Goal: Task Accomplishment & Management: Use online tool/utility

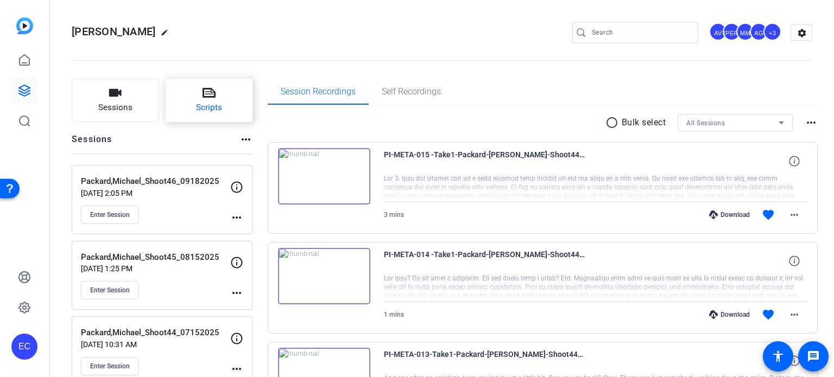
click at [224, 95] on button "Scripts" at bounding box center [209, 100] width 87 height 43
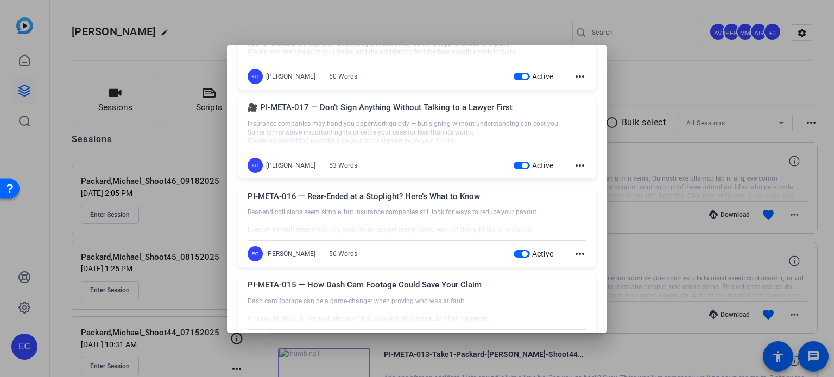
scroll to position [543, 0]
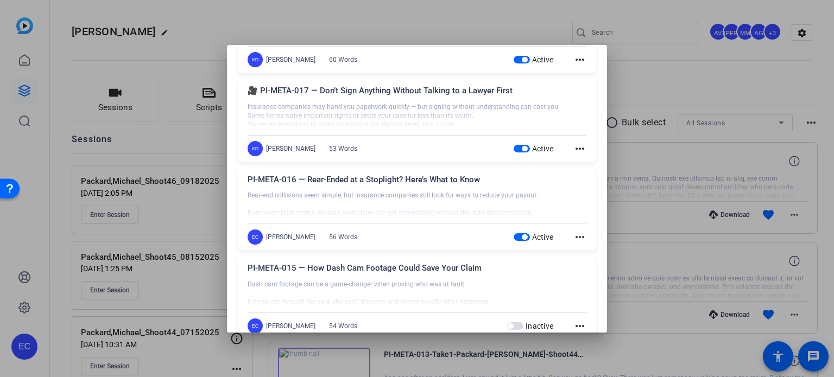
click at [577, 236] on mat-icon "more_horiz" at bounding box center [579, 237] width 13 height 13
click at [573, 249] on button "Edit" at bounding box center [598, 253] width 61 height 14
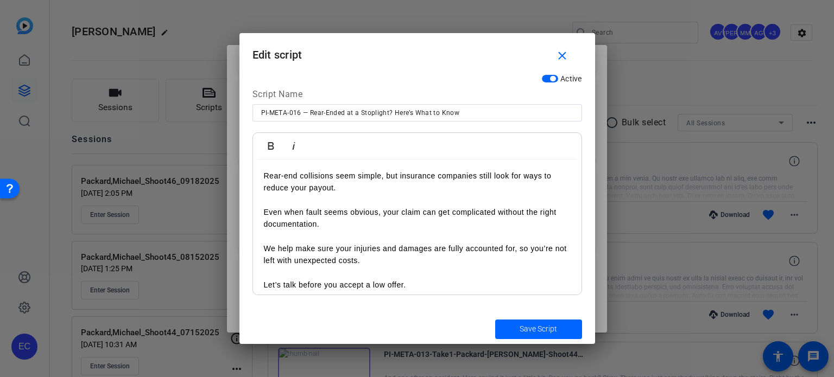
scroll to position [0, 0]
drag, startPoint x: 310, startPoint y: 112, endPoint x: 480, endPoint y: 87, distance: 171.2
click at [480, 87] on div "Active Script Name PI-META-016 — Rear-Ended at a Stoplight? Here’s What to Know…" at bounding box center [416, 191] width 355 height 245
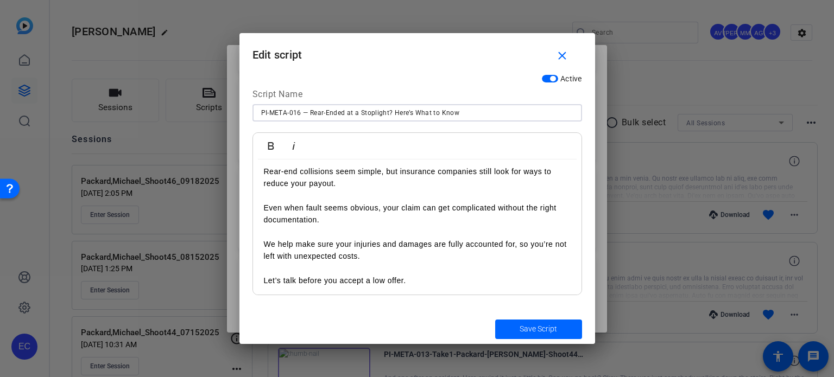
scroll to position [7, 0]
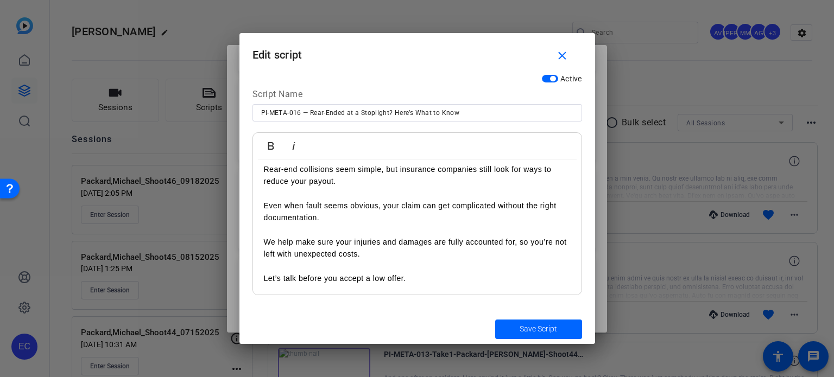
click at [256, 167] on div "Rear-end collisions seem simple, but insurance companies still look for ways to…" at bounding box center [417, 223] width 328 height 143
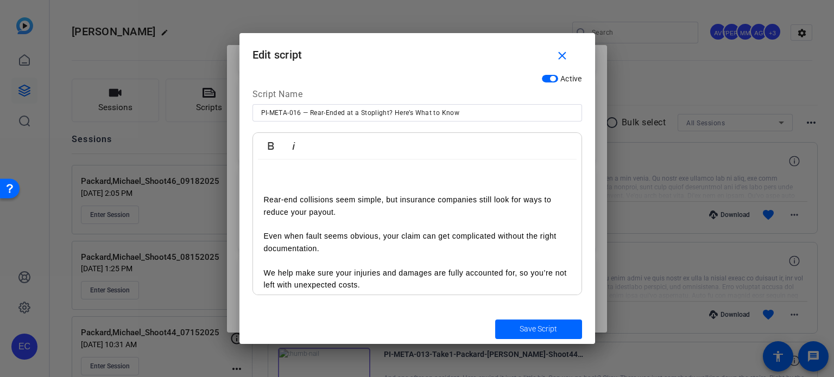
scroll to position [0, 0]
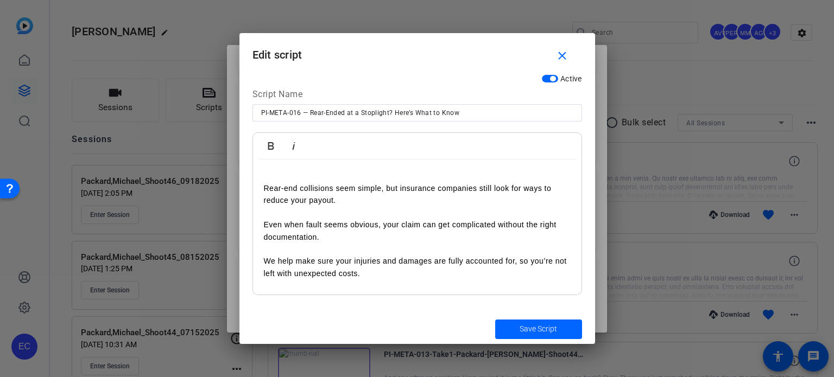
click at [274, 166] on div "Rear-end collisions seem simple, but insurance companies still look for ways to…" at bounding box center [417, 237] width 328 height 155
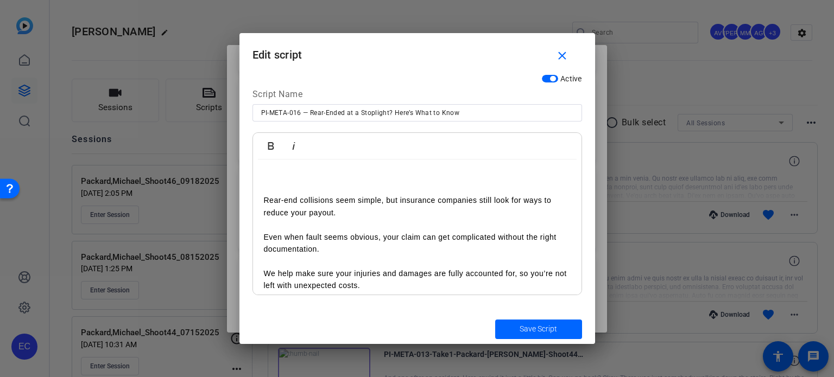
click at [274, 166] on div "Rear-end collisions seem simple, but insurance companies still look for ways to…" at bounding box center [417, 244] width 328 height 168
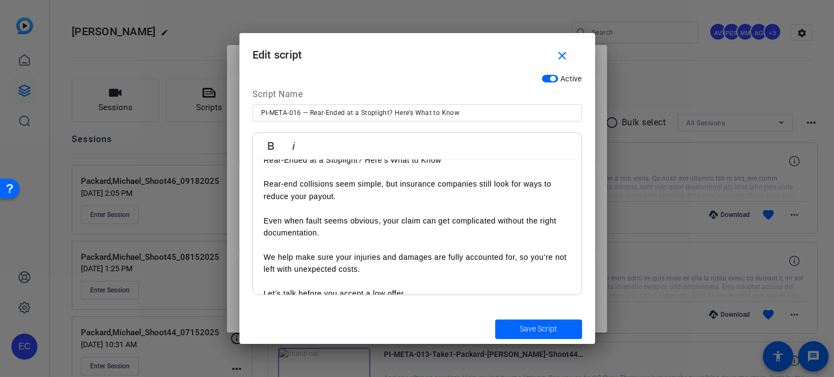
scroll to position [31, 0]
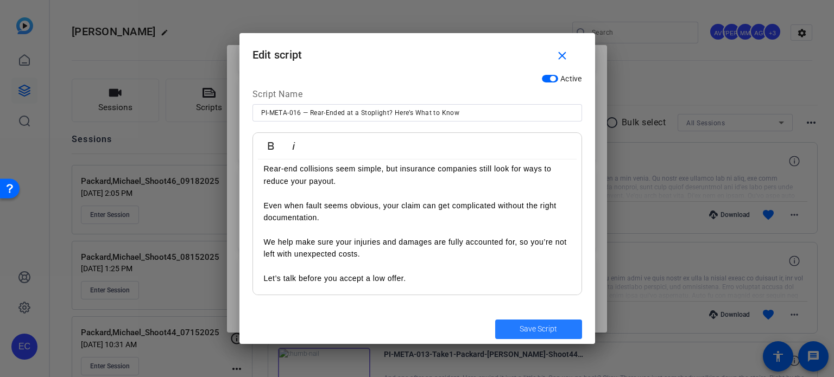
click at [547, 327] on span "Save Script" at bounding box center [537, 328] width 37 height 11
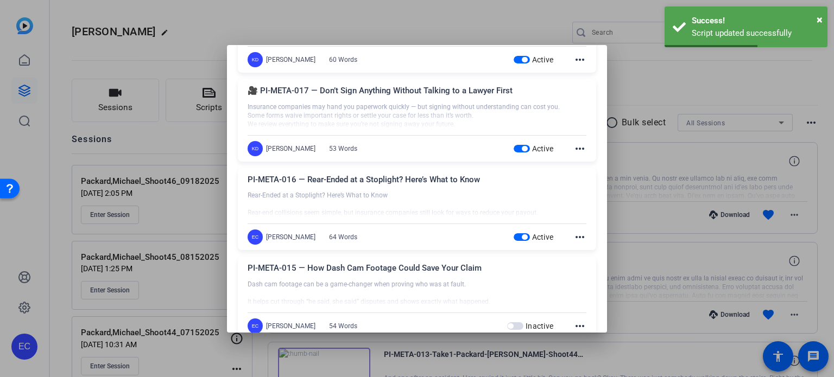
click at [573, 323] on mat-icon "more_horiz" at bounding box center [579, 326] width 13 height 13
click at [584, 336] on span "Edit" at bounding box center [597, 340] width 43 height 13
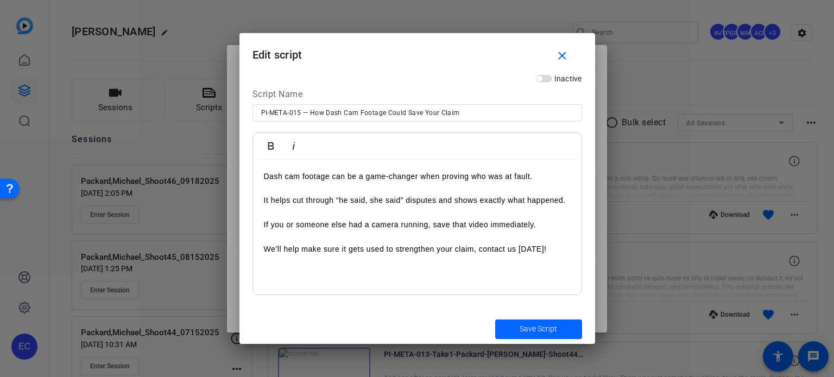
click at [263, 174] on div "Dash cam footage can be a game-changer when proving who was at fault. It helps …" at bounding box center [417, 228] width 328 height 136
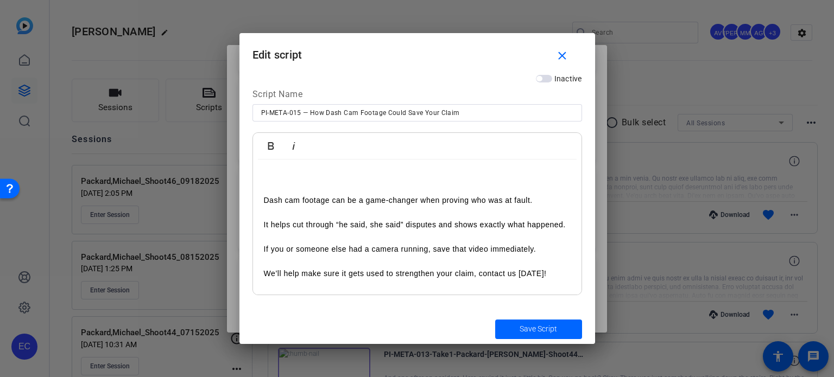
click at [317, 173] on p at bounding box center [417, 176] width 307 height 12
click at [544, 335] on span "Save Script" at bounding box center [537, 328] width 37 height 11
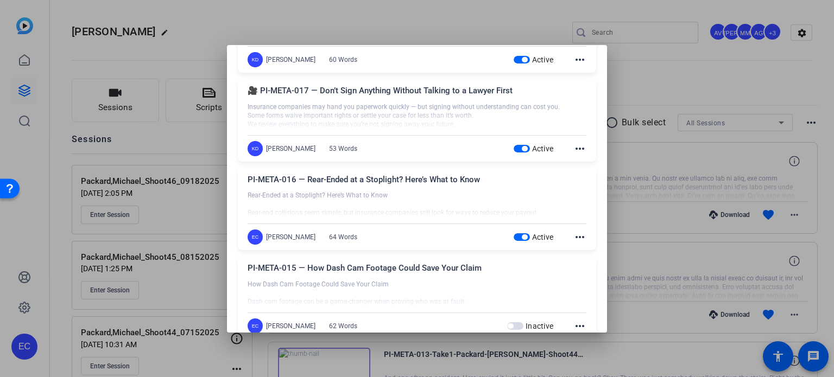
click at [573, 143] on mat-icon "more_horiz" at bounding box center [579, 148] width 13 height 13
click at [573, 160] on button "Edit" at bounding box center [598, 164] width 61 height 14
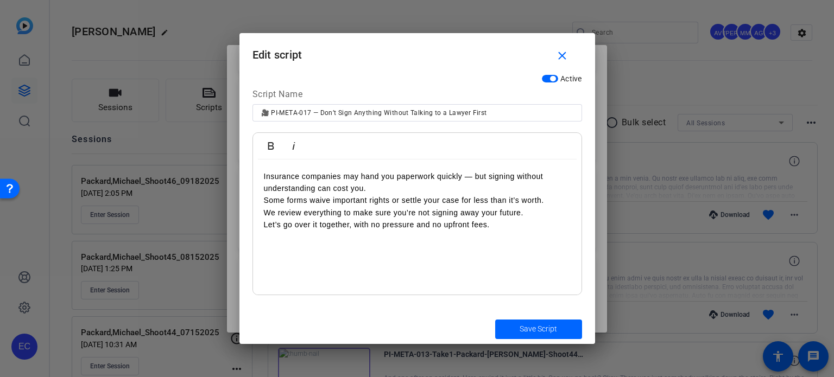
click at [264, 175] on p "Insurance companies may hand you paperwork quickly — but signing without unders…" at bounding box center [417, 200] width 307 height 61
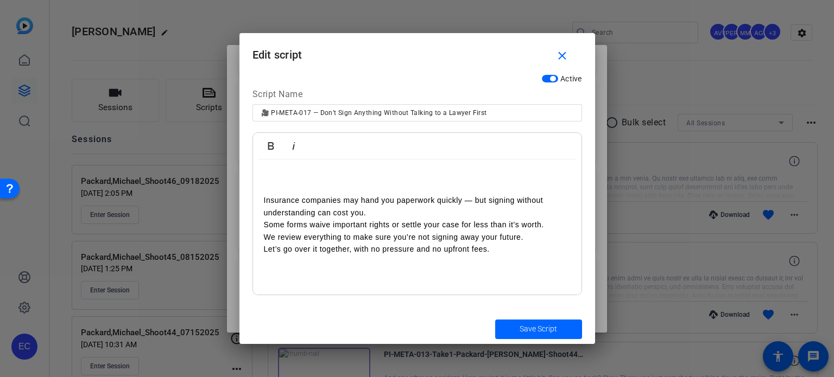
click at [267, 173] on p at bounding box center [417, 176] width 307 height 12
click at [379, 210] on p "Insurance companies may hand you paperwork quickly — but signing without unders…" at bounding box center [417, 224] width 307 height 61
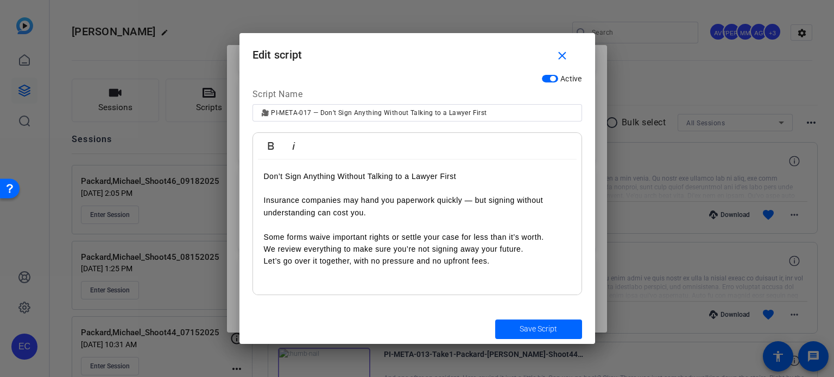
click at [560, 240] on p "Some forms waive important rights or settle your case for less than it’s worth.…" at bounding box center [417, 243] width 307 height 49
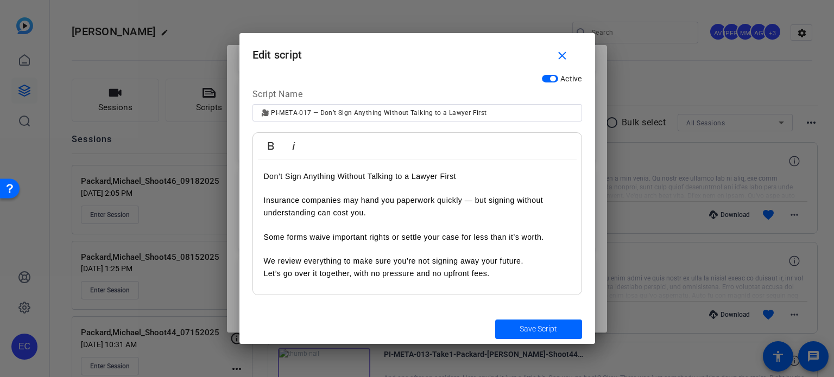
click at [540, 262] on p "We review everything to make sure you’re not signing away your future. Let’s go…" at bounding box center [417, 261] width 307 height 36
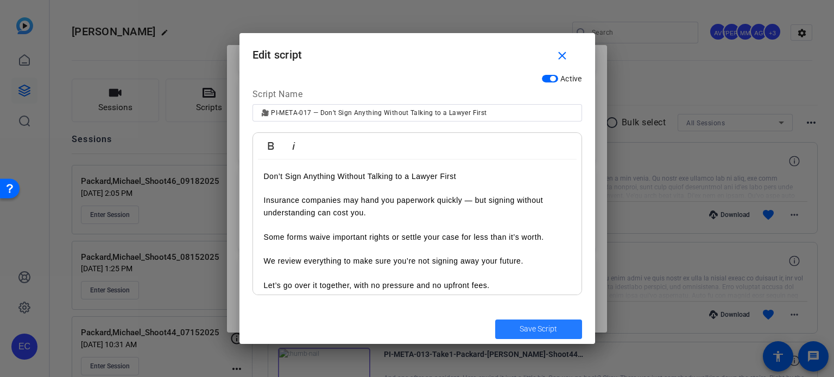
click at [538, 321] on span "submit" at bounding box center [538, 329] width 87 height 26
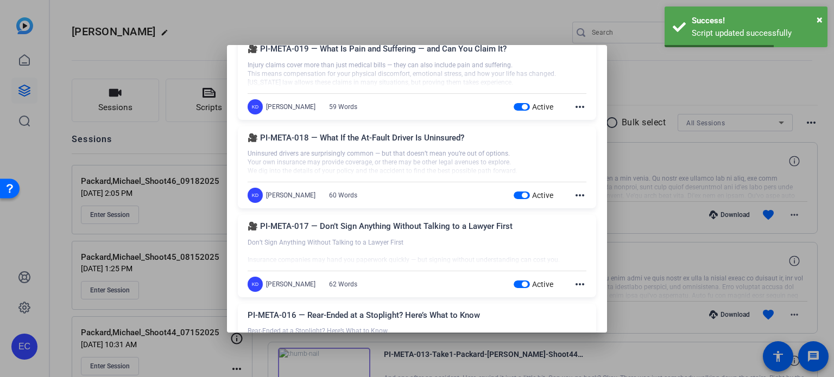
scroll to position [380, 0]
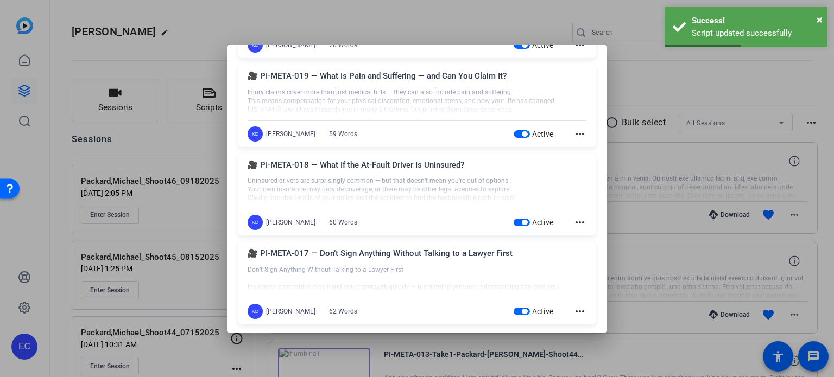
click at [576, 223] on mat-icon "more_horiz" at bounding box center [579, 222] width 13 height 13
click at [573, 236] on button "Edit" at bounding box center [598, 238] width 61 height 14
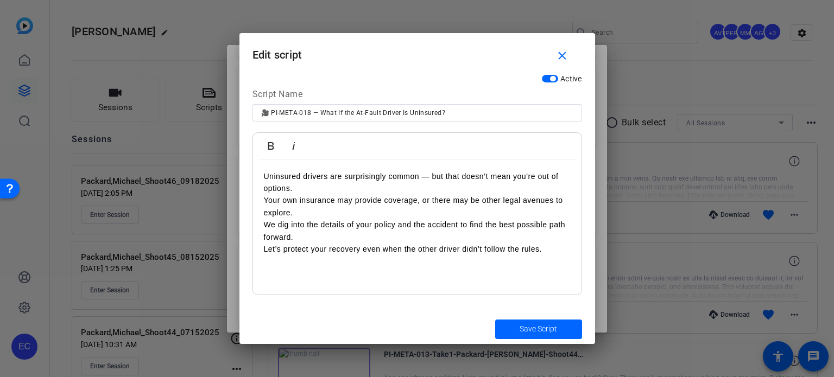
click at [260, 177] on div "Uninsured drivers are surprisingly common — but that doesn’t mean you’re out of…" at bounding box center [417, 228] width 328 height 136
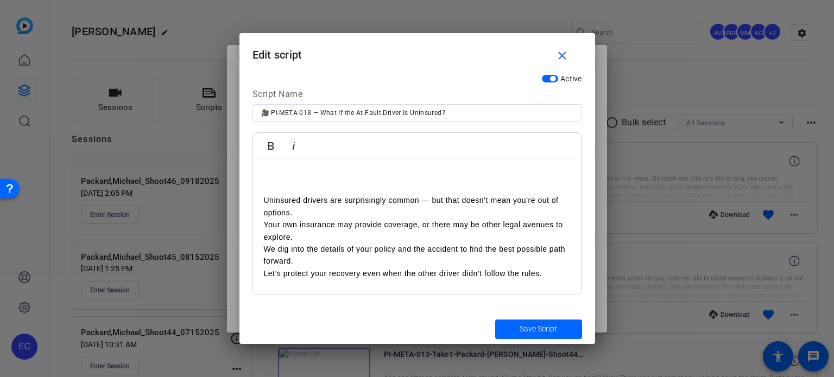
click at [280, 172] on p at bounding box center [417, 176] width 307 height 12
click at [332, 212] on p "Uninsured drivers are surprisingly common — but that doesn’t mean you’re out of…" at bounding box center [417, 236] width 307 height 85
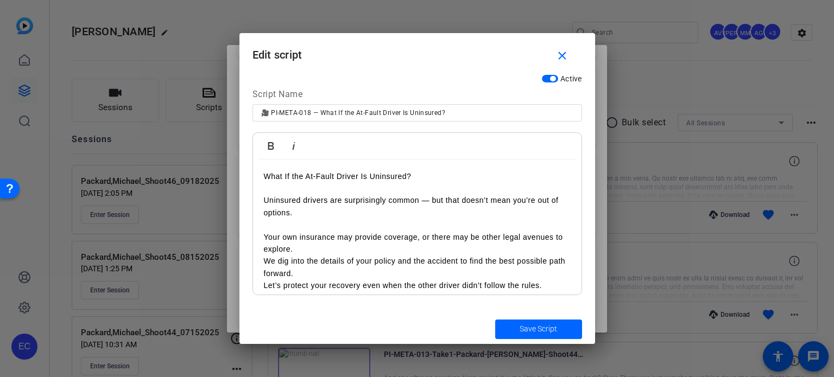
click at [319, 247] on p "Your own insurance may provide coverage, or there may be other legal avenues to…" at bounding box center [417, 255] width 307 height 73
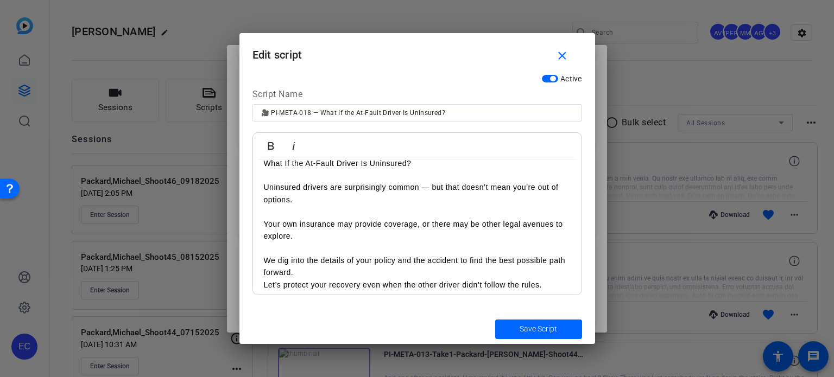
scroll to position [20, 0]
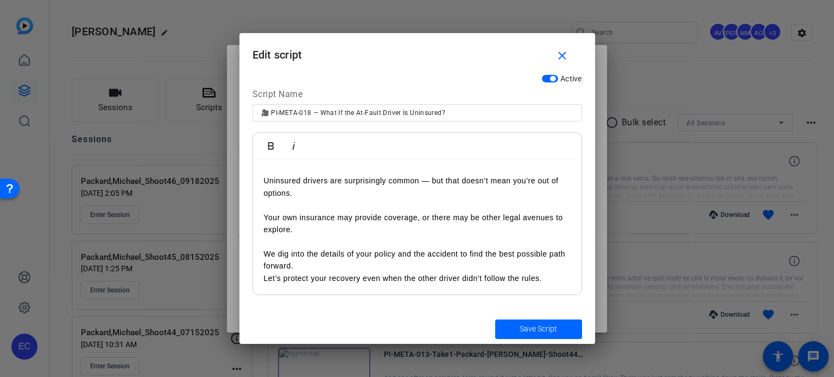
click at [327, 268] on p "We dig into the details of your policy and the accident to find the best possib…" at bounding box center [417, 260] width 307 height 49
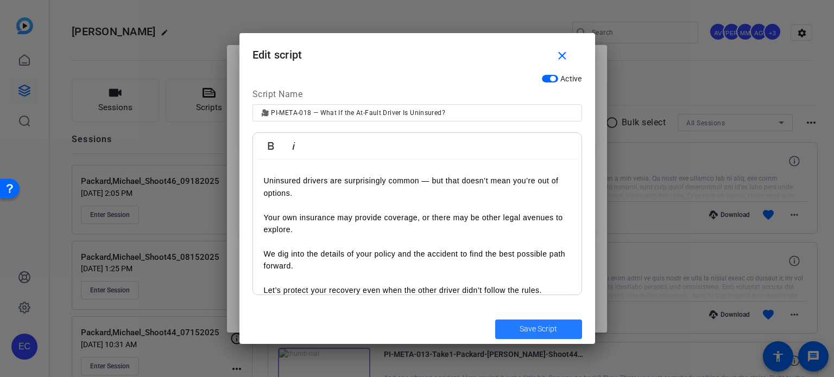
click at [521, 340] on span "submit" at bounding box center [538, 329] width 87 height 26
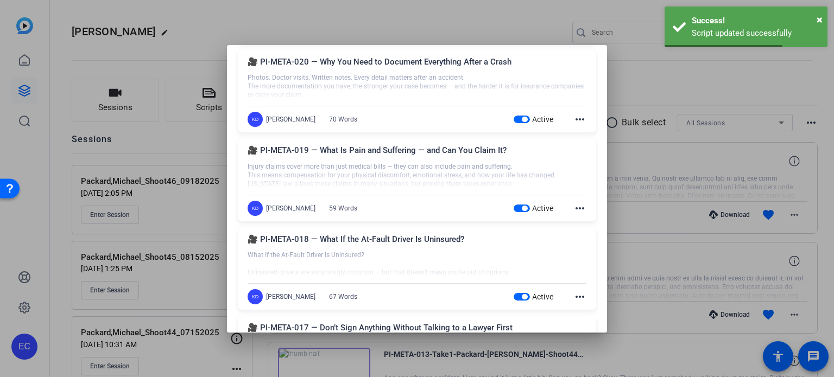
scroll to position [271, 0]
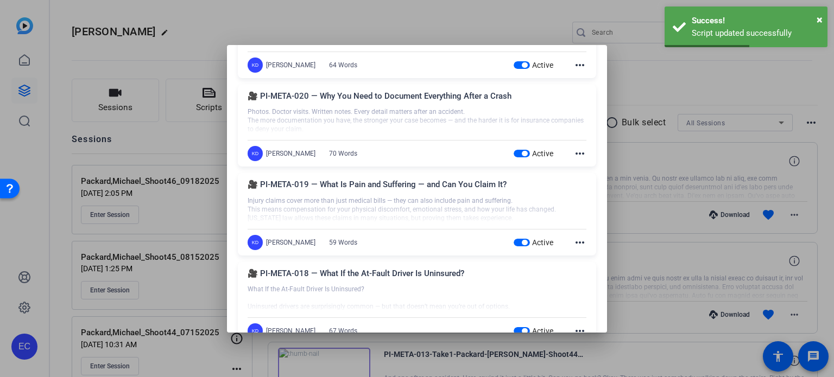
click at [573, 244] on mat-icon "more_horiz" at bounding box center [579, 242] width 13 height 13
click at [574, 255] on button "Edit" at bounding box center [598, 258] width 61 height 14
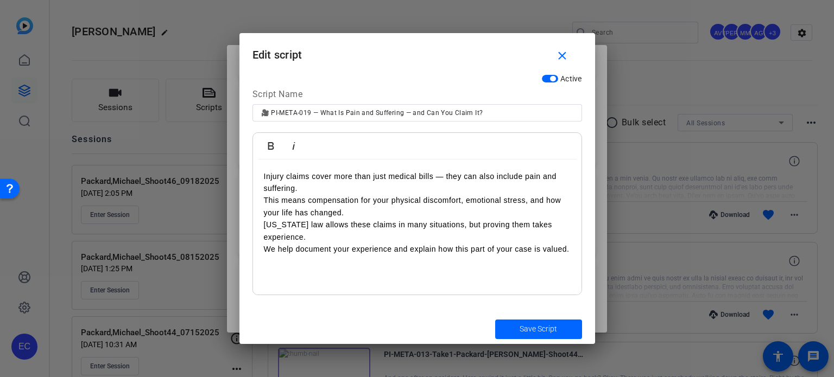
click at [258, 179] on div "Injury claims cover more than just medical bills — they can also include pain a…" at bounding box center [417, 228] width 328 height 136
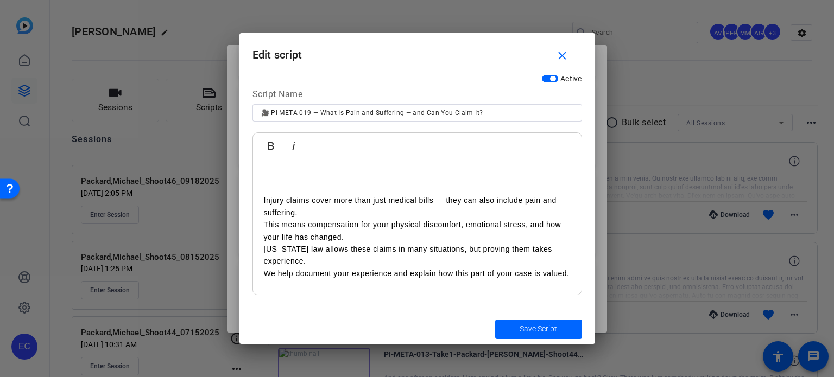
click at [283, 174] on p at bounding box center [417, 176] width 307 height 12
click at [312, 214] on p "Injury claims cover more than just medical bills — they can also include pain a…" at bounding box center [417, 236] width 307 height 85
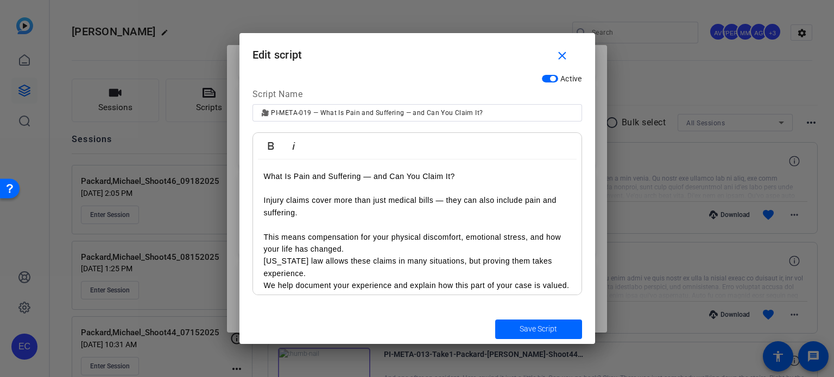
click at [381, 243] on p "This means compensation for your physical discomfort, emotional stress, and how…" at bounding box center [417, 255] width 307 height 73
click at [394, 248] on p "This means compensation for your physical discomfort, emotional stress, and how…" at bounding box center [417, 255] width 307 height 73
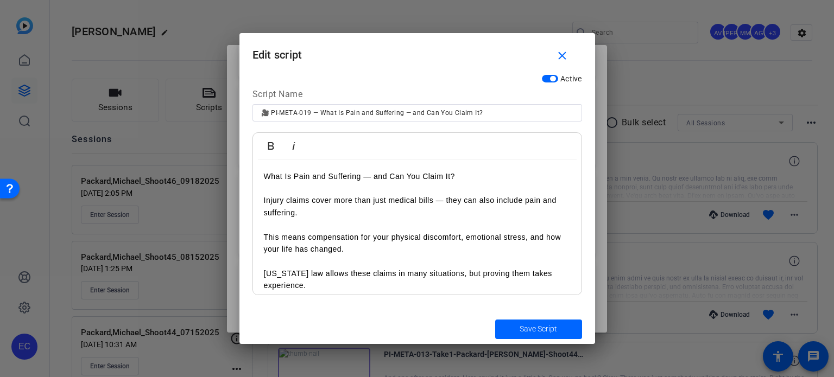
scroll to position [31, 0]
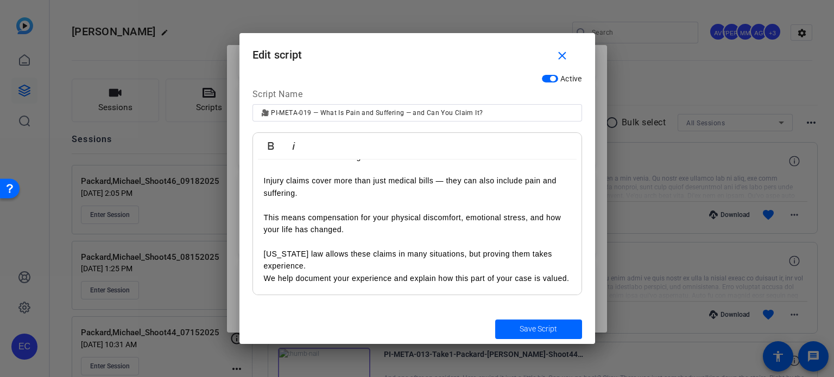
click at [349, 250] on p "Texas law allows these claims in many situations, but proving them takes experi…" at bounding box center [417, 260] width 307 height 49
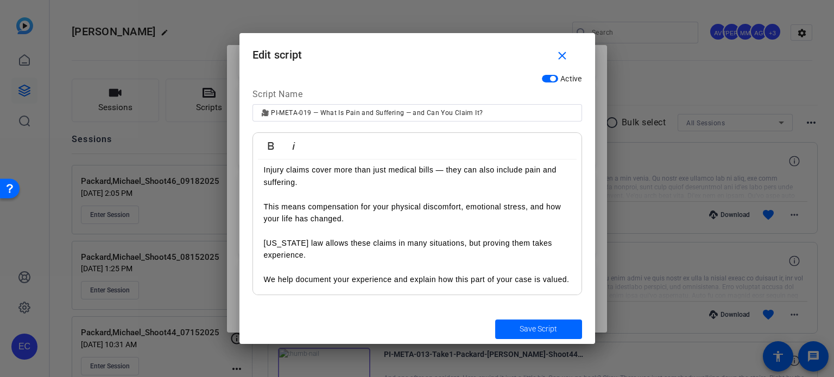
scroll to position [43, 0]
click at [550, 334] on span "Save Script" at bounding box center [537, 328] width 37 height 11
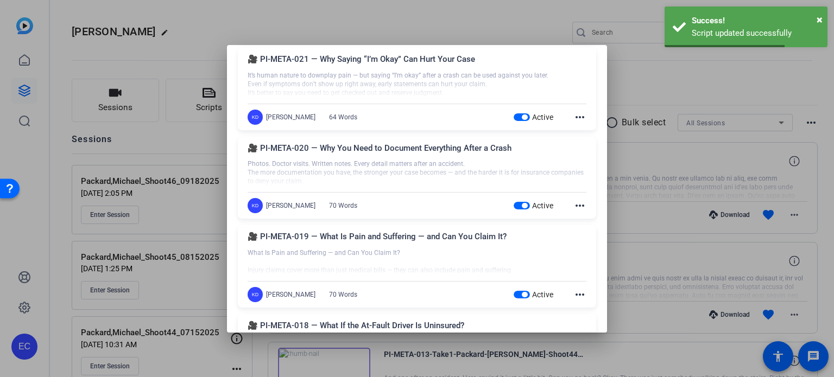
scroll to position [217, 0]
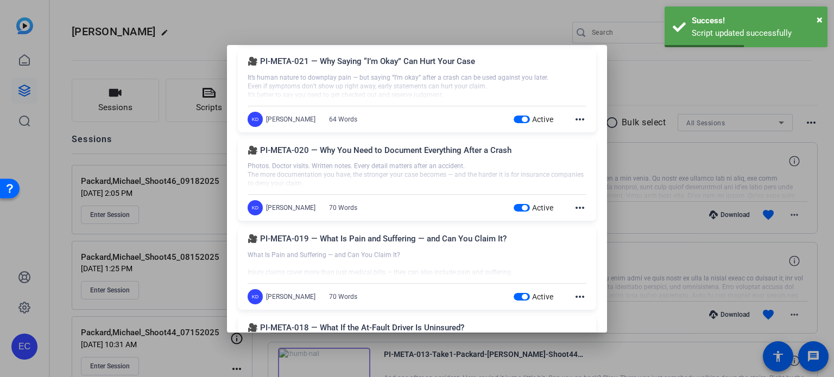
click at [575, 210] on mat-icon "more_horiz" at bounding box center [579, 207] width 13 height 13
click at [574, 221] on button "Edit" at bounding box center [598, 224] width 61 height 14
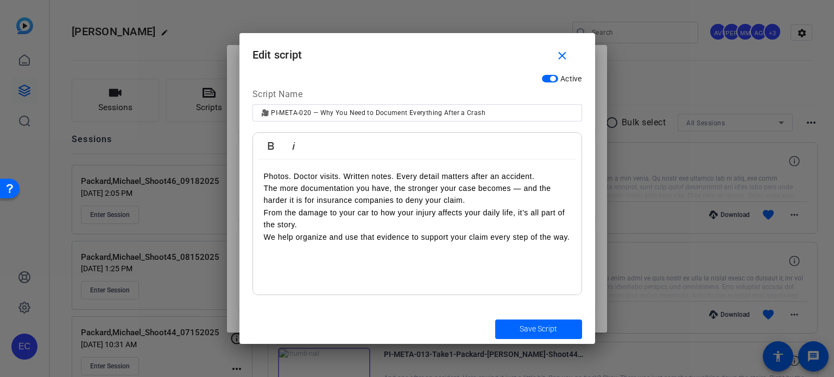
click at [256, 176] on div "Photos. Doctor visits. Written notes. Every detail matters after an accident. T…" at bounding box center [417, 228] width 328 height 136
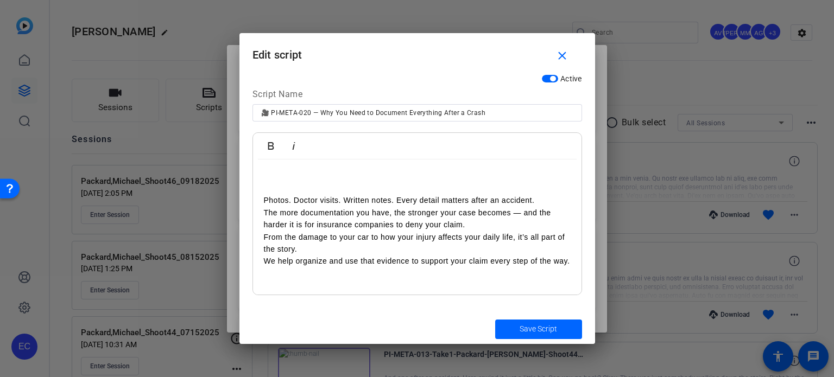
click at [260, 176] on div "Photos. Doctor visits. Written notes. Every detail matters after an accident. T…" at bounding box center [417, 228] width 328 height 136
click at [547, 200] on p "Photos. Doctor visits. Written notes. Every detail matters after an accident. T…" at bounding box center [417, 230] width 307 height 73
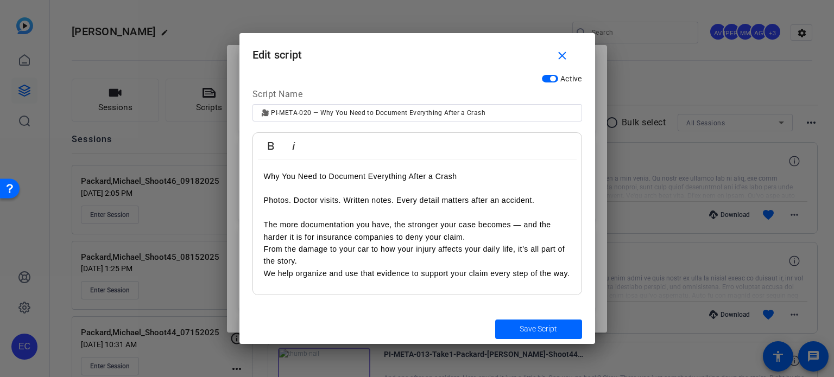
click at [479, 234] on p "The more documentation you have, the stronger your case becomes — and the harde…" at bounding box center [417, 243] width 307 height 73
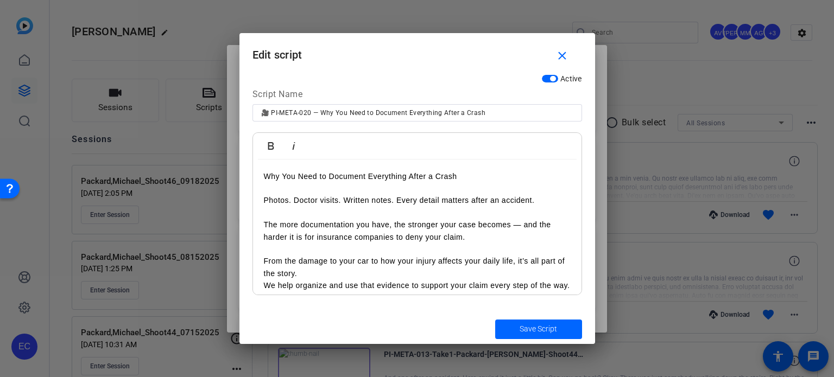
click at [375, 271] on p "From the damage to your car to how your injury affects your daily life, it’s al…" at bounding box center [417, 267] width 307 height 49
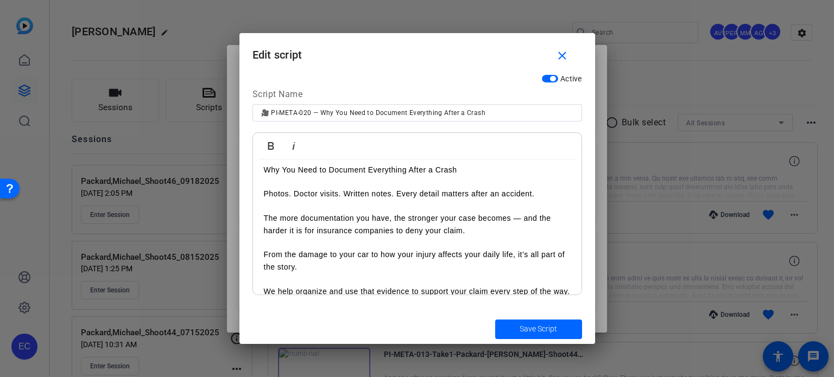
scroll to position [0, 0]
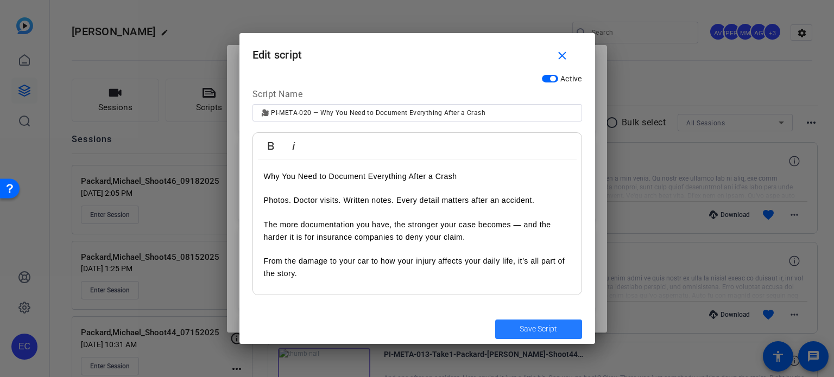
click at [562, 328] on span "submit" at bounding box center [538, 329] width 87 height 26
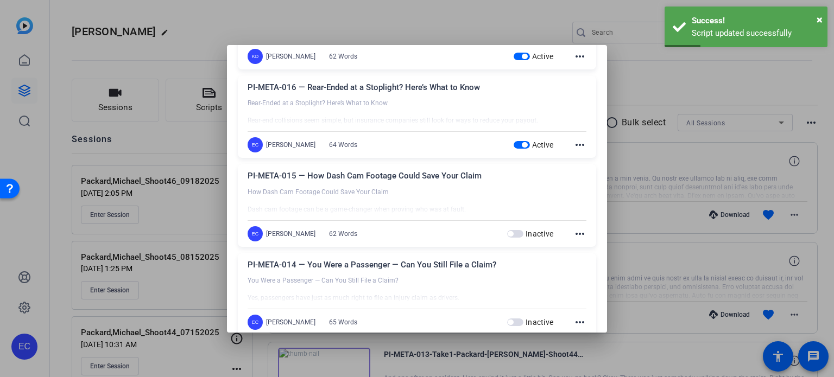
scroll to position [651, 0]
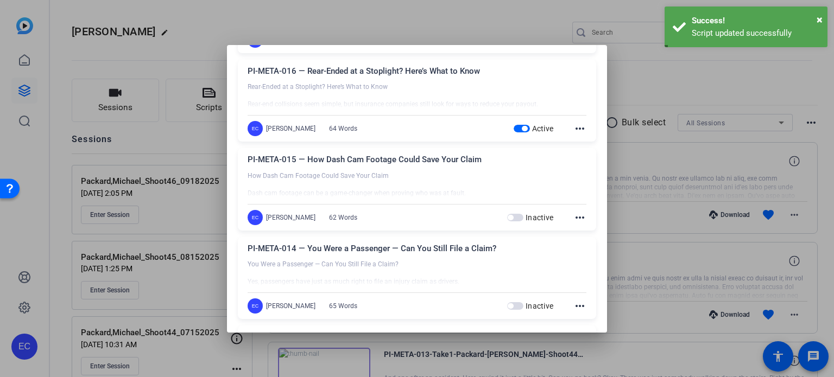
click at [663, 238] on div at bounding box center [417, 188] width 834 height 377
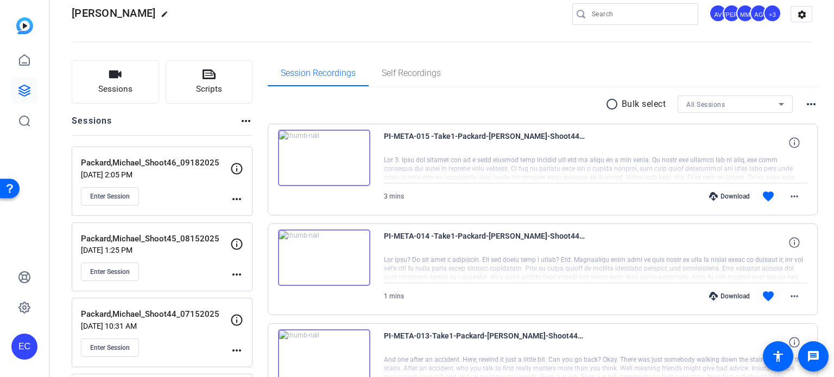
scroll to position [0, 0]
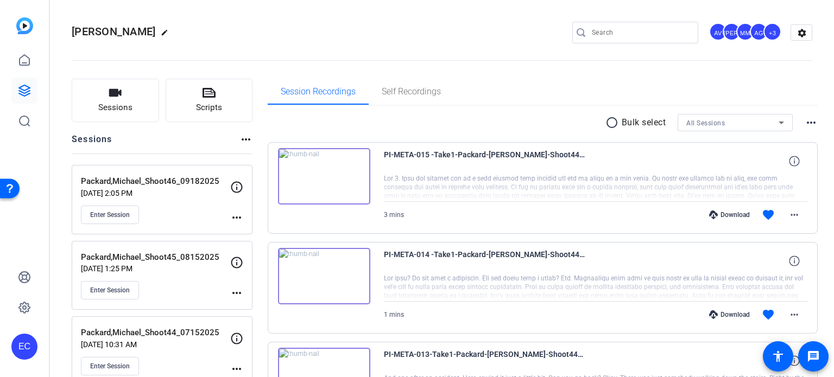
click at [241, 221] on mat-icon "more_horiz" at bounding box center [236, 217] width 13 height 13
click at [262, 235] on span "Edit Session" at bounding box center [263, 232] width 49 height 13
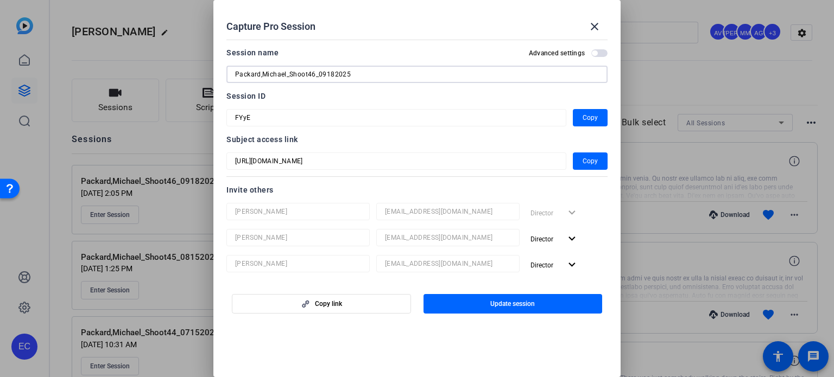
click at [334, 74] on input "Packard,Michael_Shoot46_09182025" at bounding box center [417, 74] width 364 height 13
type input "Packard,Michael_Shoot46_09252025"
click at [503, 295] on span "button" at bounding box center [512, 304] width 179 height 26
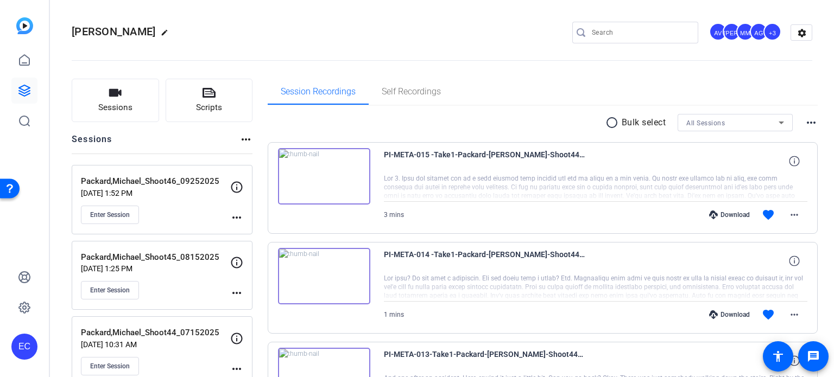
click at [239, 217] on mat-icon "more_horiz" at bounding box center [236, 217] width 13 height 13
click at [251, 232] on span "Edit Session" at bounding box center [263, 232] width 49 height 13
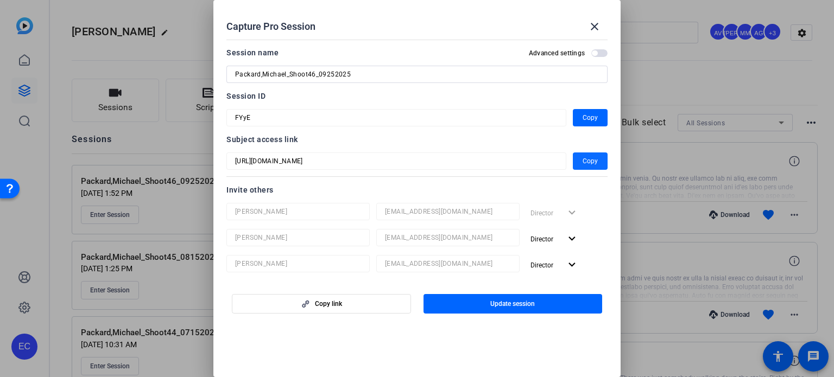
click at [582, 162] on span "Copy" at bounding box center [589, 161] width 15 height 13
click at [601, 27] on span at bounding box center [594, 27] width 26 height 26
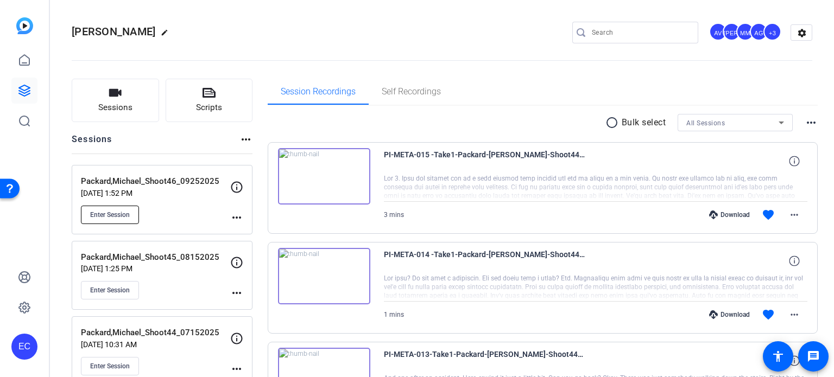
click at [109, 208] on button "Enter Session" at bounding box center [110, 215] width 58 height 18
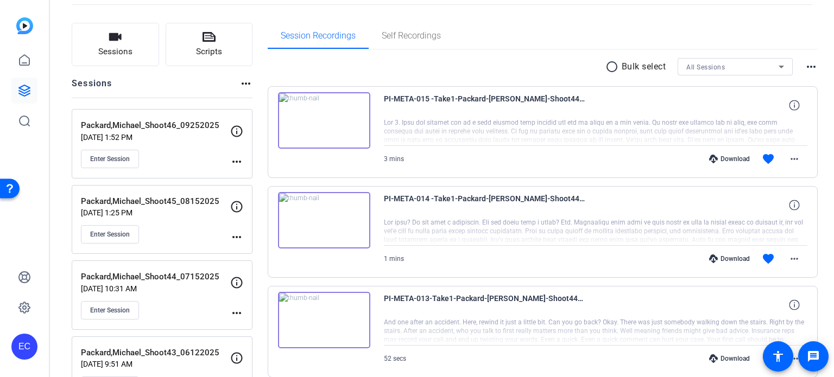
scroll to position [109, 0]
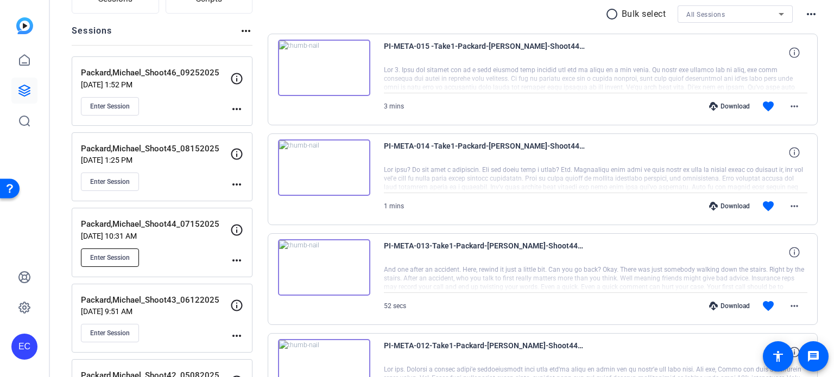
click at [93, 258] on span "Enter Session" at bounding box center [110, 257] width 40 height 9
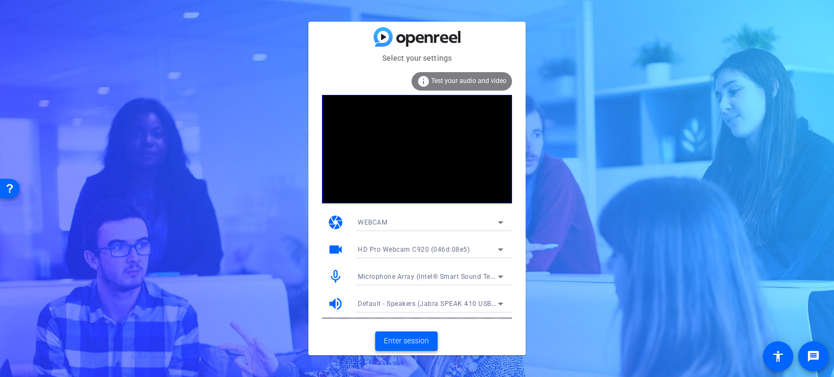
click at [398, 340] on span "Enter session" at bounding box center [406, 340] width 45 height 11
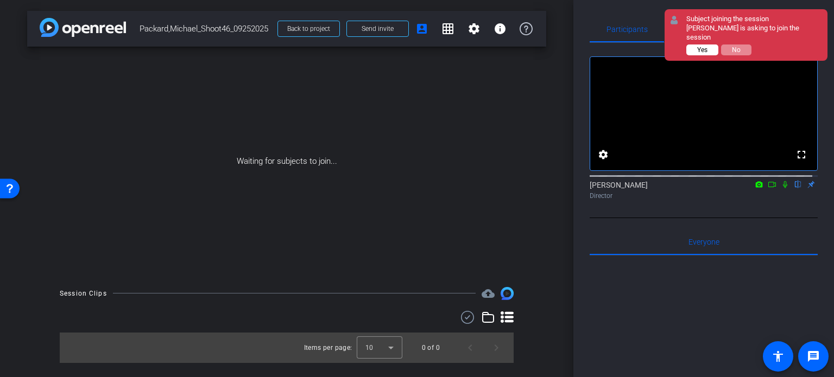
click at [699, 48] on span "Yes" at bounding box center [702, 50] width 10 height 8
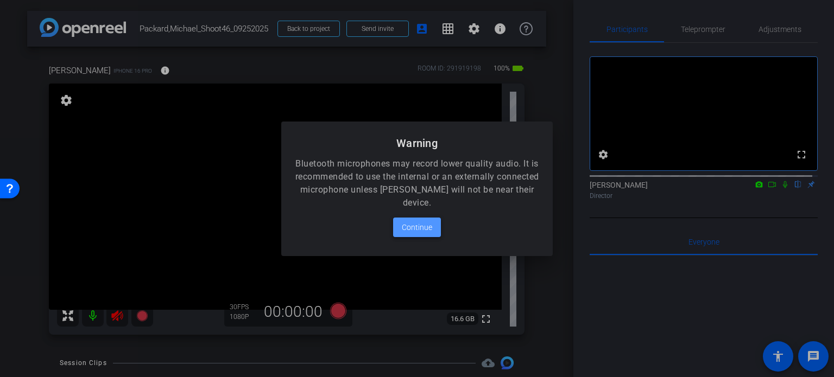
click at [417, 232] on span "Continue" at bounding box center [417, 227] width 30 height 13
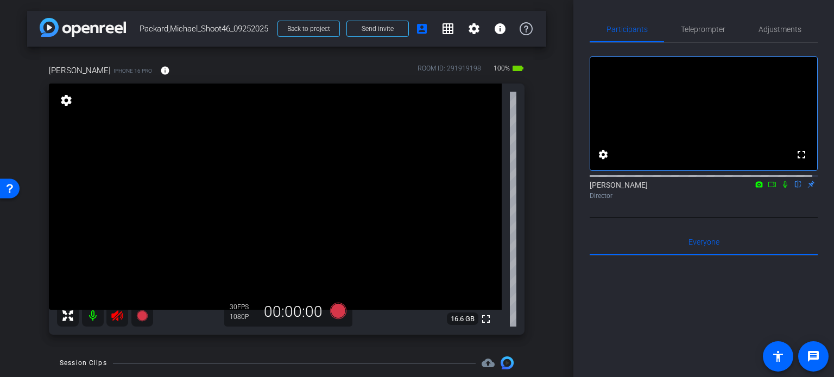
click at [117, 315] on icon at bounding box center [117, 315] width 13 height 13
click at [782, 30] on span "Adjustments" at bounding box center [779, 30] width 43 height 8
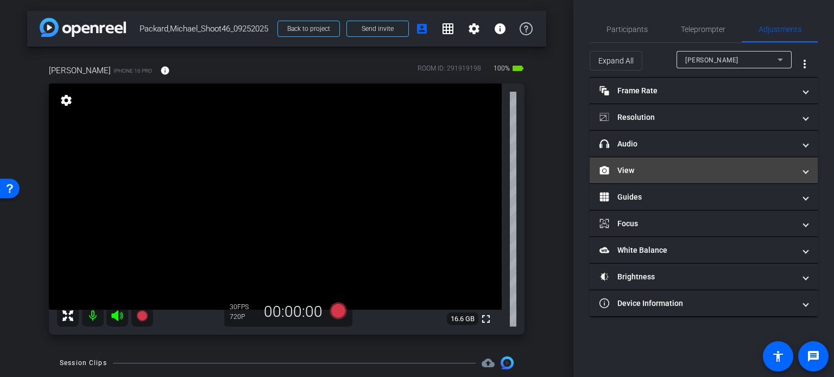
click at [649, 171] on mat-panel-title "View" at bounding box center [696, 170] width 195 height 11
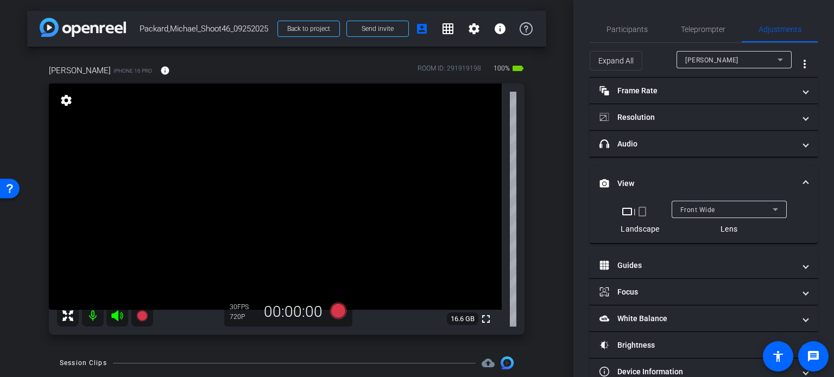
click at [639, 209] on mat-icon "crop_portrait" at bounding box center [641, 211] width 13 height 13
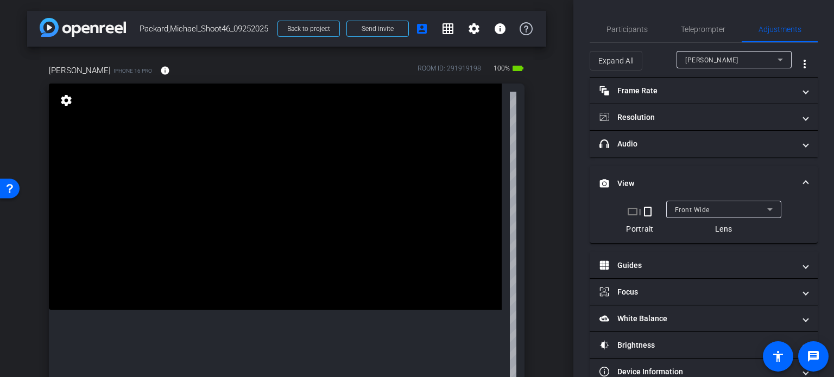
scroll to position [54, 0]
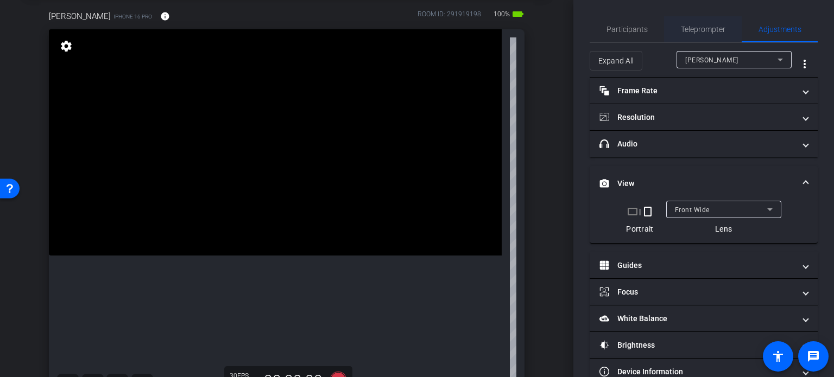
drag, startPoint x: 688, startPoint y: 30, endPoint x: 661, endPoint y: 26, distance: 27.5
click at [688, 29] on span "Teleprompter" at bounding box center [702, 30] width 44 height 8
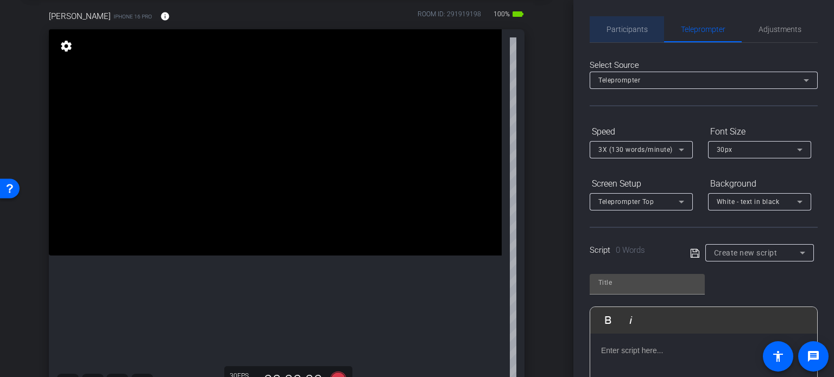
click at [639, 21] on span "Participants" at bounding box center [626, 29] width 41 height 26
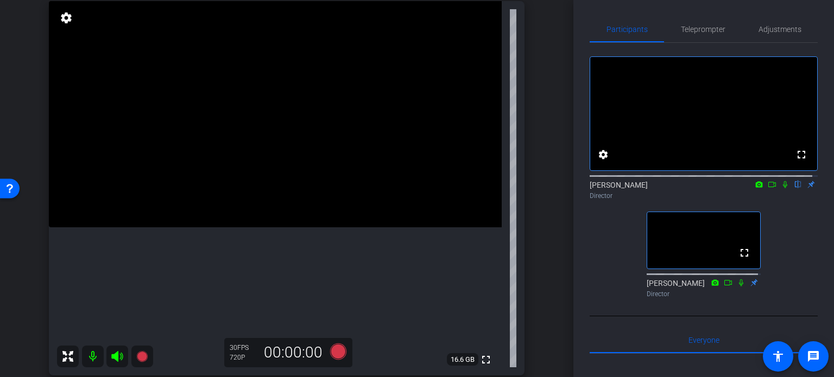
scroll to position [109, 0]
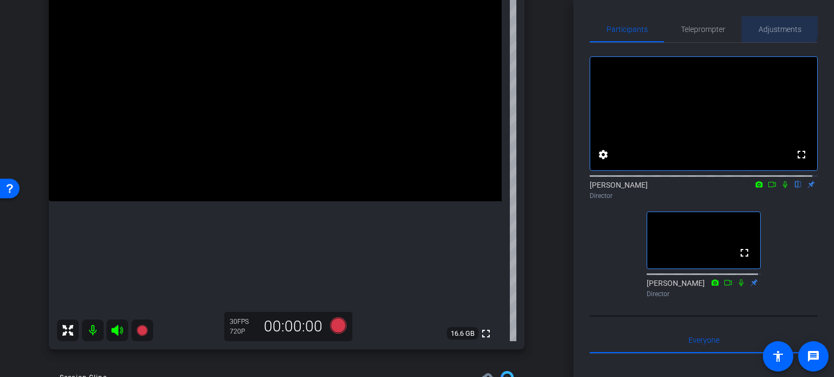
click at [768, 26] on span "Adjustments" at bounding box center [779, 30] width 43 height 8
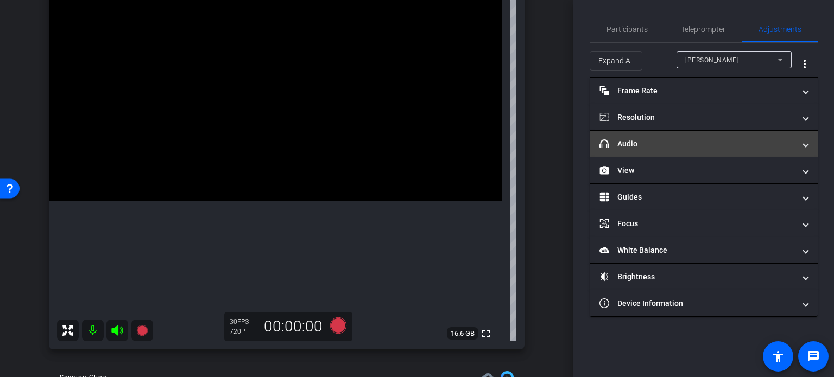
click at [658, 141] on mat-panel-title "headphone icon Audio" at bounding box center [696, 143] width 195 height 11
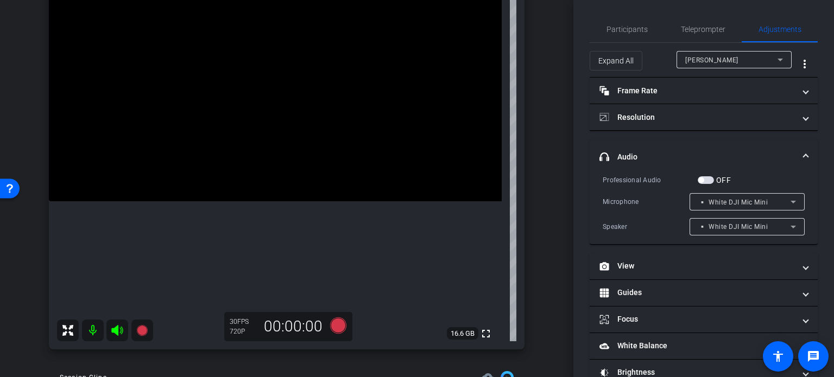
click at [706, 181] on span "button" at bounding box center [705, 180] width 16 height 8
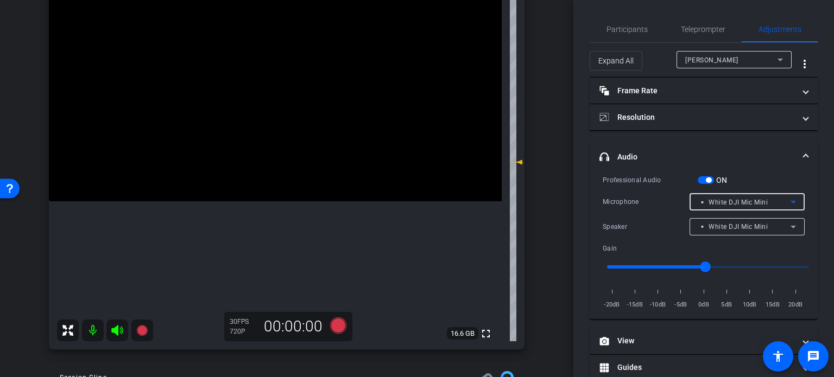
click at [729, 203] on span "▫️ White DJI Mic Mini" at bounding box center [732, 203] width 69 height 8
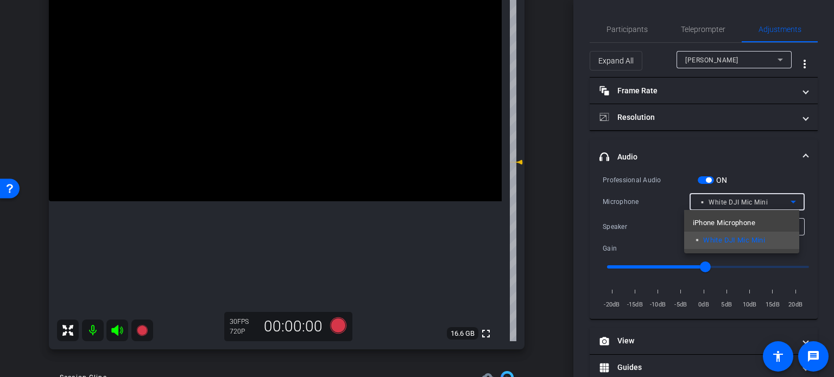
click at [760, 177] on div at bounding box center [417, 188] width 834 height 377
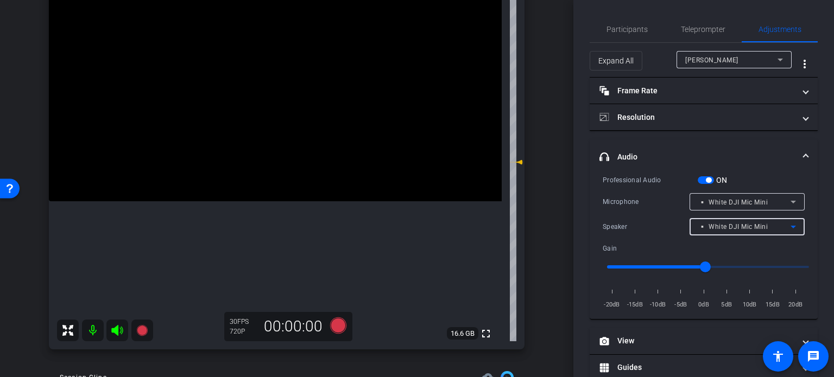
click at [747, 226] on span "▫️ White DJI Mic Mini" at bounding box center [732, 227] width 69 height 8
click at [733, 199] on div at bounding box center [417, 188] width 834 height 377
click at [734, 199] on span "▫️ White DJI Mic Mini" at bounding box center [732, 203] width 69 height 8
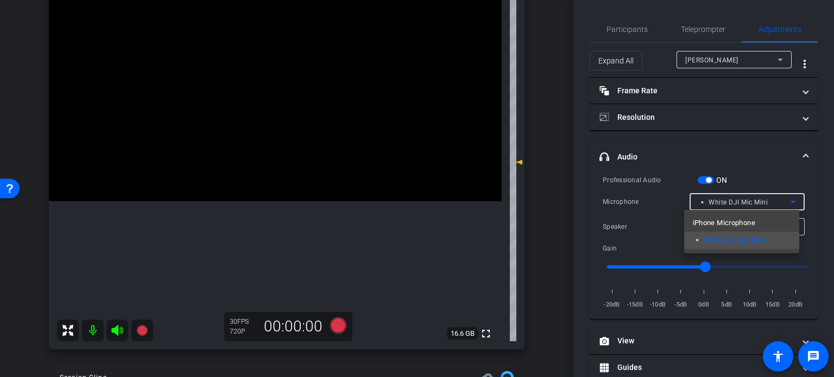
click at [735, 200] on div at bounding box center [417, 188] width 834 height 377
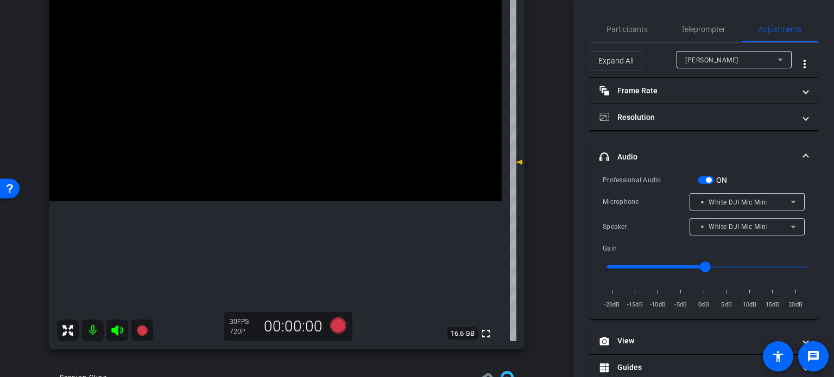
click at [735, 225] on span "▫️ White DJI Mic Mini" at bounding box center [732, 227] width 69 height 8
click at [734, 250] on span "▫️ White DJI Mic Mini" at bounding box center [728, 247] width 73 height 13
click at [768, 196] on div "▫️ White DJI Mic Mini" at bounding box center [744, 202] width 92 height 14
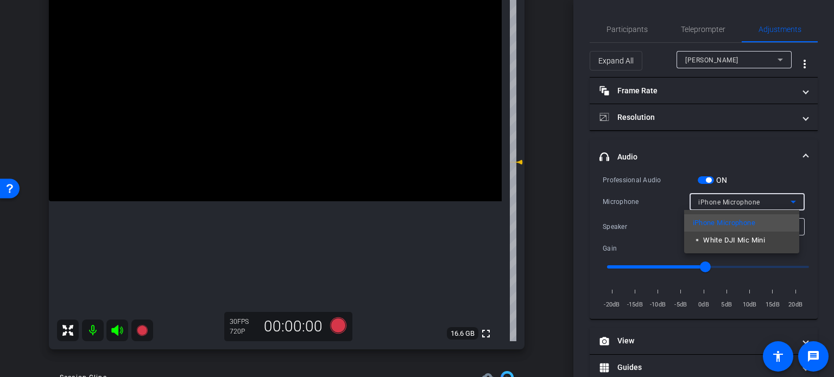
click at [707, 28] on div at bounding box center [417, 188] width 834 height 377
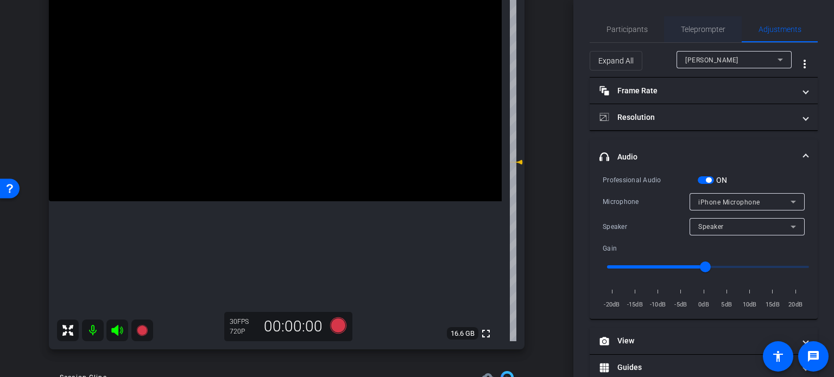
click at [685, 30] on span "Teleprompter" at bounding box center [702, 30] width 44 height 8
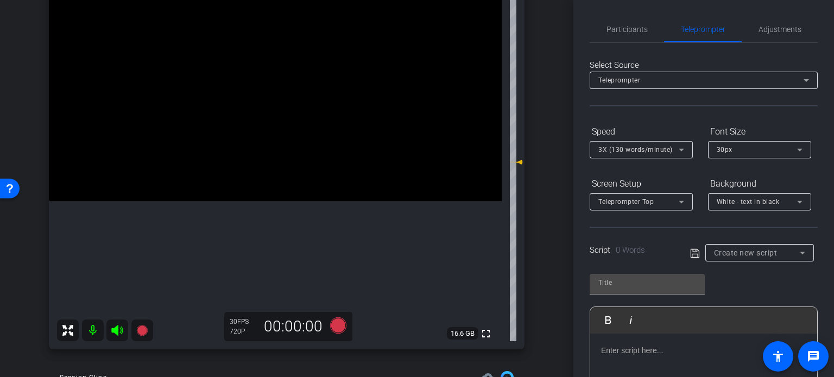
click at [625, 15] on div "Participants Teleprompter Adjustments settings Erika Centeno flip Director Abby…" at bounding box center [703, 188] width 260 height 377
click at [627, 23] on span "Participants" at bounding box center [626, 29] width 41 height 26
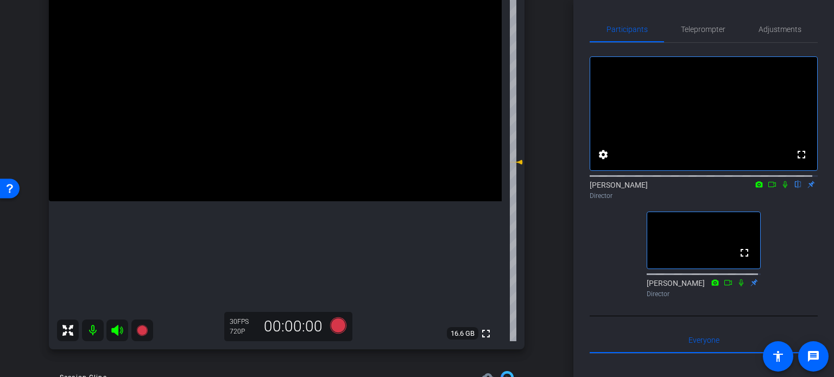
click at [780, 188] on icon at bounding box center [784, 185] width 9 height 8
click at [540, 237] on div "Michael Packard iPhone 16 Pro info ROOM ID: 291919198 100% battery_std fullscre…" at bounding box center [286, 149] width 519 height 422
click at [532, 161] on div "Michael Packard iPhone 16 Pro info ROOM ID: 291919198 100% battery_std fullscre…" at bounding box center [286, 149] width 519 height 422
click at [782, 188] on icon at bounding box center [785, 184] width 6 height 7
click at [780, 188] on icon at bounding box center [784, 185] width 9 height 8
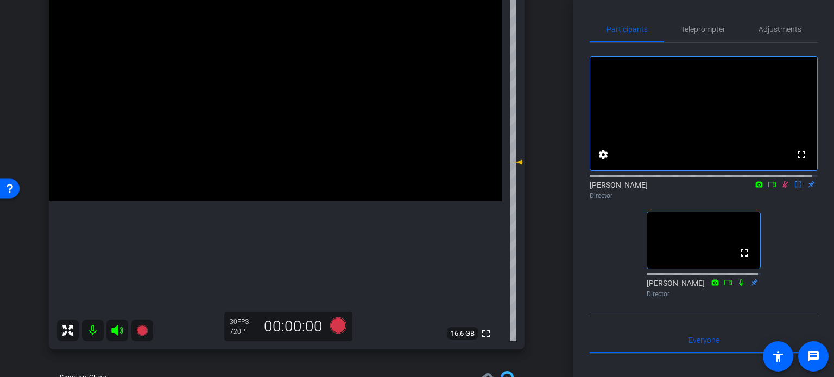
click at [549, 281] on div "arrow_back Packard,Michael_Shoot46_09252025 Back to project Send invite account…" at bounding box center [286, 188] width 573 height 377
click at [538, 292] on div "Michael Packard iPhone 16 Pro info ROOM ID: 291919198 95% battery_std fullscree…" at bounding box center [286, 149] width 519 height 422
click at [545, 275] on div "arrow_back Packard,Michael_Shoot46_09252025 Back to project Send invite account…" at bounding box center [286, 188] width 573 height 377
click at [780, 188] on icon at bounding box center [784, 185] width 9 height 8
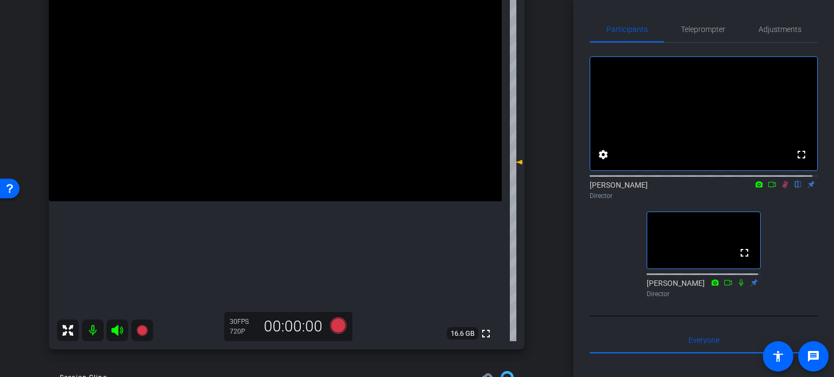
click at [782, 188] on icon at bounding box center [785, 184] width 6 height 7
click at [780, 188] on icon at bounding box center [784, 185] width 9 height 8
click at [782, 188] on icon at bounding box center [785, 184] width 6 height 7
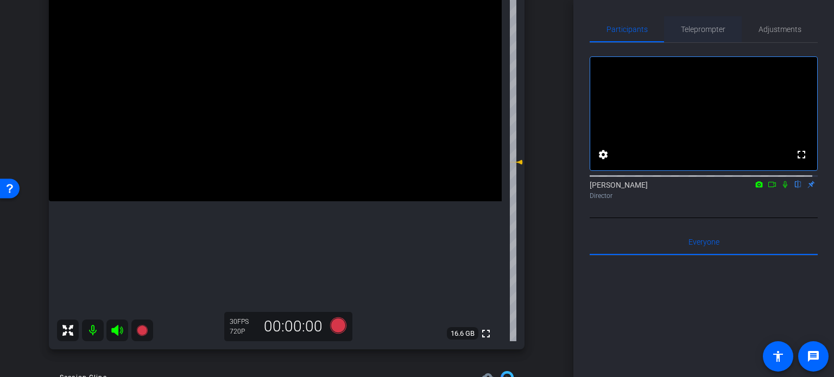
click at [710, 22] on span "Teleprompter" at bounding box center [702, 29] width 44 height 26
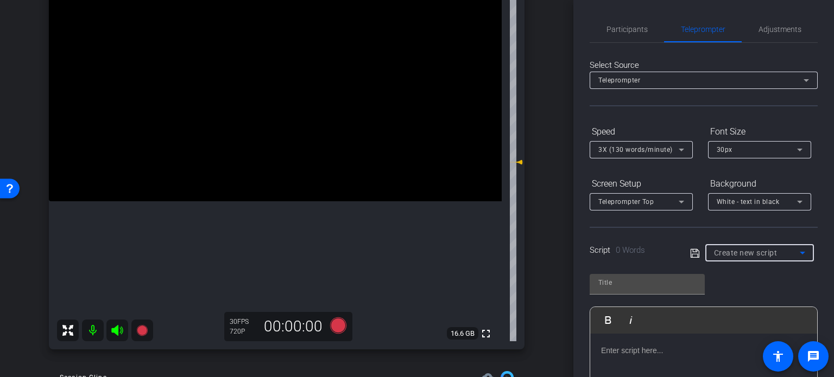
click at [761, 249] on span "Create new script" at bounding box center [745, 253] width 63 height 9
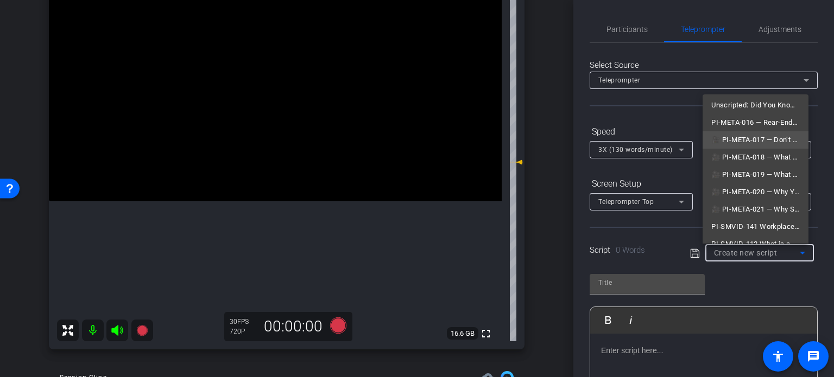
scroll to position [0, 0]
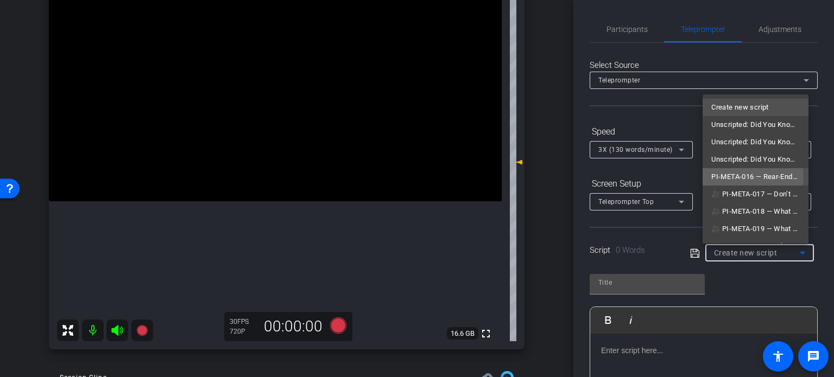
click at [748, 177] on span "PI-META-016 — Rear-Ended at a Stoplight? Here’s What to Know" at bounding box center [755, 176] width 88 height 13
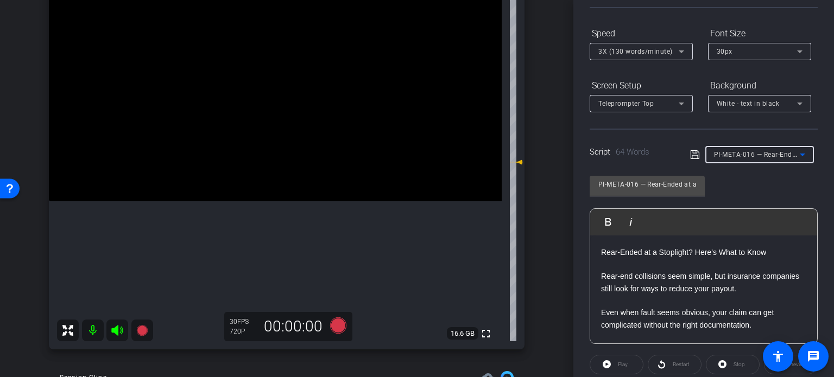
scroll to position [109, 0]
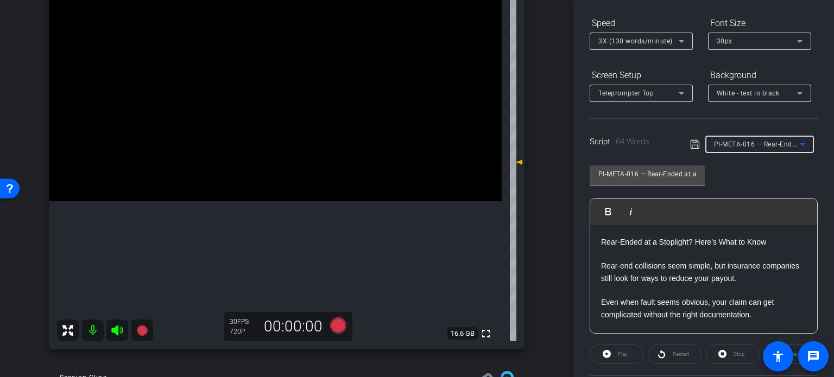
click at [734, 141] on span "PI-META-016 — Rear-Ended at a Stoplight? Here’s What to Know" at bounding box center [815, 143] width 202 height 9
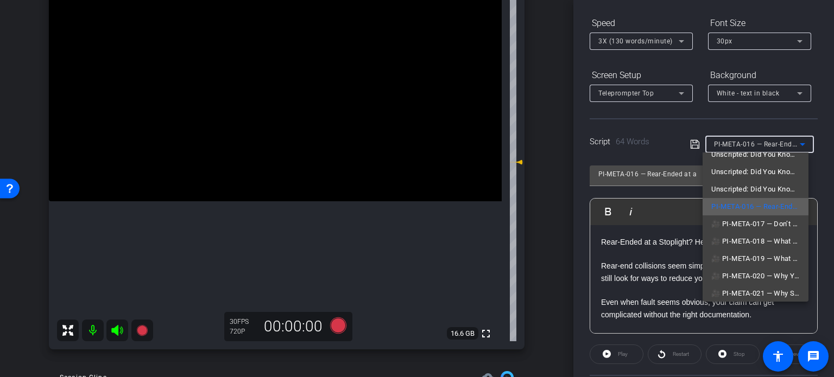
scroll to position [54, 0]
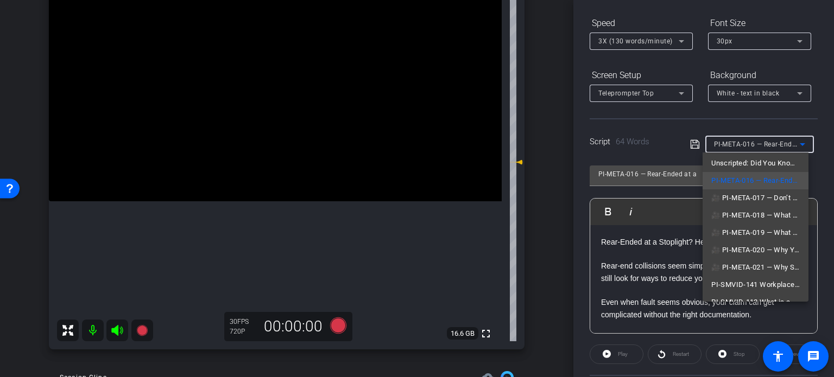
click at [758, 203] on span "🎥 PI-META-017 — Don’t Sign Anything Without Talking to a Lawyer First" at bounding box center [755, 198] width 88 height 13
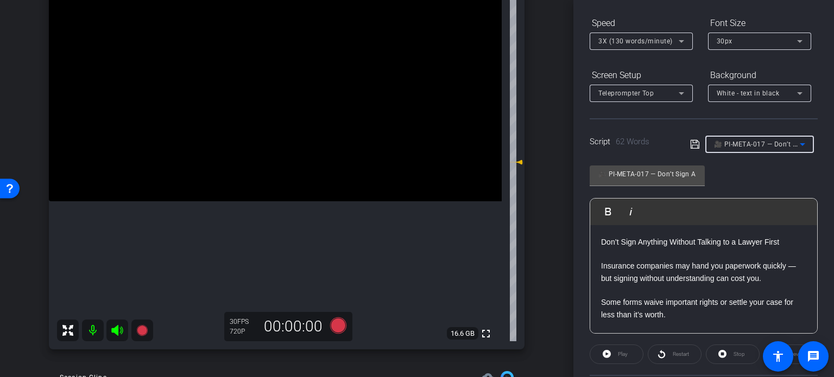
click at [747, 145] on span "🎥 PI-META-017 — Don’t Sign Anything Without Talking to a Lawyer First" at bounding box center [829, 143] width 231 height 9
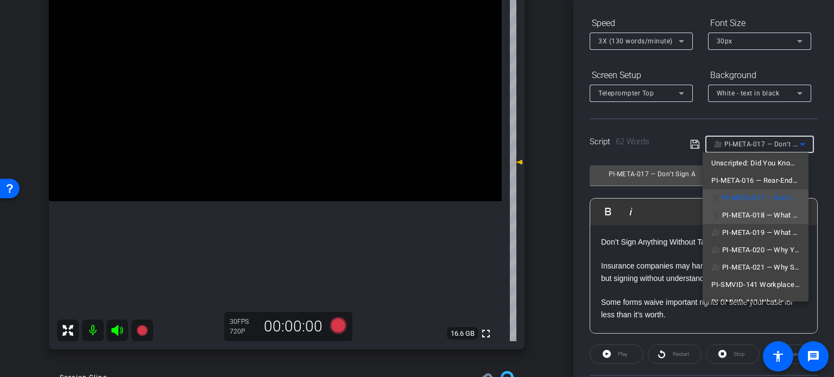
click at [747, 212] on span "🎥 PI-META-018 — What If the At-Fault Driver Is Uninsured?" at bounding box center [755, 215] width 88 height 13
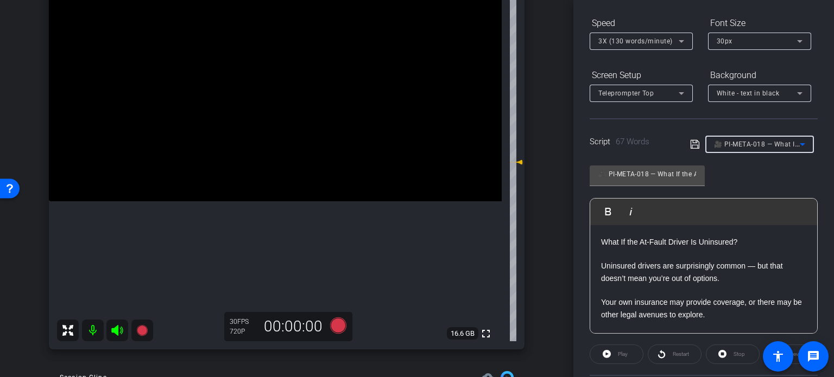
click at [741, 145] on span "🎥 PI-META-018 — What If the At-Fault Driver Is Uninsured?" at bounding box center [808, 143] width 188 height 9
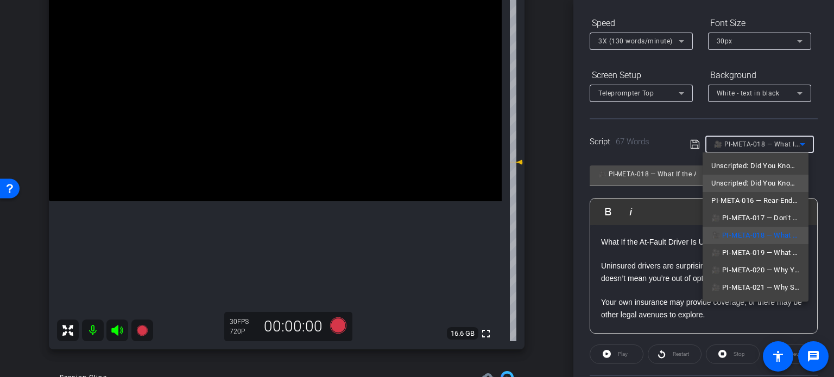
scroll to position [67, 0]
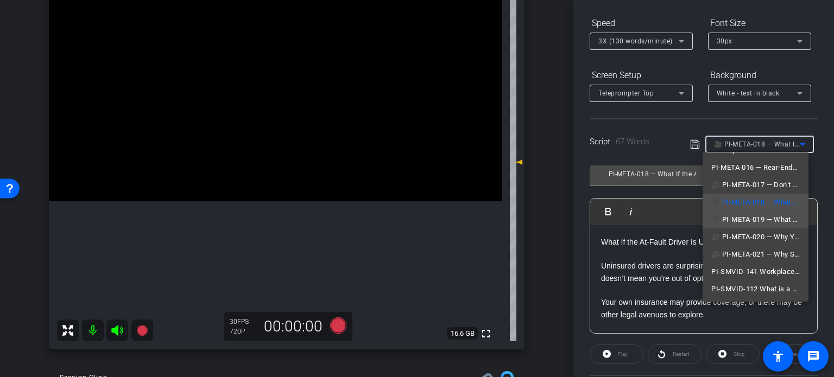
click at [749, 217] on span "🎥 PI-META-019 — What Is Pain and Suffering — and Can You Claim It?" at bounding box center [755, 219] width 88 height 13
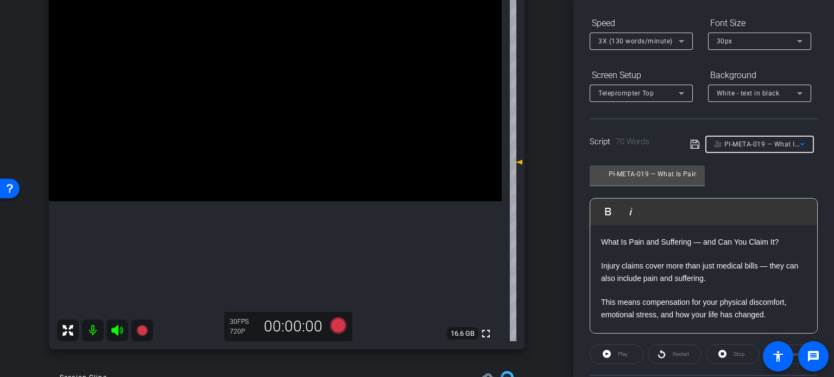
click at [749, 145] on span "🎥 PI-META-019 — What Is Pain and Suffering — and Can You Claim It?" at bounding box center [827, 143] width 226 height 9
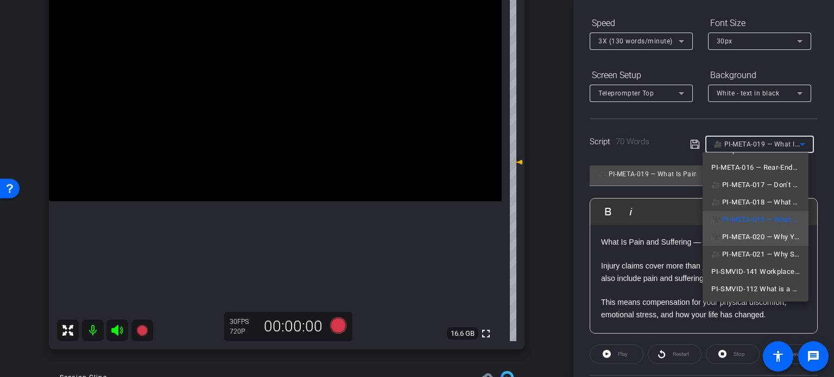
click at [749, 231] on span "🎥 PI-META-020 — Why You Need to Document Everything After a Crash" at bounding box center [755, 237] width 88 height 13
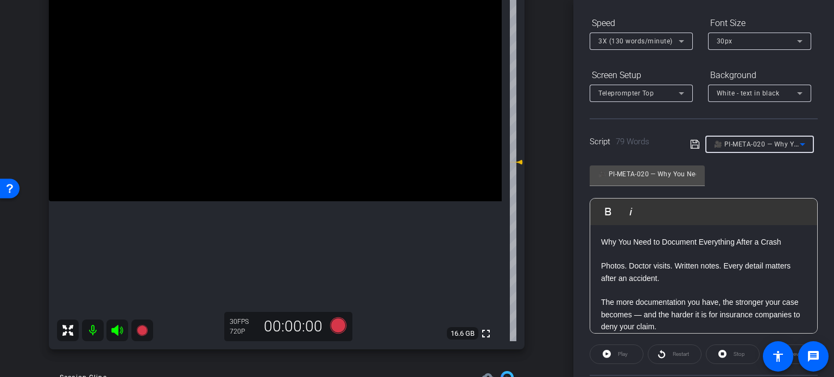
click at [742, 145] on span "🎥 PI-META-020 — Why You Need to Document Everything After a Crash" at bounding box center [828, 143] width 229 height 9
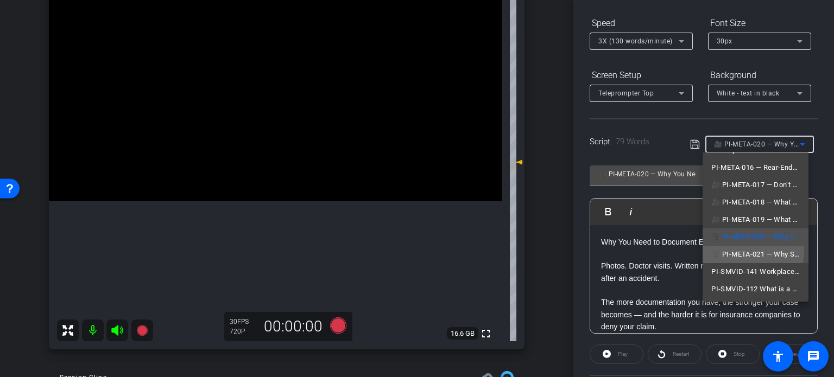
click at [747, 251] on span "🎥 PI-META-021 — Why Saying “I’m Okay” Can Hurt Your Case" at bounding box center [755, 254] width 88 height 13
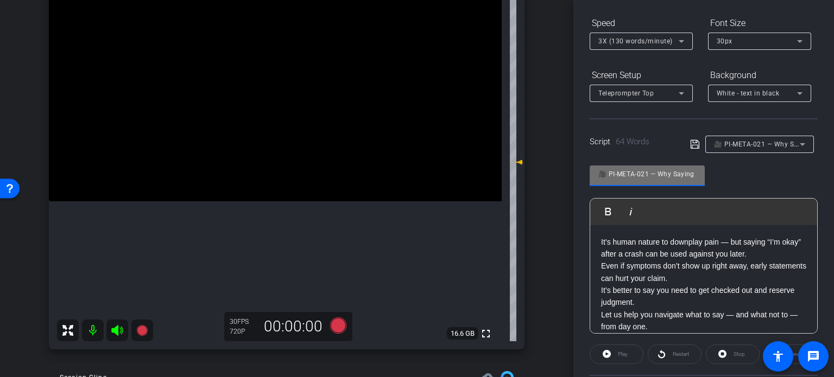
scroll to position [0, 93]
drag, startPoint x: 659, startPoint y: 171, endPoint x: 732, endPoint y: 194, distance: 76.9
click at [732, 194] on div "🎥 PI-META-021 — Why Saying “I’m Okay” Can Hurt Your Case Play Play from this lo…" at bounding box center [703, 245] width 228 height 176
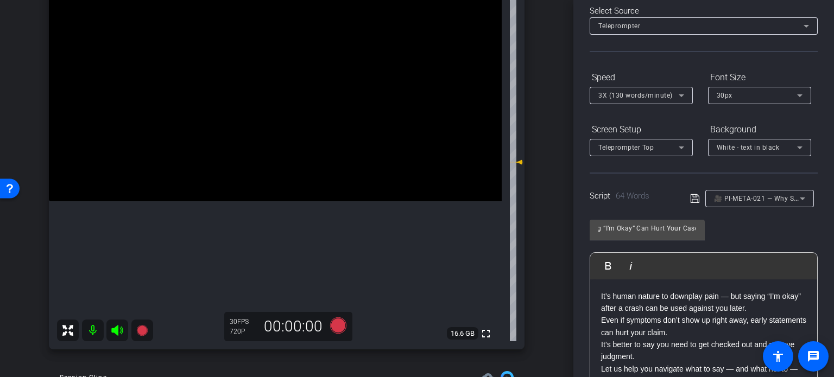
scroll to position [0, 0]
click at [746, 190] on div "🎥 PI-META-021 — Why Saying “I’m Okay” Can Hurt Your Case" at bounding box center [759, 198] width 91 height 17
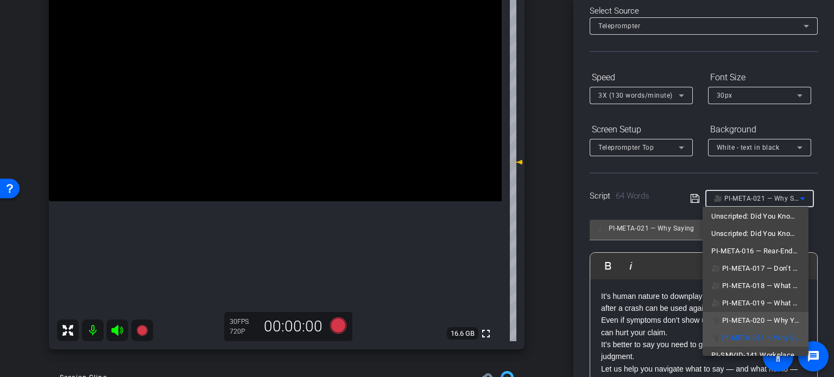
scroll to position [13, 0]
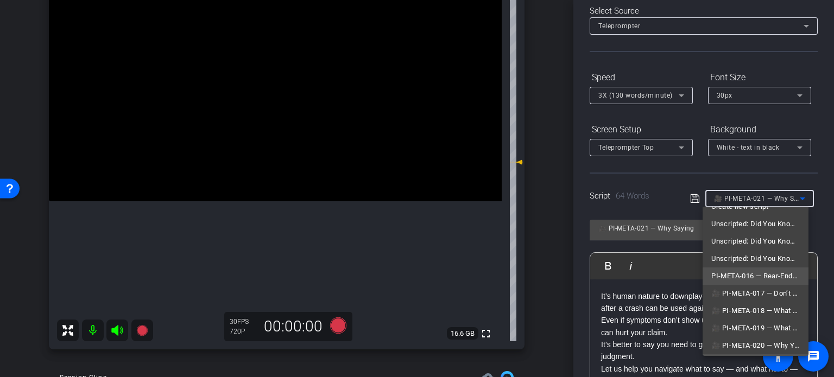
click at [736, 272] on span "PI-META-016 — Rear-Ended at a Stoplight? Here’s What to Know" at bounding box center [755, 276] width 88 height 13
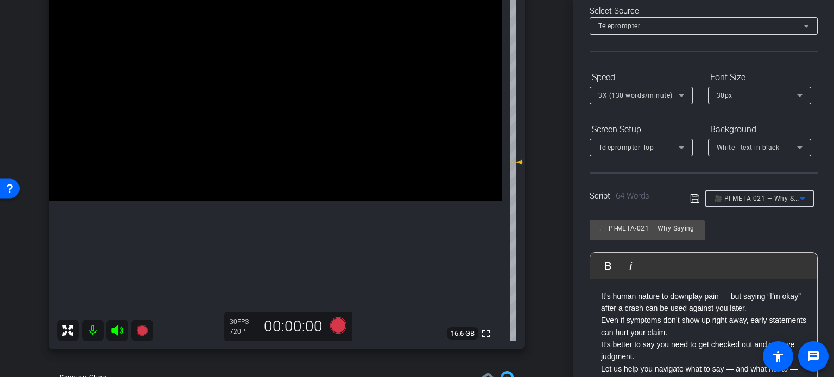
type input "PI-META-016 — Rear-Ended at a Stoplight? Here’s What to Know"
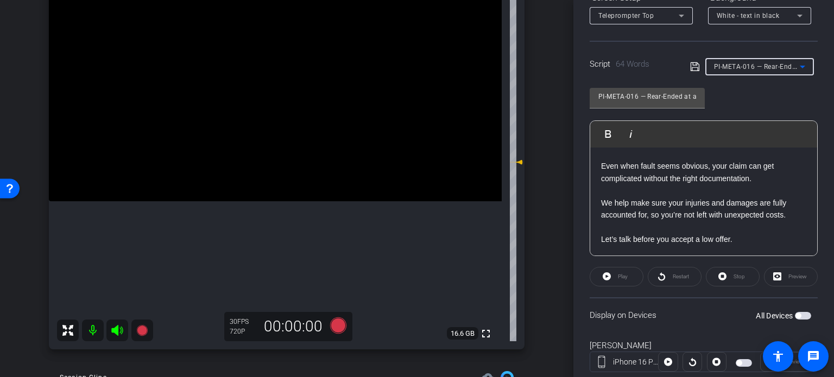
scroll to position [161, 0]
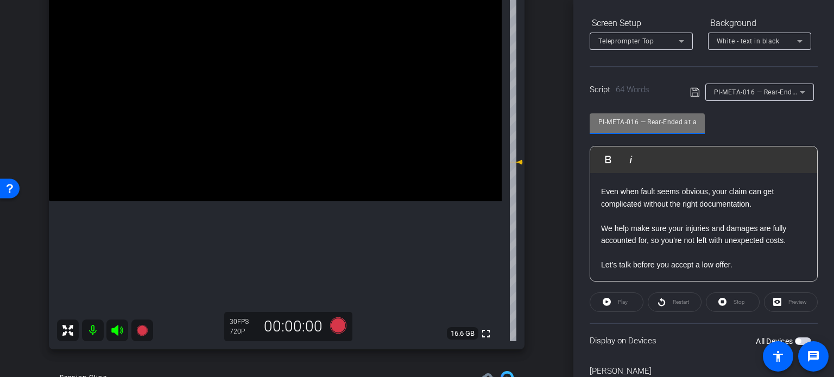
drag, startPoint x: 636, startPoint y: 122, endPoint x: 517, endPoint y: 91, distance: 123.5
click at [517, 91] on div "arrow_back Packard,Michael_Shoot46_09252025 Back to project Send invite account…" at bounding box center [417, 188] width 834 height 377
click at [543, 193] on div "arrow_back Packard,Michael_Shoot46_09252025 Back to project Send invite account…" at bounding box center [286, 79] width 573 height 377
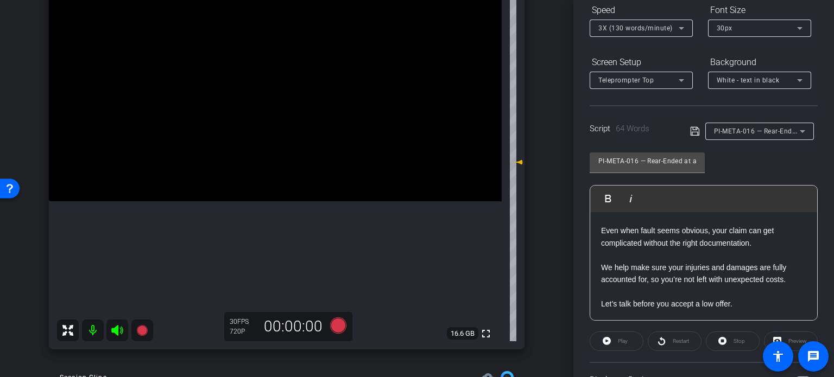
scroll to position [0, 0]
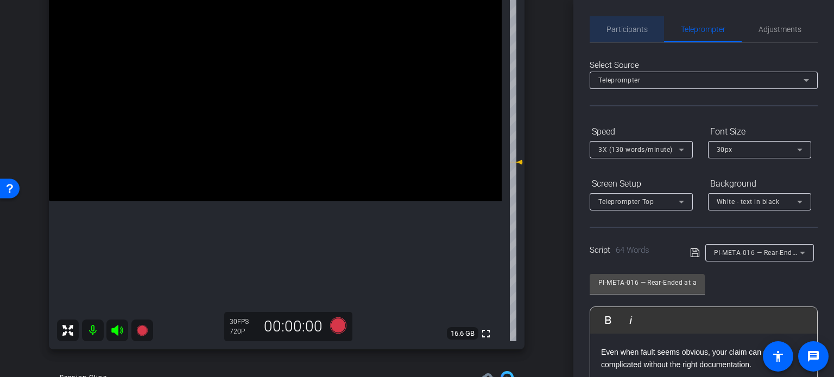
click at [640, 28] on span "Participants" at bounding box center [626, 30] width 41 height 8
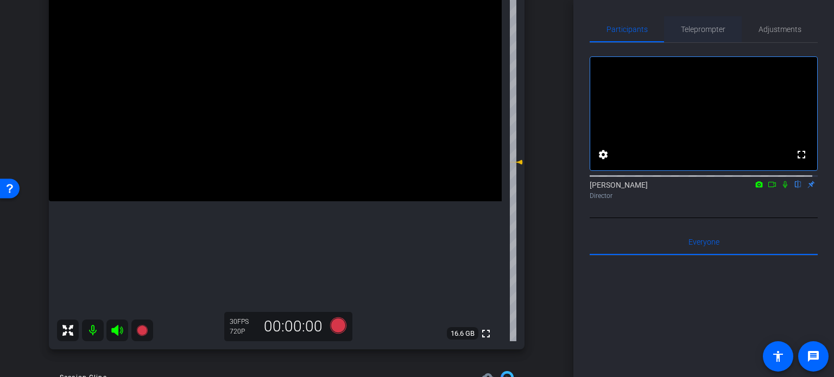
click at [690, 27] on span "Teleprompter" at bounding box center [702, 30] width 44 height 8
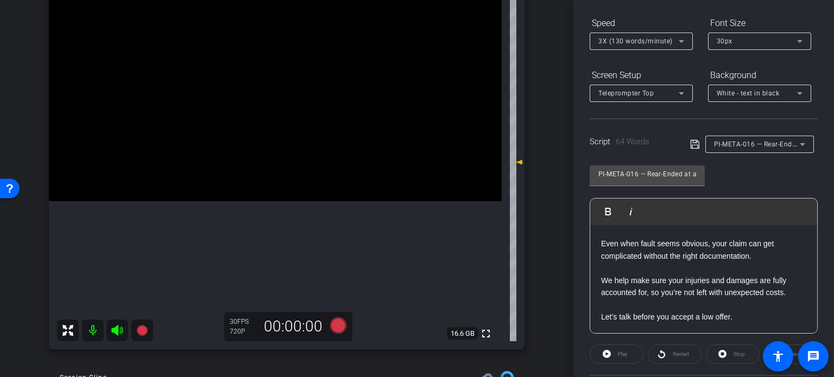
scroll to position [163, 0]
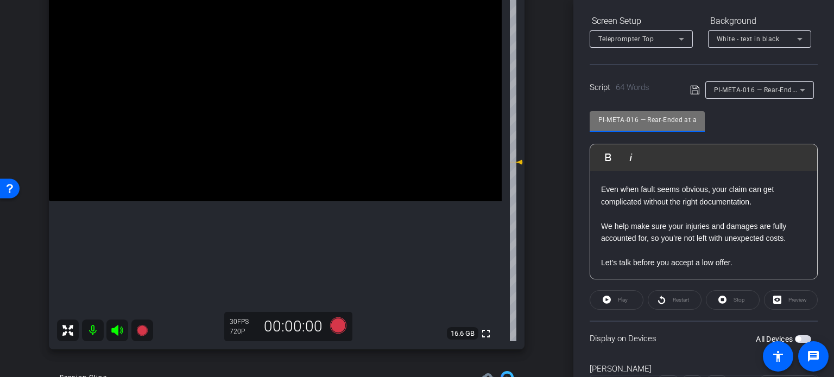
drag, startPoint x: 638, startPoint y: 122, endPoint x: 563, endPoint y: 106, distance: 76.4
click at [563, 106] on div "arrow_back Packard,Michael_Shoot46_09252025 Back to project Send invite account…" at bounding box center [417, 188] width 834 height 377
click at [676, 198] on p "Even when fault seems obvious, your claim can get complicated without the right…" at bounding box center [703, 189] width 205 height 36
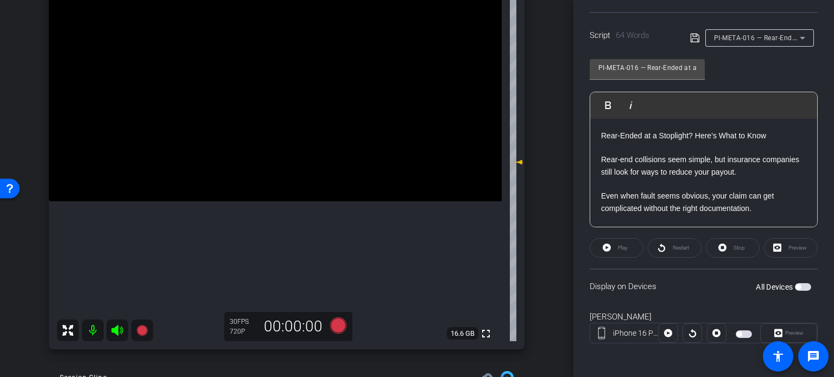
scroll to position [161, 0]
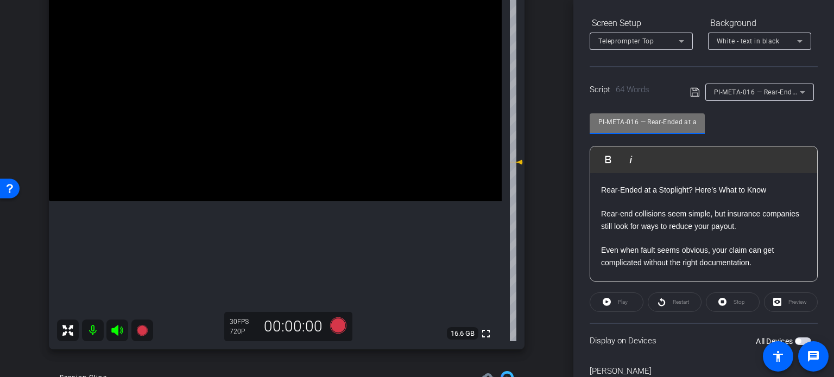
drag, startPoint x: 638, startPoint y: 121, endPoint x: 518, endPoint y: 87, distance: 125.1
click at [518, 87] on div "arrow_back Packard,Michael_Shoot46_09252025 Back to project Send invite account…" at bounding box center [417, 188] width 834 height 377
click at [686, 209] on p "Rear-end collisions seem simple, but insurance companies still look for ways to…" at bounding box center [703, 220] width 205 height 24
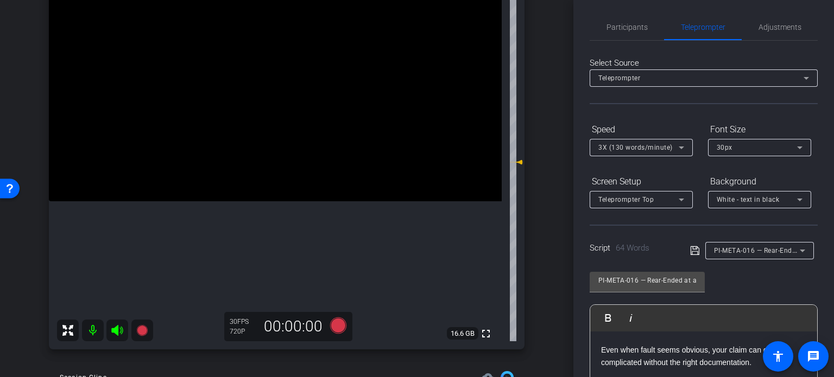
scroll to position [0, 0]
click at [780, 26] on span "Adjustments" at bounding box center [779, 30] width 43 height 8
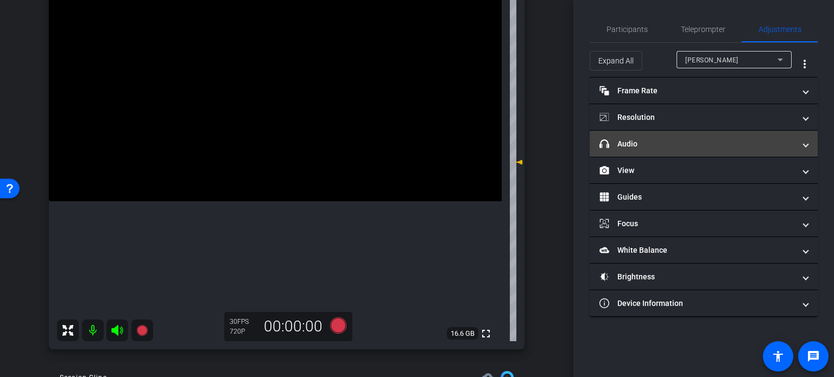
click at [699, 147] on mat-panel-title "headphone icon Audio" at bounding box center [696, 143] width 195 height 11
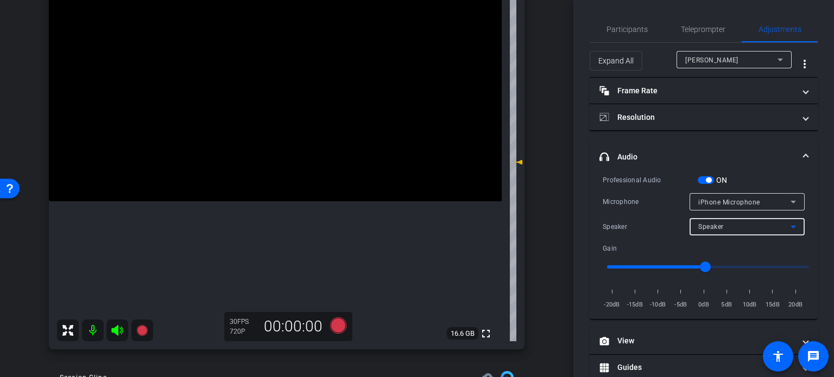
click at [752, 228] on div "Speaker" at bounding box center [744, 227] width 92 height 14
click at [749, 197] on div at bounding box center [417, 188] width 834 height 377
click at [748, 205] on span "iPhone Microphone" at bounding box center [729, 203] width 62 height 8
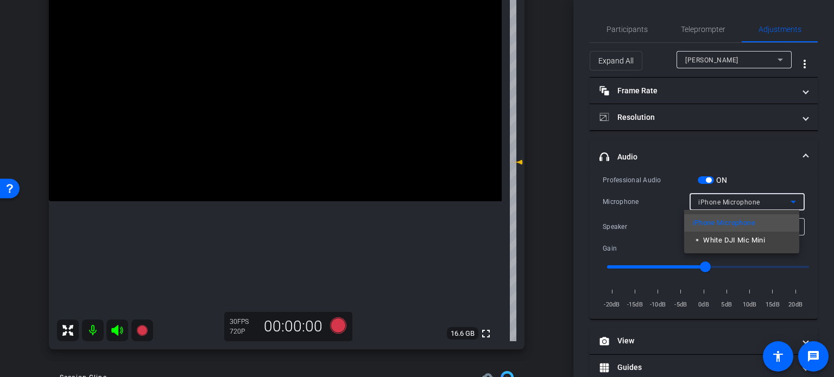
click at [531, 208] on div at bounding box center [417, 188] width 834 height 377
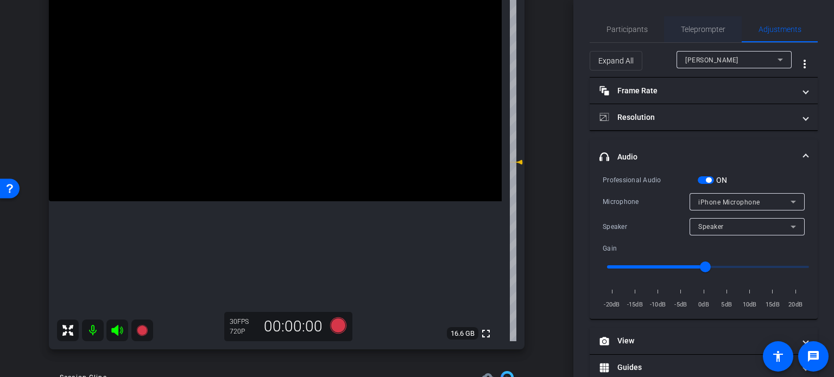
click at [701, 35] on span "Teleprompter" at bounding box center [702, 29] width 44 height 26
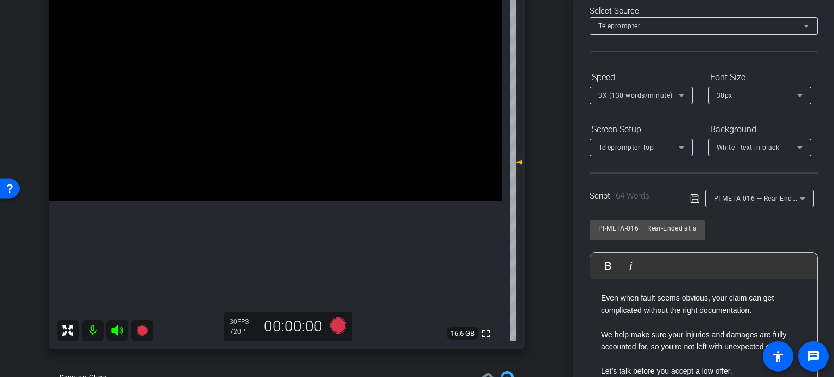
scroll to position [109, 0]
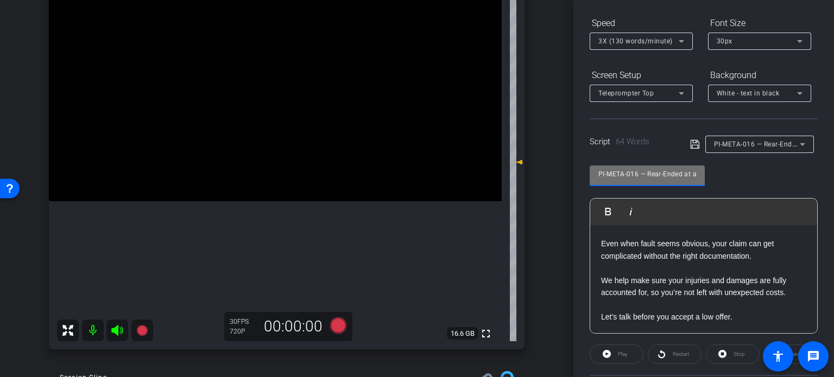
drag, startPoint x: 639, startPoint y: 173, endPoint x: 536, endPoint y: 145, distance: 106.8
click at [536, 145] on div "arrow_back Packard,Michael_Shoot46_09252025 Back to project Send invite account…" at bounding box center [417, 188] width 834 height 377
click at [536, 145] on div "Michael Packard iPhone 16 Pro info ROOM ID: 291919198 95% battery_std fullscree…" at bounding box center [286, 149] width 519 height 422
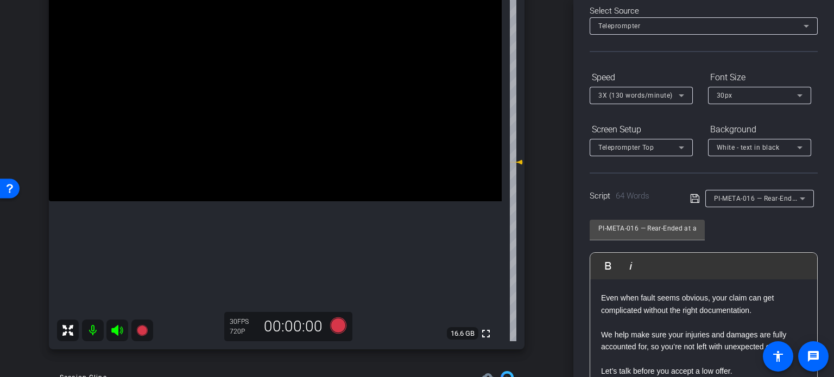
scroll to position [0, 0]
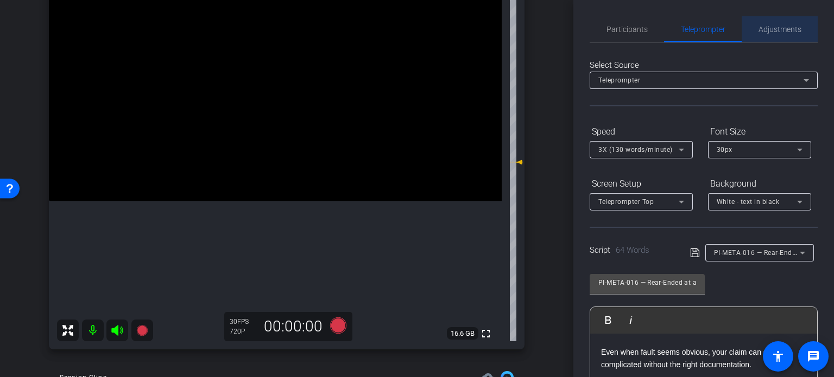
click at [778, 31] on span "Adjustments" at bounding box center [779, 30] width 43 height 8
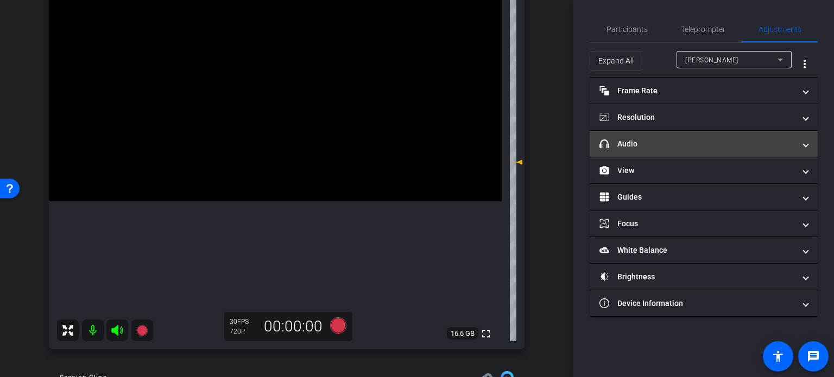
click at [662, 142] on mat-panel-title "headphone icon Audio" at bounding box center [696, 143] width 195 height 11
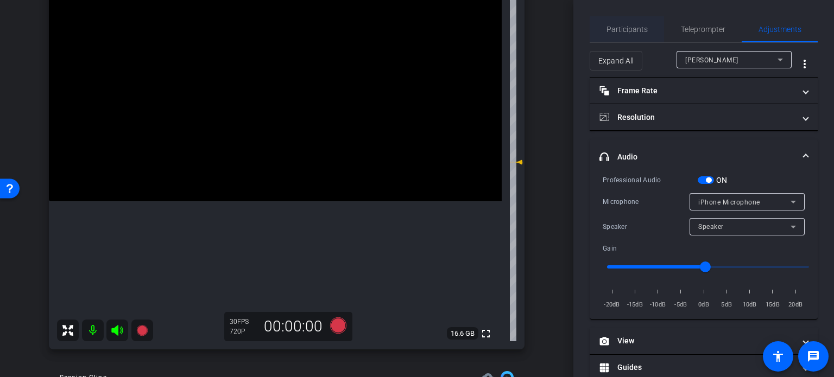
click at [625, 28] on span "Participants" at bounding box center [626, 30] width 41 height 8
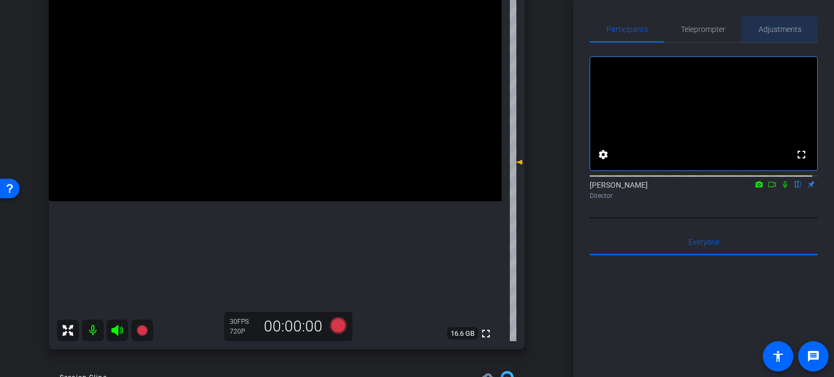
click at [771, 30] on span "Adjustments" at bounding box center [779, 30] width 43 height 8
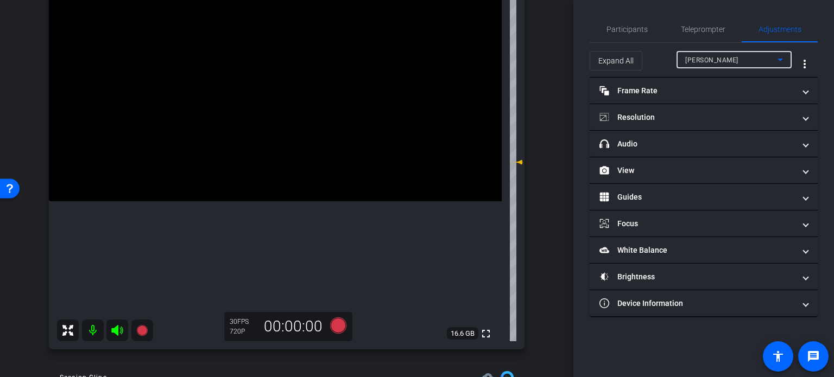
click at [699, 56] on span "Michael Packard" at bounding box center [711, 60] width 53 height 8
click at [696, 136] on div at bounding box center [417, 188] width 834 height 377
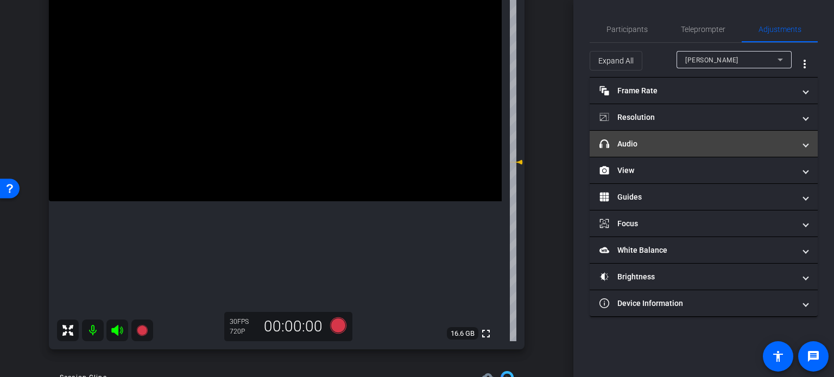
click at [698, 138] on mat-panel-title "headphone icon Audio" at bounding box center [696, 143] width 195 height 11
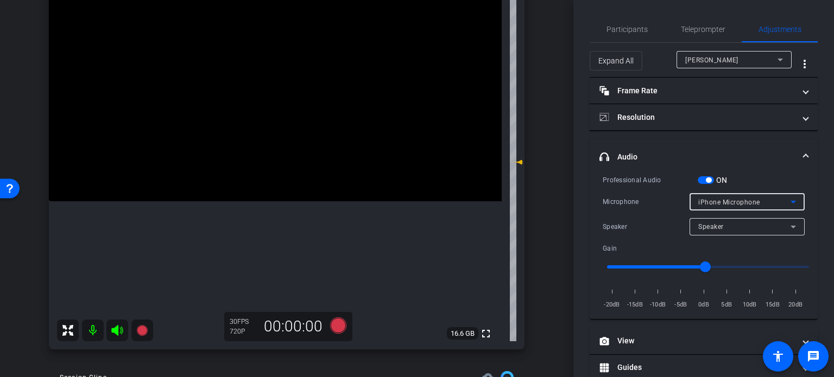
click at [720, 201] on span "iPhone Microphone" at bounding box center [729, 203] width 62 height 8
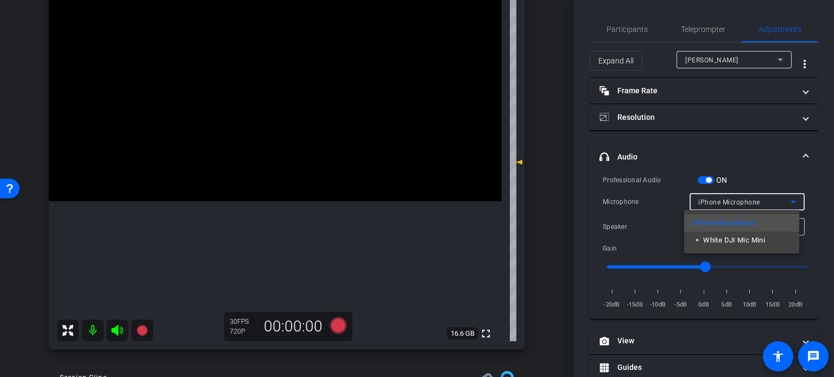
click at [729, 239] on span "▫️ White DJI Mic Mini" at bounding box center [728, 240] width 73 height 13
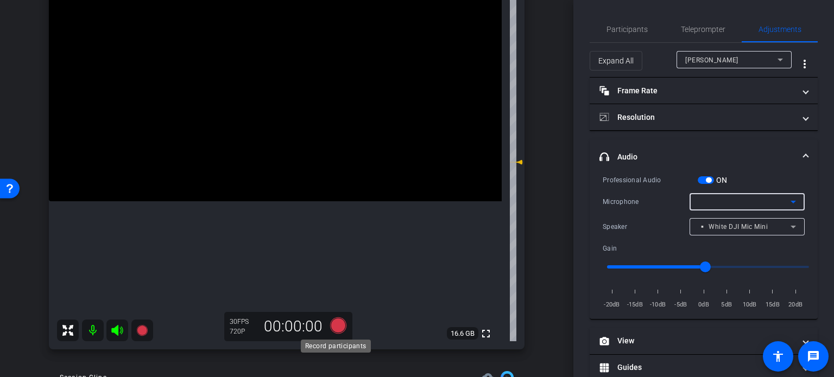
click at [339, 327] on icon at bounding box center [338, 325] width 16 height 16
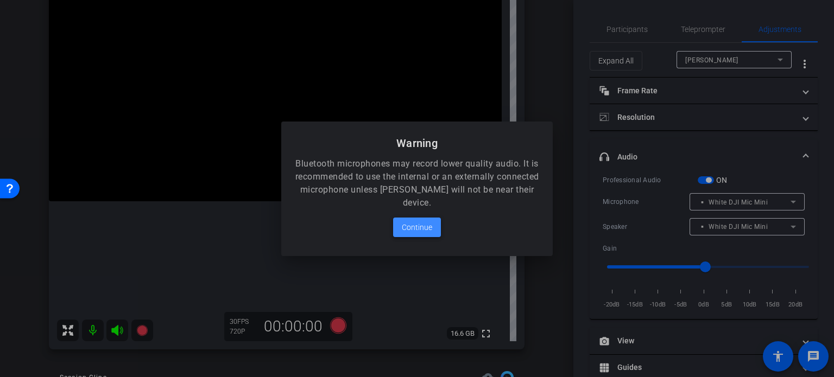
click at [426, 230] on span "Continue" at bounding box center [417, 227] width 30 height 13
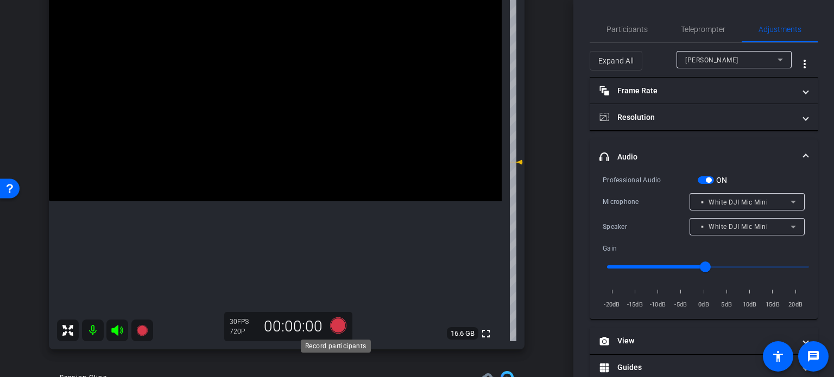
click at [334, 328] on icon at bounding box center [338, 325] width 16 height 16
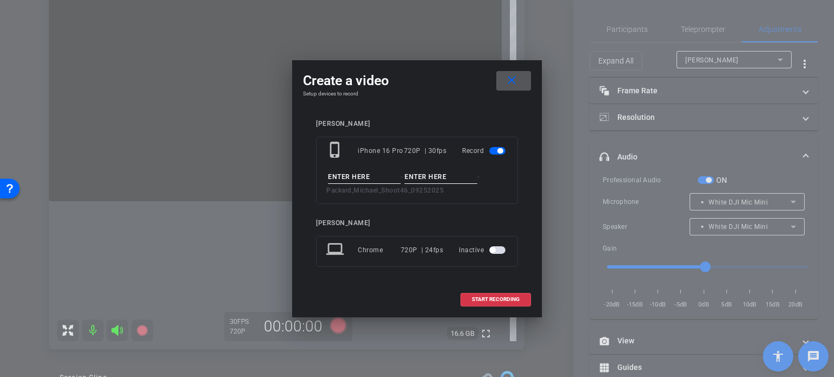
click at [367, 176] on input at bounding box center [364, 177] width 73 height 14
type input "test"
click at [430, 175] on input at bounding box center [440, 177] width 73 height 14
type input "1"
click at [489, 294] on span at bounding box center [495, 300] width 69 height 26
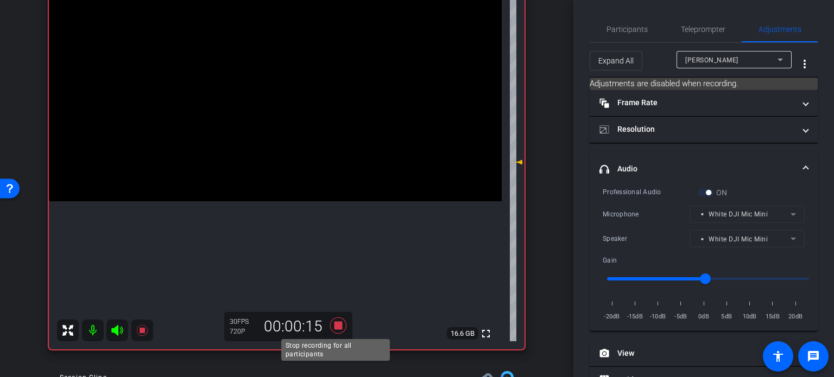
click at [339, 329] on icon at bounding box center [338, 326] width 26 height 20
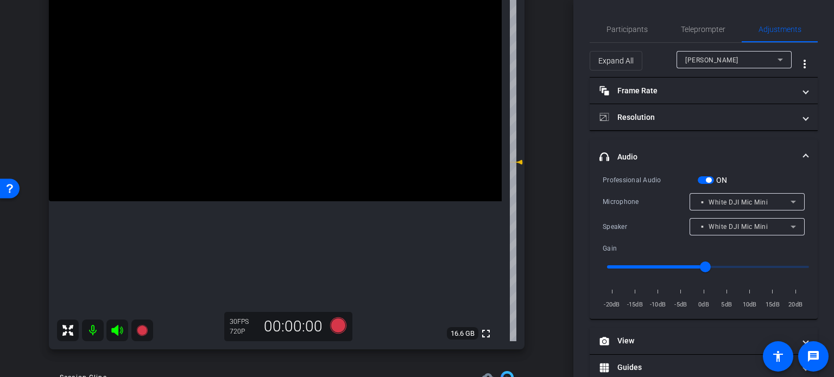
click at [708, 197] on div "▫️ White DJI Mic Mini" at bounding box center [744, 202] width 92 height 14
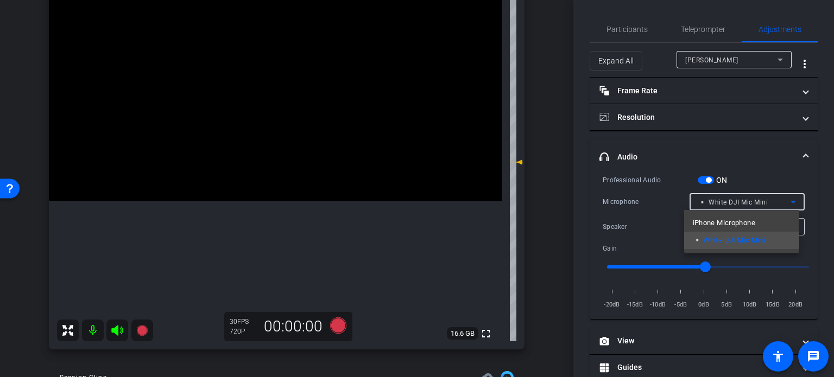
click at [706, 217] on span "iPhone Microphone" at bounding box center [723, 223] width 62 height 13
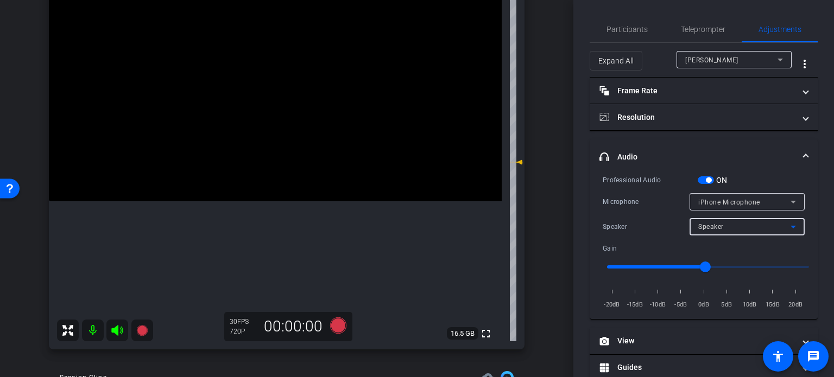
click at [707, 220] on div "Speaker" at bounding box center [744, 227] width 92 height 14
click at [666, 230] on div at bounding box center [417, 188] width 834 height 377
click at [626, 27] on span "Participants" at bounding box center [626, 30] width 41 height 8
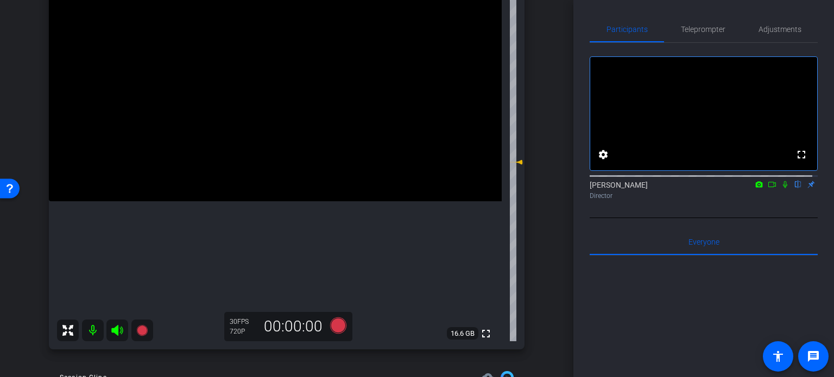
scroll to position [203, 0]
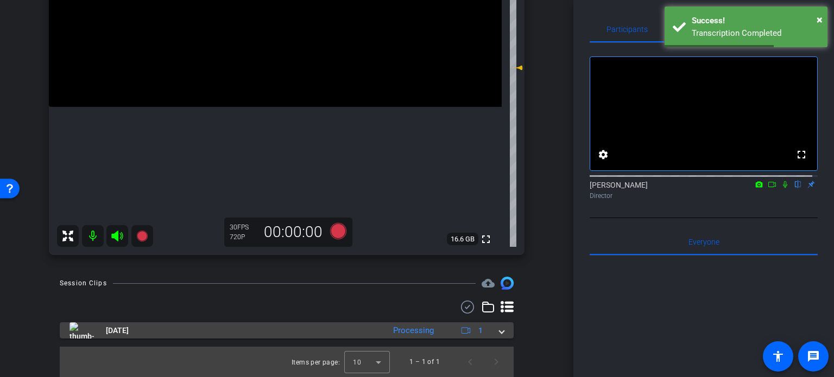
click at [499, 332] on span at bounding box center [501, 330] width 4 height 11
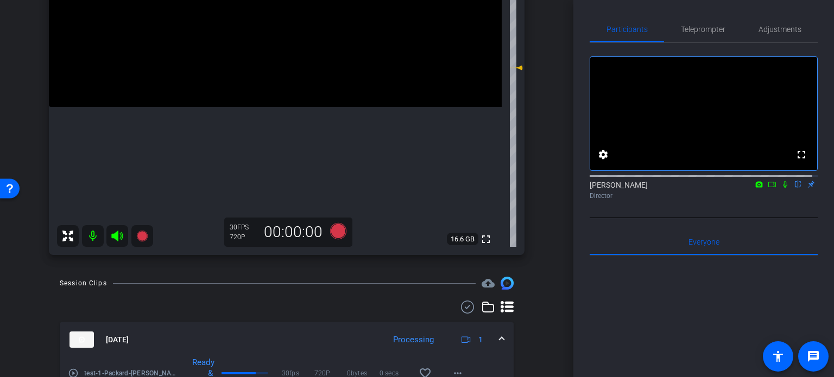
click at [499, 340] on span at bounding box center [501, 339] width 4 height 11
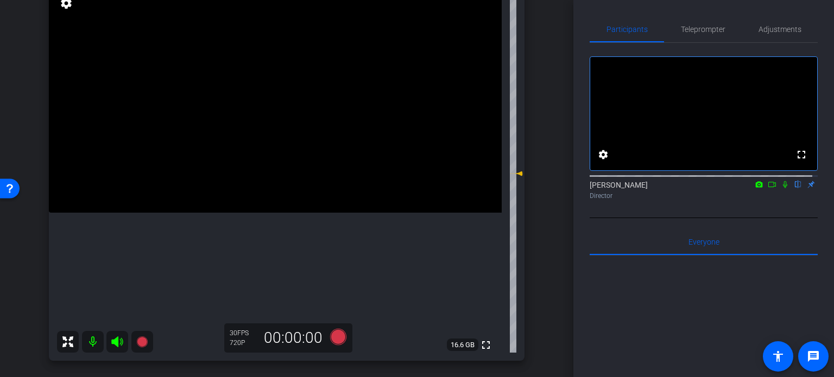
scroll to position [94, 0]
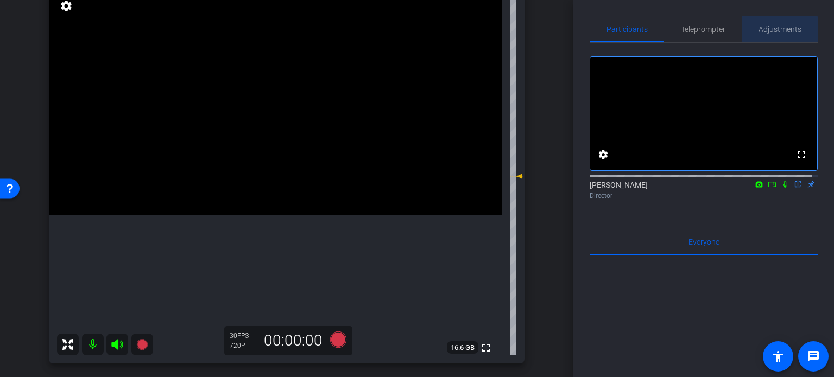
click at [775, 31] on span "Adjustments" at bounding box center [779, 30] width 43 height 8
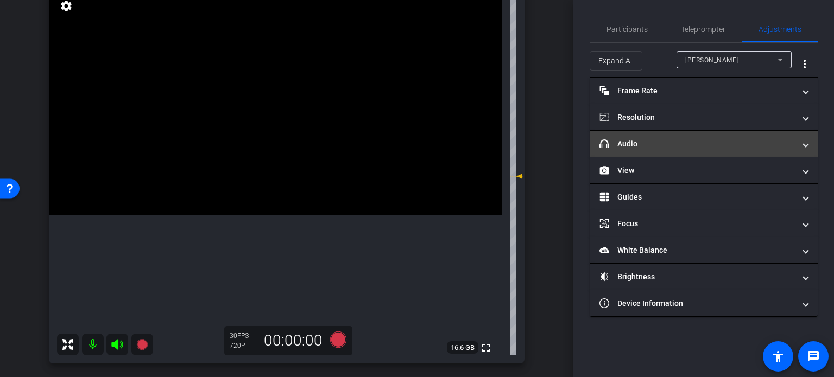
click at [683, 143] on mat-panel-title "headphone icon Audio" at bounding box center [696, 143] width 195 height 11
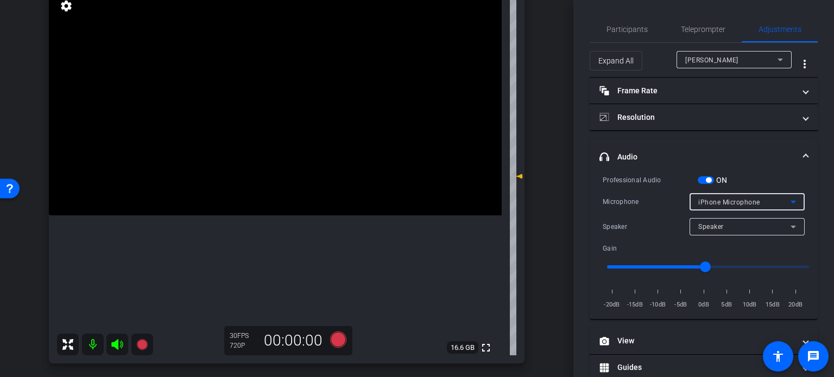
click at [729, 199] on span "iPhone Microphone" at bounding box center [729, 203] width 62 height 8
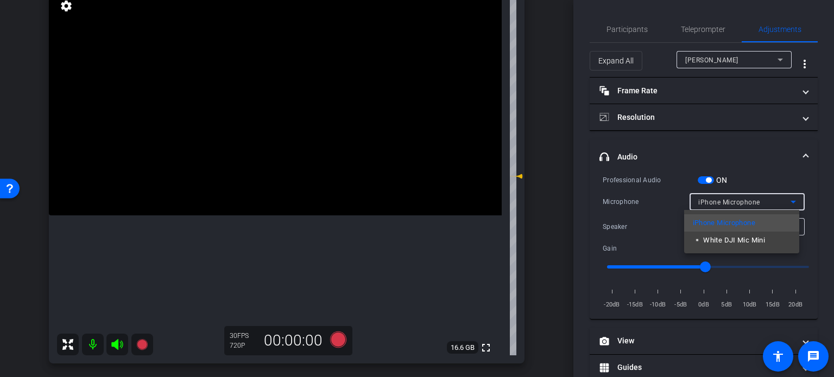
click at [752, 239] on span "▫️ White DJI Mic Mini" at bounding box center [728, 240] width 73 height 13
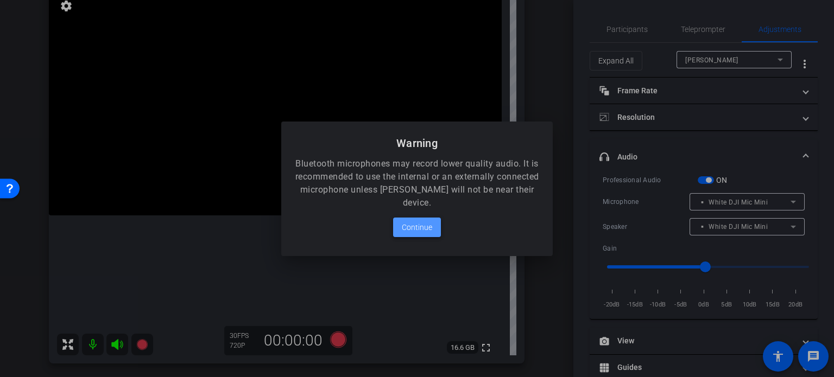
click at [428, 231] on span "Continue" at bounding box center [417, 227] width 30 height 13
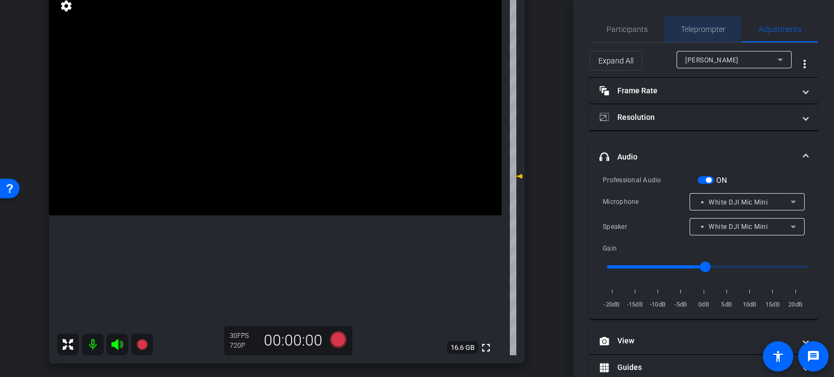
click at [695, 28] on span "Teleprompter" at bounding box center [702, 30] width 44 height 8
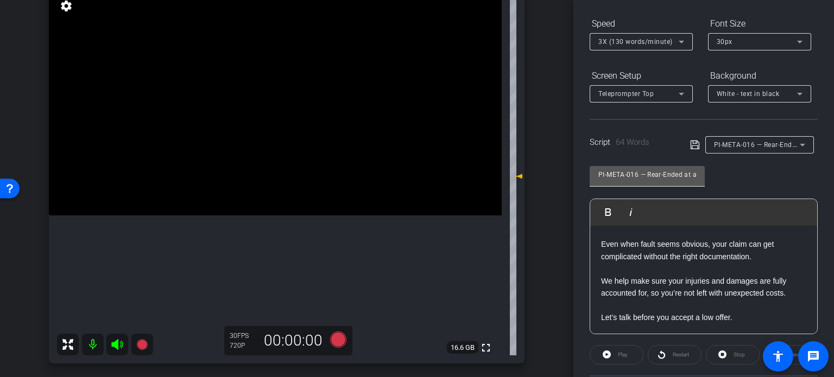
scroll to position [109, 0]
drag, startPoint x: 638, startPoint y: 172, endPoint x: 499, endPoint y: 130, distance: 145.2
click at [499, 130] on div "arrow_back Packard,Michael_Shoot46_09252025 Back to project Send invite account…" at bounding box center [417, 188] width 834 height 377
click at [543, 198] on div "arrow_back Packard,Michael_Shoot46_09252025 Back to project Send invite account…" at bounding box center [286, 94] width 573 height 377
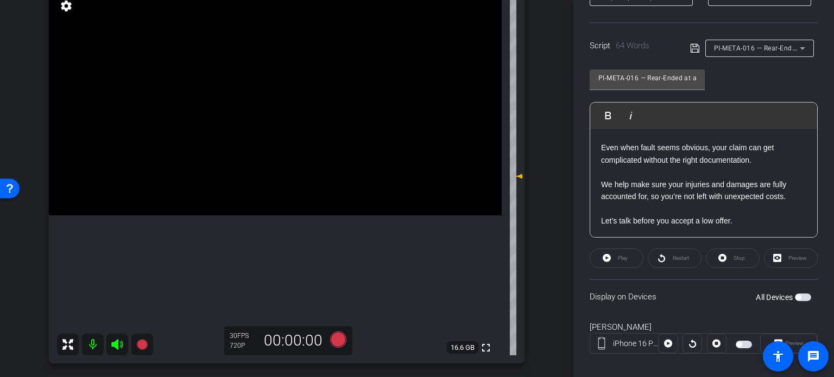
scroll to position [215, 0]
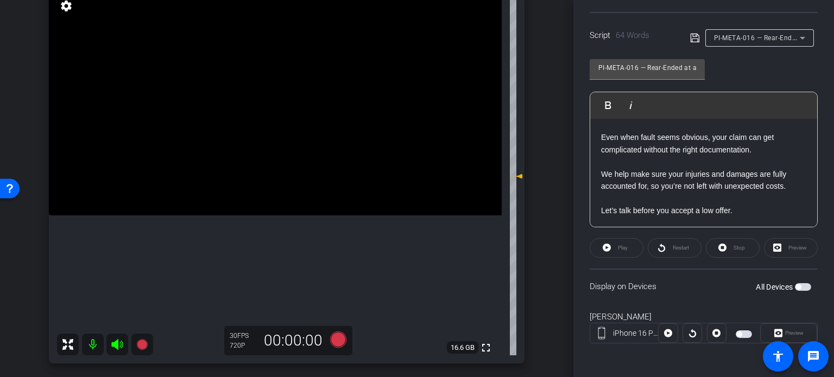
click at [795, 287] on span "button" at bounding box center [797, 286] width 5 height 5
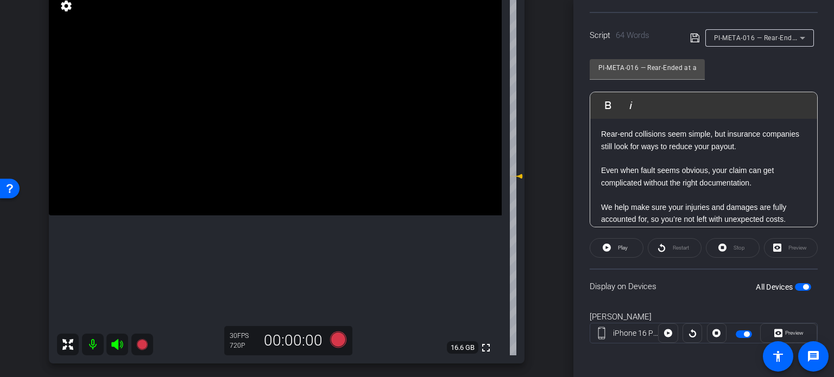
scroll to position [0, 0]
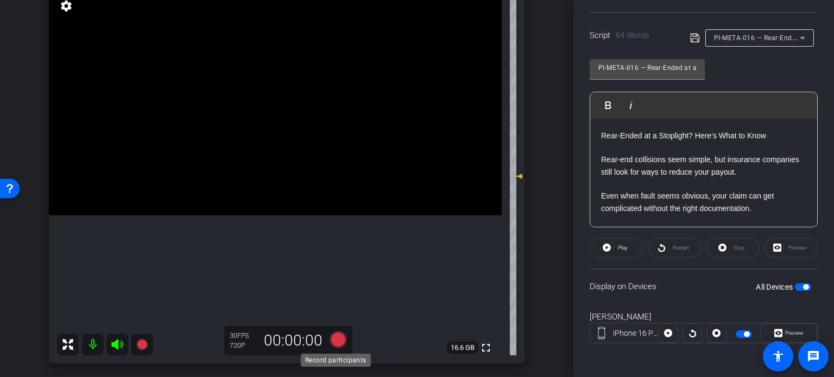
click at [340, 341] on icon at bounding box center [338, 340] width 16 height 16
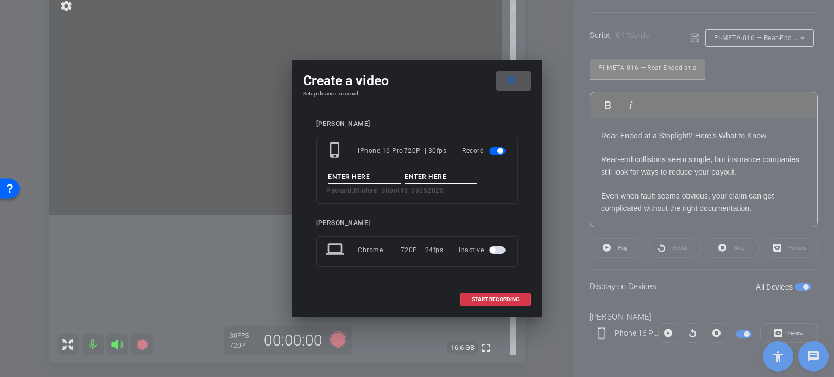
click at [353, 175] on input at bounding box center [364, 177] width 73 height 14
paste input "PI-META-016"
type input "PI-META-016"
click at [418, 174] on input at bounding box center [440, 177] width 73 height 14
type input "Take1"
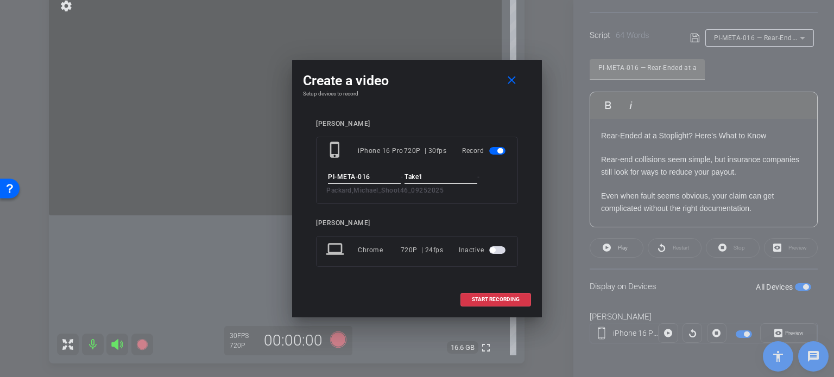
click at [381, 171] on input "PI-META-016" at bounding box center [364, 177] width 73 height 14
click at [446, 208] on div "Michael Packard phone_iphone iPhone 16 Pro 720P | 30fps Record PI-META-016 - Ta…" at bounding box center [417, 201] width 202 height 162
click at [491, 293] on span at bounding box center [495, 300] width 69 height 26
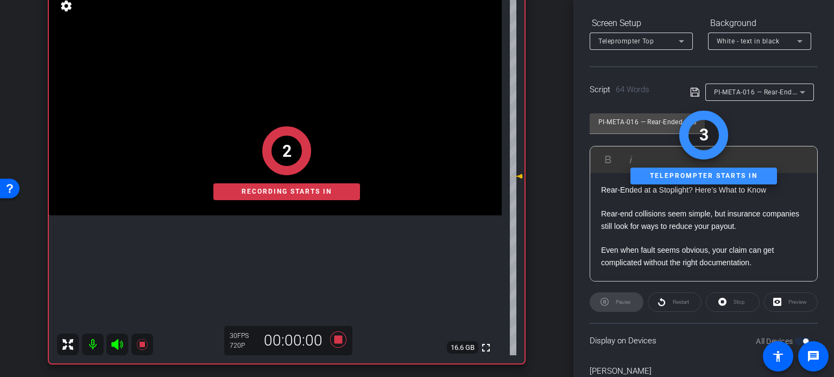
scroll to position [215, 0]
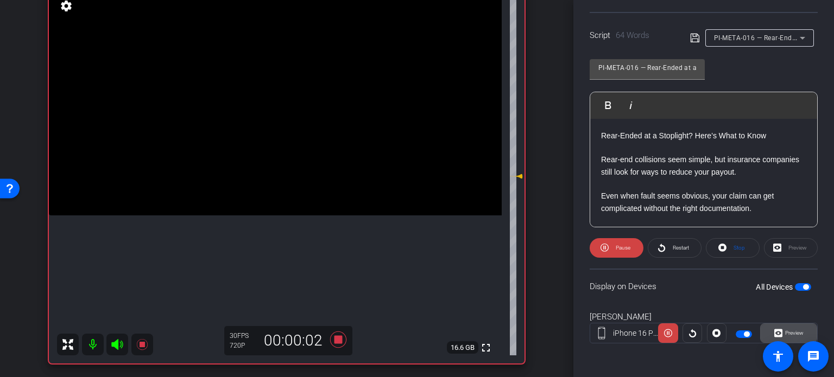
click at [791, 333] on span "Preview" at bounding box center [794, 333] width 18 height 6
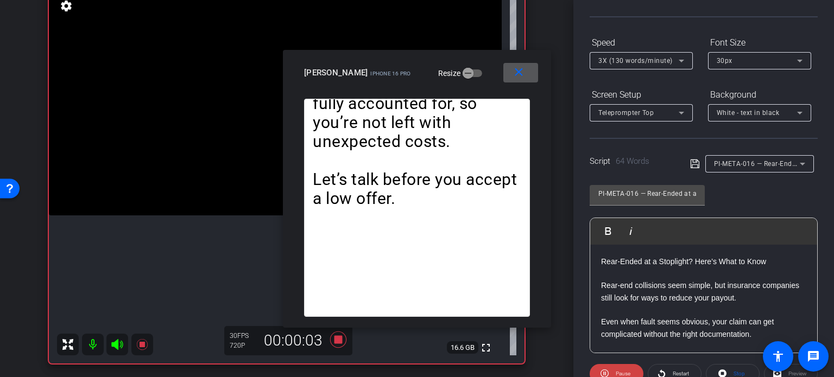
scroll to position [52, 0]
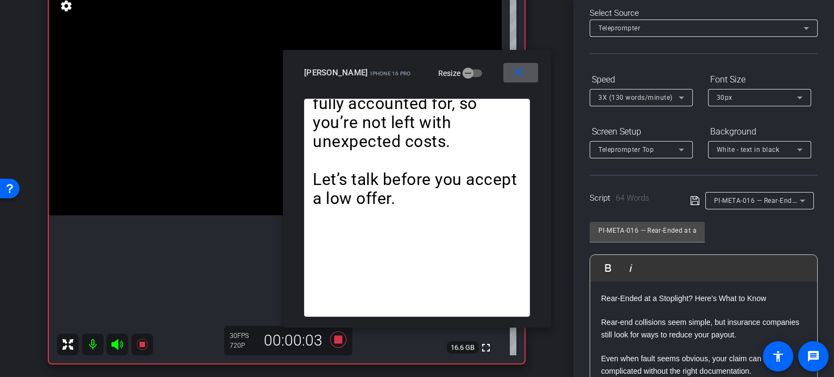
click at [634, 98] on span "3X (130 words/minute)" at bounding box center [635, 98] width 74 height 8
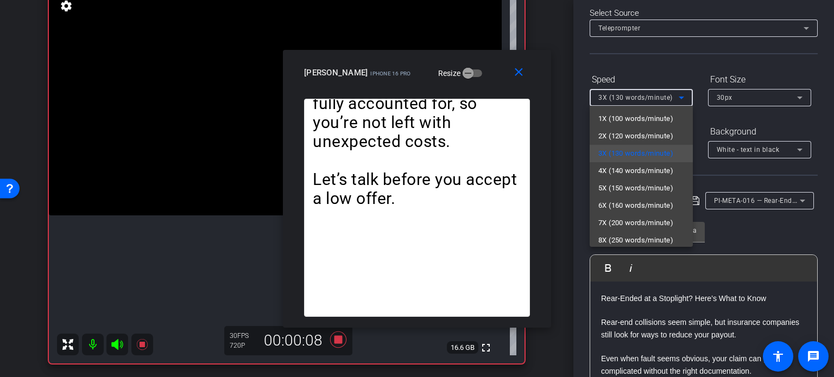
drag, startPoint x: 416, startPoint y: 70, endPoint x: 427, endPoint y: 61, distance: 14.3
click at [427, 61] on div at bounding box center [417, 188] width 834 height 377
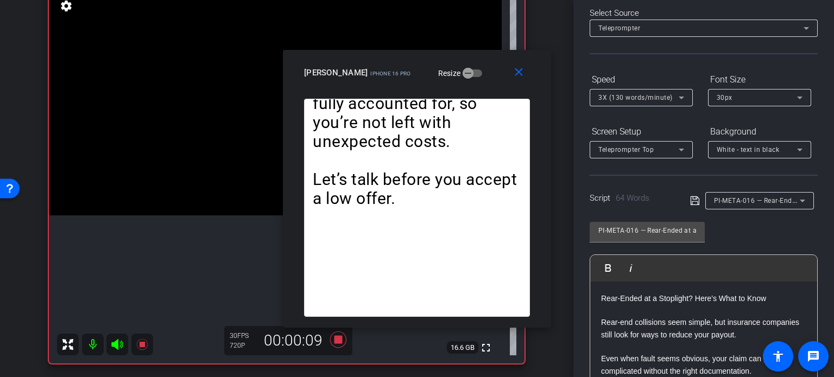
click at [610, 99] on span "3X (130 words/minute)" at bounding box center [635, 98] width 74 height 8
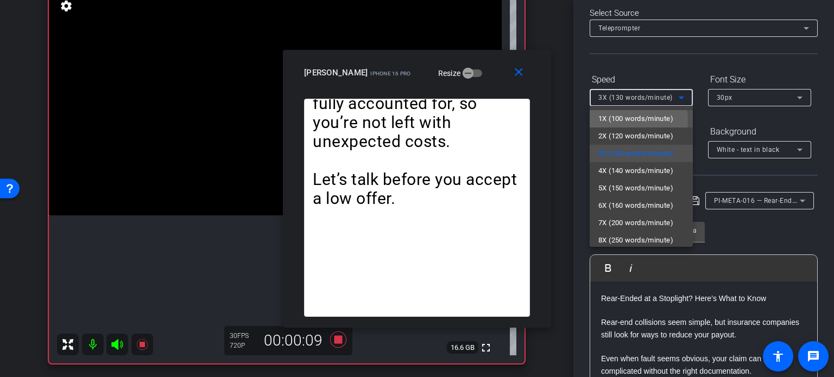
click at [627, 120] on span "1X (100 words/minute)" at bounding box center [635, 118] width 75 height 13
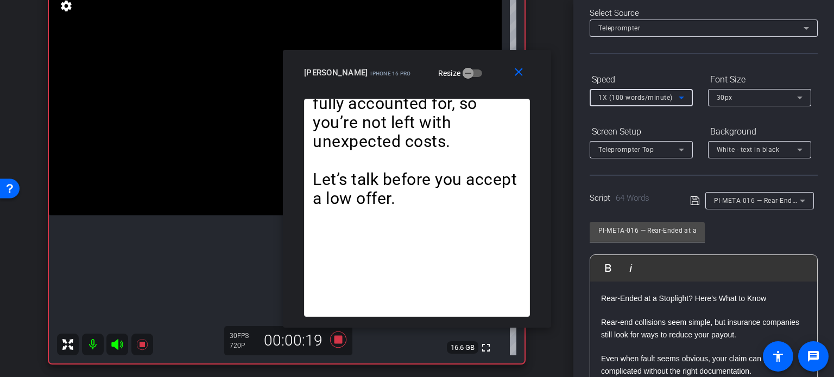
click at [634, 99] on span "1X (100 words/minute)" at bounding box center [635, 98] width 74 height 8
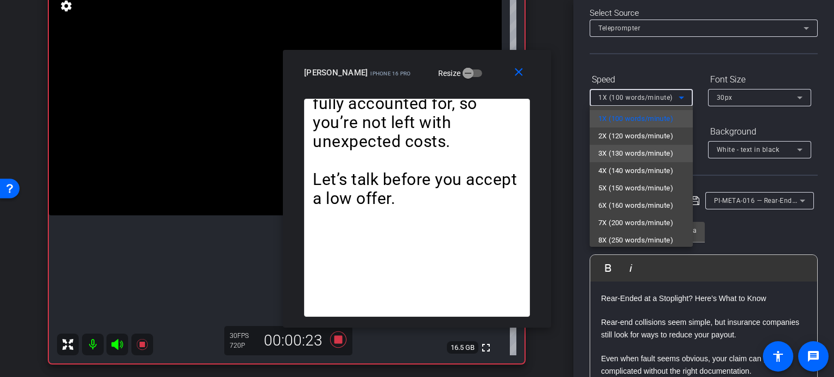
click at [622, 155] on span "3X (130 words/minute)" at bounding box center [635, 153] width 75 height 13
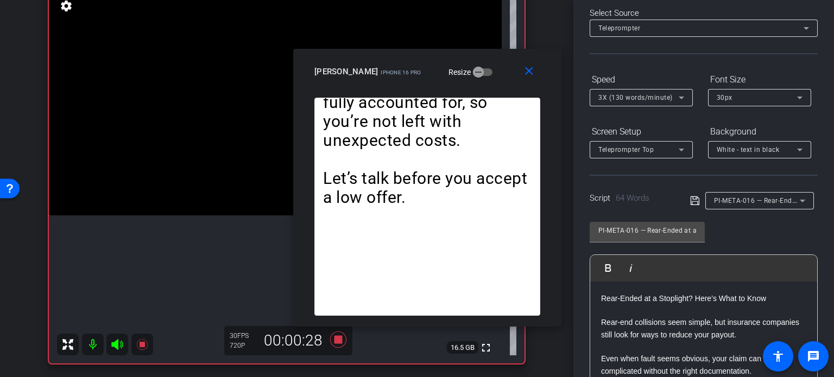
drag, startPoint x: 425, startPoint y: 76, endPoint x: 436, endPoint y: 75, distance: 10.4
click at [436, 75] on mat-slide-toggle "Resize" at bounding box center [462, 71] width 61 height 17
click at [530, 77] on mat-icon "close" at bounding box center [529, 72] width 14 height 14
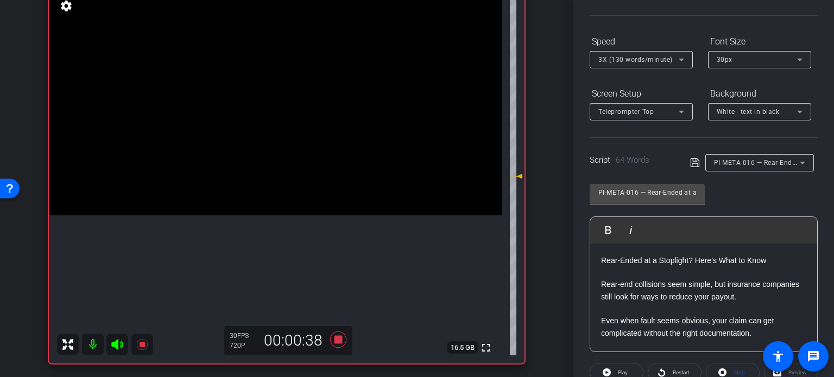
scroll to position [161, 0]
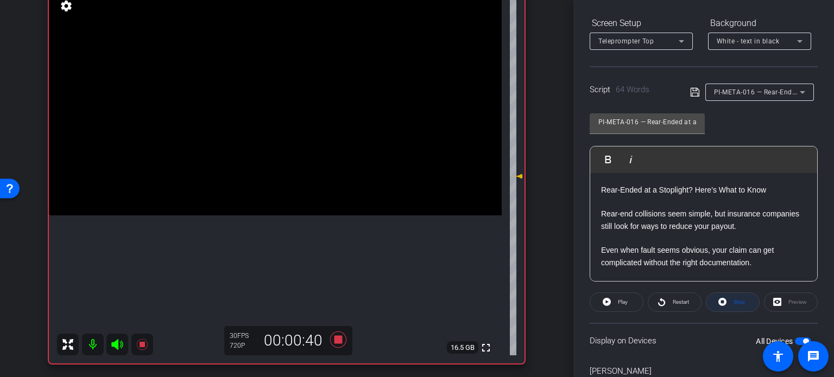
click at [718, 298] on icon at bounding box center [722, 302] width 8 height 8
click at [619, 302] on span "Play" at bounding box center [623, 302] width 10 height 6
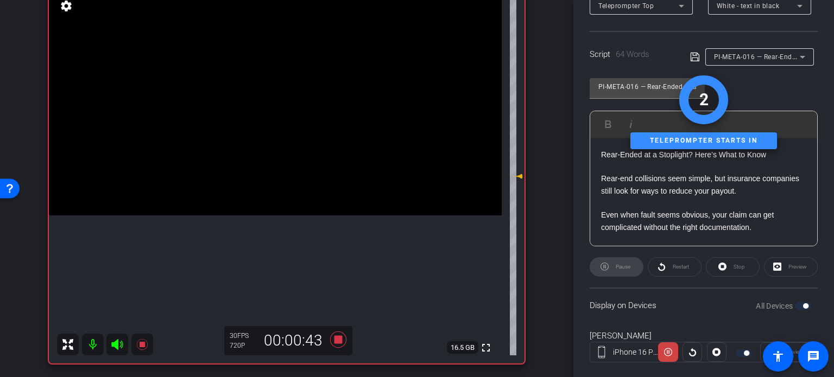
scroll to position [215, 0]
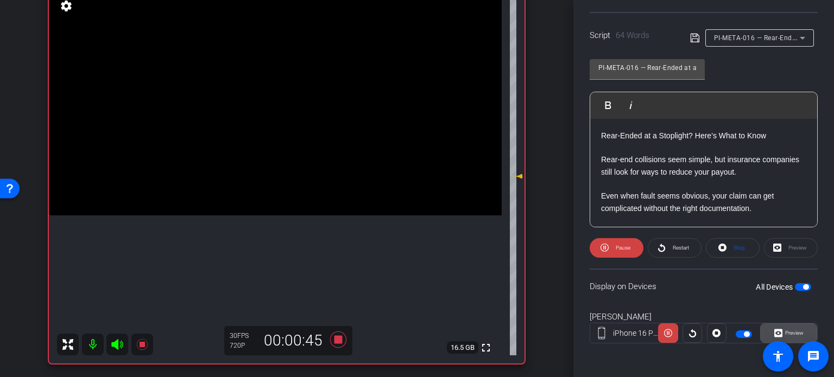
click at [793, 327] on span "Preview" at bounding box center [792, 333] width 21 height 15
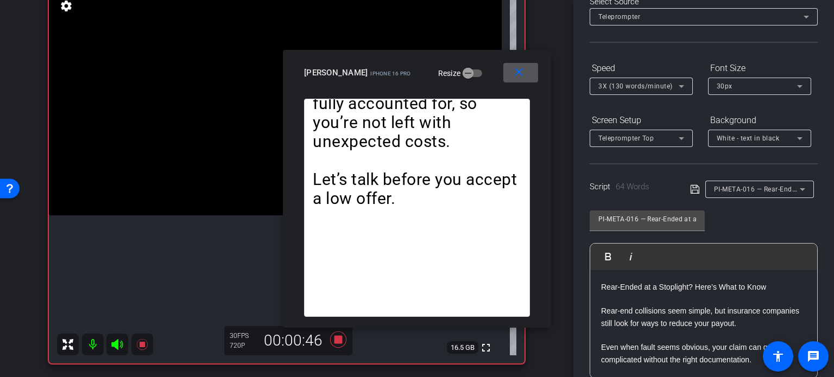
scroll to position [52, 0]
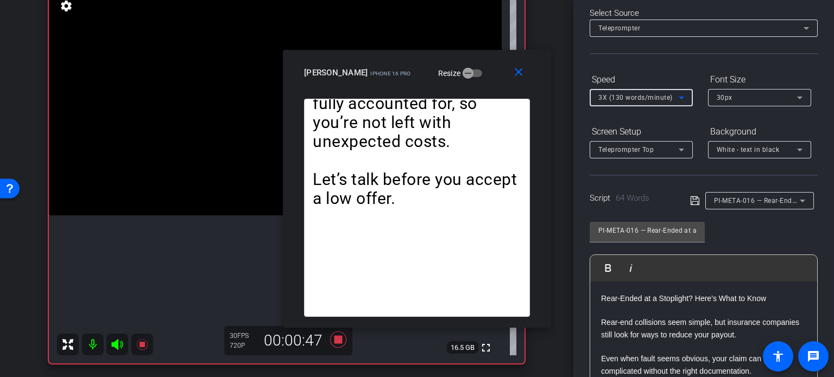
click at [644, 97] on span "3X (130 words/minute)" at bounding box center [635, 98] width 74 height 8
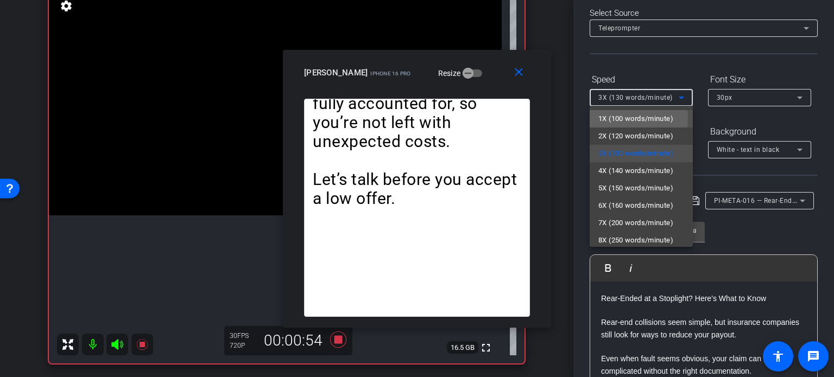
click at [612, 118] on span "1X (100 words/minute)" at bounding box center [635, 118] width 75 height 13
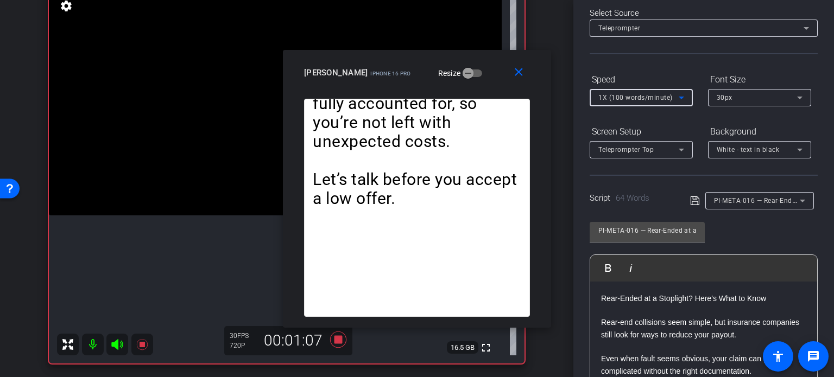
click at [622, 101] on span "1X (100 words/minute)" at bounding box center [635, 98] width 74 height 8
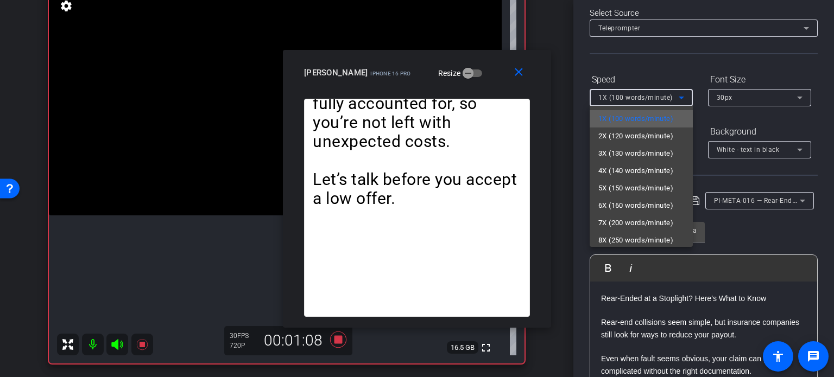
scroll to position [24, 0]
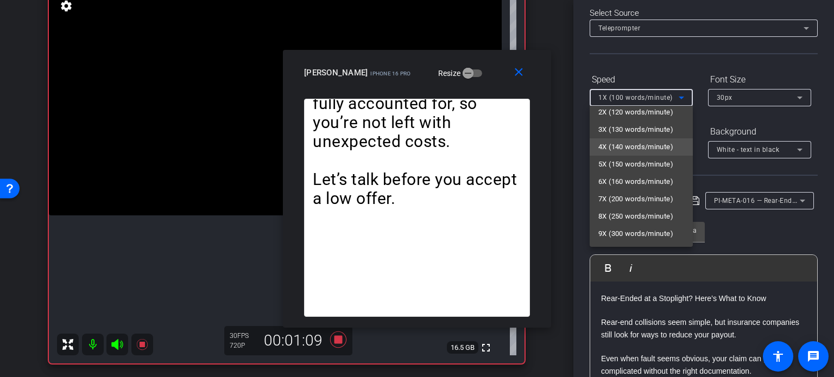
click at [618, 147] on span "4X (140 words/minute)" at bounding box center [635, 147] width 75 height 13
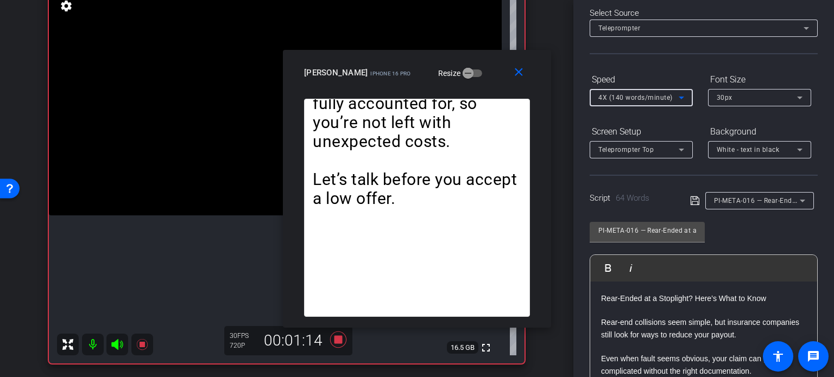
click at [634, 99] on span "4X (140 words/minute)" at bounding box center [635, 98] width 74 height 8
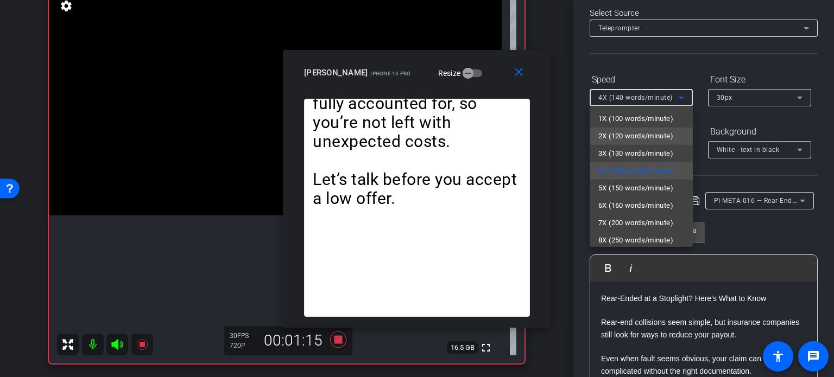
click at [639, 131] on span "2X (120 words/minute)" at bounding box center [635, 136] width 75 height 13
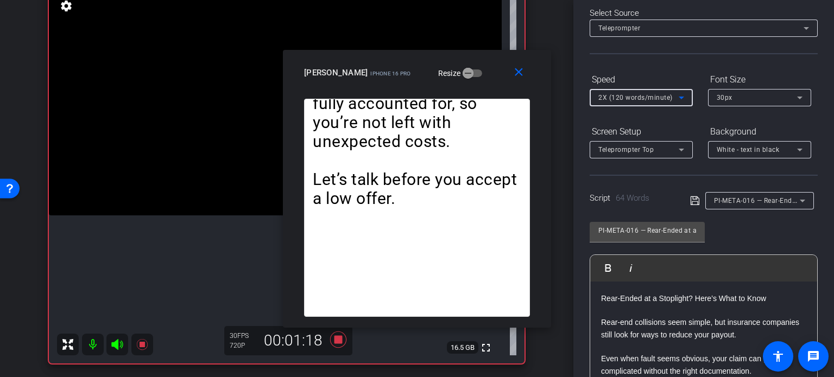
click at [625, 100] on span "2X (120 words/minute)" at bounding box center [635, 98] width 74 height 8
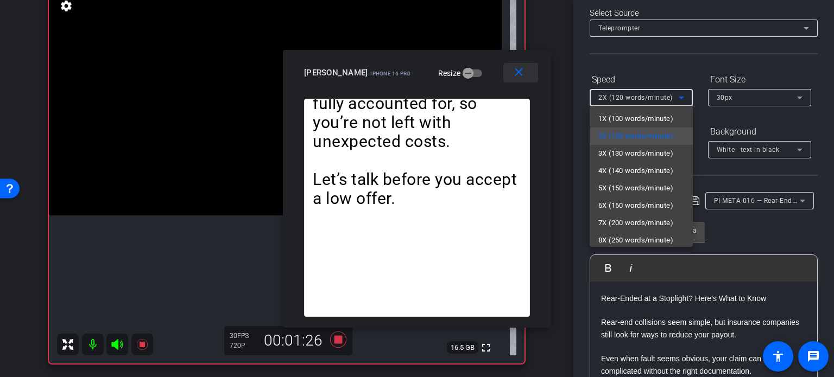
click at [519, 68] on div at bounding box center [417, 188] width 834 height 377
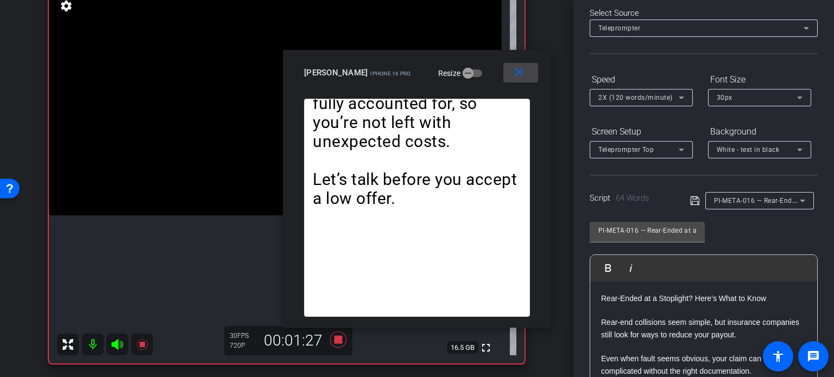
click at [524, 67] on mat-icon "close" at bounding box center [519, 73] width 14 height 14
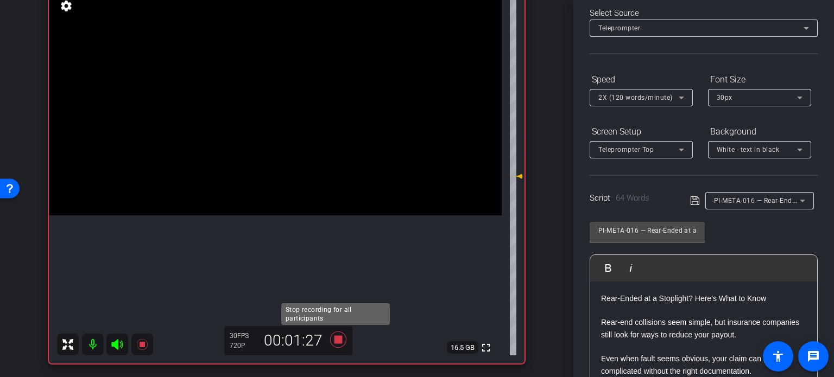
click at [333, 340] on icon at bounding box center [338, 340] width 16 height 16
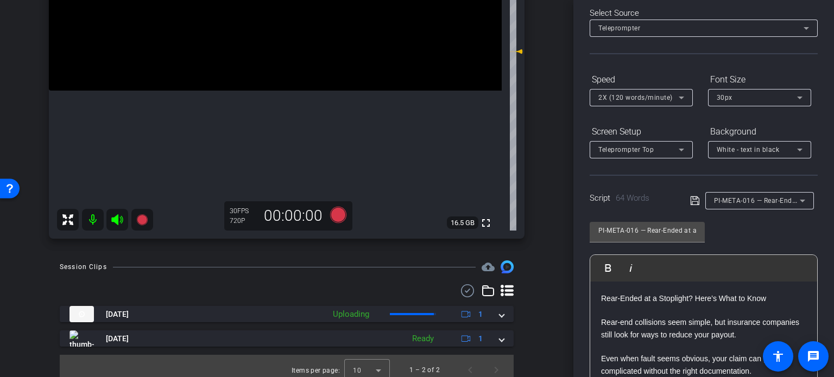
scroll to position [227, 0]
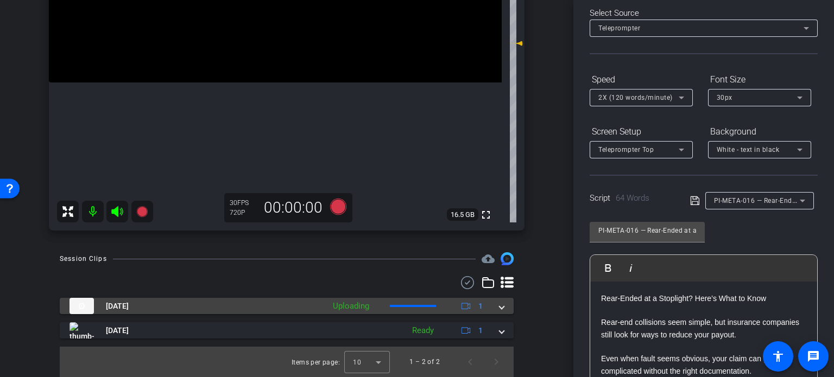
click at [499, 310] on span at bounding box center [501, 306] width 4 height 11
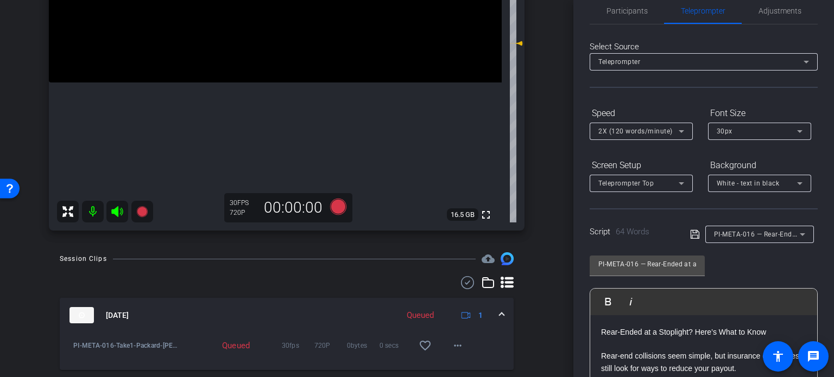
scroll to position [0, 0]
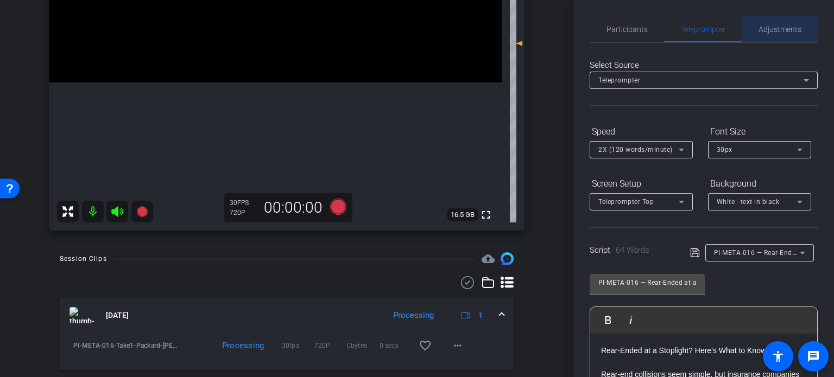
click at [777, 32] on span "Adjustments" at bounding box center [779, 30] width 43 height 8
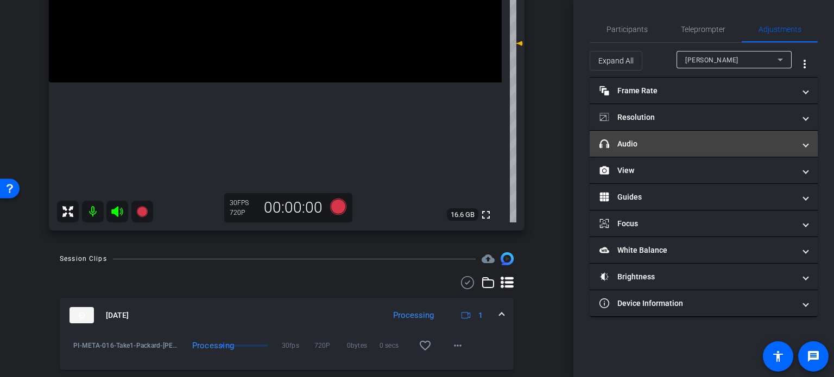
click at [685, 135] on mat-expansion-panel-header "headphone icon Audio" at bounding box center [703, 144] width 228 height 26
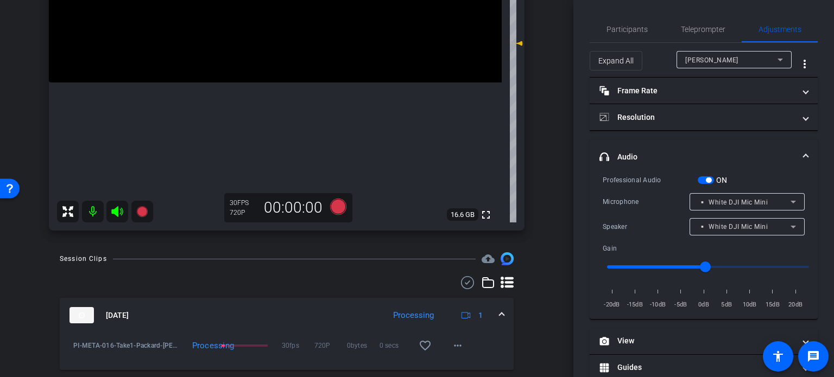
click at [721, 196] on div "▫️ White DJI Mic Mini" at bounding box center [744, 202] width 92 height 14
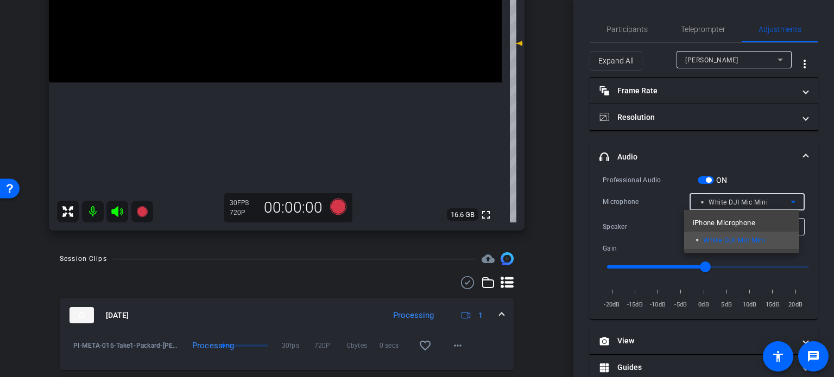
click at [726, 218] on span "iPhone Microphone" at bounding box center [723, 223] width 62 height 13
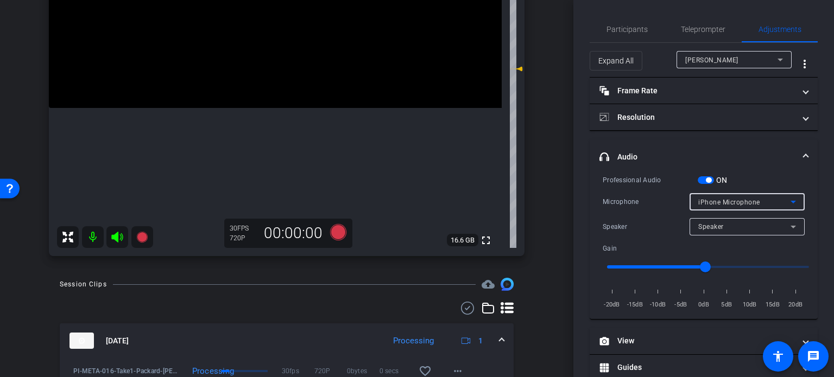
scroll to position [227, 0]
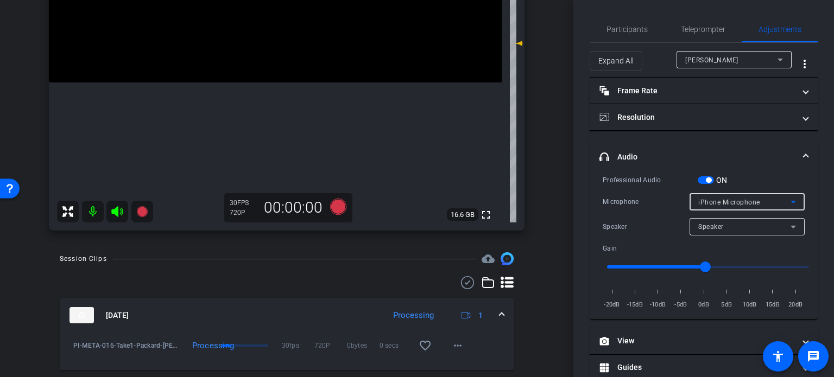
click at [499, 316] on span at bounding box center [501, 315] width 4 height 11
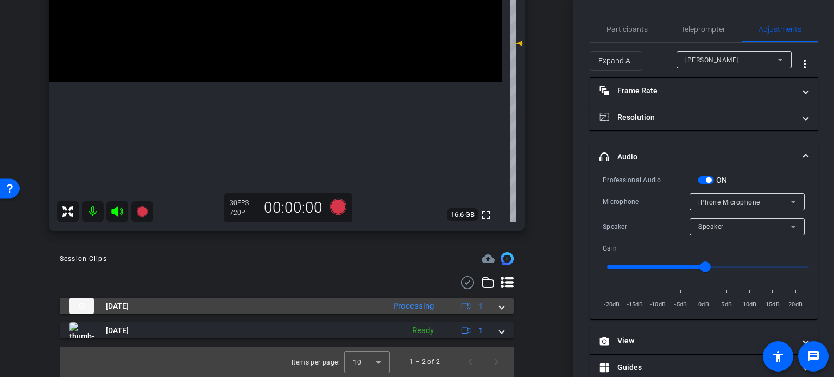
click at [498, 310] on mat-expansion-panel-header "Sep 25, 2025 Processing 1" at bounding box center [287, 306] width 454 height 16
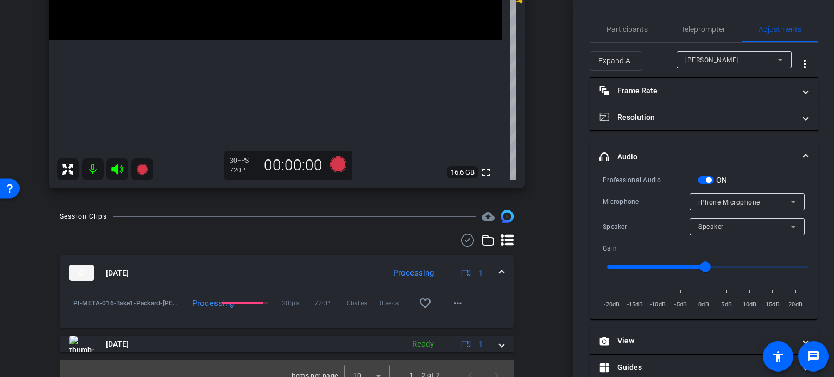
scroll to position [282, 0]
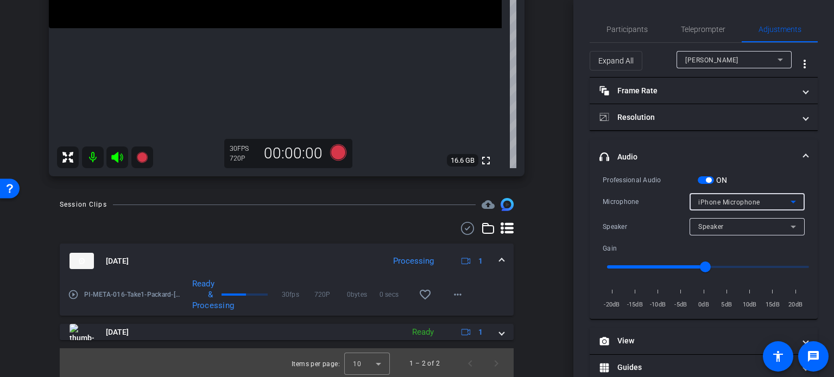
click at [711, 201] on span "iPhone Microphone" at bounding box center [729, 203] width 62 height 8
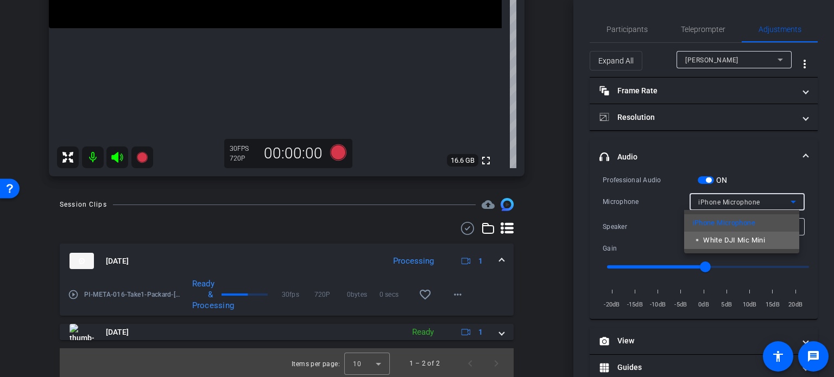
click at [710, 242] on span "▫️ White DJI Mic Mini" at bounding box center [728, 240] width 73 height 13
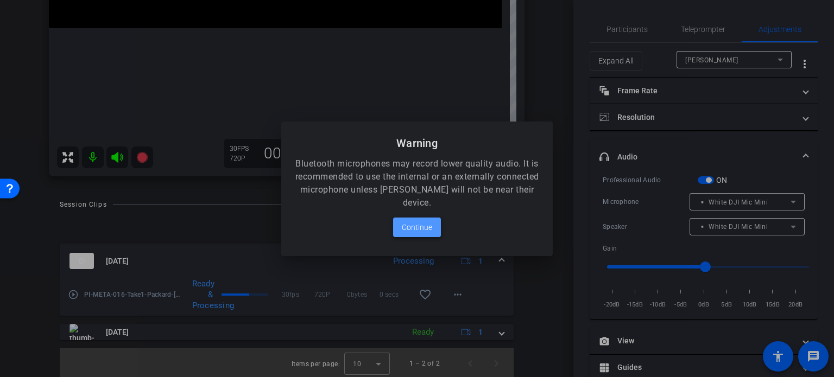
click at [425, 221] on span "Continue" at bounding box center [417, 227] width 30 height 13
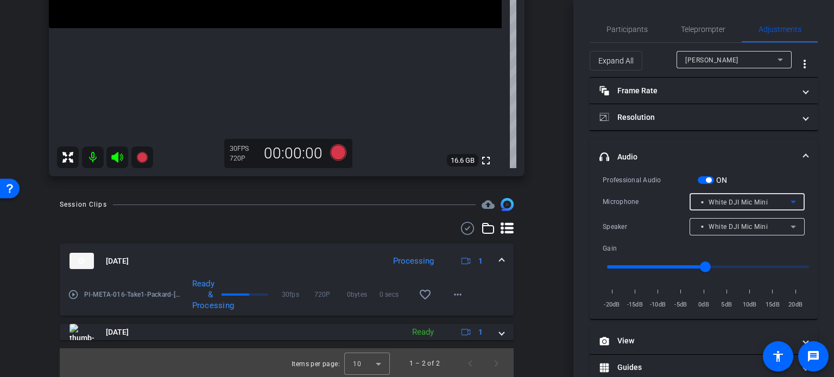
click at [74, 290] on mat-icon "play_circle_outline" at bounding box center [73, 294] width 11 height 11
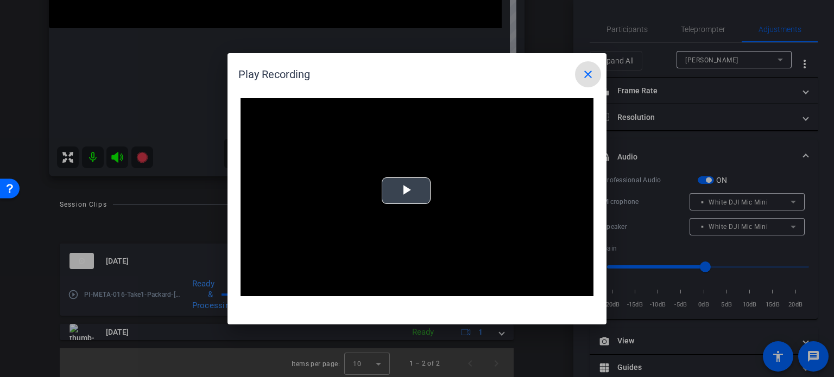
click at [406, 190] on span "Video Player" at bounding box center [406, 190] width 0 height 0
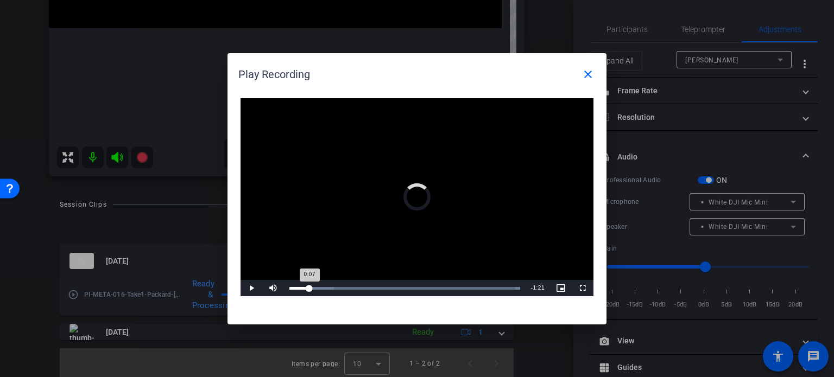
click at [309, 288] on div "Loaded : 100.00% 0:07 0:07" at bounding box center [404, 288] width 231 height 3
click at [252, 288] on span "Video Player" at bounding box center [251, 288] width 22 height 0
click at [595, 75] on span at bounding box center [588, 74] width 26 height 26
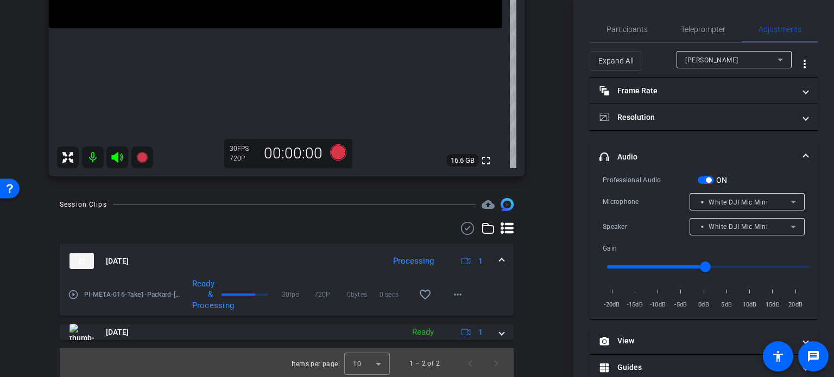
click at [499, 260] on span at bounding box center [501, 261] width 4 height 11
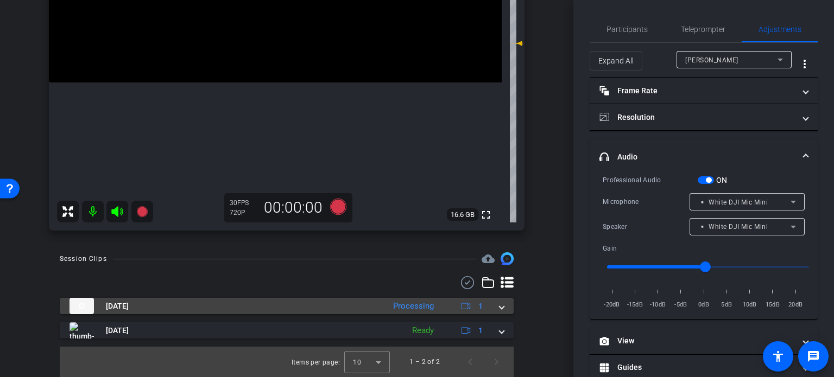
scroll to position [227, 0]
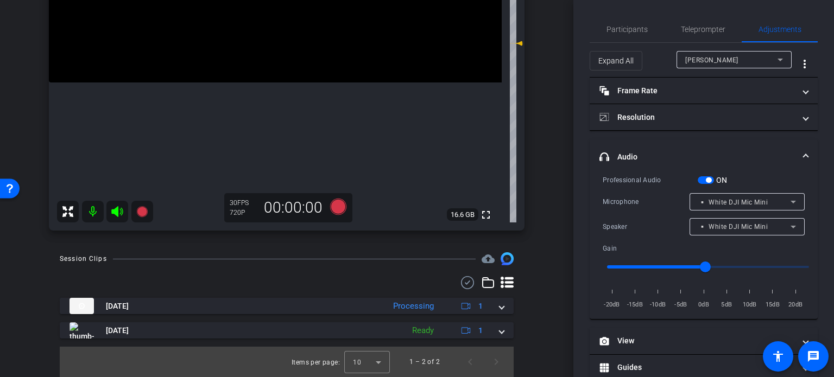
click at [720, 204] on span "▫️ White DJI Mic Mini" at bounding box center [732, 203] width 69 height 8
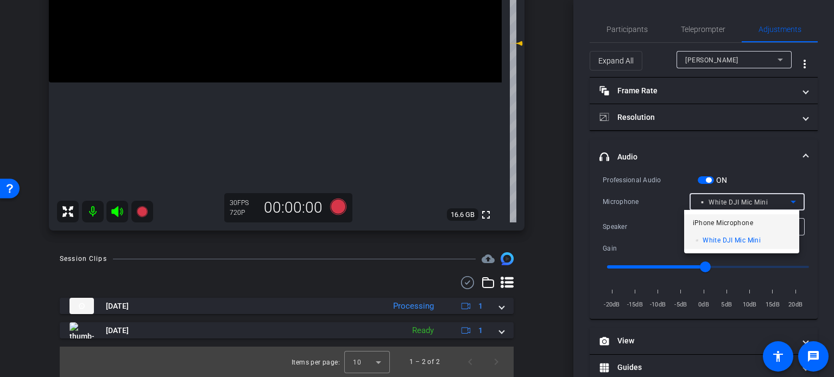
click at [715, 227] on span "iPhone Microphone" at bounding box center [722, 223] width 60 height 13
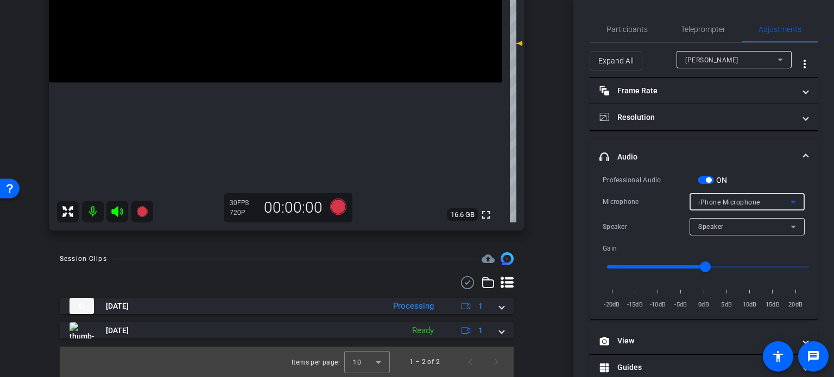
click at [712, 197] on div "iPhone Microphone" at bounding box center [744, 202] width 92 height 14
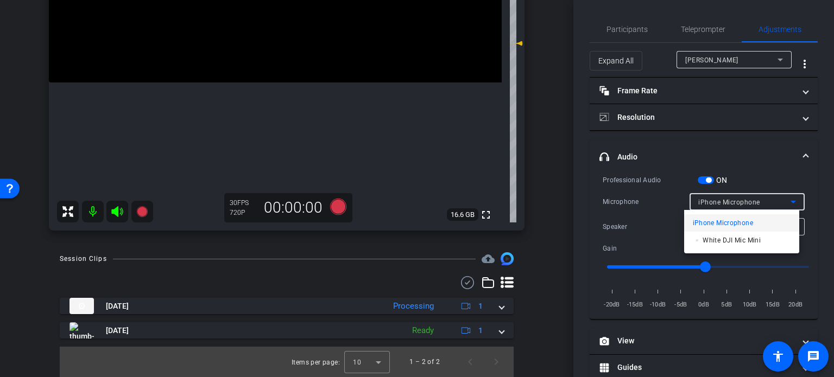
click at [575, 226] on div at bounding box center [417, 188] width 834 height 377
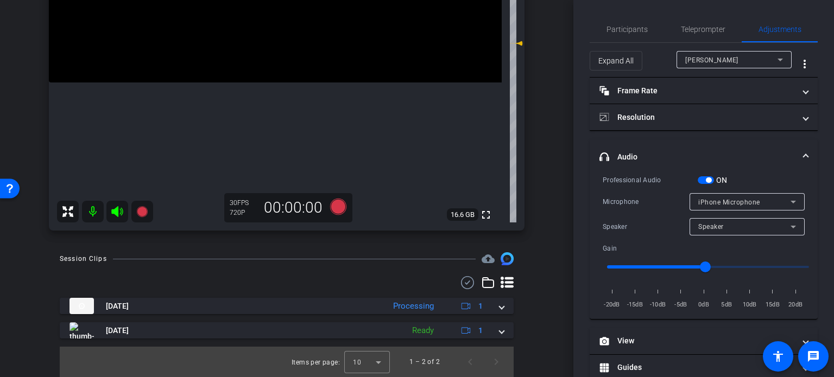
click at [702, 232] on div "Speaker" at bounding box center [744, 227] width 92 height 14
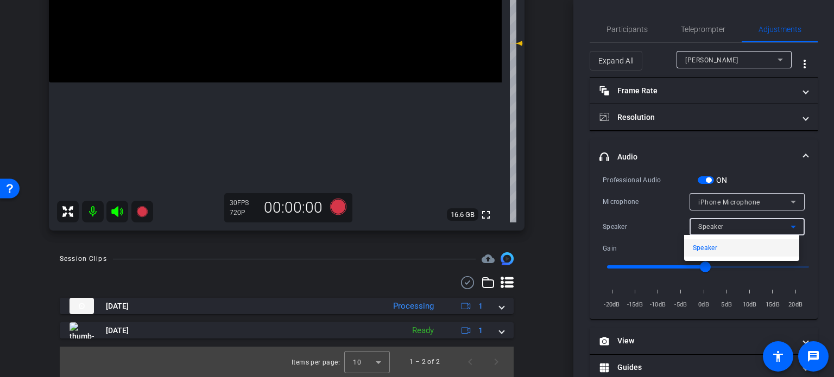
click at [718, 225] on div at bounding box center [417, 188] width 834 height 377
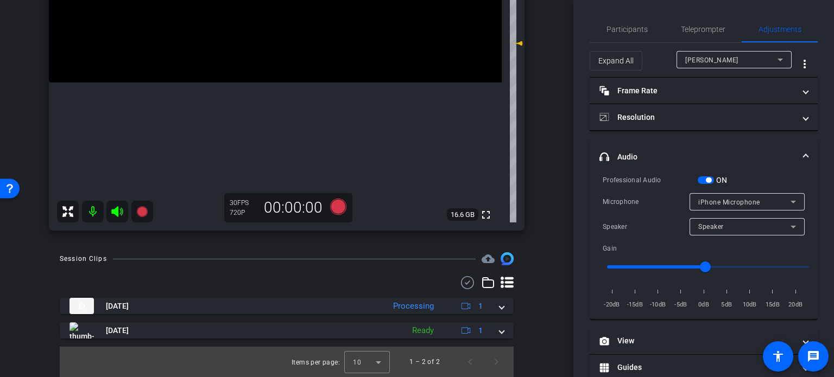
click at [725, 196] on div "iPhone Microphone" at bounding box center [744, 202] width 92 height 14
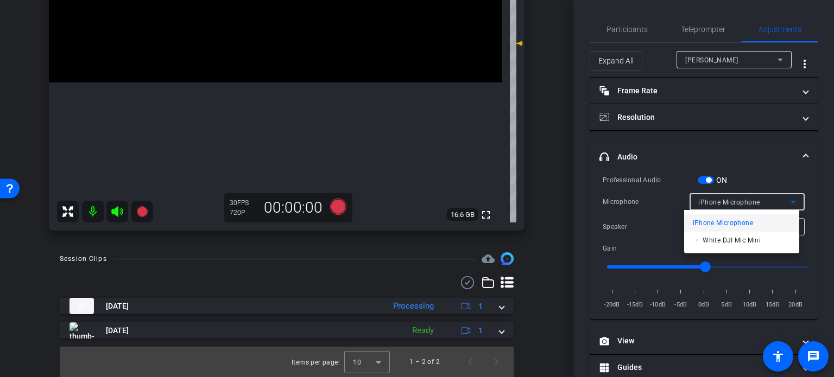
click at [725, 196] on div at bounding box center [417, 188] width 834 height 377
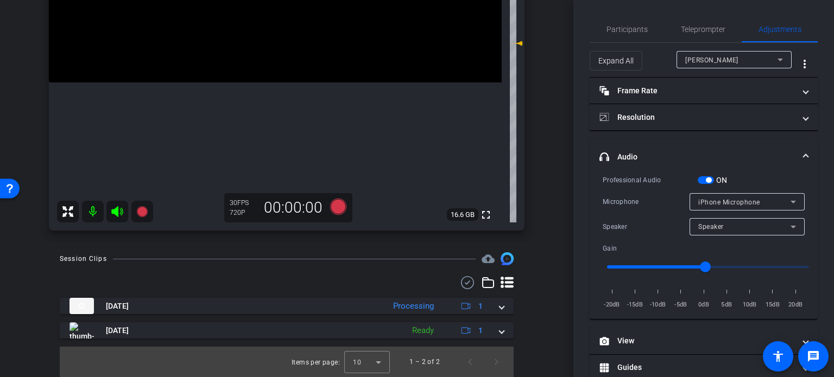
click at [549, 207] on div "arrow_back Packard,Michael_Shoot46_09252025 Back to project Send invite account…" at bounding box center [286, 188] width 573 height 377
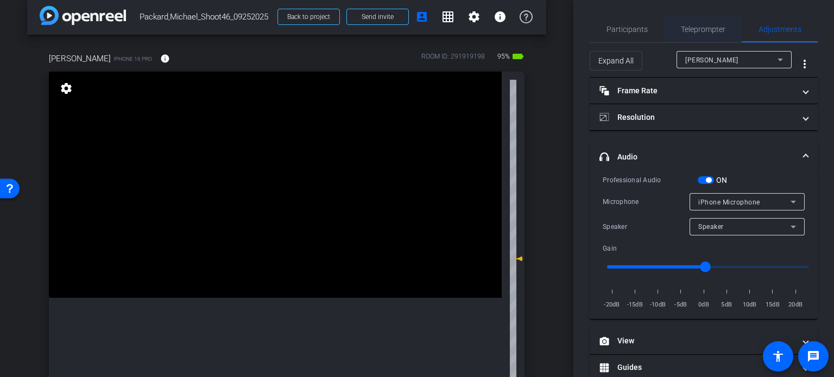
scroll to position [10, 0]
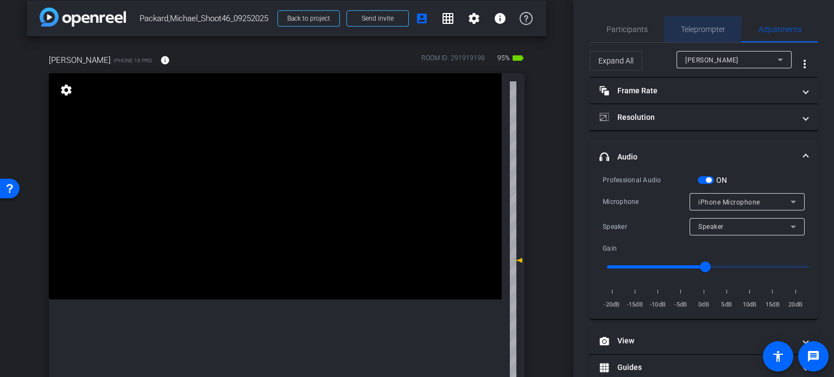
click at [714, 27] on span "Teleprompter" at bounding box center [702, 30] width 44 height 8
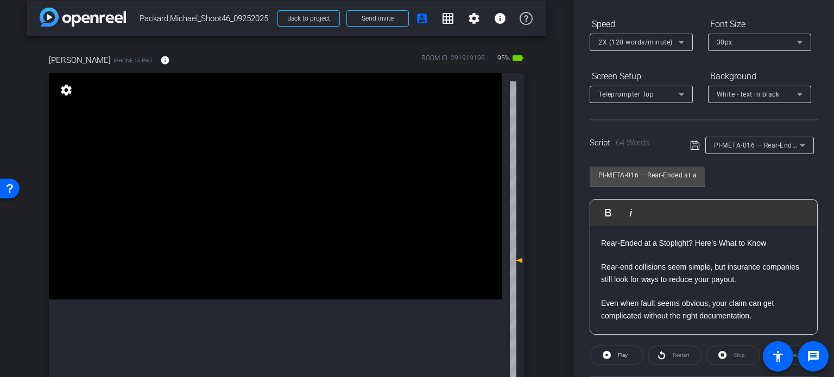
scroll to position [109, 0]
click at [753, 143] on span "PI-META-016 — Rear-Ended at a Stoplight? Here’s What to Know" at bounding box center [815, 143] width 202 height 9
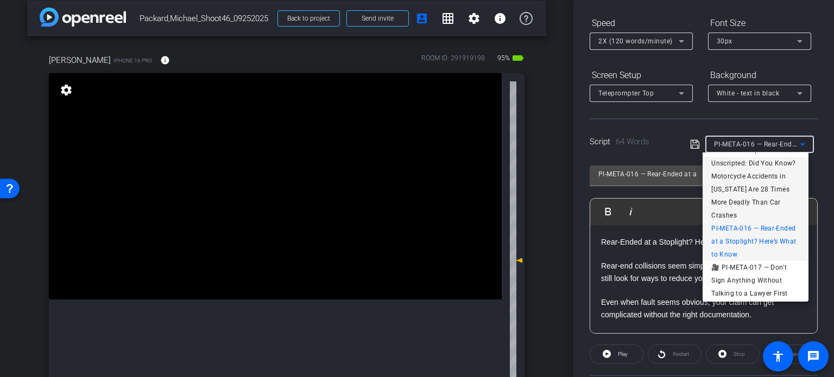
scroll to position [176, 0]
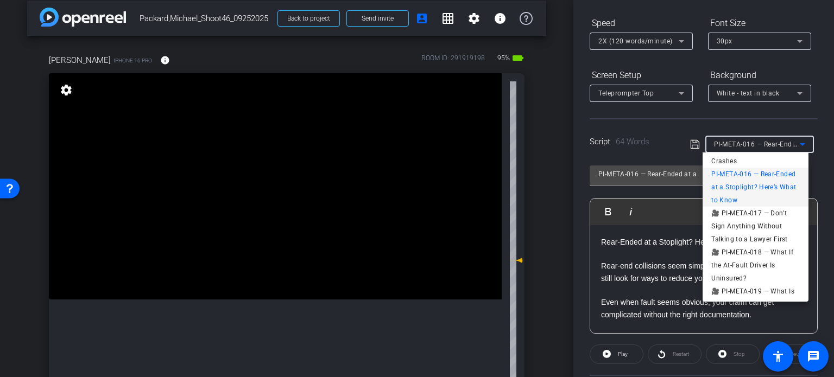
click at [775, 213] on span "🎥 PI-META-017 — Don’t Sign Anything Without Talking to a Lawyer First" at bounding box center [755, 226] width 88 height 39
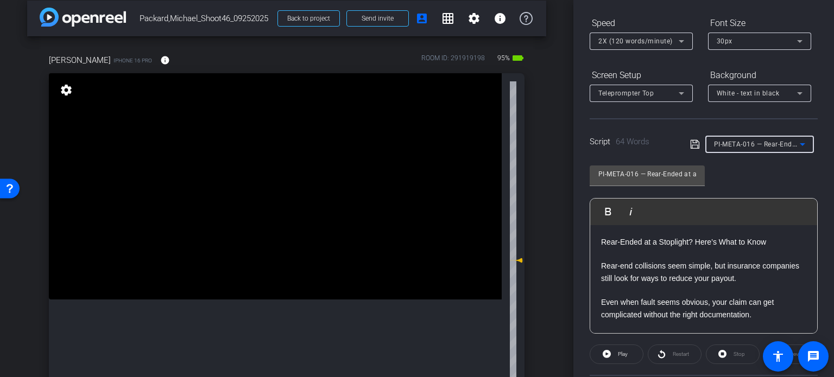
type input "🎥 PI-META-017 — Don’t Sign Anything Without Talking to a Lawyer First"
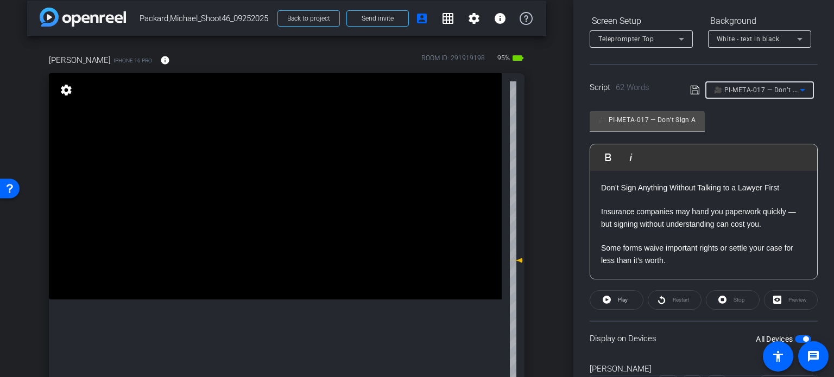
scroll to position [65, 0]
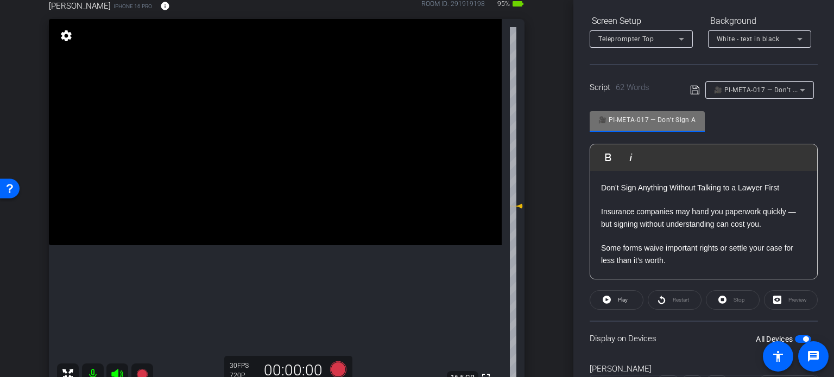
drag, startPoint x: 649, startPoint y: 122, endPoint x: 585, endPoint y: 112, distance: 64.8
click at [585, 112] on div "Participants Teleprompter Adjustments settings Erika Centeno flip Director Ever…" at bounding box center [703, 188] width 260 height 377
click at [612, 121] on input "🎥 PI-META-017 — Don’t Sign Anything Without Talking to a Lawyer First" at bounding box center [647, 119] width 98 height 13
drag, startPoint x: 650, startPoint y: 119, endPoint x: 608, endPoint y: 114, distance: 42.6
click at [608, 114] on input "🎥 PI-META-017 — Don’t Sign Anything Without Talking to a Lawyer First" at bounding box center [647, 119] width 98 height 13
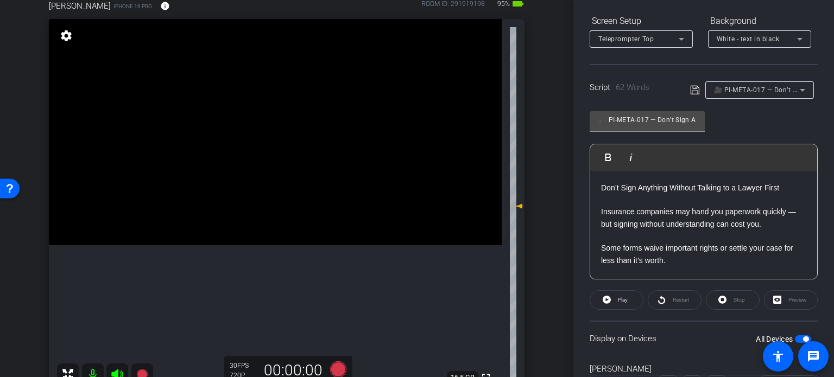
click at [545, 171] on div "arrow_back Packard,Michael_Shoot46_09252025 Back to project Send invite account…" at bounding box center [286, 123] width 573 height 377
drag, startPoint x: 650, startPoint y: 120, endPoint x: 608, endPoint y: 117, distance: 42.0
click at [608, 117] on input "🎥 PI-META-017 — Don’t Sign Anything Without Talking to a Lawyer First" at bounding box center [647, 119] width 98 height 13
click at [546, 214] on div "arrow_back Packard,Michael_Shoot46_09252025 Back to project Send invite account…" at bounding box center [286, 123] width 573 height 377
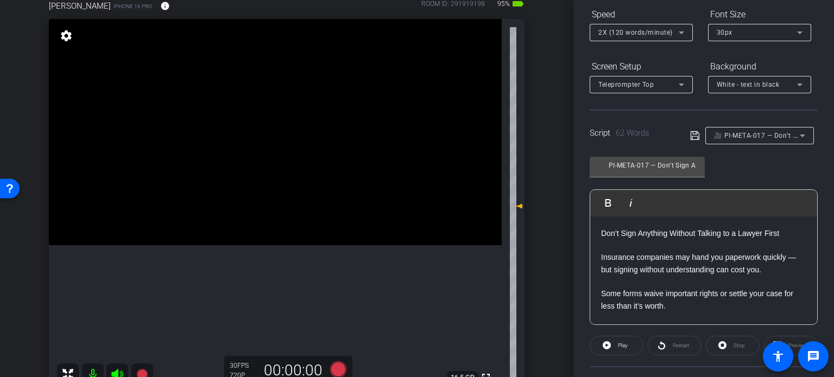
scroll to position [0, 0]
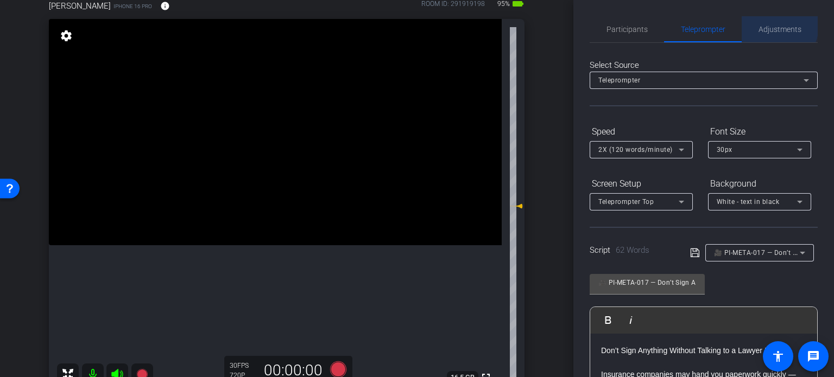
click at [767, 26] on span "Adjustments" at bounding box center [779, 30] width 43 height 8
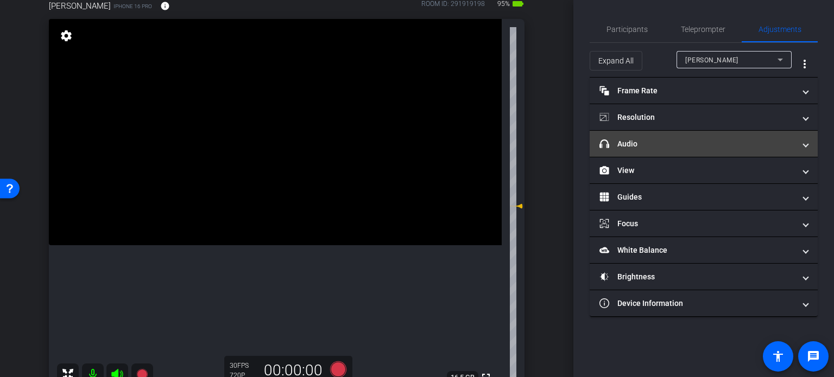
click at [686, 148] on mat-panel-title "headphone icon Audio" at bounding box center [696, 143] width 195 height 11
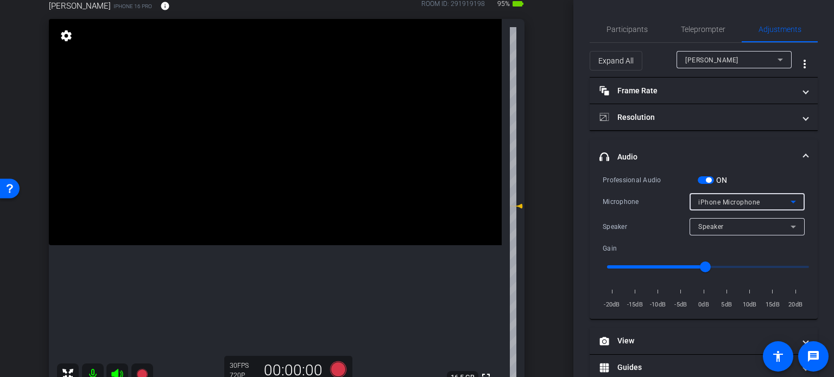
click at [710, 199] on span "iPhone Microphone" at bounding box center [729, 203] width 62 height 8
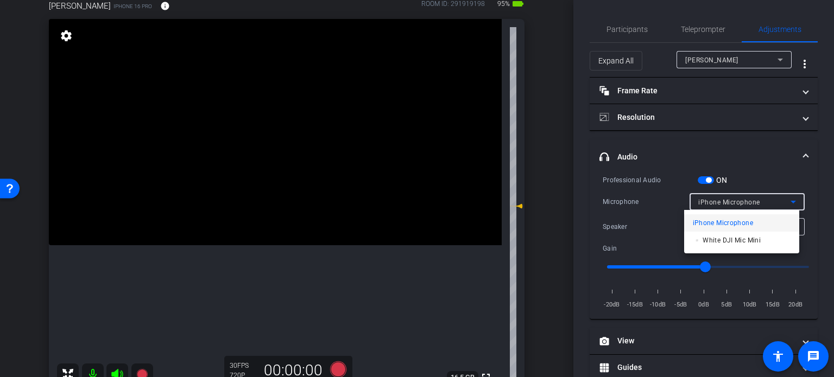
click at [709, 243] on span "▫️ White DJI Mic Mini" at bounding box center [726, 240] width 68 height 13
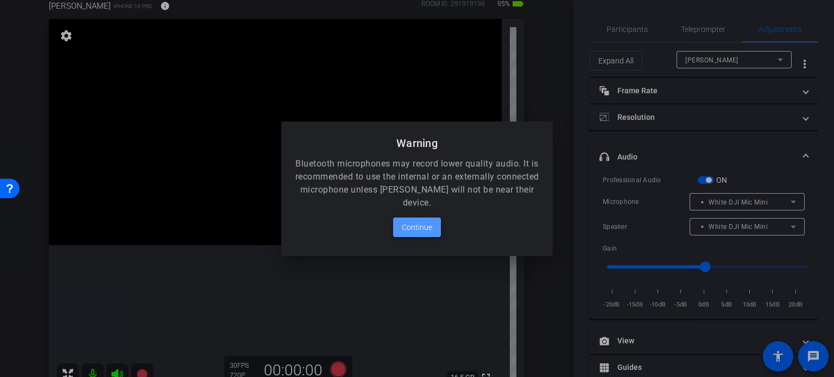
click at [417, 225] on span "Continue" at bounding box center [417, 227] width 30 height 13
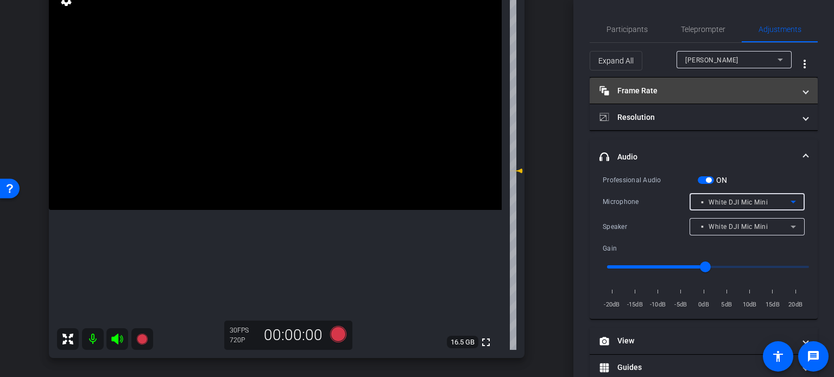
scroll to position [119, 0]
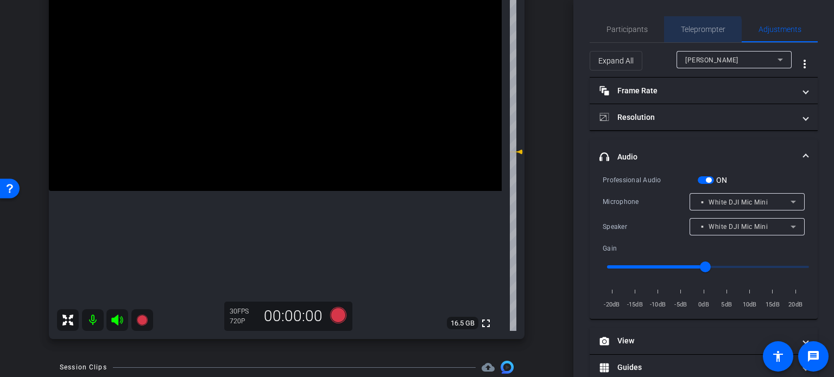
click at [691, 34] on span "Teleprompter" at bounding box center [702, 29] width 44 height 26
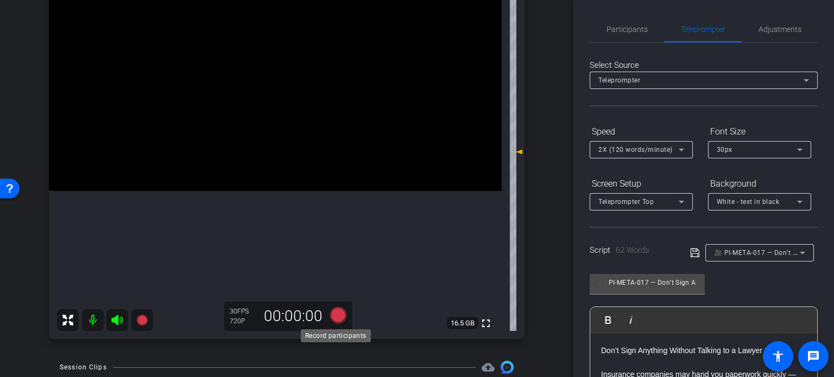
click at [340, 312] on icon at bounding box center [338, 315] width 16 height 16
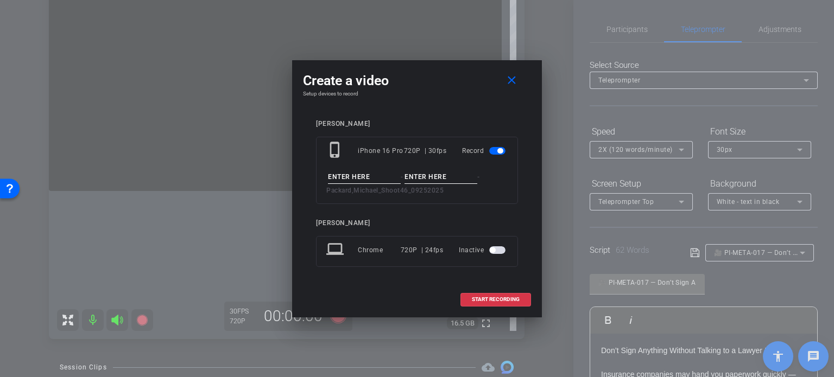
click at [371, 181] on input at bounding box center [364, 177] width 73 height 14
paste input "PI-META-017"
type input "PI-META-017"
click at [417, 171] on input at bounding box center [440, 177] width 73 height 14
type input "Take1"
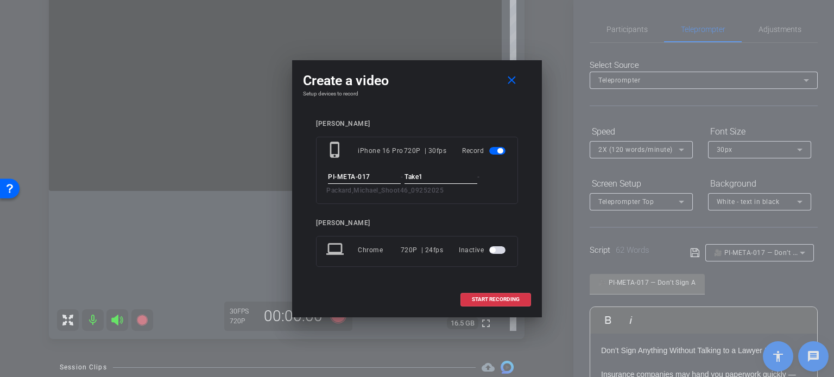
click at [434, 112] on div "Michael Packard phone_iphone iPhone 16 Pro 720P | 30fps Record PI-META-017 - Ta…" at bounding box center [417, 201] width 228 height 184
click at [474, 301] on span "START RECORDING" at bounding box center [496, 299] width 48 height 5
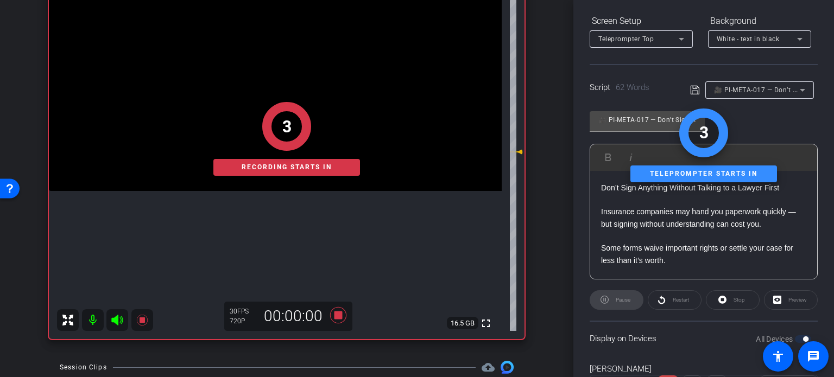
scroll to position [215, 0]
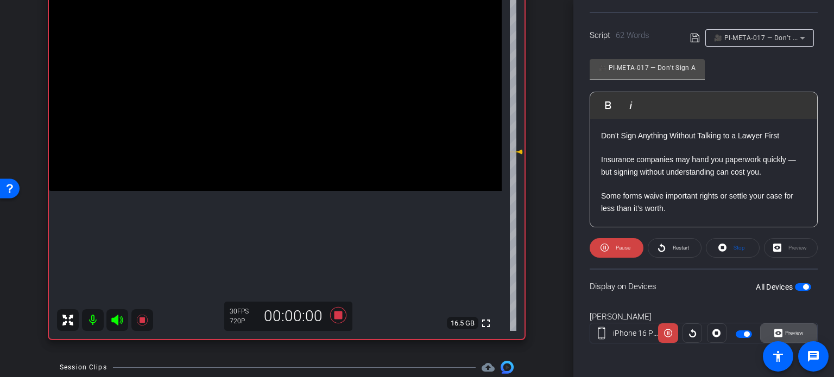
click at [790, 332] on span "Preview" at bounding box center [794, 333] width 18 height 6
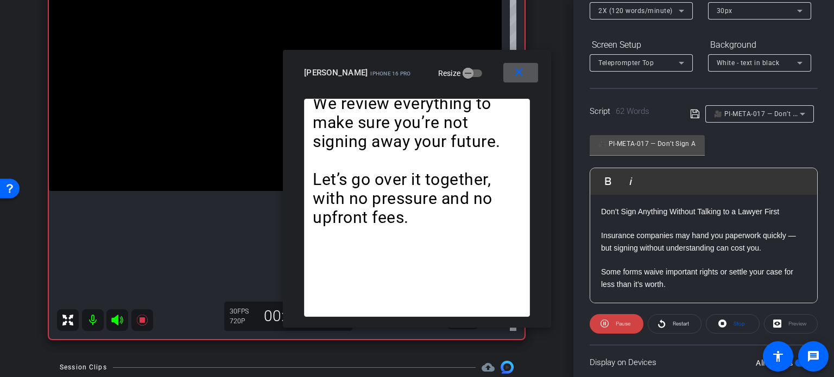
scroll to position [106, 0]
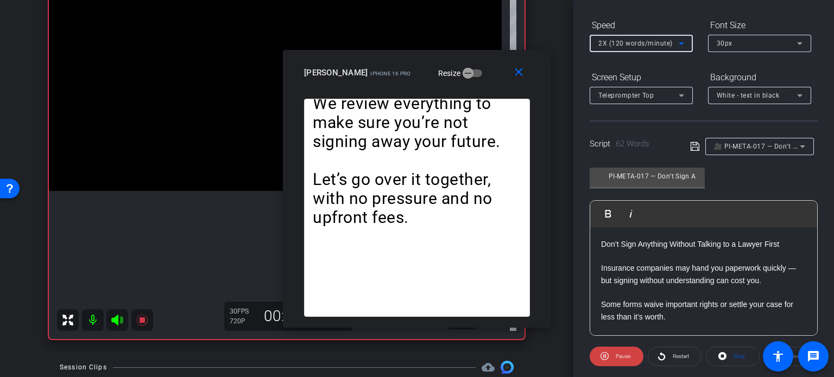
click at [629, 47] on span "2X (120 words/minute)" at bounding box center [635, 44] width 74 height 8
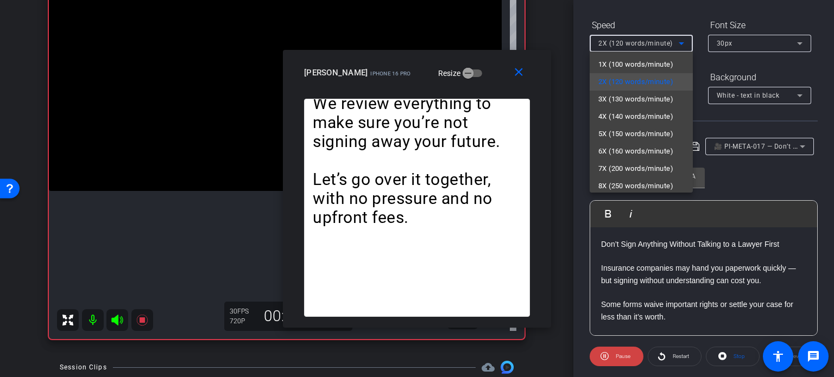
click at [621, 66] on span "1X (100 words/minute)" at bounding box center [635, 64] width 75 height 13
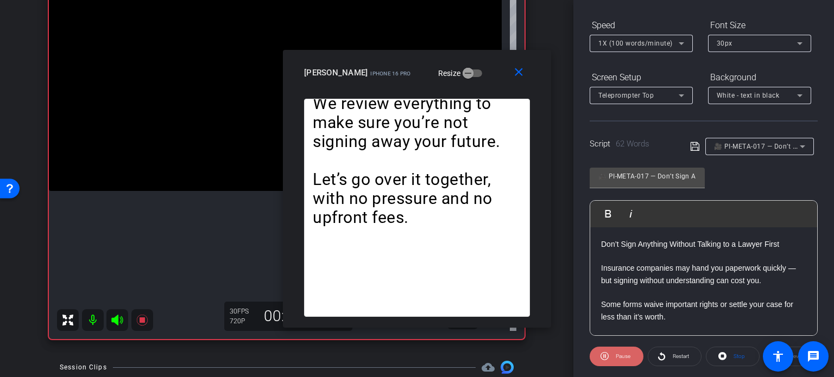
click at [615, 360] on span "Pause" at bounding box center [621, 356] width 17 height 15
click at [615, 360] on span "Play" at bounding box center [621, 356] width 12 height 15
click at [643, 43] on span "1X (100 words/minute)" at bounding box center [635, 44] width 74 height 8
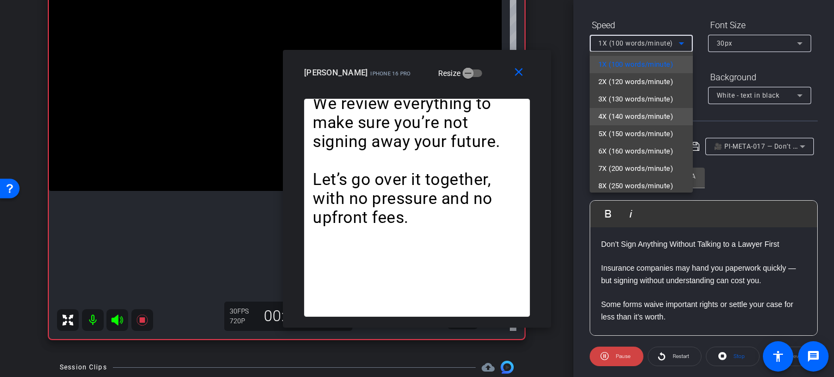
click at [628, 115] on span "4X (140 words/minute)" at bounding box center [635, 116] width 75 height 13
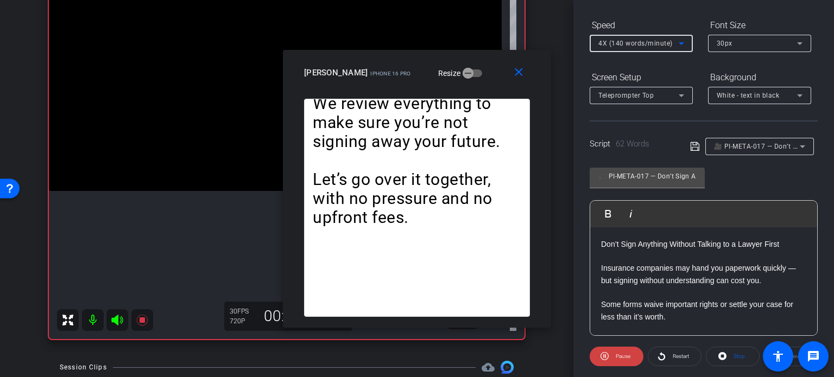
click at [631, 36] on div "4X (140 words/minute)" at bounding box center [638, 43] width 80 height 14
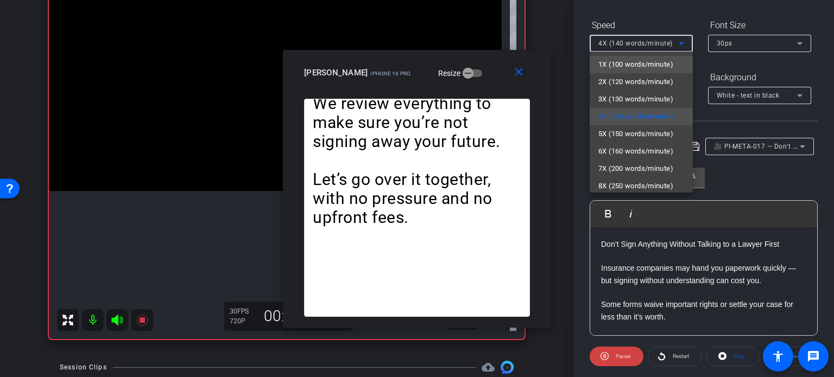
click at [626, 60] on span "1X (100 words/minute)" at bounding box center [635, 64] width 75 height 13
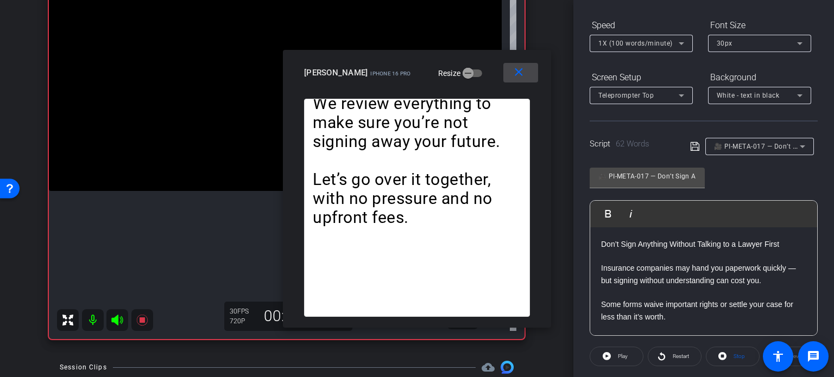
click at [525, 73] on mat-icon "close" at bounding box center [519, 73] width 14 height 14
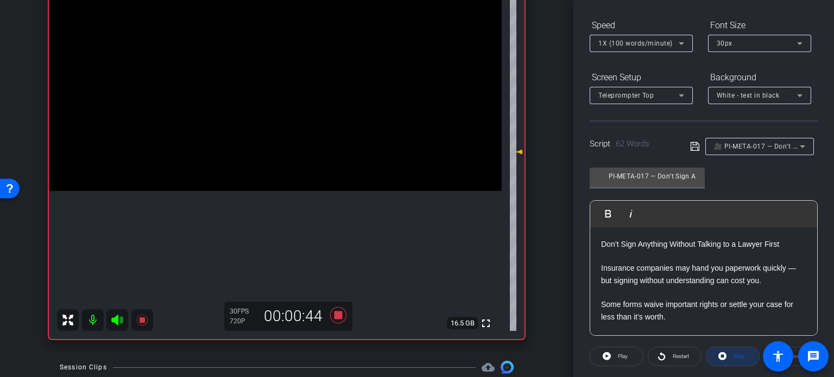
click at [733, 360] on span "Stop" at bounding box center [737, 356] width 14 height 15
click at [619, 351] on span "Play" at bounding box center [621, 356] width 12 height 15
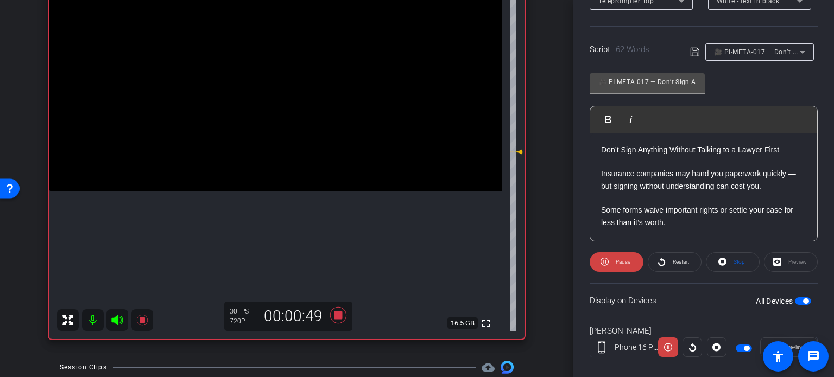
scroll to position [215, 0]
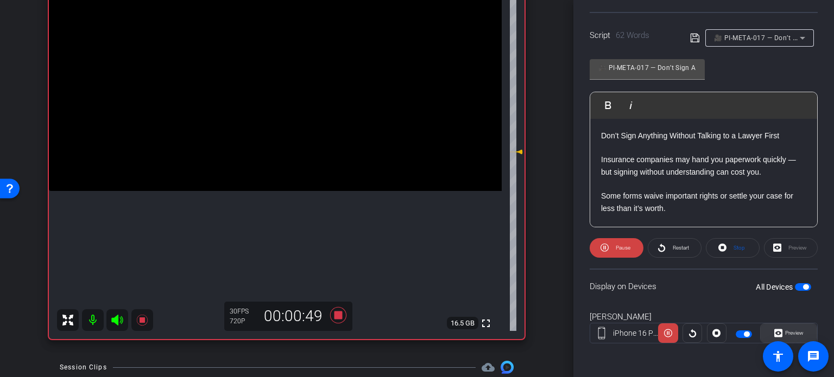
click at [785, 332] on span "Preview" at bounding box center [794, 333] width 18 height 6
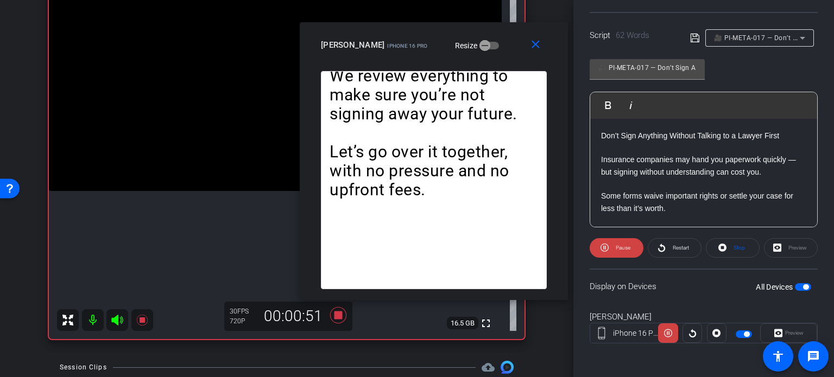
drag, startPoint x: 422, startPoint y: 78, endPoint x: 449, endPoint y: 47, distance: 41.5
click at [449, 47] on mat-slide-toggle "Resize" at bounding box center [468, 45] width 61 height 17
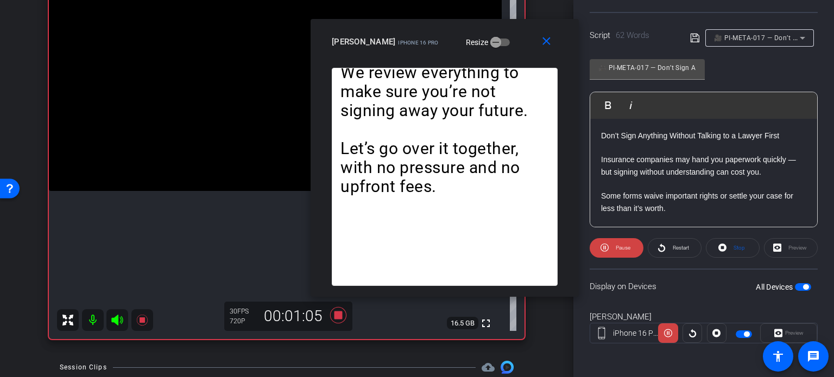
scroll to position [106, 0]
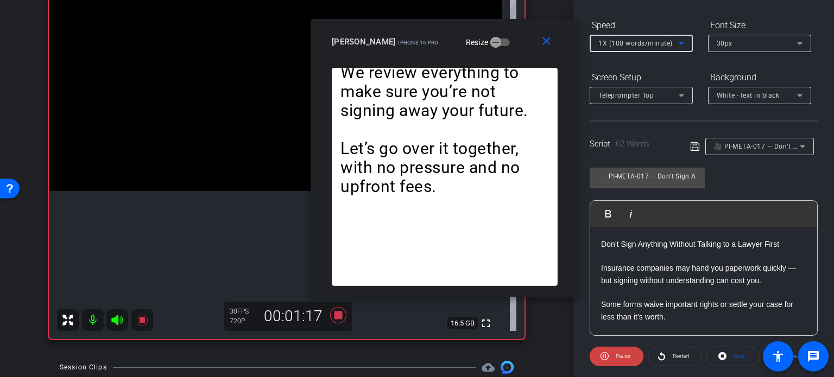
click at [606, 47] on span "1X (100 words/minute)" at bounding box center [635, 44] width 74 height 8
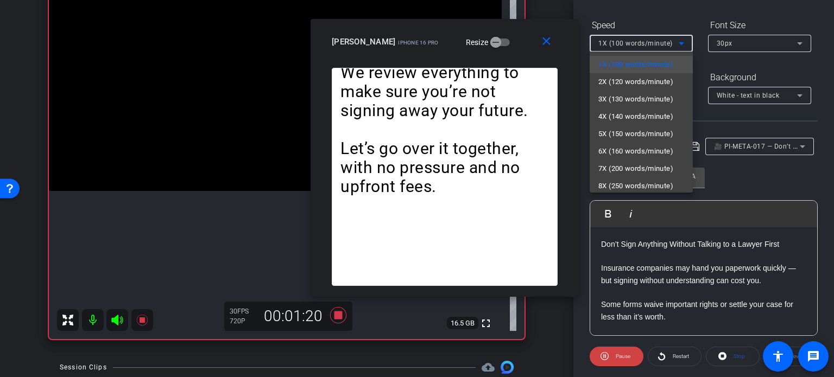
click at [521, 53] on div at bounding box center [417, 188] width 834 height 377
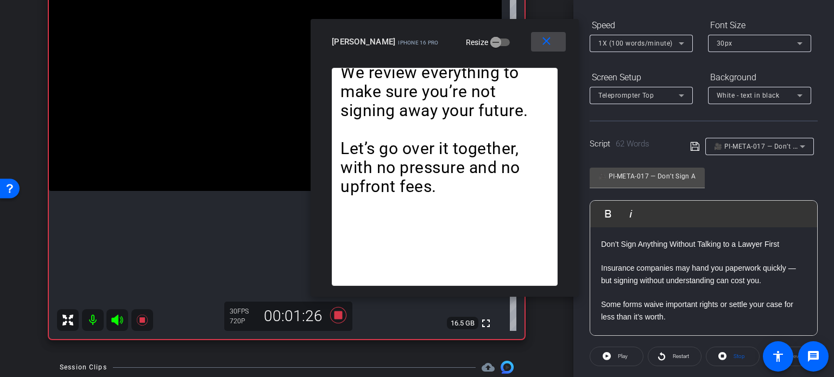
click at [549, 43] on mat-icon "close" at bounding box center [546, 42] width 14 height 14
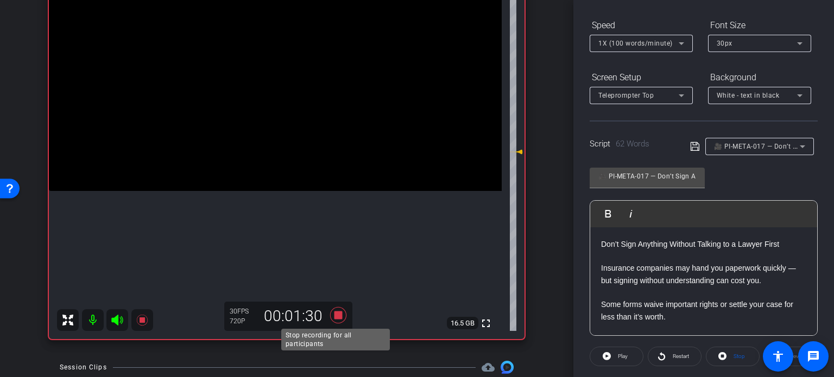
click at [337, 319] on icon at bounding box center [338, 316] width 26 height 20
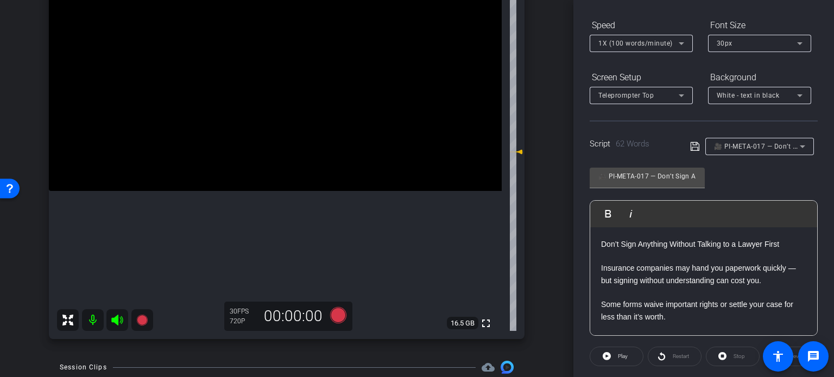
scroll to position [0, 0]
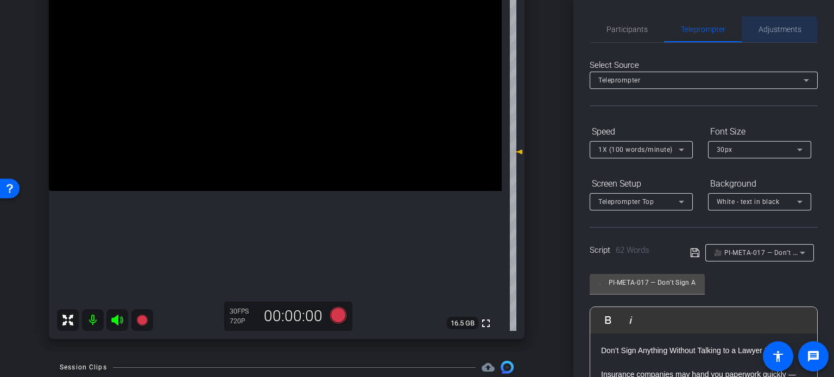
click at [764, 30] on span "Adjustments" at bounding box center [779, 30] width 43 height 8
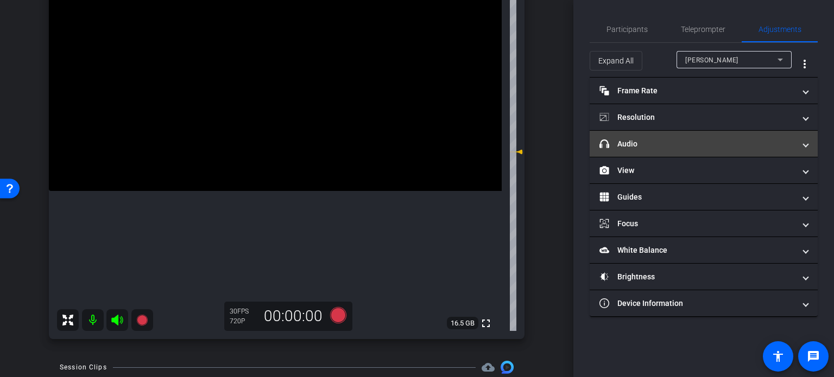
drag, startPoint x: 660, startPoint y: 140, endPoint x: 666, endPoint y: 143, distance: 6.8
click at [660, 139] on mat-panel-title "headphone icon Audio" at bounding box center [696, 143] width 195 height 11
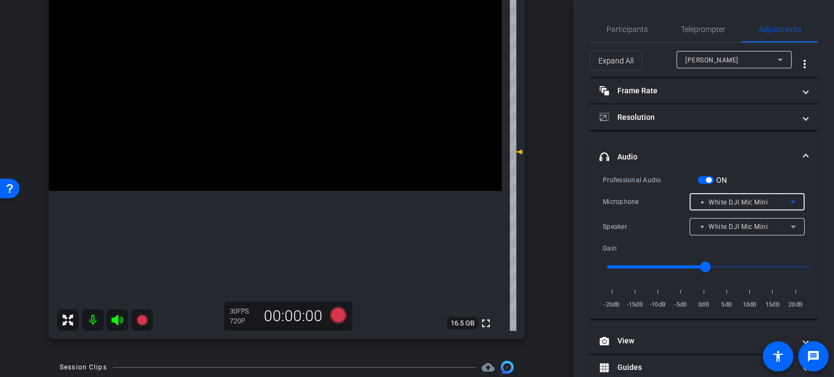
click at [721, 195] on mat-select "▫️ White DJI Mic Mini" at bounding box center [747, 202] width 98 height 14
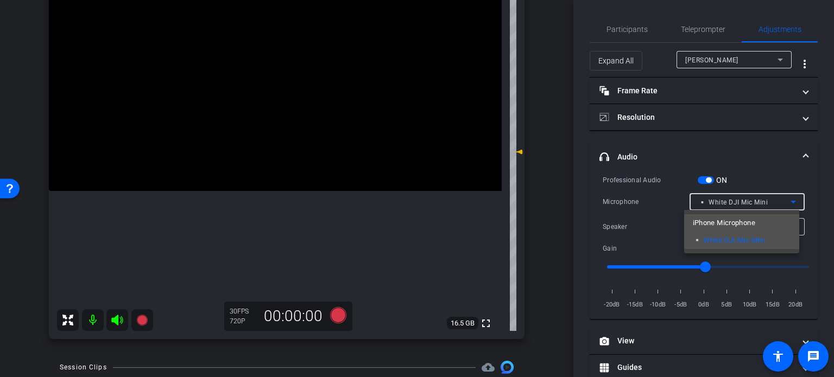
click at [714, 219] on span "iPhone Microphone" at bounding box center [723, 223] width 62 height 13
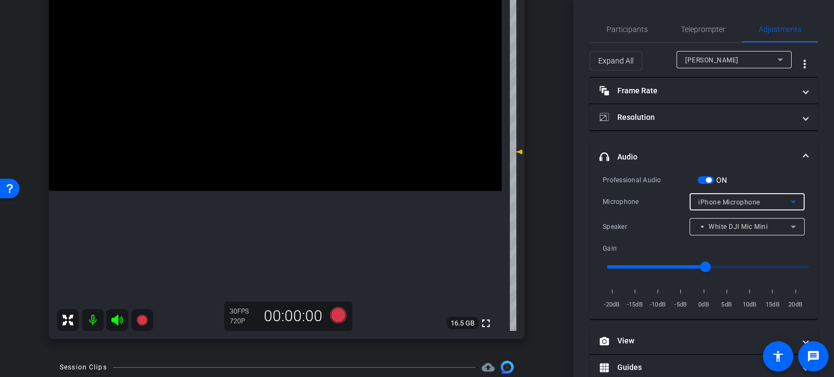
click at [558, 227] on div "arrow_back Packard,Michael_Shoot46_09252025 Back to project Send invite account…" at bounding box center [286, 69] width 573 height 377
click at [694, 28] on span "Teleprompter" at bounding box center [702, 30] width 44 height 8
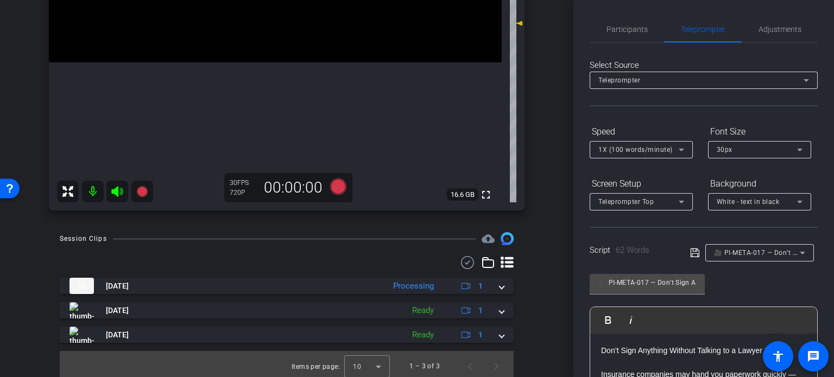
scroll to position [252, 0]
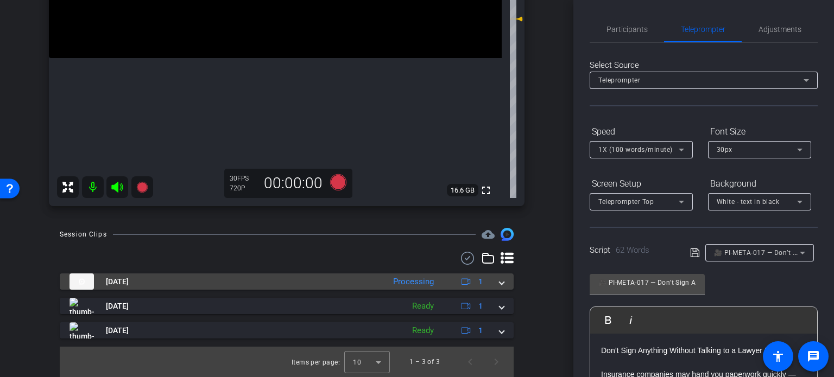
click at [492, 287] on div "Sep 25, 2025 Processing 1" at bounding box center [284, 281] width 430 height 16
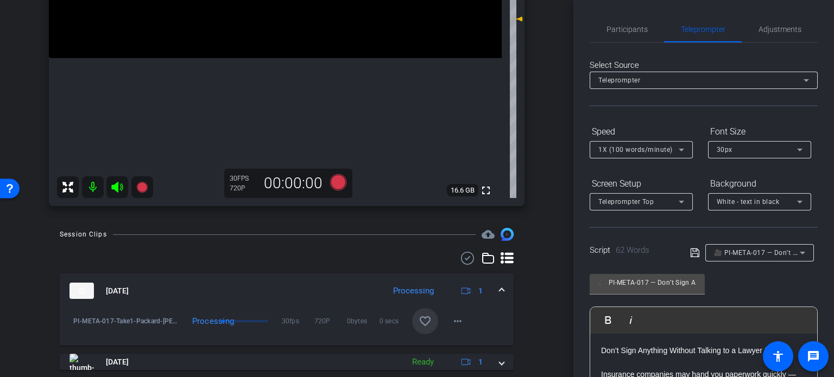
click at [421, 322] on mat-icon "favorite_border" at bounding box center [424, 321] width 13 height 13
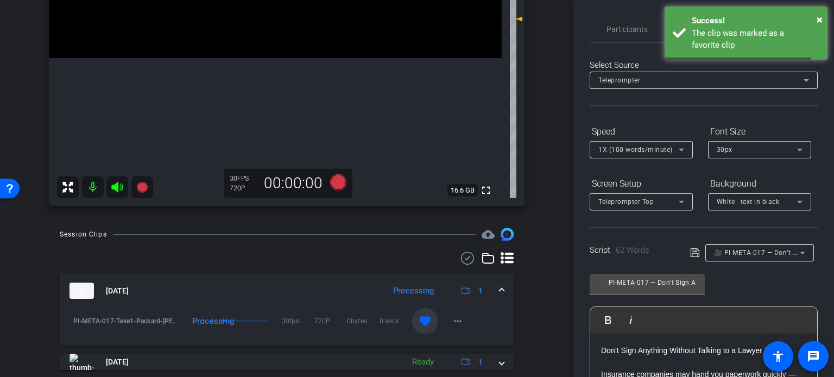
click at [493, 288] on div "Sep 25, 2025 Processing 1" at bounding box center [284, 291] width 430 height 16
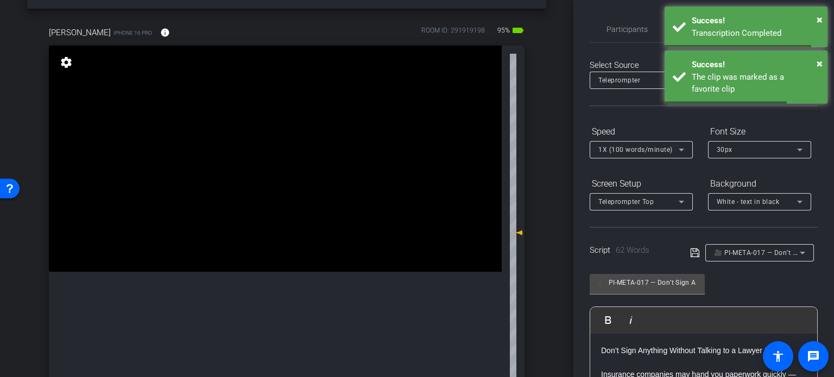
scroll to position [35, 0]
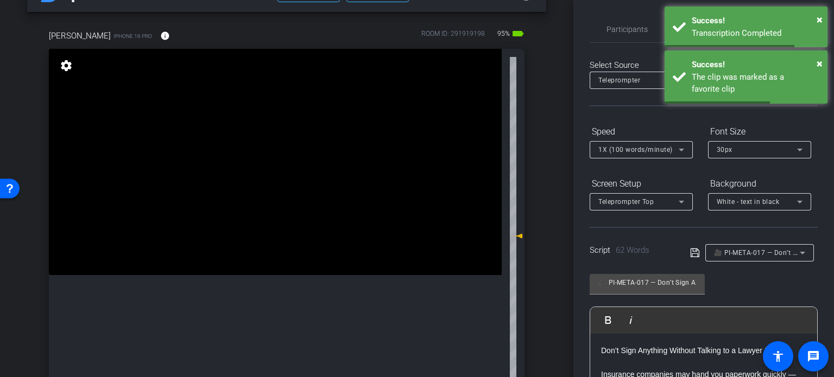
click at [775, 252] on span "🎥 PI-META-017 — Don’t Sign Anything Without Talking to a Lawyer First" at bounding box center [829, 252] width 231 height 9
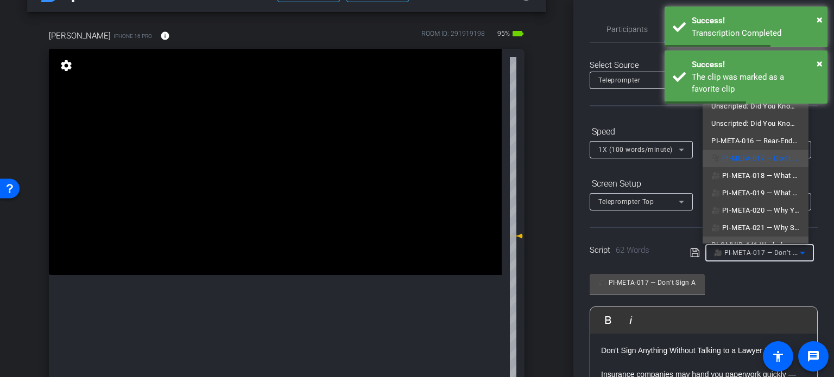
scroll to position [54, 0]
click at [746, 158] on span "🎥 PI-META-018 — What If the At-Fault Driver Is Uninsured?" at bounding box center [755, 157] width 88 height 13
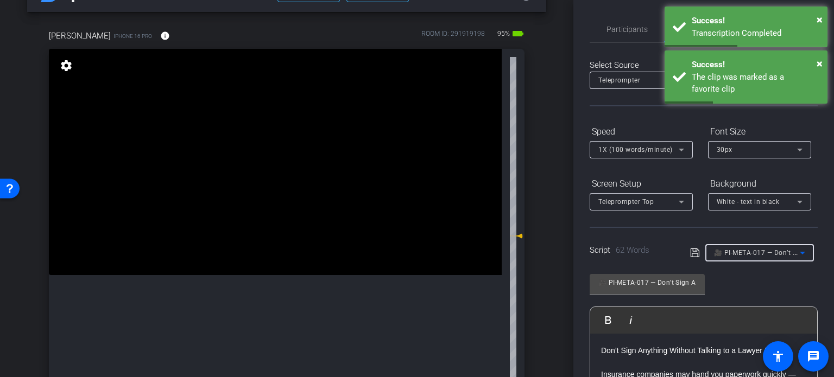
type input "🎥 PI-META-018 — What If the At-Fault Driver Is Uninsured?"
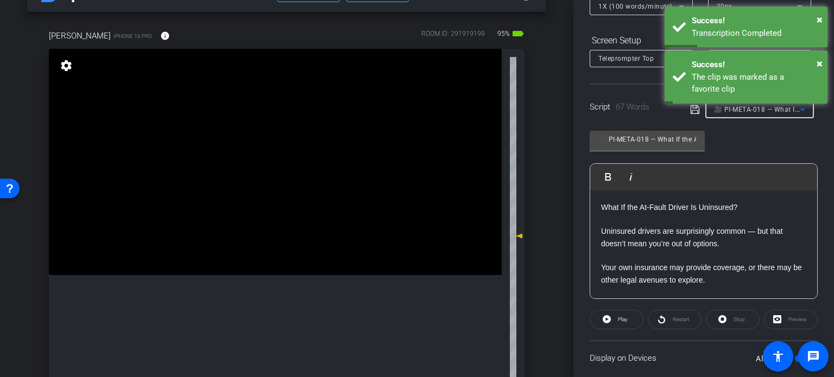
scroll to position [163, 0]
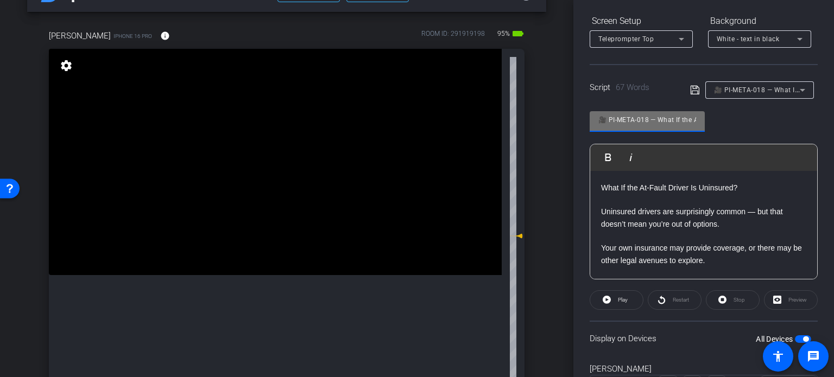
drag, startPoint x: 648, startPoint y: 121, endPoint x: 609, endPoint y: 116, distance: 39.9
click at [609, 116] on input "🎥 PI-META-018 — What If the At-Fault Driver Is Uninsured?" at bounding box center [647, 119] width 98 height 13
click at [542, 159] on div "arrow_back Packard,Michael_Shoot46_09252025 Back to project Send invite account…" at bounding box center [286, 153] width 573 height 377
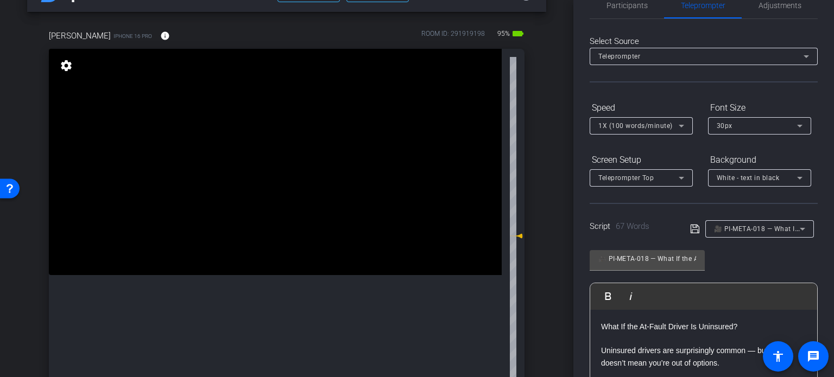
scroll to position [0, 0]
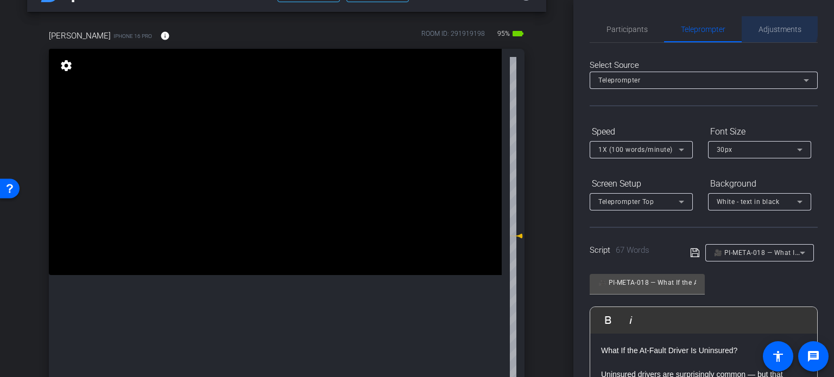
click at [771, 27] on span "Adjustments" at bounding box center [779, 30] width 43 height 8
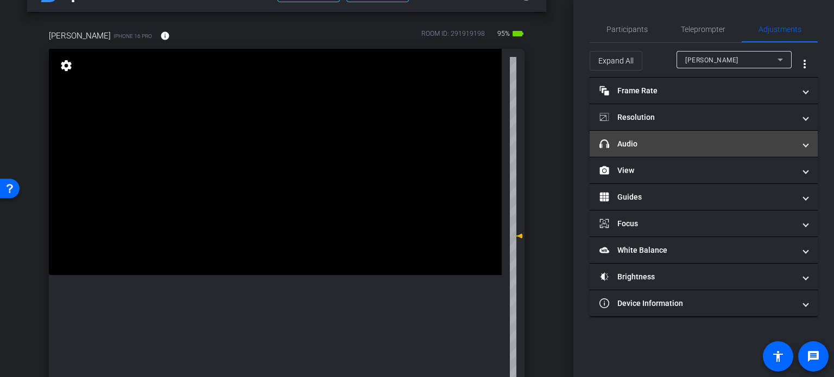
click at [686, 141] on mat-panel-title "headphone icon Audio" at bounding box center [696, 143] width 195 height 11
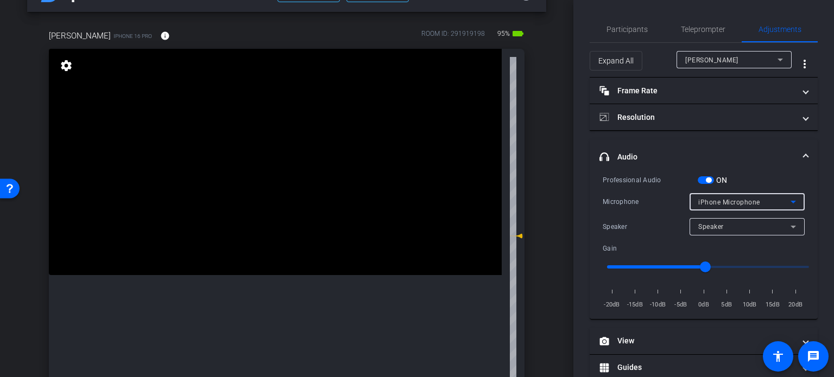
click at [721, 203] on span "iPhone Microphone" at bounding box center [729, 203] width 62 height 8
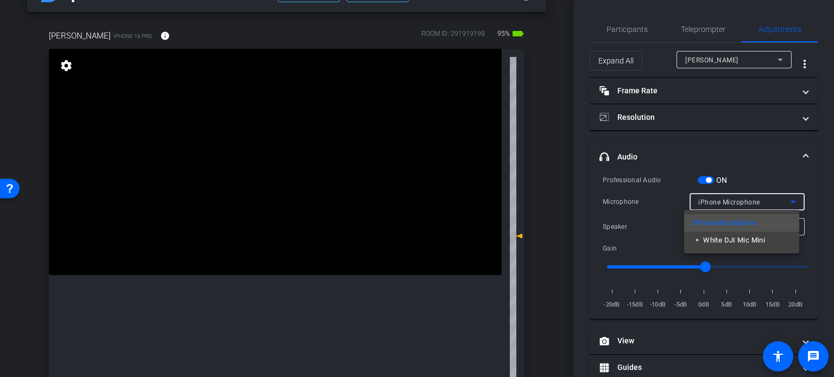
click at [715, 241] on span "▫️ White DJI Mic Mini" at bounding box center [728, 240] width 73 height 13
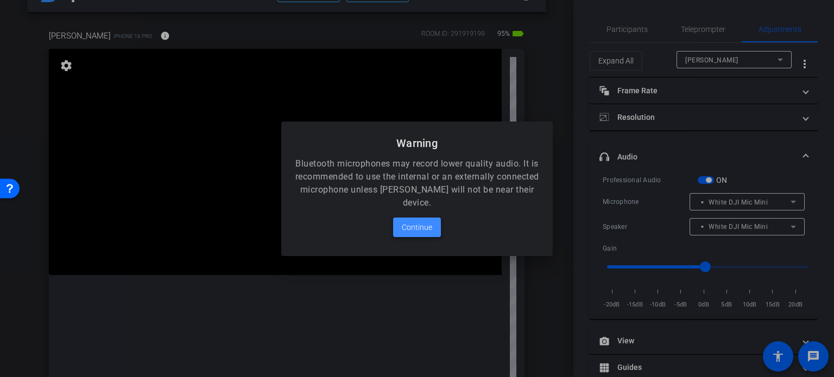
click at [414, 227] on span "Continue" at bounding box center [417, 227] width 30 height 13
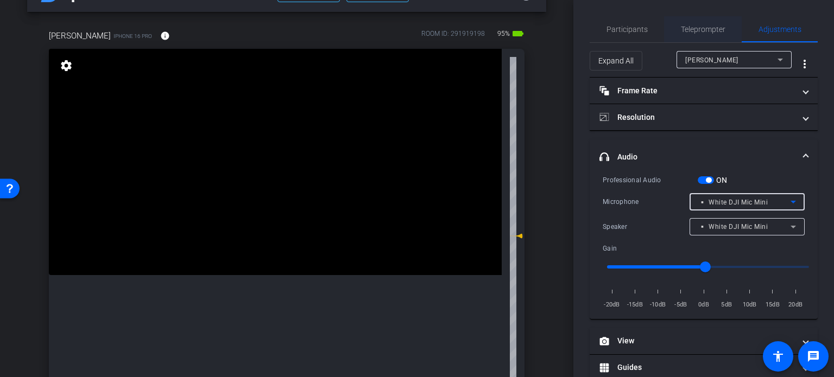
click at [696, 30] on span "Teleprompter" at bounding box center [702, 30] width 44 height 8
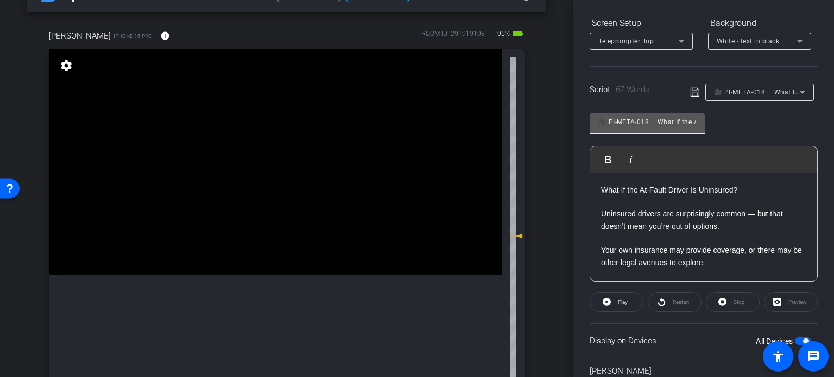
scroll to position [163, 0]
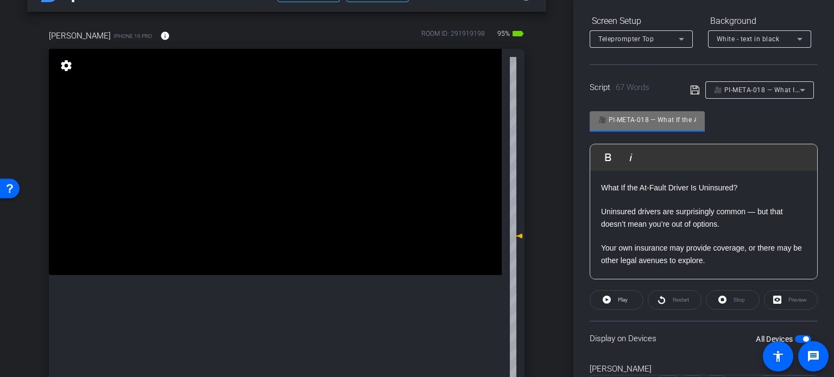
drag, startPoint x: 647, startPoint y: 119, endPoint x: 608, endPoint y: 120, distance: 39.1
click at [608, 120] on input "🎥 PI-META-018 — What If the At-Fault Driver Is Uninsured?" at bounding box center [647, 119] width 98 height 13
click at [534, 194] on div "Michael Packard iPhone 16 Pro info ROOM ID: 291919198 95% battery_std fullscree…" at bounding box center [286, 223] width 519 height 422
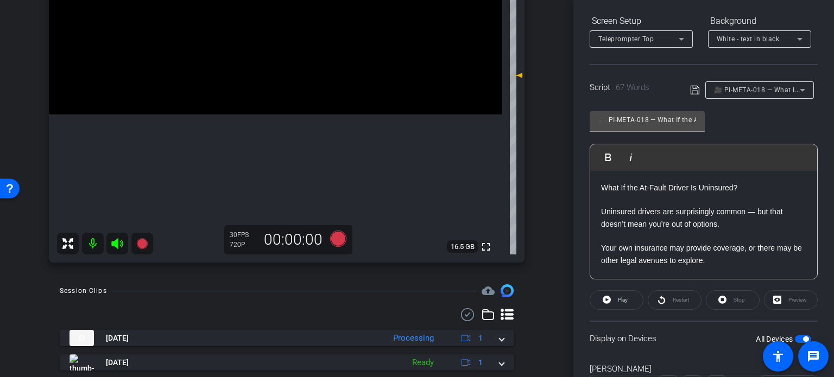
scroll to position [198, 0]
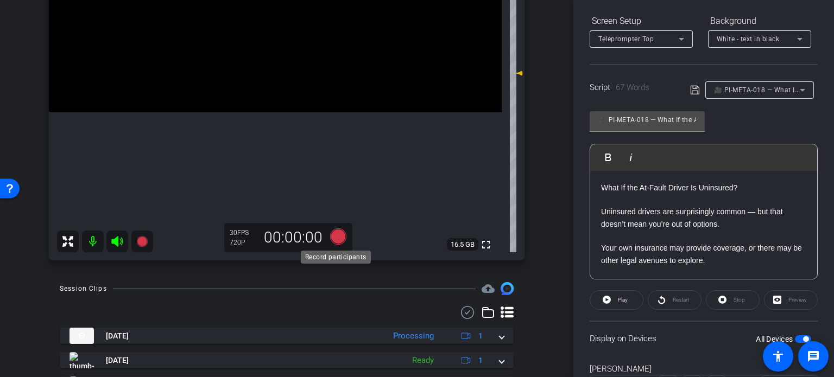
click at [336, 241] on icon at bounding box center [338, 236] width 16 height 16
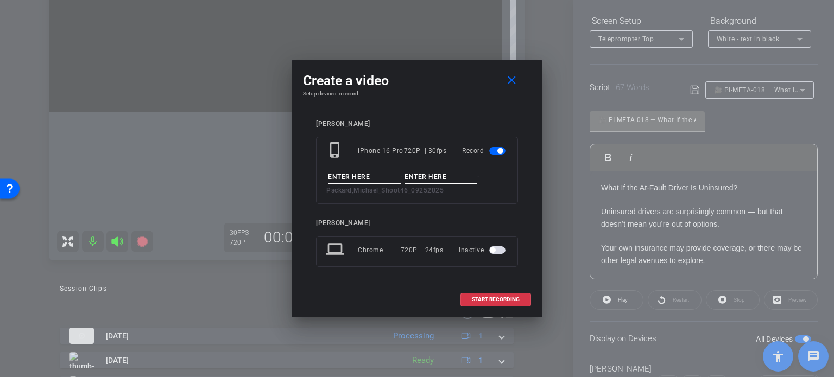
click at [347, 181] on input at bounding box center [364, 177] width 73 height 14
paste input "PI-META-018"
type input "PI-META-018"
click at [453, 180] on input at bounding box center [440, 177] width 73 height 14
type input "Take1"
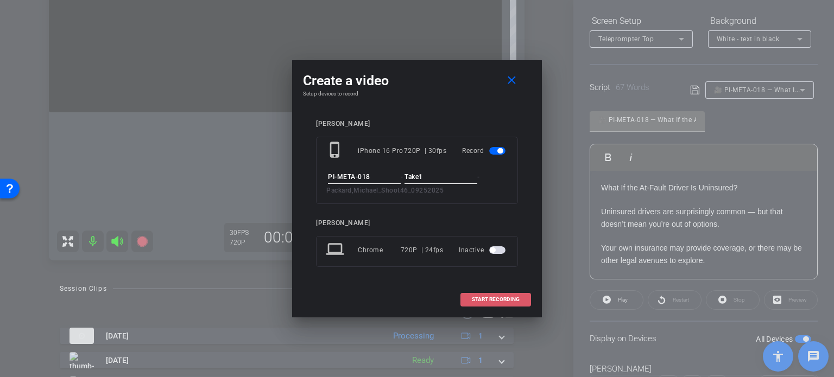
click at [483, 301] on span "START RECORDING" at bounding box center [496, 299] width 48 height 5
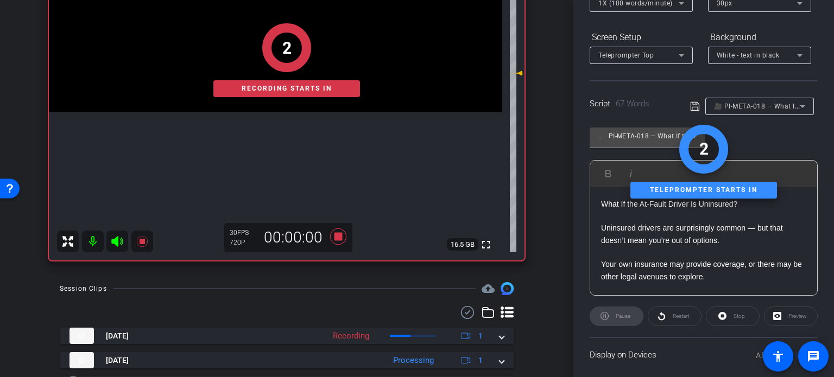
scroll to position [215, 0]
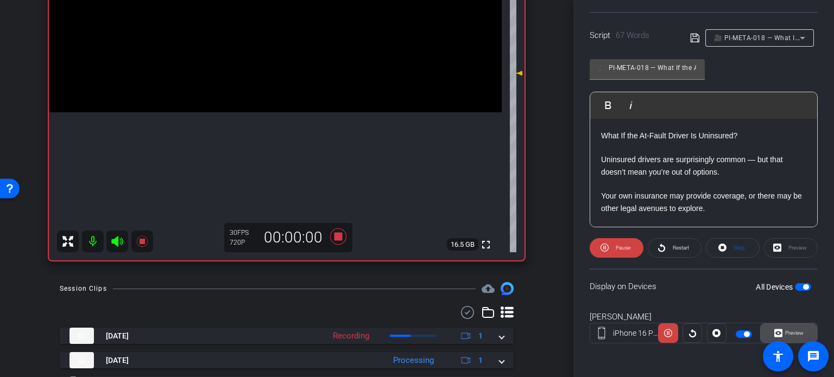
click at [775, 328] on icon at bounding box center [778, 333] width 8 height 16
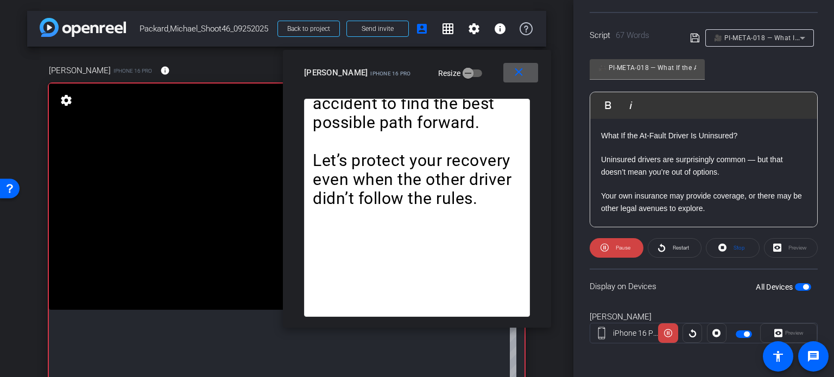
scroll to position [54, 0]
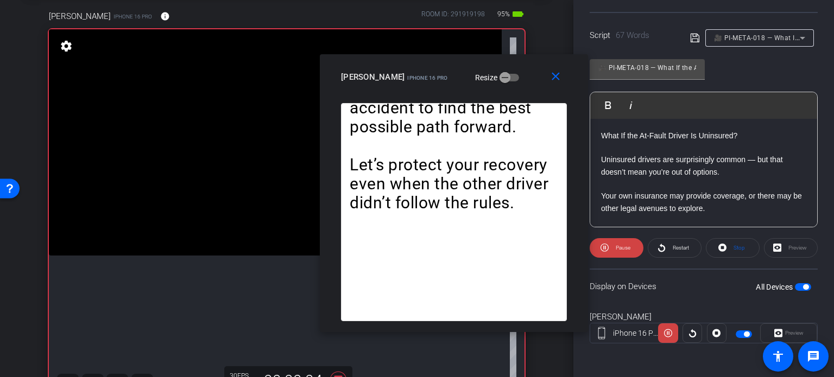
drag, startPoint x: 430, startPoint y: 82, endPoint x: 465, endPoint y: 86, distance: 34.9
click at [465, 86] on div "close Michael Packard iPhone 16 Pro Resize" at bounding box center [454, 78] width 268 height 49
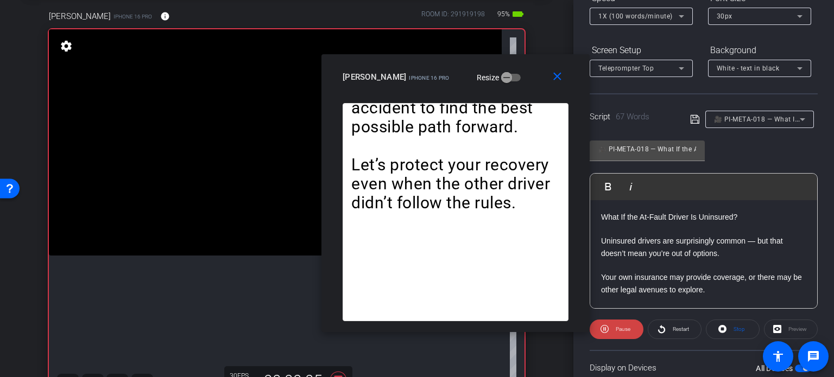
scroll to position [106, 0]
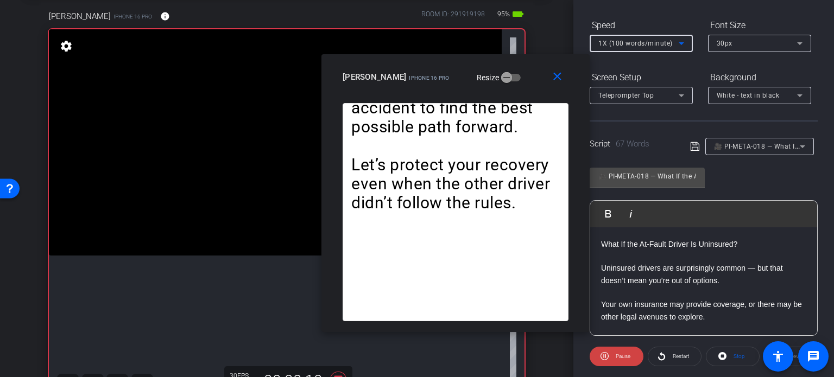
click at [614, 36] on div "1X (100 words/minute)" at bounding box center [638, 43] width 80 height 14
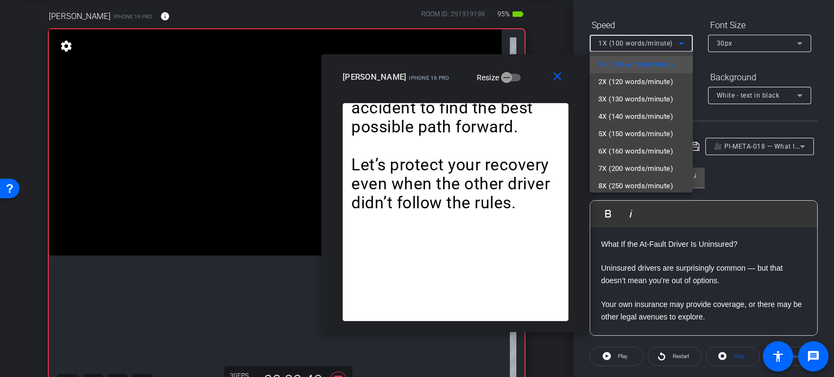
click at [460, 87] on div at bounding box center [417, 188] width 834 height 377
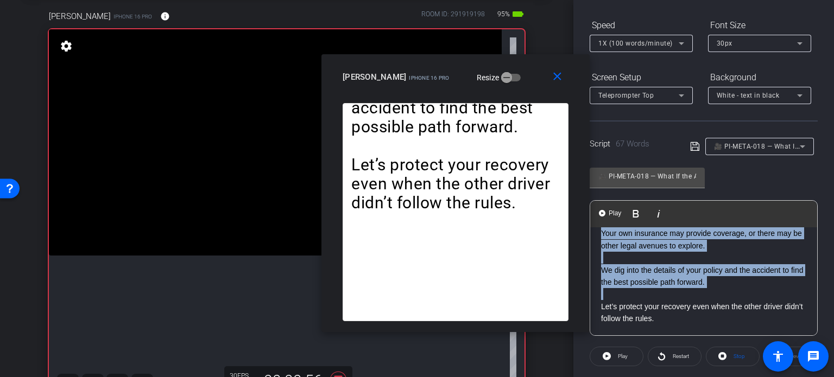
scroll to position [0, 0]
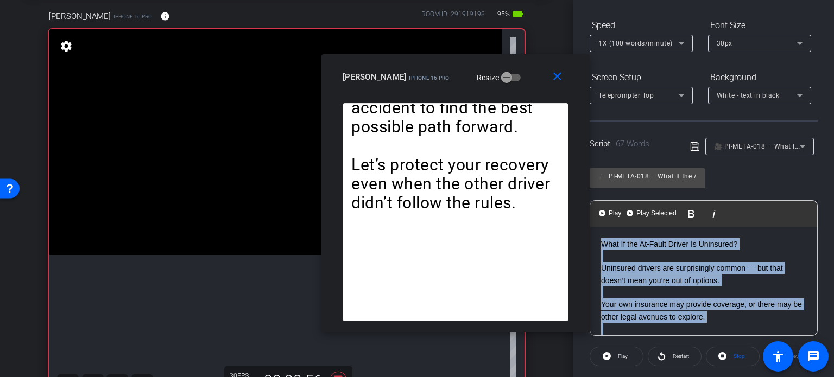
drag, startPoint x: 596, startPoint y: 306, endPoint x: 576, endPoint y: 156, distance: 151.2
click at [576, 156] on body "Accessibility Screen-Reader Guide, Feedback, and Issue Reporting | New window m…" at bounding box center [417, 188] width 834 height 377
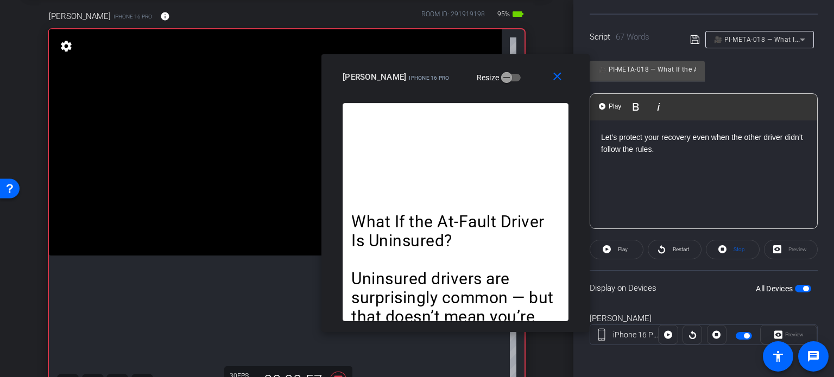
scroll to position [215, 0]
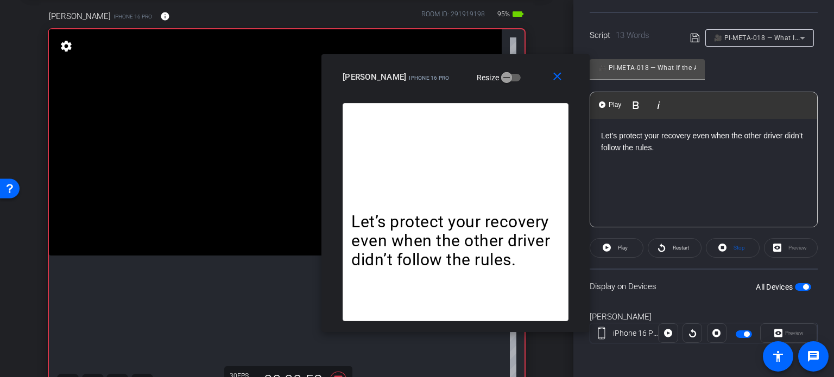
click at [801, 283] on span "button" at bounding box center [802, 287] width 16 height 8
click at [734, 247] on span "Stop" at bounding box center [738, 248] width 11 height 6
click at [610, 245] on span at bounding box center [616, 248] width 53 height 26
click at [558, 80] on mat-icon "close" at bounding box center [557, 77] width 14 height 14
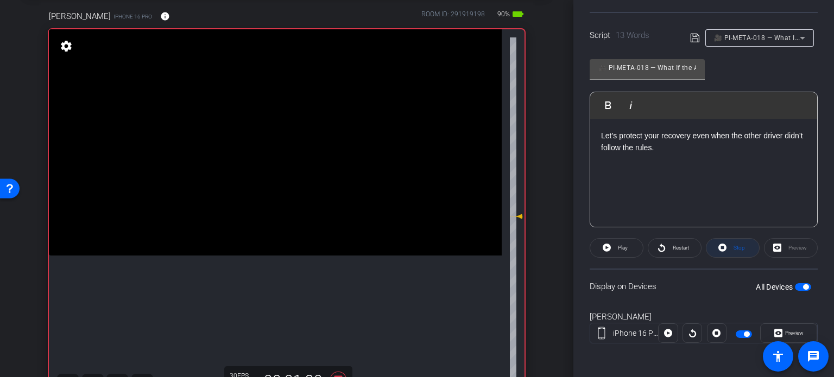
click at [740, 249] on span "Stop" at bounding box center [738, 248] width 11 height 6
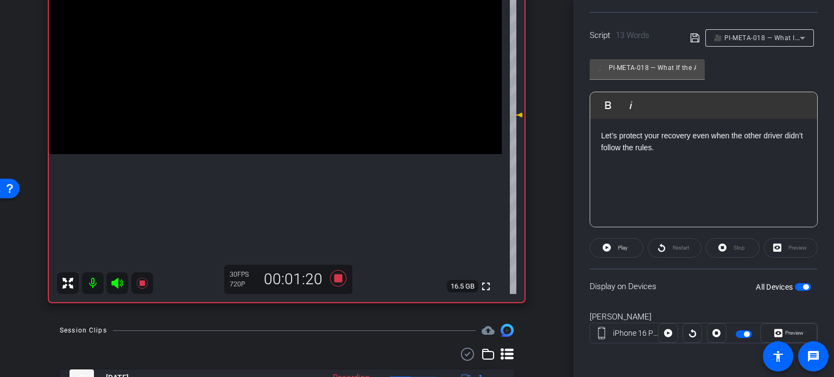
scroll to position [163, 0]
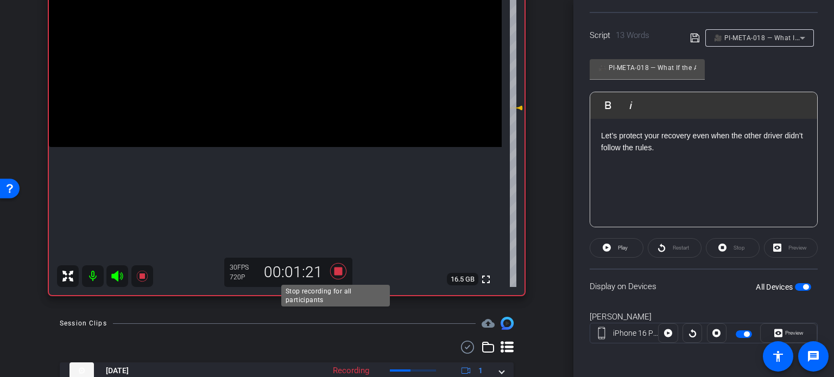
drag, startPoint x: 331, startPoint y: 264, endPoint x: 349, endPoint y: 259, distance: 18.6
click at [332, 264] on icon at bounding box center [338, 272] width 26 height 20
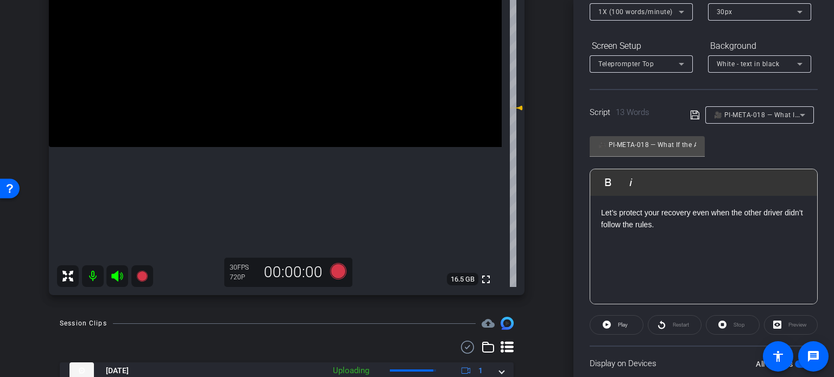
scroll to position [0, 0]
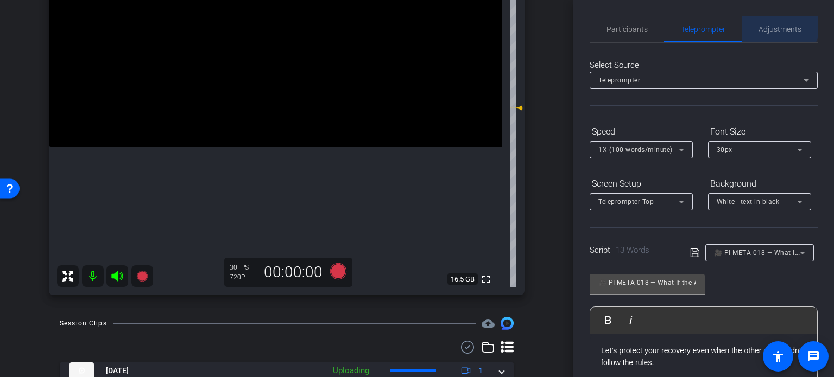
click at [774, 26] on span "Adjustments" at bounding box center [779, 30] width 43 height 8
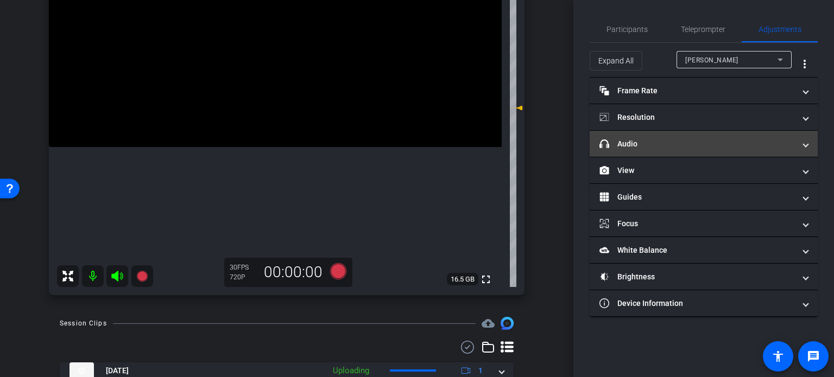
click at [638, 144] on mat-panel-title "headphone icon Audio" at bounding box center [696, 143] width 195 height 11
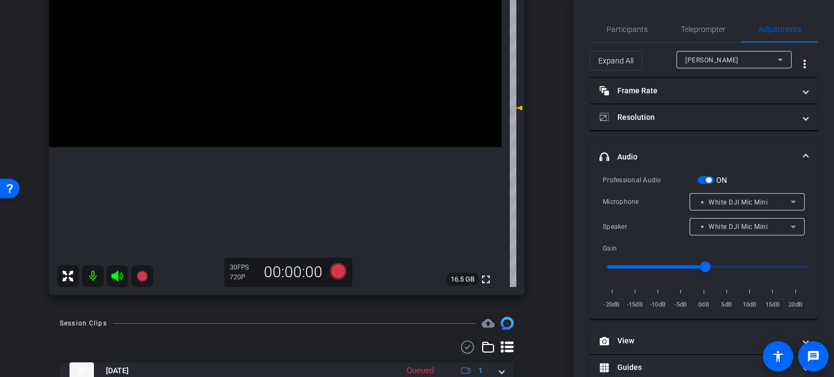
click at [710, 195] on div "▫️ White DJI Mic Mini" at bounding box center [744, 202] width 92 height 14
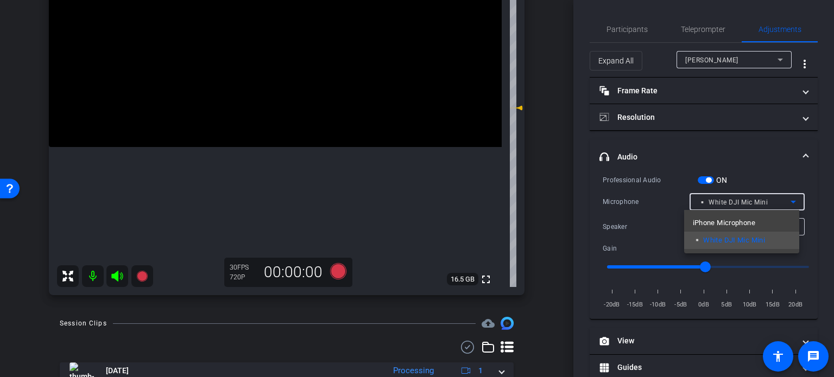
click at [713, 221] on span "iPhone Microphone" at bounding box center [723, 223] width 62 height 13
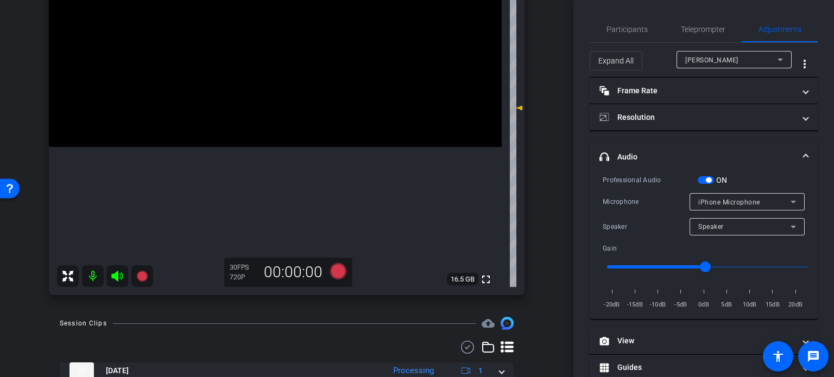
click at [547, 216] on div "arrow_back Packard,Michael_Shoot46_09252025 Back to project Send invite account…" at bounding box center [286, 188] width 573 height 377
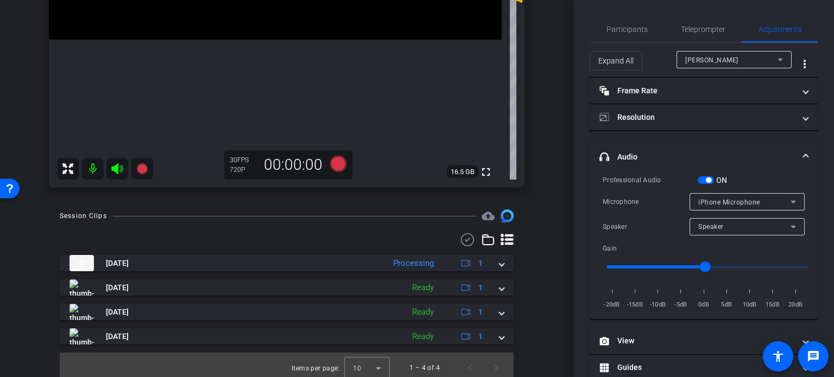
scroll to position [271, 0]
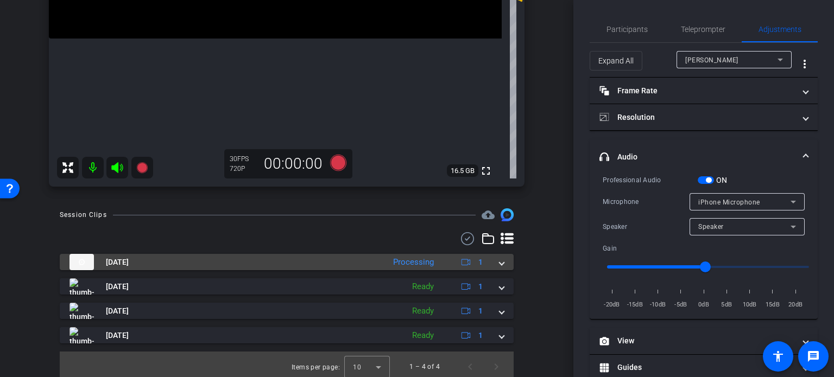
click at [499, 260] on span at bounding box center [501, 262] width 4 height 11
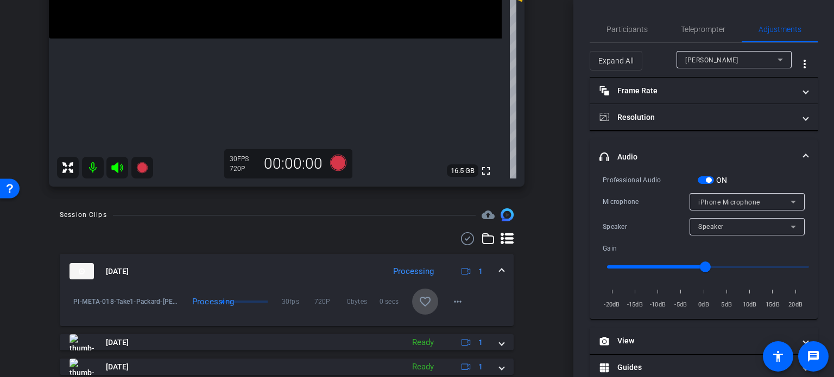
click at [419, 297] on mat-icon "favorite_border" at bounding box center [424, 301] width 13 height 13
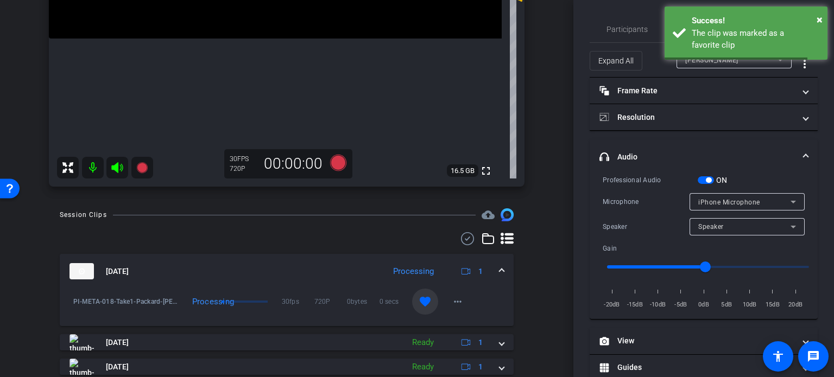
click at [499, 270] on mat-expansion-panel-header "Sep 25, 2025 Processing 1" at bounding box center [287, 271] width 454 height 35
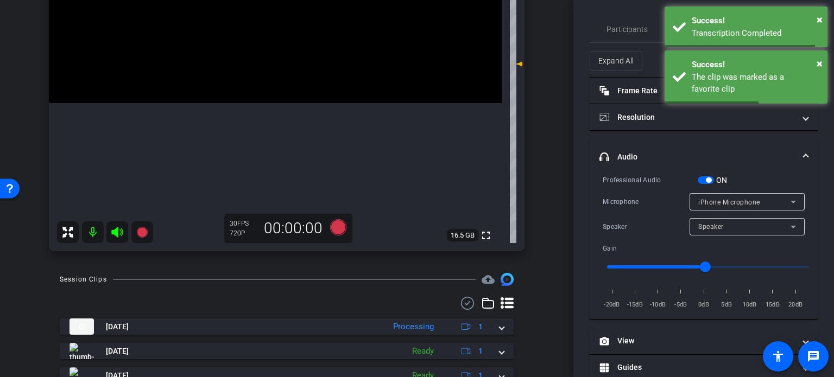
scroll to position [163, 0]
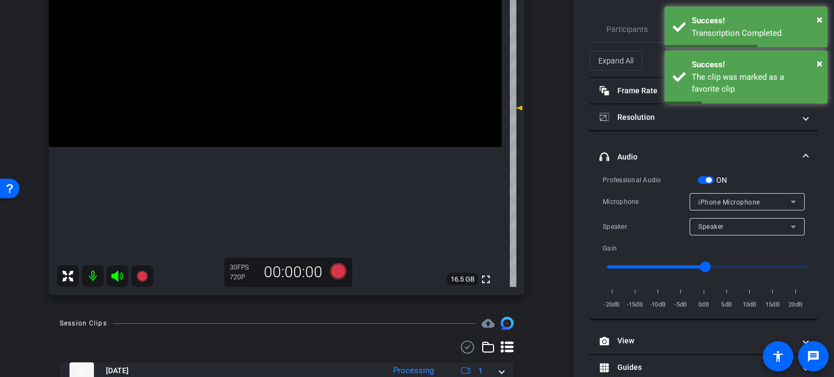
click at [801, 149] on mat-expansion-panel-header "headphone icon Audio" at bounding box center [703, 156] width 228 height 35
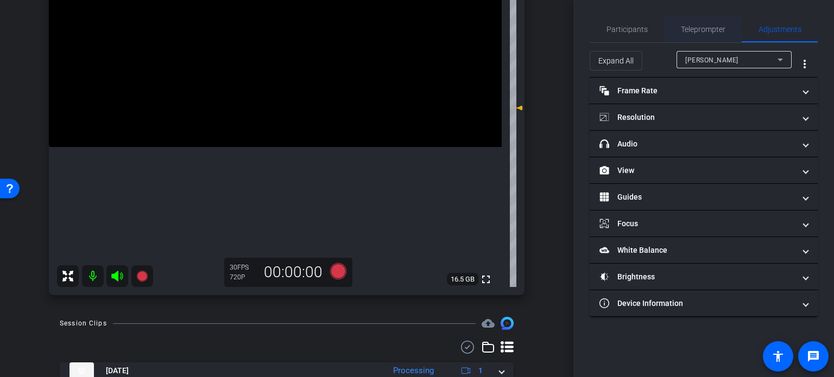
click at [713, 28] on span "Teleprompter" at bounding box center [702, 30] width 44 height 8
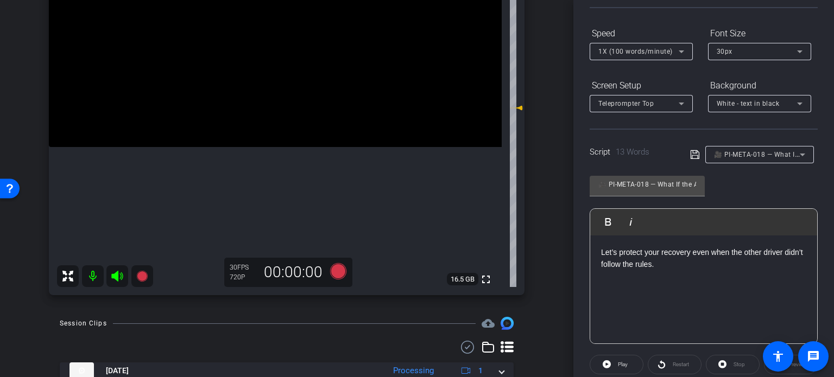
scroll to position [109, 0]
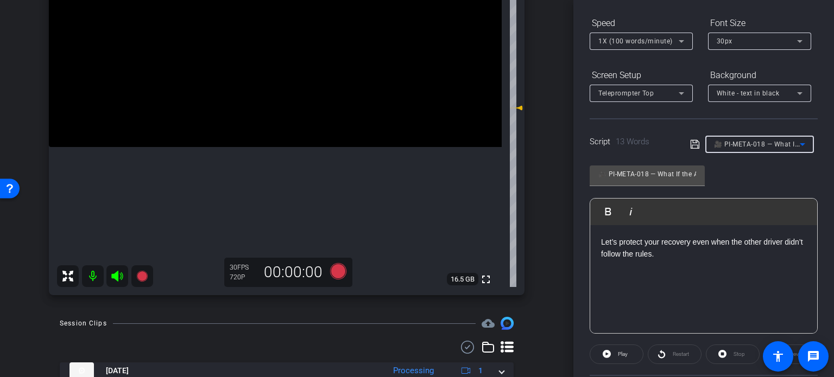
click at [762, 143] on span "🎥 PI-META-018 — What If the At-Fault Driver Is Uninsured?" at bounding box center [808, 143] width 188 height 9
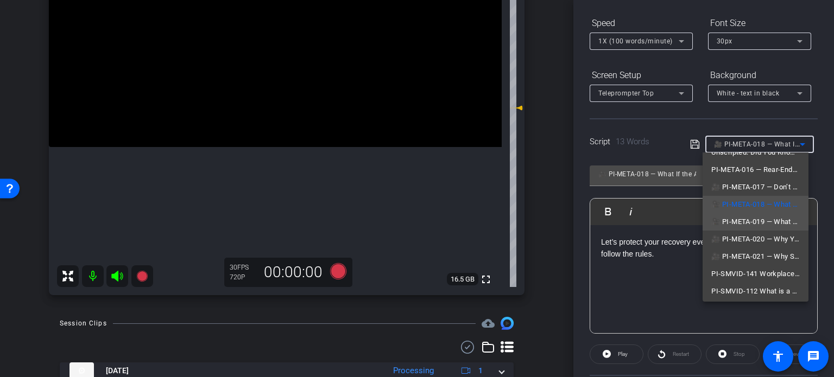
scroll to position [67, 0]
click at [754, 217] on span "🎥 PI-META-019 — What Is Pain and Suffering — and Can You Claim It?" at bounding box center [755, 219] width 88 height 13
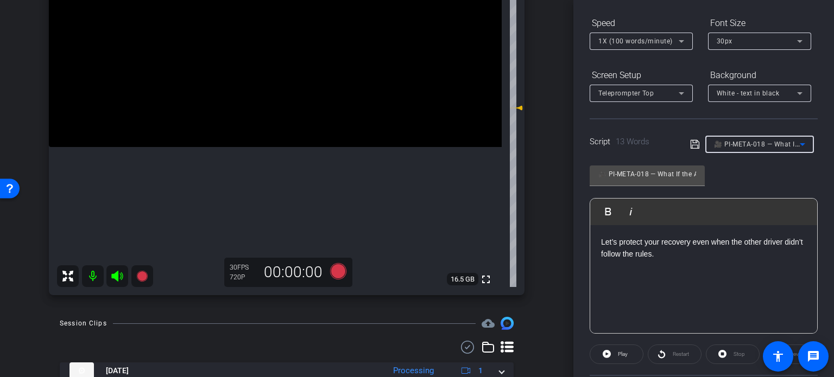
type input "🎥 PI-META-019 — What Is Pain and Suffering — and Can You Claim It?"
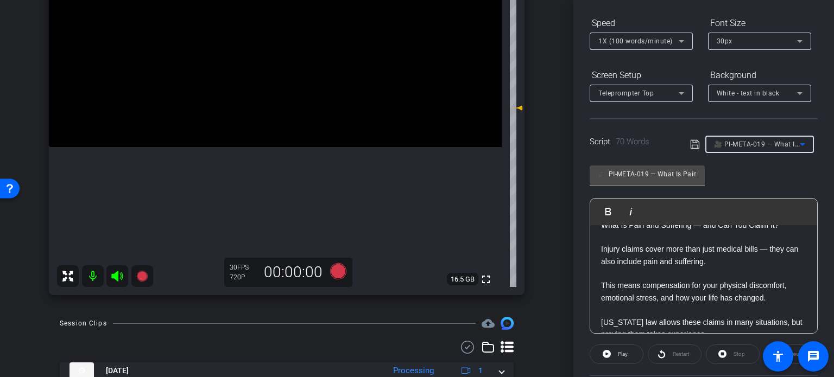
scroll to position [0, 0]
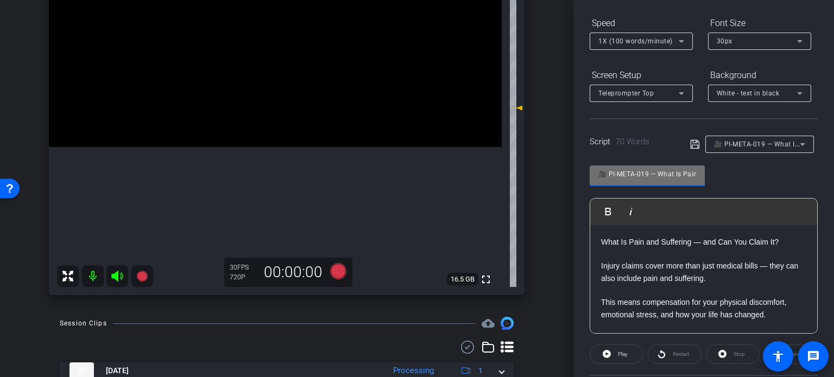
drag, startPoint x: 649, startPoint y: 173, endPoint x: 609, endPoint y: 171, distance: 39.6
click at [609, 171] on input "🎥 PI-META-019 — What Is Pain and Suffering — and Can You Claim It?" at bounding box center [647, 174] width 98 height 13
click at [548, 203] on div "arrow_back Packard,Michael_Shoot46_09252025 Back to project Send invite account…" at bounding box center [286, 25] width 573 height 377
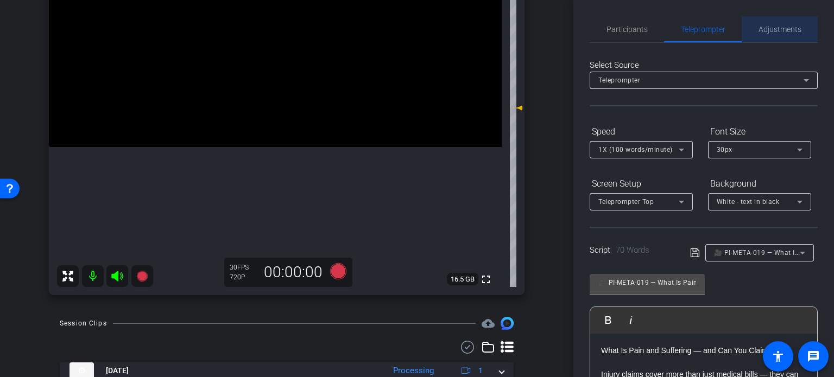
click at [781, 28] on span "Adjustments" at bounding box center [779, 30] width 43 height 8
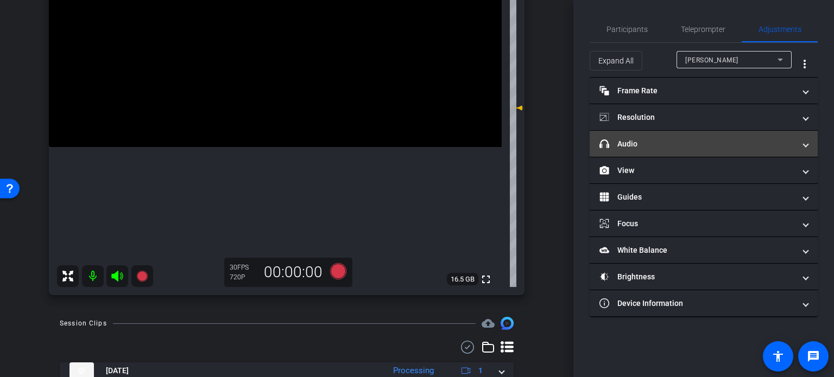
click at [725, 154] on mat-expansion-panel-header "headphone icon Audio" at bounding box center [703, 144] width 228 height 26
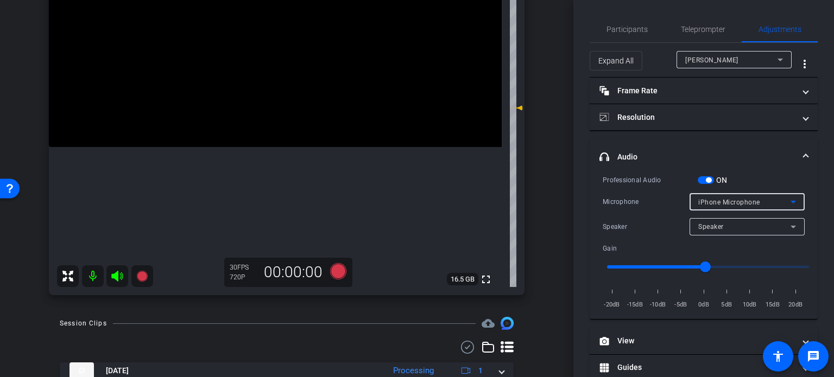
click at [726, 202] on span "iPhone Microphone" at bounding box center [729, 203] width 62 height 8
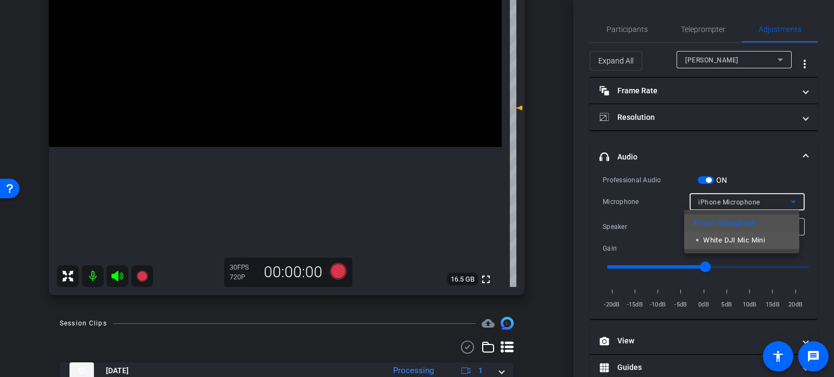
click at [733, 240] on span "▫️ White DJI Mic Mini" at bounding box center [728, 240] width 73 height 13
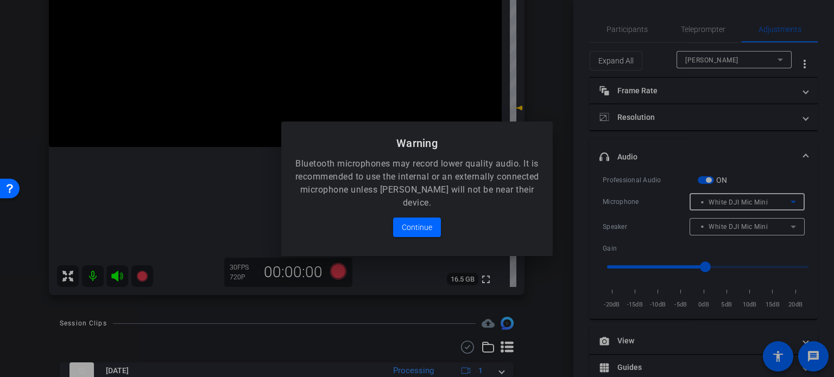
drag, startPoint x: 710, startPoint y: 39, endPoint x: 713, endPoint y: 32, distance: 7.1
click at [713, 32] on div at bounding box center [417, 188] width 834 height 377
click at [423, 223] on span "Continue" at bounding box center [417, 227] width 30 height 13
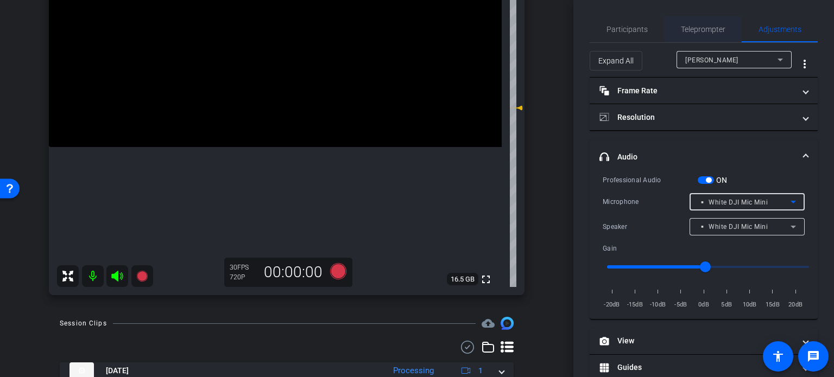
click at [700, 28] on span "Teleprompter" at bounding box center [702, 30] width 44 height 8
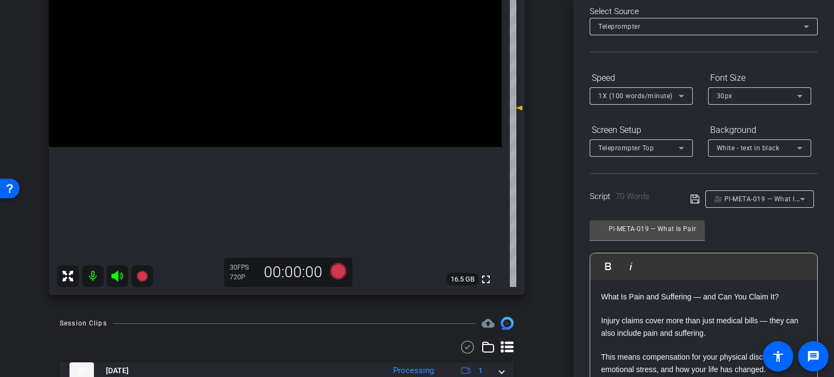
scroll to position [54, 0]
drag, startPoint x: 640, startPoint y: 230, endPoint x: 610, endPoint y: 227, distance: 29.9
click at [610, 227] on input "🎥 PI-META-019 — What Is Pain and Suffering — and Can You Claim It?" at bounding box center [647, 228] width 98 height 13
click at [532, 245] on div "Michael Packard iPhone 16 Pro info ROOM ID: 291919198 90% battery_std fullscree…" at bounding box center [286, 95] width 519 height 422
click at [341, 266] on icon at bounding box center [338, 272] width 26 height 20
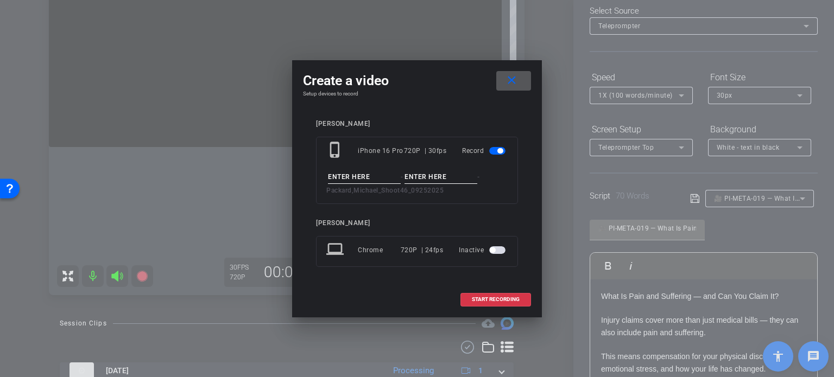
click at [366, 177] on input at bounding box center [364, 177] width 73 height 14
paste input "PI-META-019"
type input "PI-META-019"
click at [416, 173] on input at bounding box center [440, 177] width 73 height 14
type input "Take1"
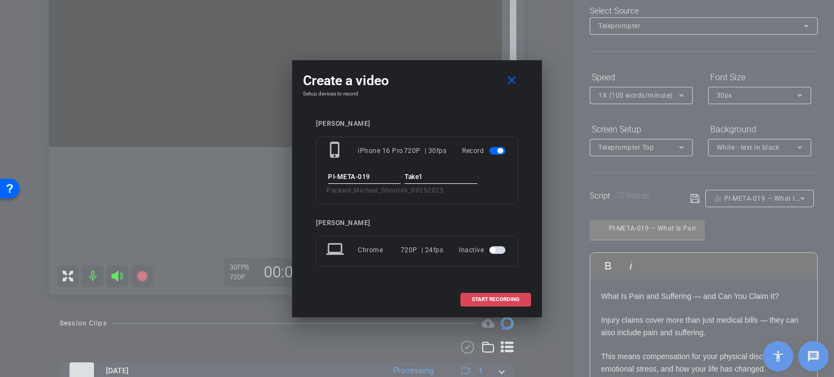
click at [497, 292] on span at bounding box center [495, 300] width 69 height 26
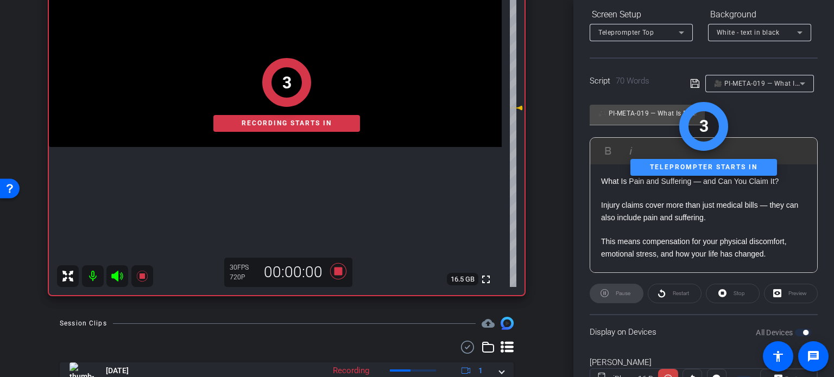
scroll to position [215, 0]
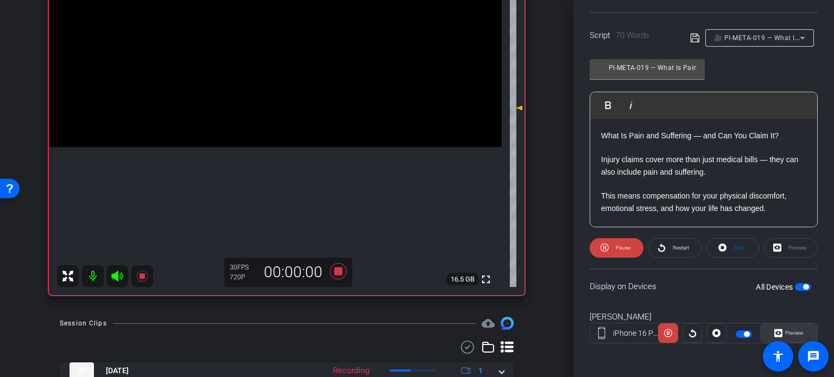
click at [774, 332] on icon at bounding box center [778, 333] width 8 height 16
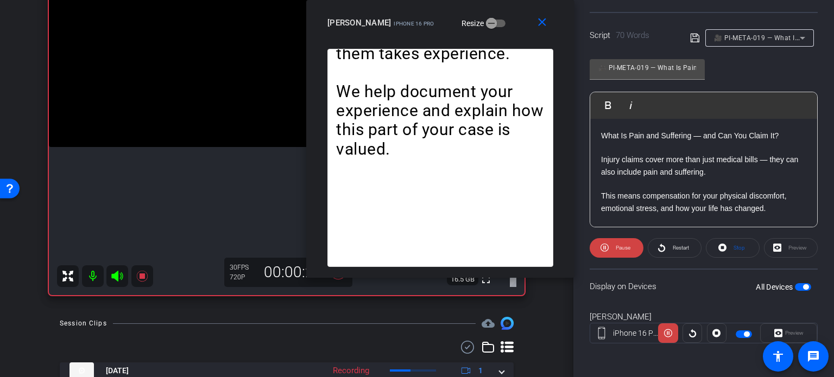
drag, startPoint x: 426, startPoint y: 80, endPoint x: 449, endPoint y: 30, distance: 55.1
click at [449, 30] on mat-slide-toggle "Resize" at bounding box center [475, 23] width 61 height 17
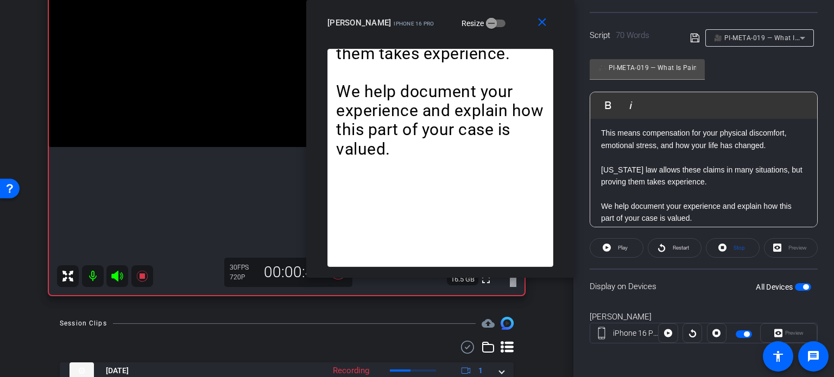
scroll to position [71, 0]
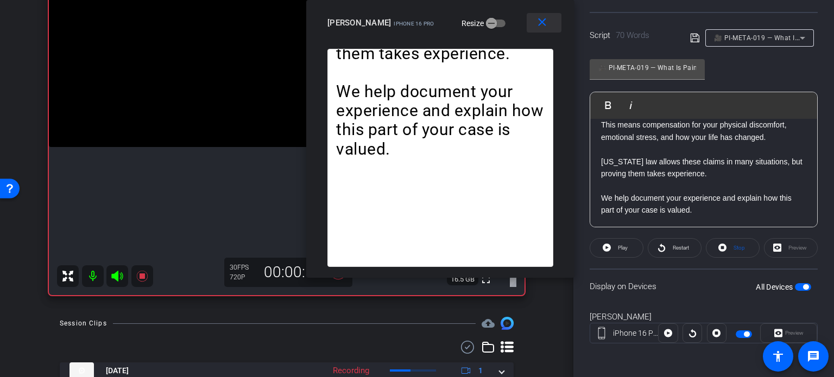
click at [541, 21] on mat-icon "close" at bounding box center [542, 23] width 14 height 14
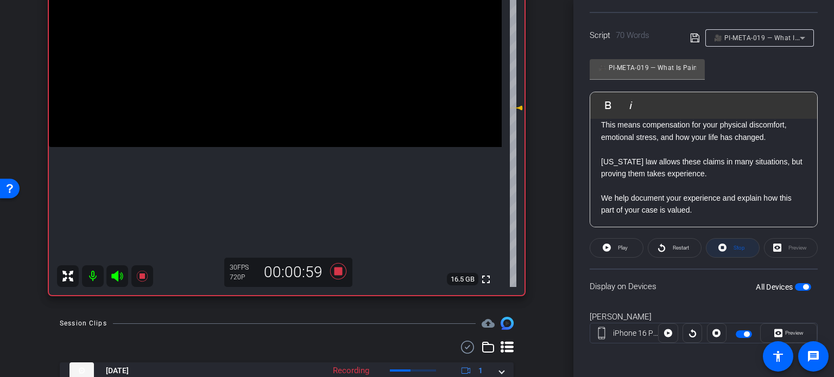
click at [733, 249] on span "Stop" at bounding box center [738, 248] width 11 height 6
click at [621, 245] on span "Play" at bounding box center [623, 248] width 10 height 6
click at [792, 334] on span "Preview" at bounding box center [794, 333] width 18 height 6
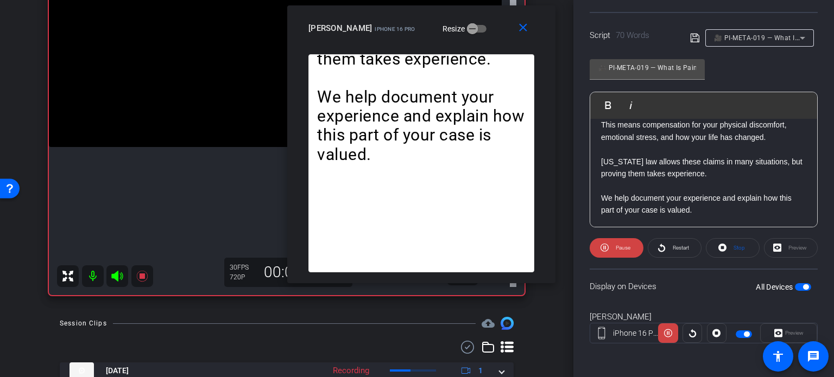
drag, startPoint x: 423, startPoint y: 88, endPoint x: 428, endPoint y: 43, distance: 44.7
click at [428, 43] on div "close Michael Packard iPhone 16 Pro Resize" at bounding box center [421, 29] width 268 height 49
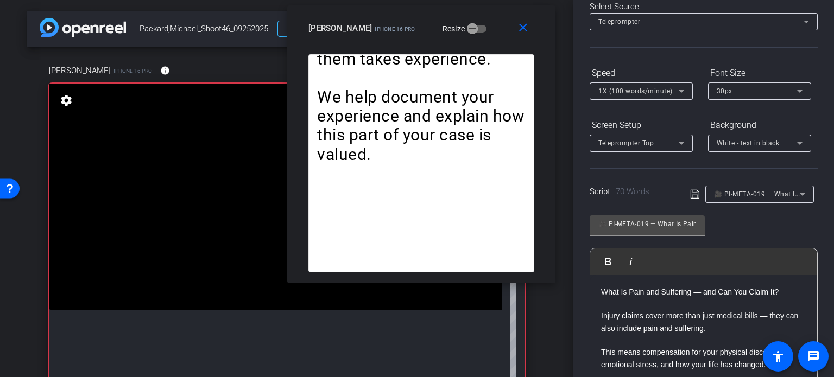
scroll to position [52, 0]
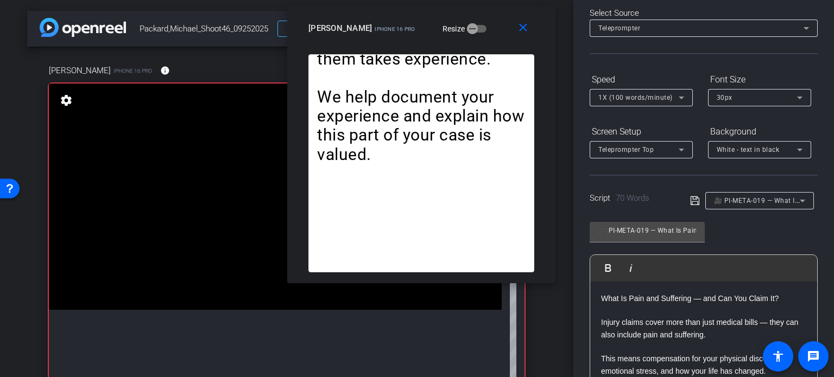
click at [612, 96] on span "1X (100 words/minute)" at bounding box center [635, 98] width 74 height 8
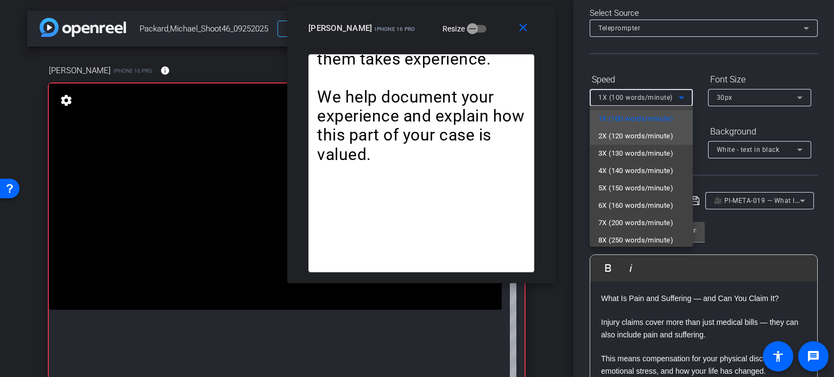
click at [621, 143] on mat-option "2X (120 words/minute)" at bounding box center [640, 136] width 103 height 17
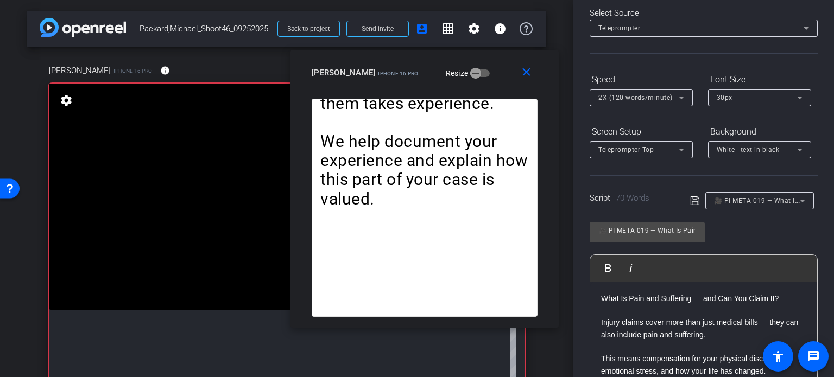
drag, startPoint x: 494, startPoint y: 45, endPoint x: 497, endPoint y: 90, distance: 44.6
click at [497, 90] on div "close Michael Packard iPhone 16 Pro Resize" at bounding box center [424, 74] width 268 height 49
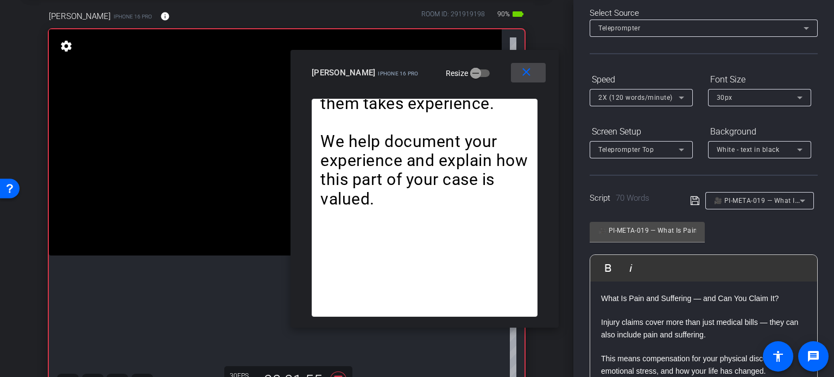
click at [527, 73] on mat-icon "close" at bounding box center [526, 73] width 14 height 14
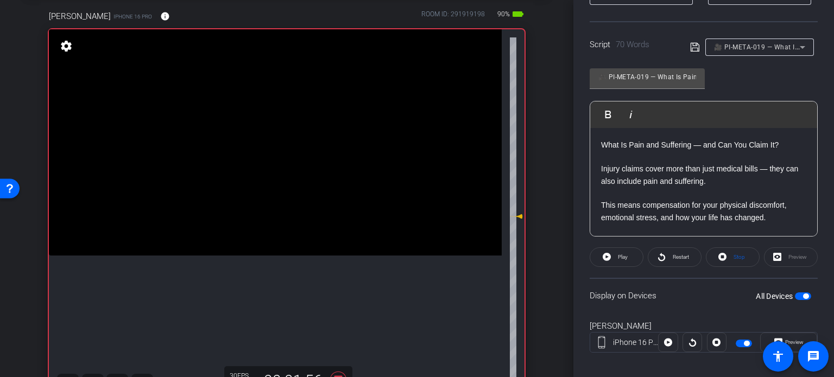
scroll to position [215, 0]
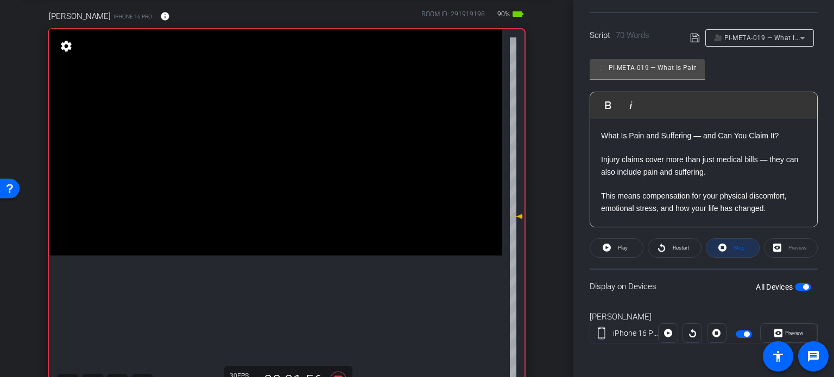
click at [730, 245] on span "Stop" at bounding box center [737, 247] width 14 height 15
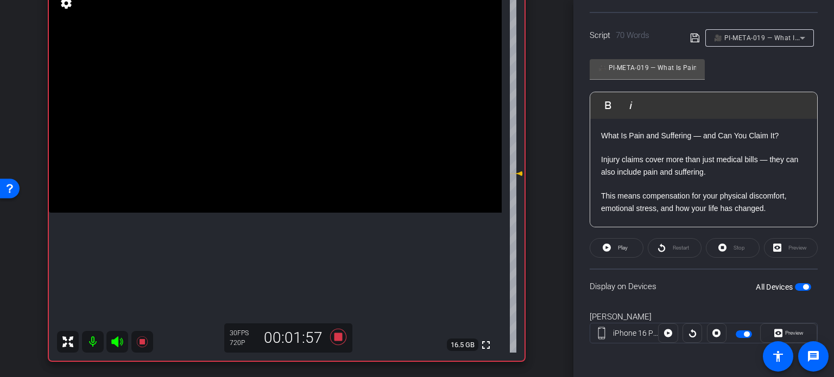
scroll to position [217, 0]
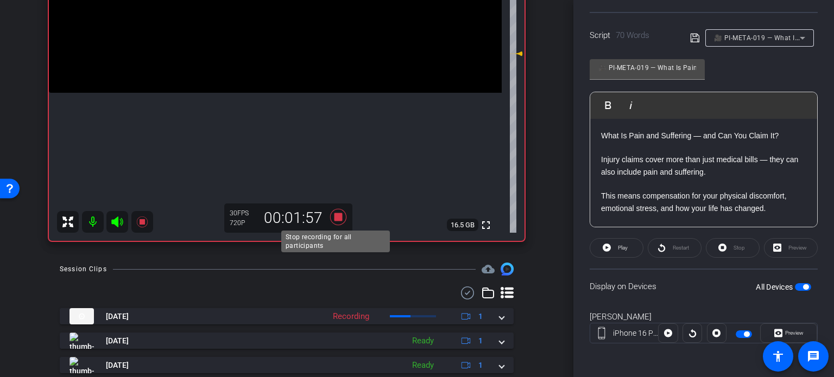
click at [330, 219] on icon at bounding box center [338, 217] width 26 height 20
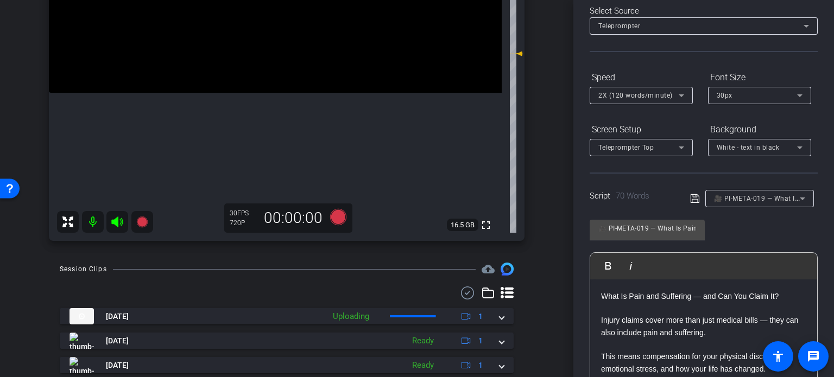
scroll to position [0, 0]
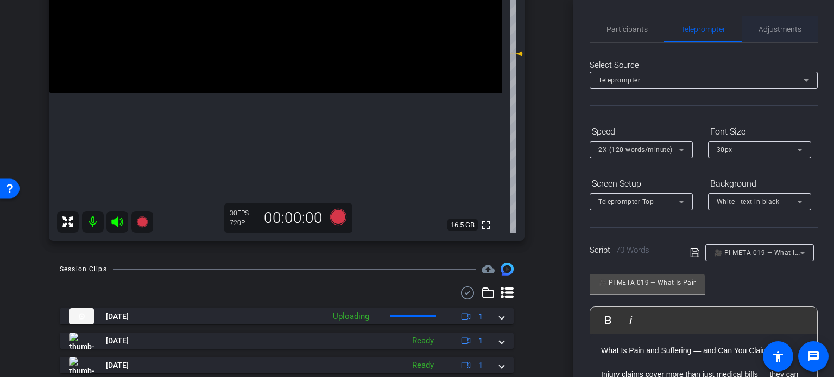
click at [781, 36] on span "Adjustments" at bounding box center [779, 29] width 43 height 26
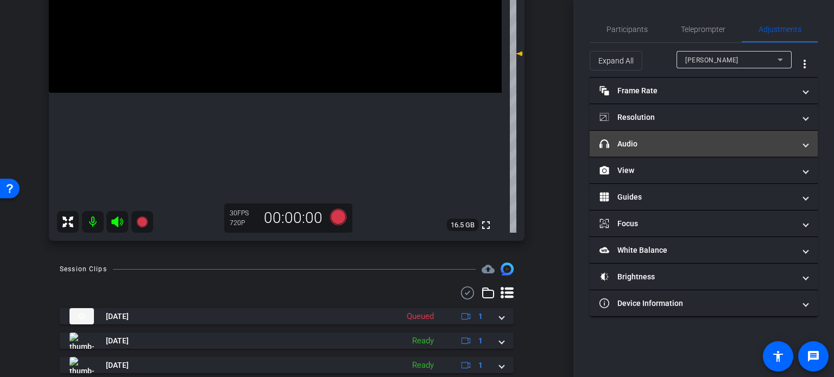
click at [670, 147] on mat-panel-title "headphone icon Audio" at bounding box center [696, 143] width 195 height 11
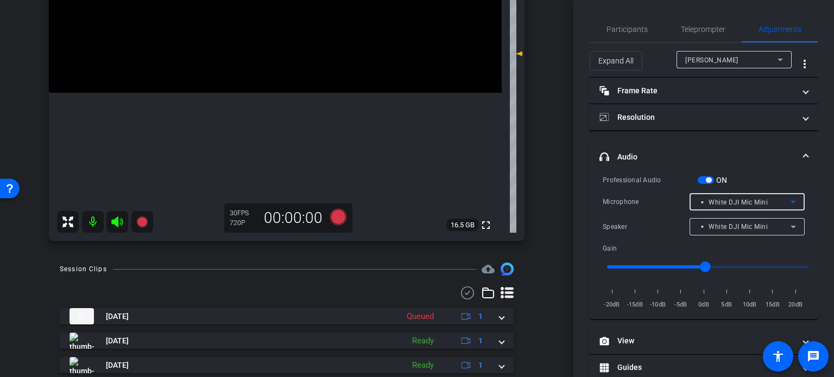
click at [721, 203] on span "▫️ White DJI Mic Mini" at bounding box center [732, 203] width 69 height 8
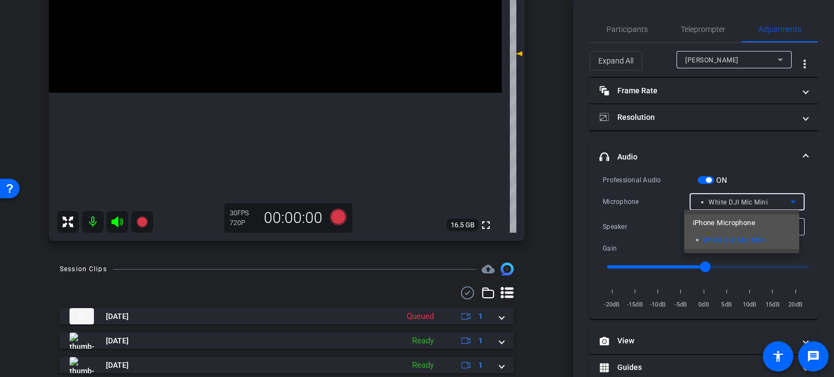
click at [722, 221] on span "iPhone Microphone" at bounding box center [723, 223] width 62 height 13
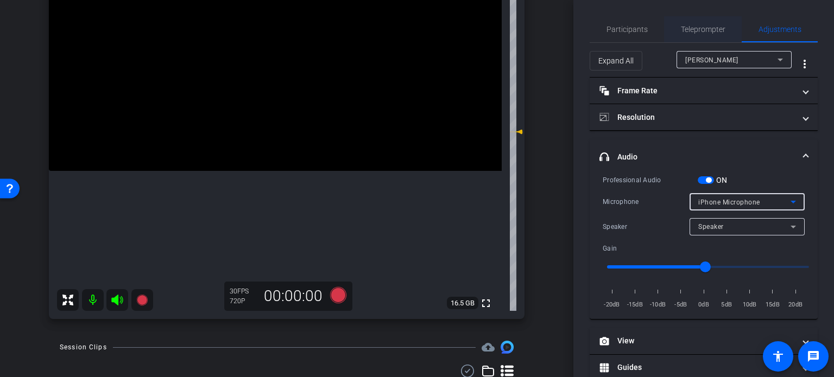
scroll to position [138, 0]
click at [699, 26] on span "Teleprompter" at bounding box center [702, 30] width 44 height 8
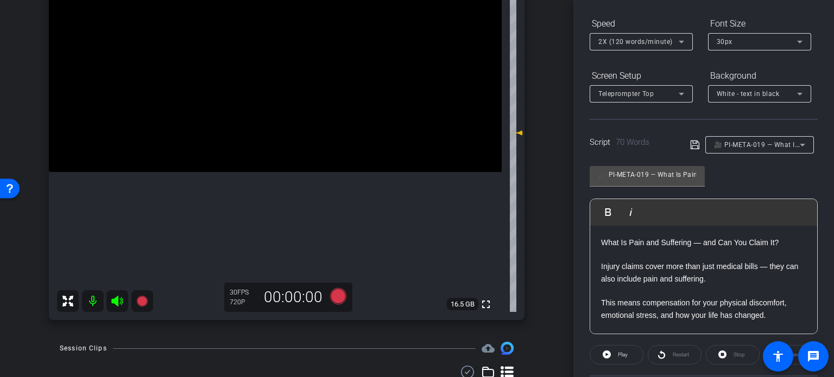
scroll to position [109, 0]
click at [747, 143] on span "🎥 PI-META-019 — What Is Pain and Suffering — and Can You Claim It?" at bounding box center [827, 143] width 226 height 9
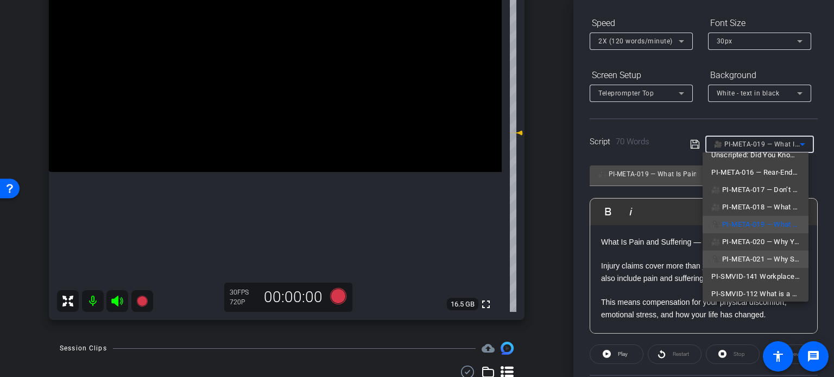
scroll to position [67, 0]
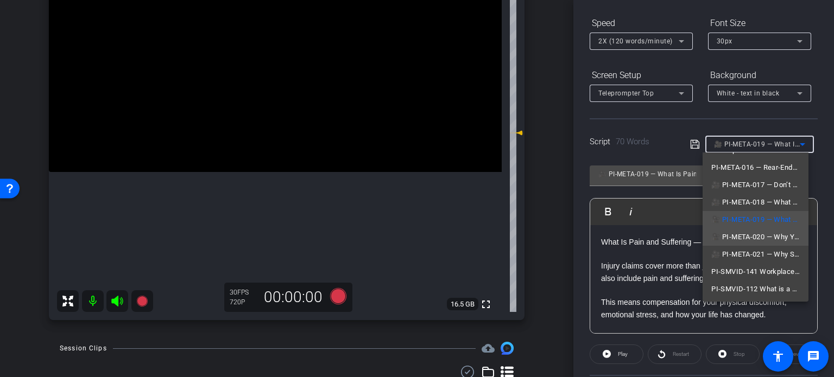
click at [742, 239] on span "🎥 PI-META-020 — Why You Need to Document Everything After a Crash" at bounding box center [755, 237] width 88 height 13
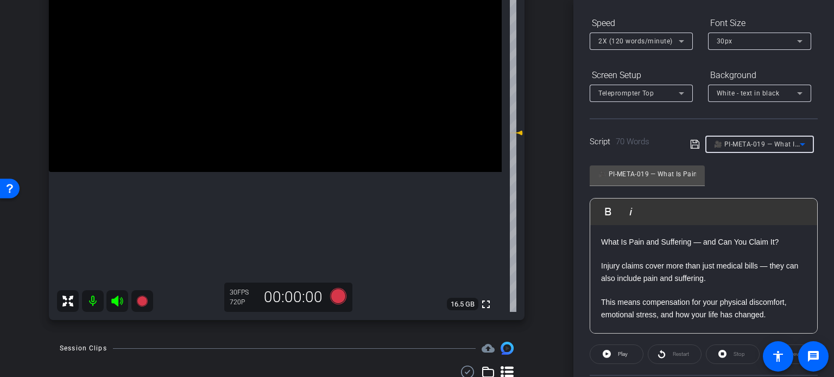
type input "🎥 PI-META-020 — Why You Need to Document Everything After a Crash"
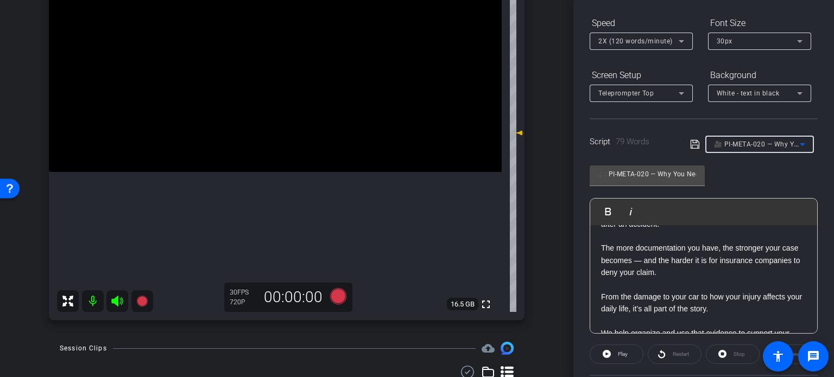
scroll to position [0, 0]
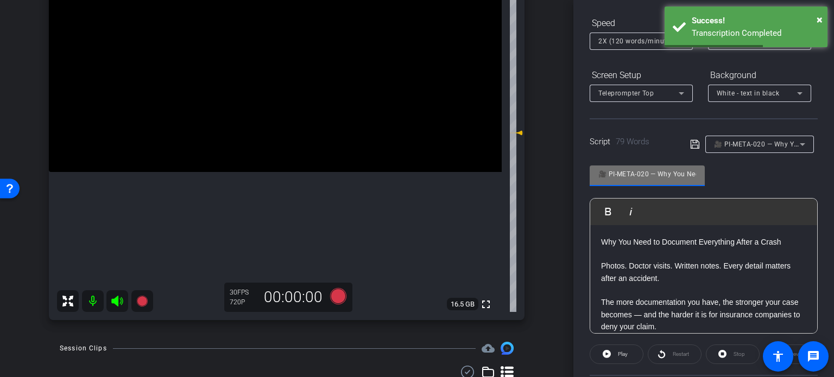
drag, startPoint x: 648, startPoint y: 177, endPoint x: 606, endPoint y: 172, distance: 42.1
click at [606, 172] on input "🎥 PI-META-020 — Why You Need to Document Everything After a Crash" at bounding box center [647, 174] width 98 height 13
click at [540, 200] on div "arrow_back Packard,Michael_Shoot46_09252025 Back to project Send invite account…" at bounding box center [286, 50] width 573 height 377
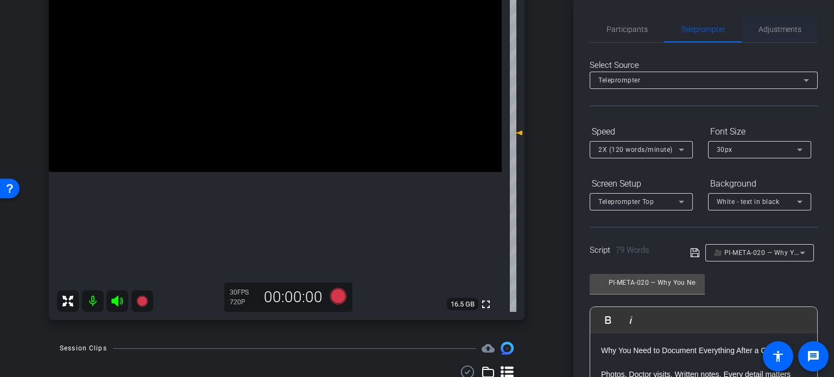
click at [785, 26] on span "Adjustments" at bounding box center [779, 30] width 43 height 8
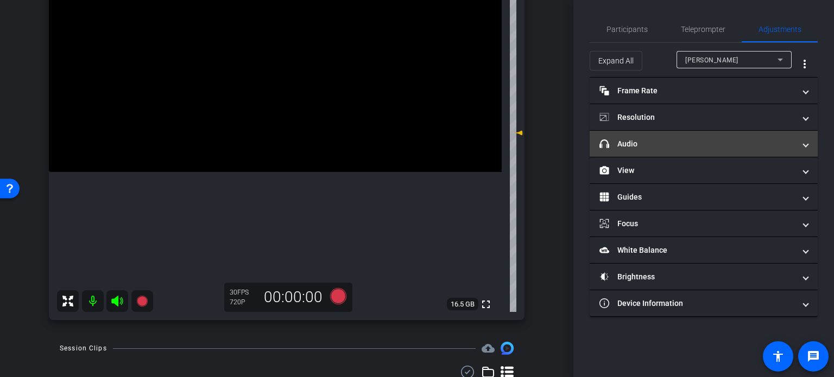
click at [686, 143] on mat-panel-title "headphone icon Audio" at bounding box center [696, 143] width 195 height 11
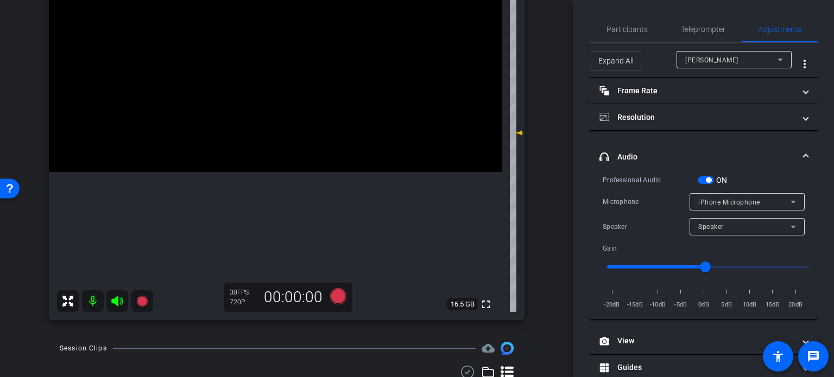
click at [719, 196] on div "iPhone Microphone" at bounding box center [744, 202] width 92 height 14
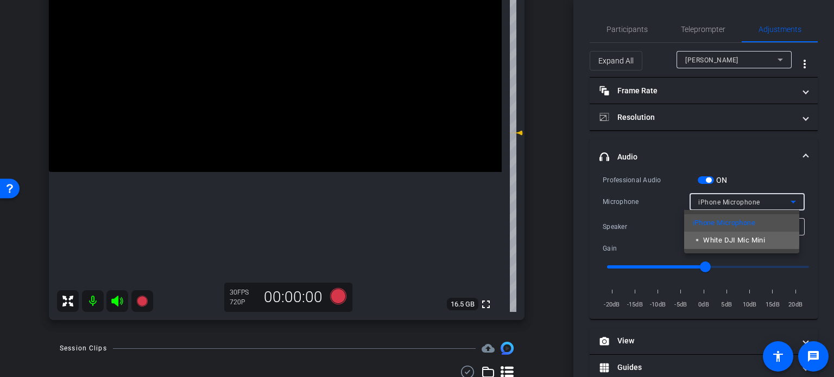
click at [723, 237] on span "▫️ White DJI Mic Mini" at bounding box center [728, 240] width 73 height 13
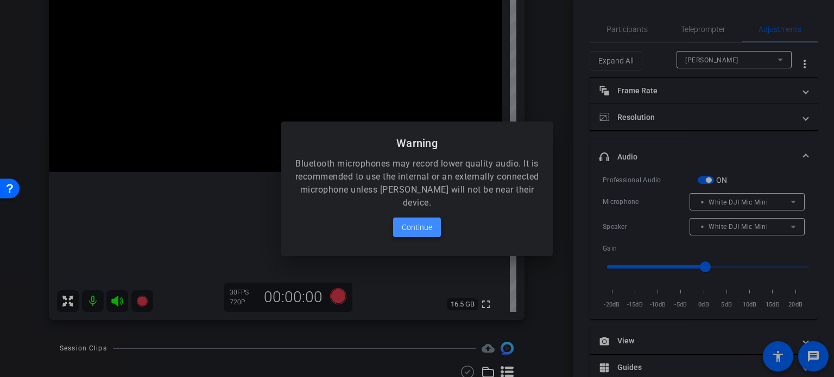
click at [425, 234] on span at bounding box center [417, 227] width 48 height 26
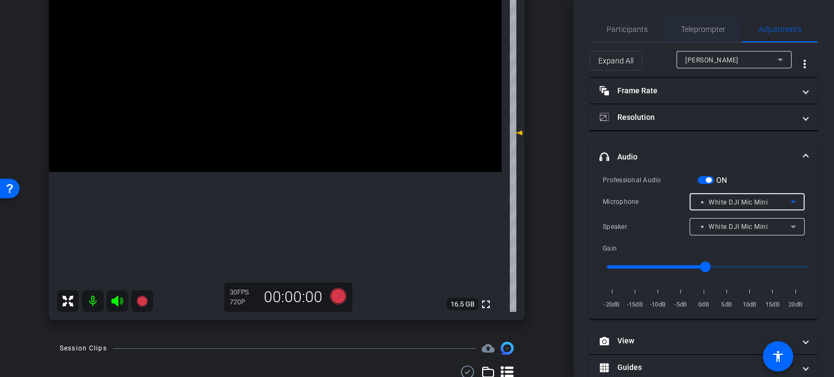
click at [702, 29] on span "Teleprompter" at bounding box center [702, 30] width 44 height 8
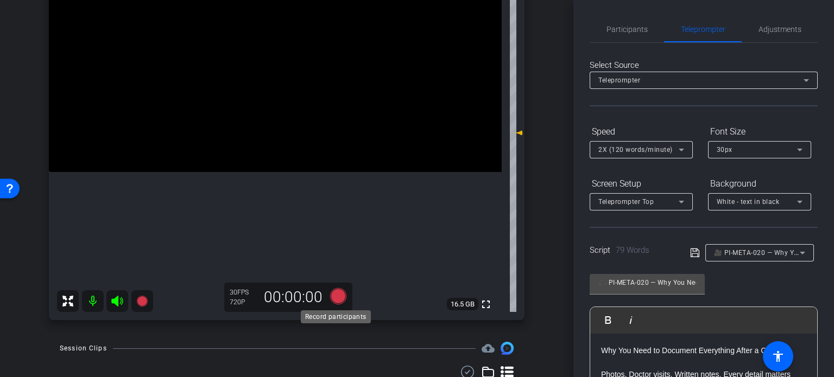
click at [339, 295] on icon at bounding box center [338, 296] width 16 height 16
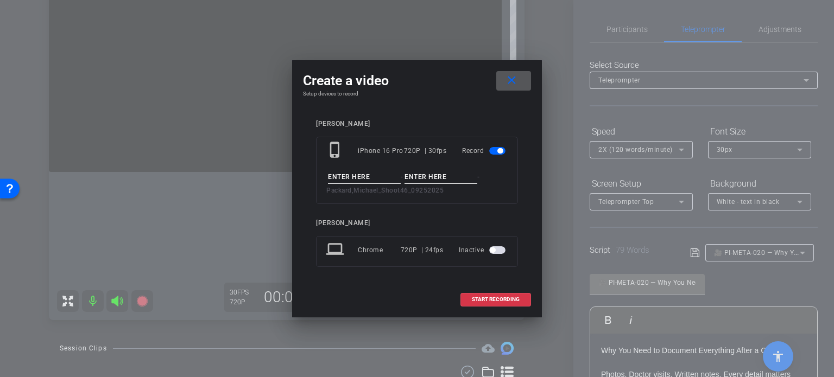
click at [352, 176] on input at bounding box center [364, 177] width 73 height 14
paste input "PI-META-020"
type input "PI-META-020"
click at [442, 173] on input at bounding box center [440, 177] width 73 height 14
type input "Take1"
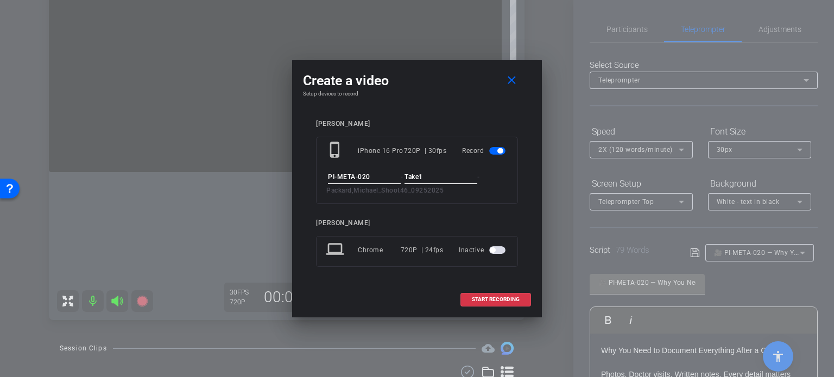
click at [467, 111] on div "Michael Packard phone_iphone iPhone 16 Pro 720P | 30fps Record PI-META-020 - Ta…" at bounding box center [417, 201] width 228 height 184
click at [510, 299] on span "START RECORDING" at bounding box center [496, 299] width 48 height 5
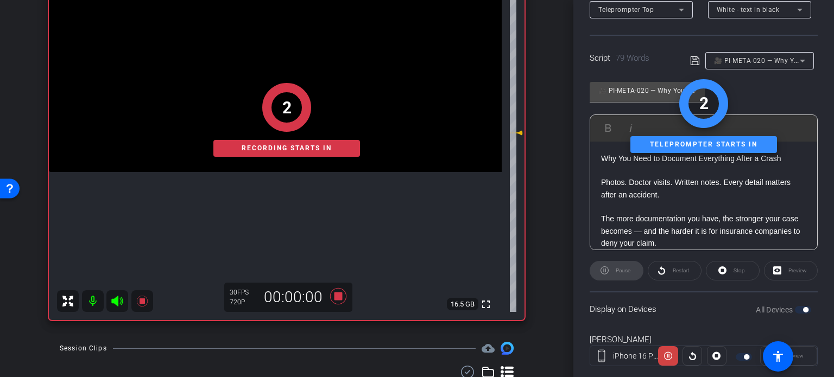
scroll to position [215, 0]
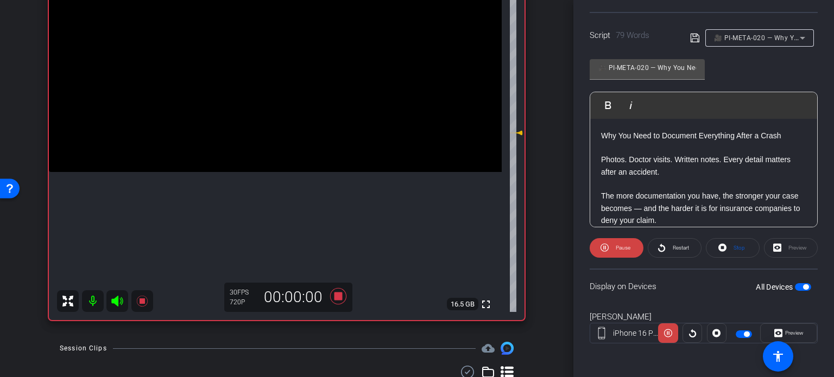
click at [791, 335] on span "Preview" at bounding box center [794, 333] width 18 height 6
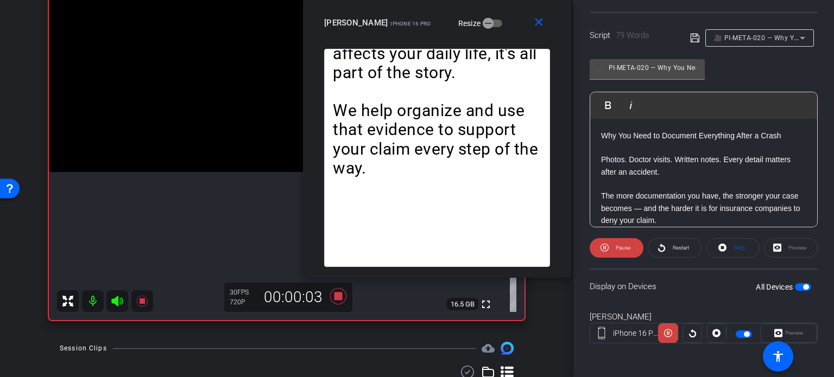
drag, startPoint x: 492, startPoint y: 75, endPoint x: 513, endPoint y: 21, distance: 58.8
click at [513, 21] on div "Michael Packard iPhone 16 Pro Resize" at bounding box center [441, 23] width 234 height 20
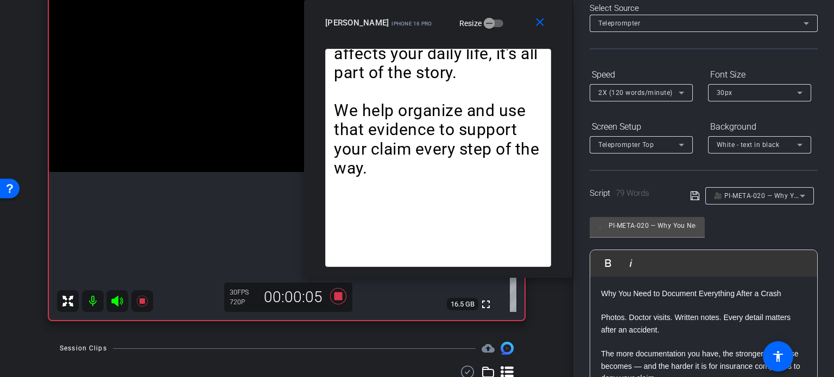
scroll to position [52, 0]
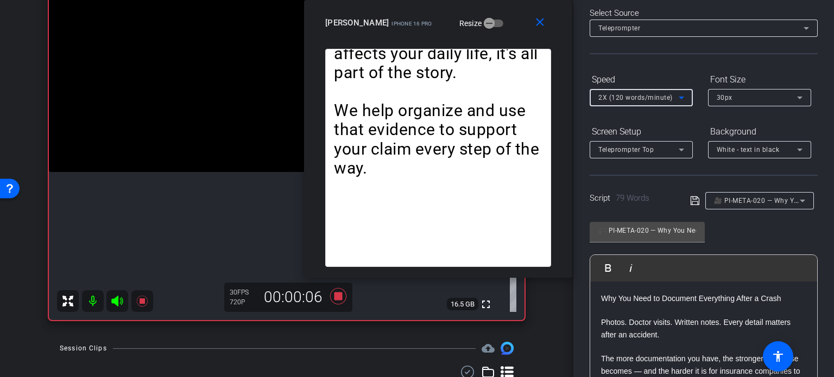
click at [626, 92] on div "2X (120 words/minute)" at bounding box center [638, 98] width 80 height 14
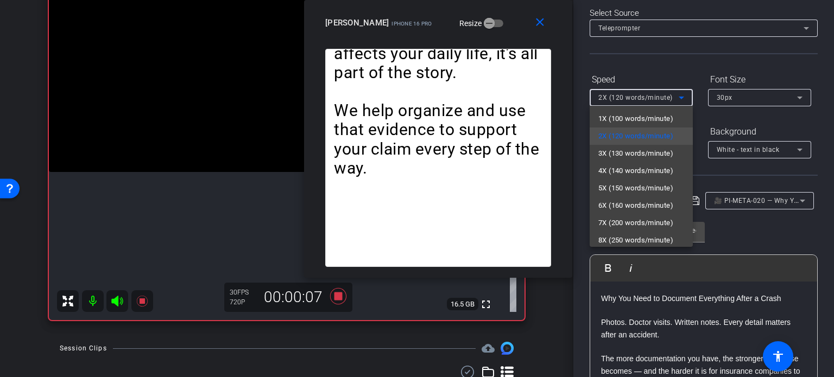
click at [620, 120] on span "1X (100 words/minute)" at bounding box center [635, 118] width 75 height 13
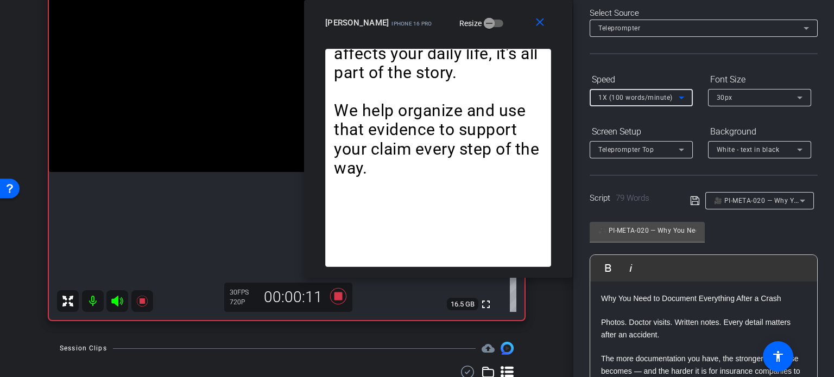
click at [632, 94] on span "1X (100 words/minute)" at bounding box center [635, 98] width 74 height 8
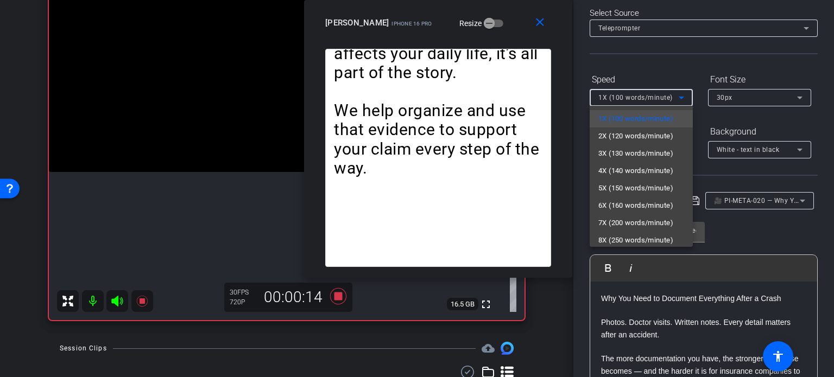
click at [517, 33] on div at bounding box center [417, 188] width 834 height 377
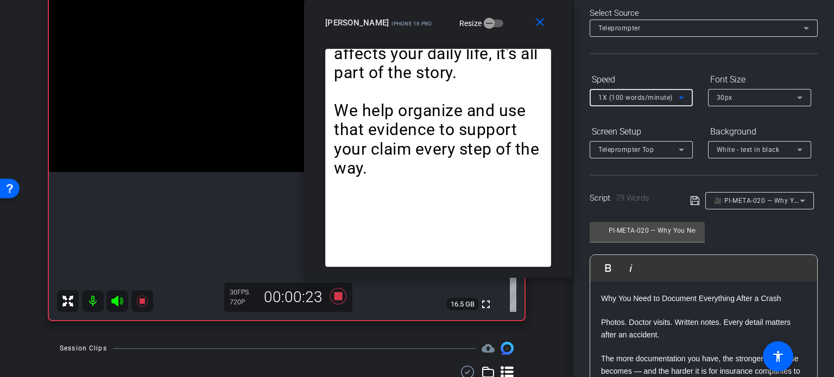
click at [629, 94] on span "1X (100 words/minute)" at bounding box center [635, 98] width 74 height 8
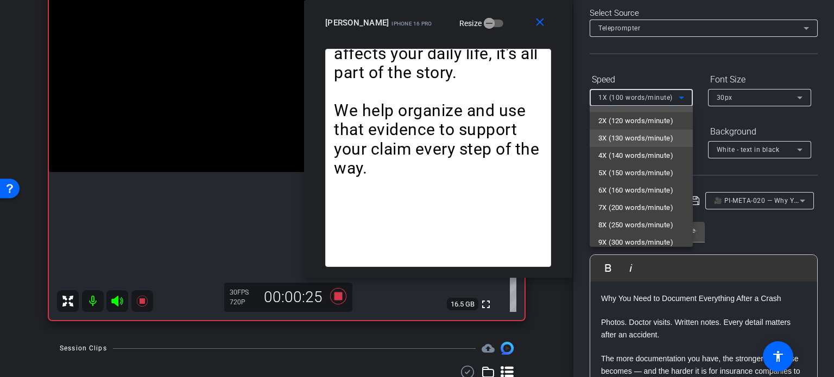
scroll to position [24, 0]
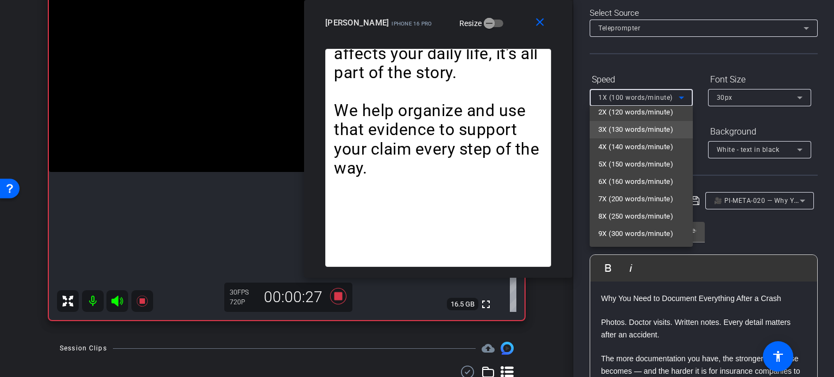
click at [620, 124] on span "3X (130 words/minute)" at bounding box center [635, 129] width 75 height 13
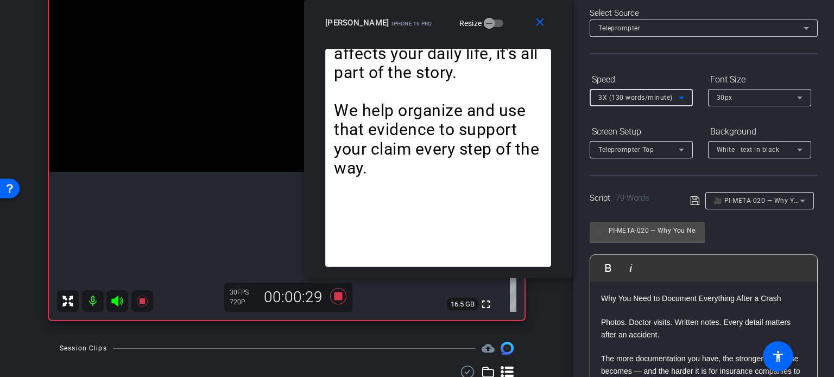
click at [625, 99] on span "3X (130 words/minute)" at bounding box center [635, 98] width 74 height 8
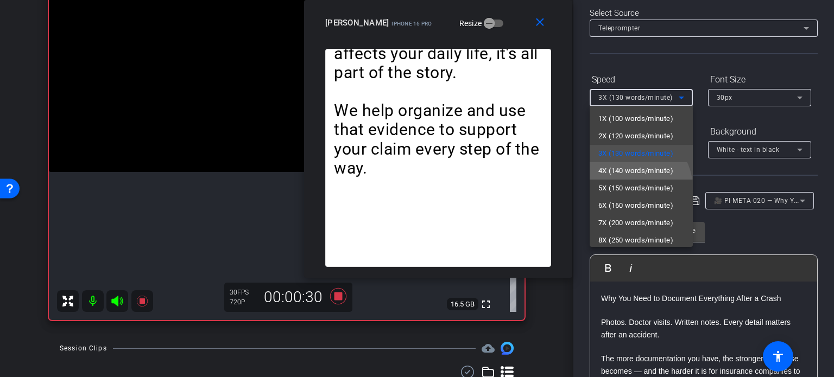
click at [632, 164] on span "4X (140 words/minute)" at bounding box center [635, 170] width 75 height 13
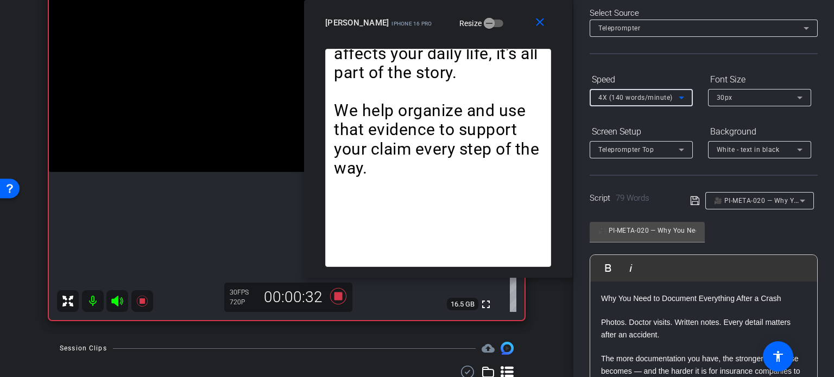
click at [619, 100] on span "4X (140 words/minute)" at bounding box center [635, 98] width 74 height 8
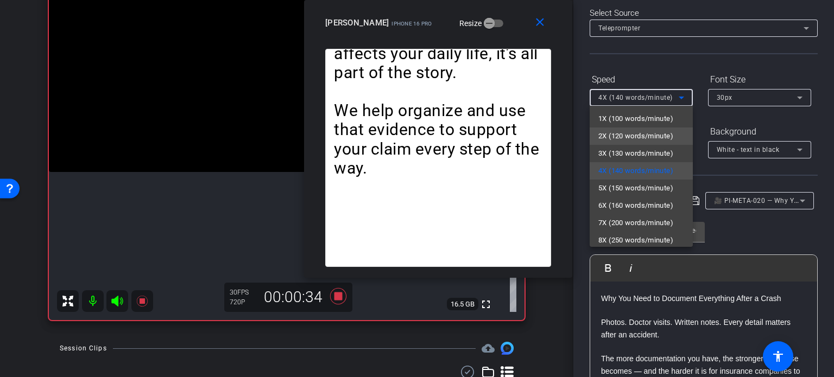
click at [626, 129] on mat-option "2X (120 words/minute)" at bounding box center [640, 136] width 103 height 17
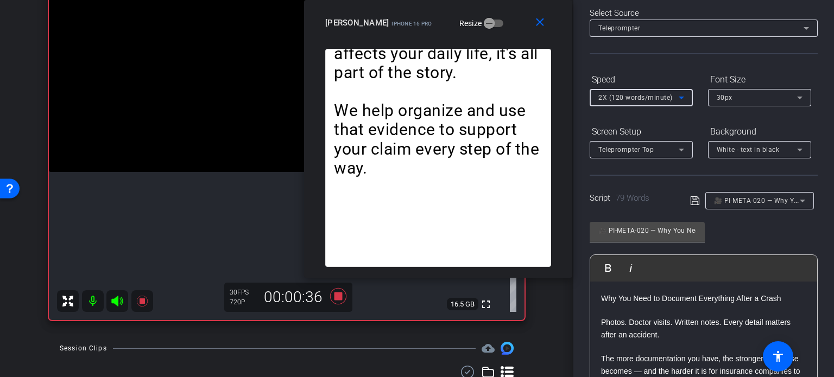
click at [617, 99] on span "2X (120 words/minute)" at bounding box center [635, 98] width 74 height 8
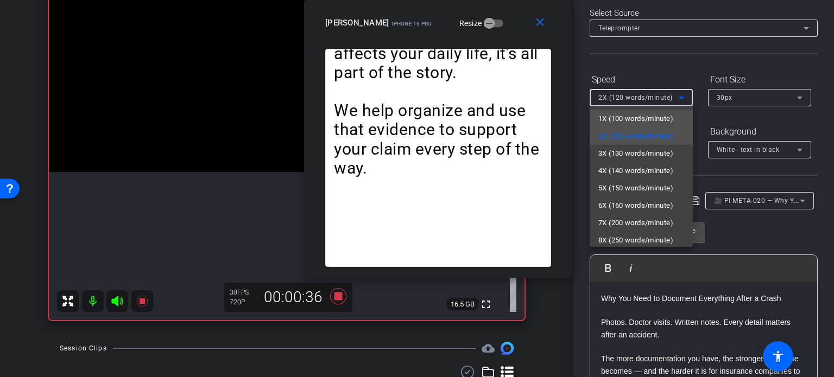
click at [622, 115] on span "1X (100 words/minute)" at bounding box center [635, 118] width 75 height 13
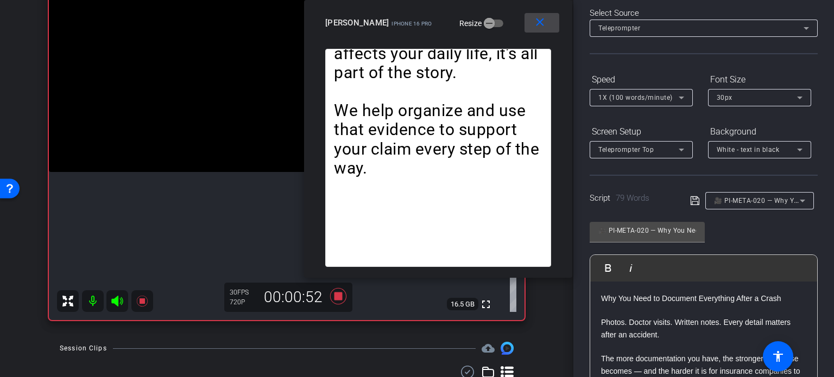
click at [545, 32] on span at bounding box center [541, 23] width 35 height 26
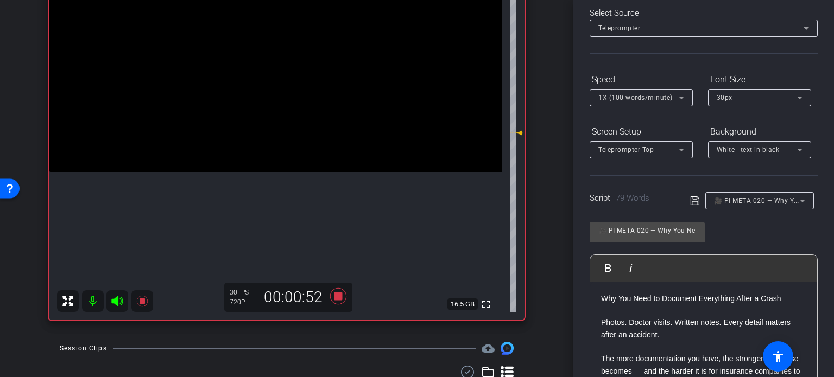
scroll to position [215, 0]
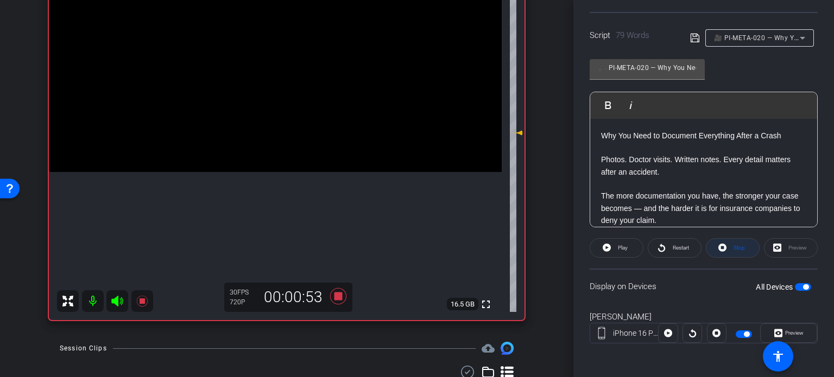
click at [746, 242] on span at bounding box center [732, 248] width 53 height 26
click at [341, 291] on icon at bounding box center [338, 297] width 26 height 20
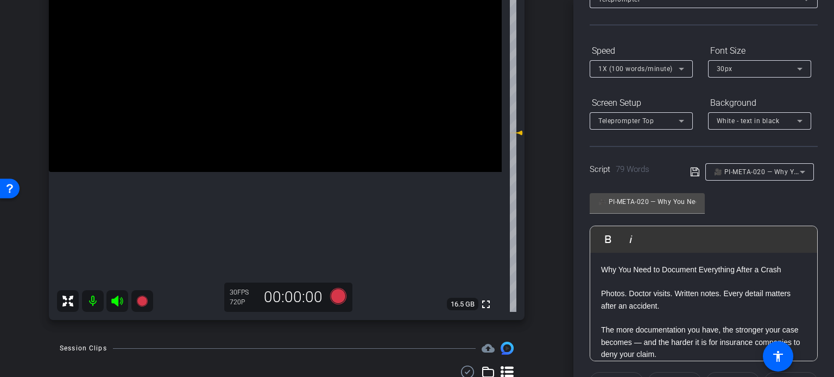
scroll to position [0, 0]
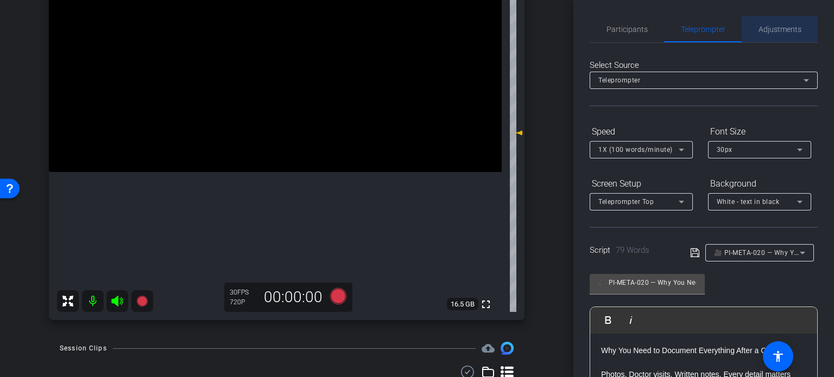
click at [777, 36] on span "Adjustments" at bounding box center [779, 29] width 43 height 26
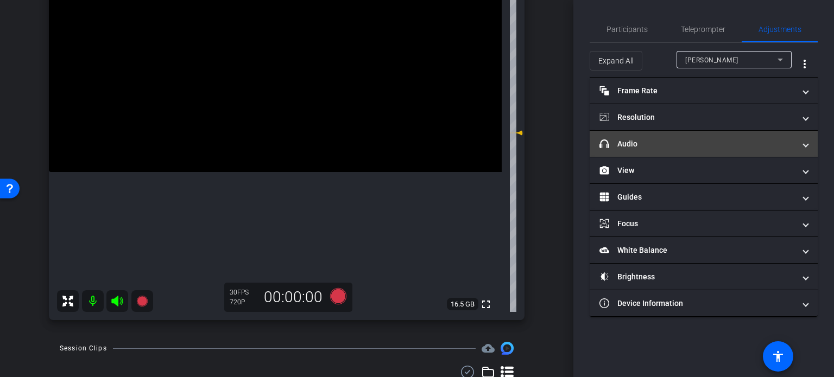
click at [698, 145] on mat-panel-title "headphone icon Audio" at bounding box center [696, 143] width 195 height 11
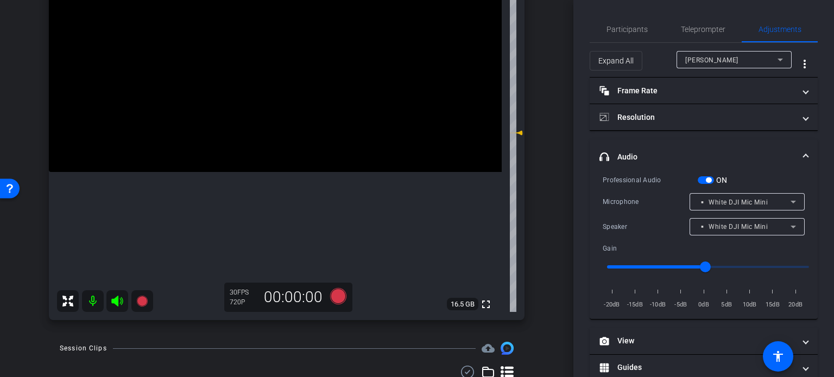
click at [718, 197] on div "▫️ White DJI Mic Mini" at bounding box center [744, 202] width 92 height 14
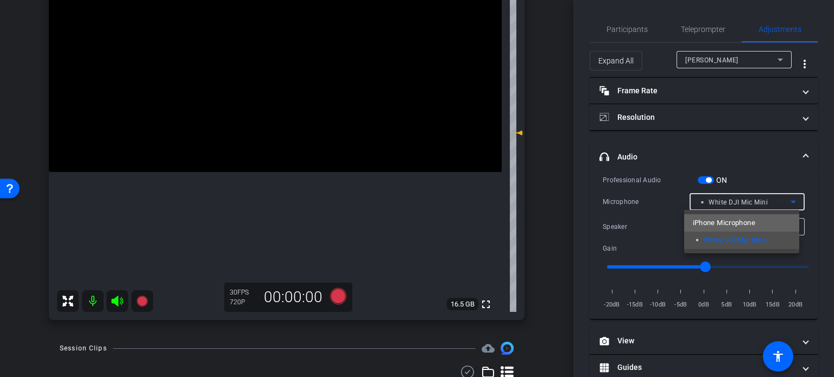
click at [717, 214] on mat-option "iPhone Microphone" at bounding box center [741, 222] width 115 height 17
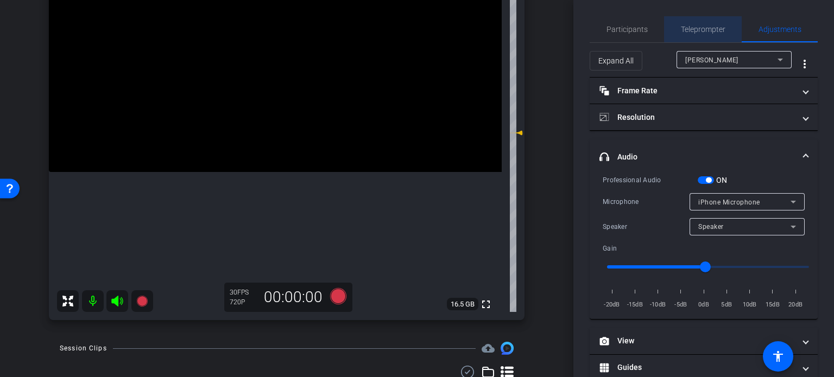
click at [708, 24] on span "Teleprompter" at bounding box center [702, 29] width 44 height 26
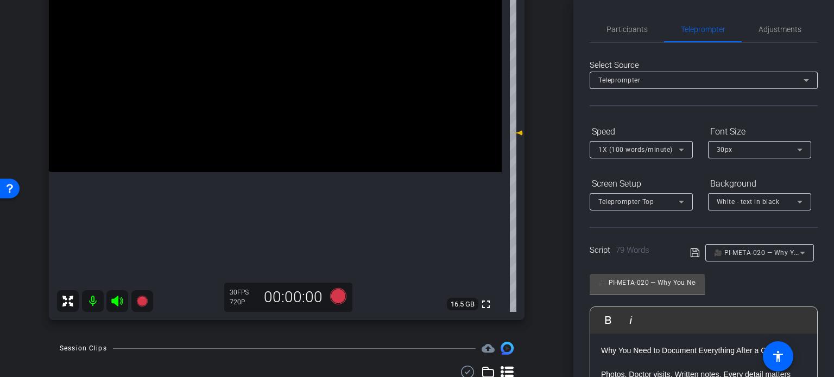
scroll to position [109, 0]
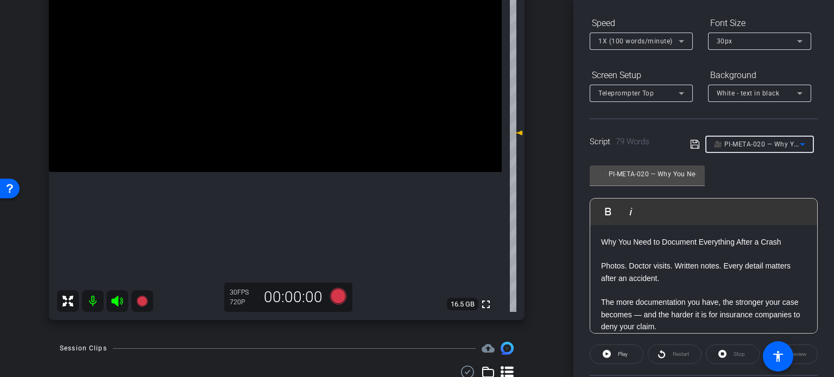
click at [775, 143] on span "🎥 PI-META-020 — Why You Need to Document Everything After a Crash" at bounding box center [828, 143] width 229 height 9
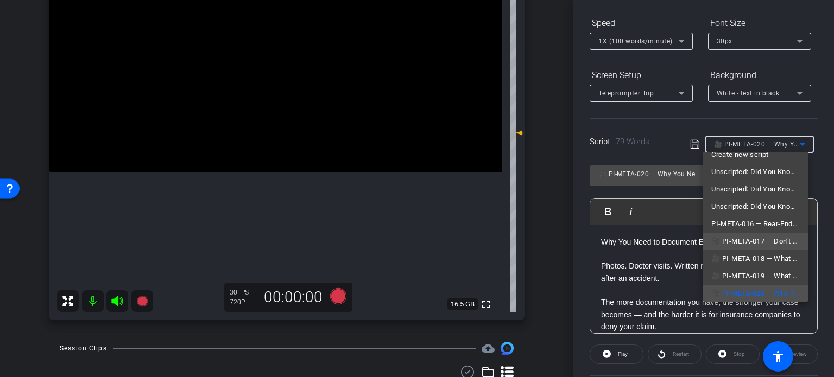
scroll to position [67, 0]
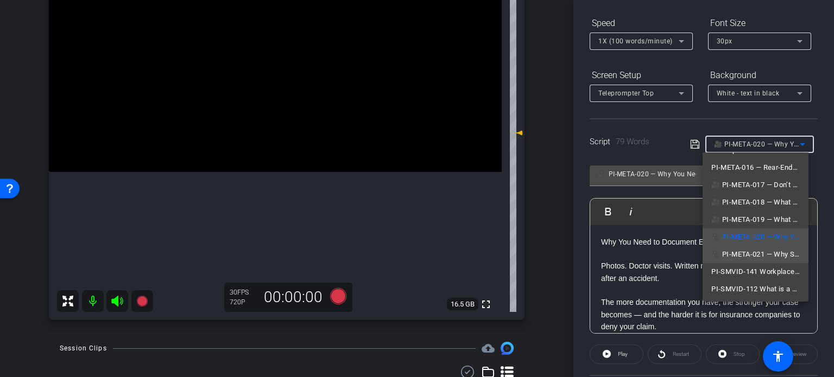
click at [751, 254] on span "🎥 PI-META-021 — Why Saying “I’m Okay” Can Hurt Your Case" at bounding box center [755, 254] width 88 height 13
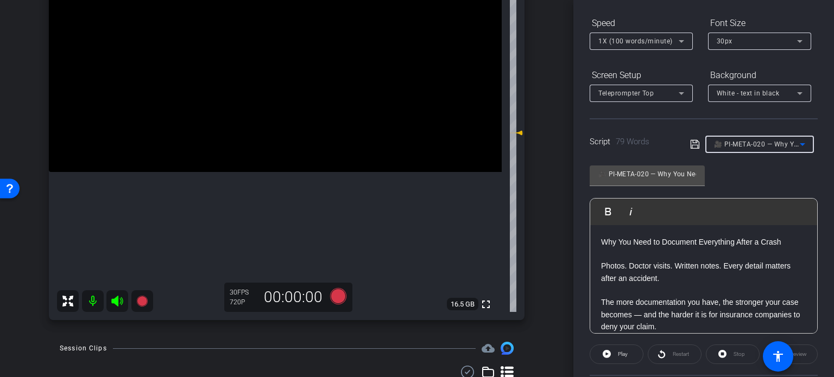
type input "🎥 PI-META-021 — Why Saying “I’m Okay” Can Hurt Your Case"
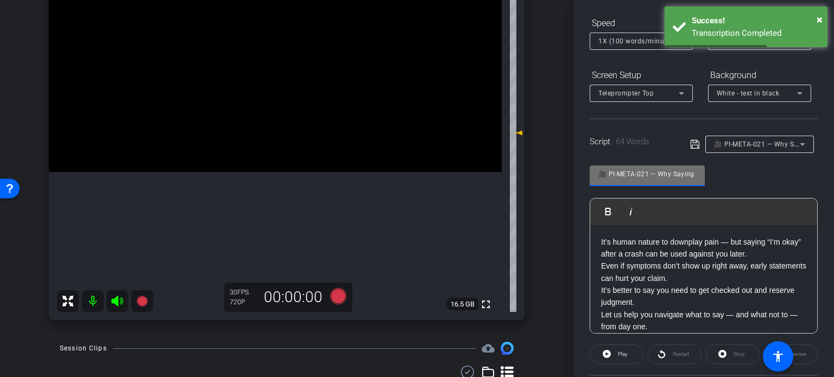
scroll to position [0, 93]
drag, startPoint x: 660, startPoint y: 174, endPoint x: 770, endPoint y: 201, distance: 113.6
click at [770, 201] on div "🎥 PI-META-021 — Why Saying “I’m Okay” Can Hurt Your Case Play Play from this lo…" at bounding box center [703, 245] width 228 height 176
click at [703, 256] on p "It’s human nature to downplay pain — but saying “I’m okay” after a crash can be…" at bounding box center [703, 284] width 205 height 97
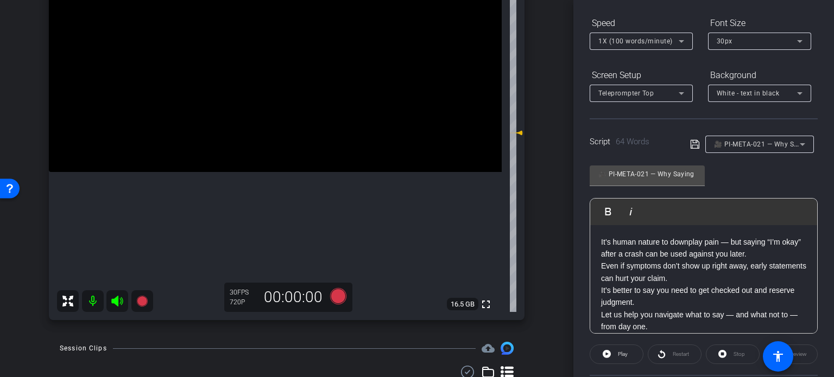
click at [599, 242] on div "It’s human nature to downplay pain — but saying “I’m okay” after a crash can be…" at bounding box center [703, 284] width 227 height 119
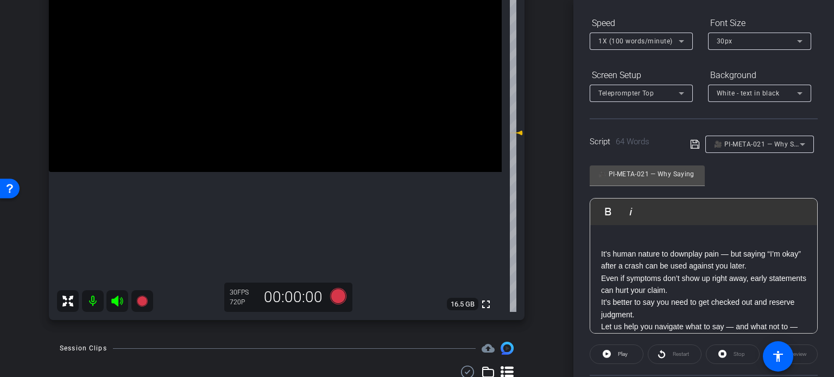
click at [606, 243] on p at bounding box center [703, 242] width 205 height 12
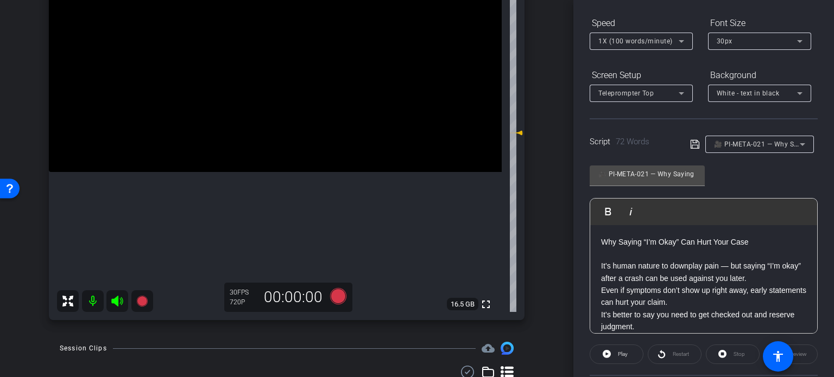
click at [775, 275] on p "It’s human nature to downplay pain — but saying “I’m okay” after a crash can be…" at bounding box center [703, 308] width 205 height 97
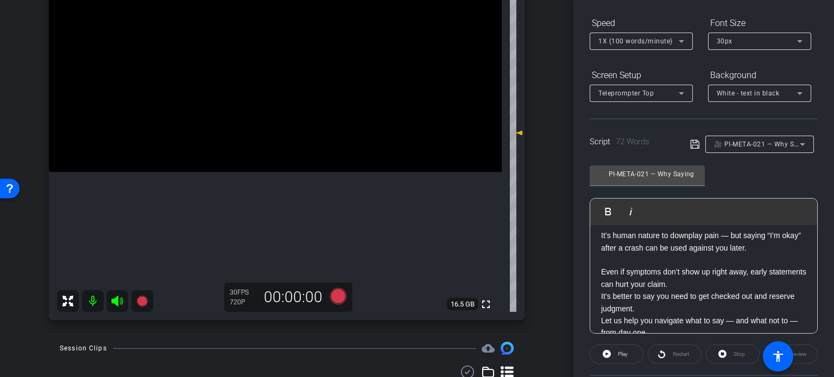
scroll to position [47, 0]
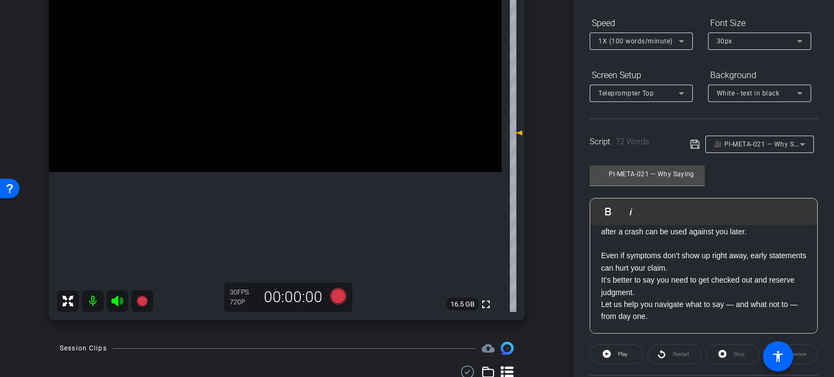
click at [721, 266] on p "Even if symptoms don’t show up right away, early statements can hurt your claim…" at bounding box center [703, 280] width 205 height 85
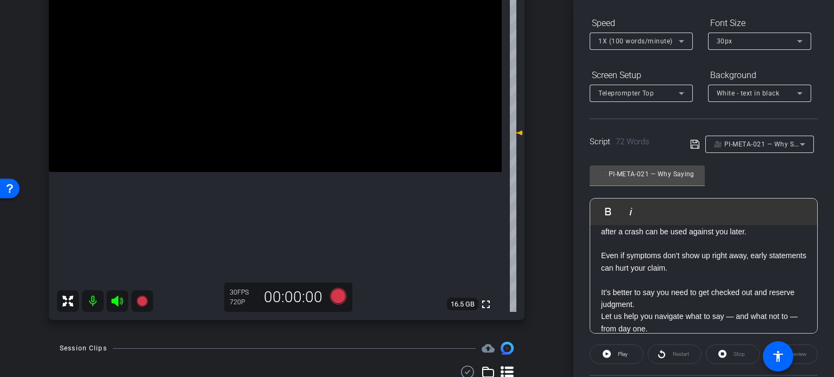
click at [658, 306] on p "It’s better to say you need to get checked out and reserve judgment. Let us hel…" at bounding box center [703, 304] width 205 height 61
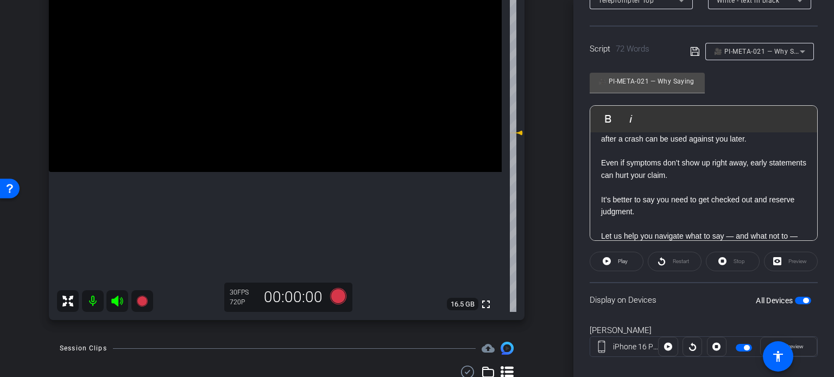
scroll to position [215, 0]
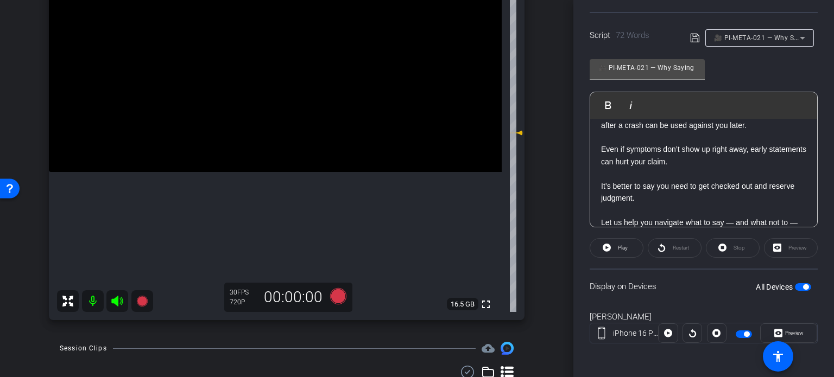
click at [797, 288] on span "button" at bounding box center [802, 287] width 16 height 8
click at [797, 286] on span "button" at bounding box center [802, 287] width 16 height 8
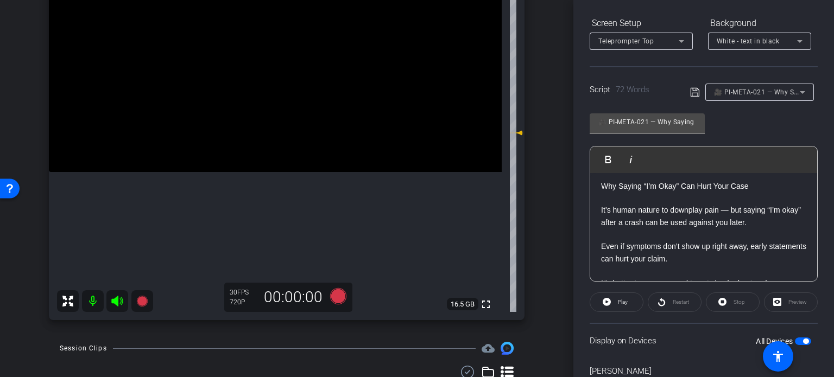
scroll to position [0, 0]
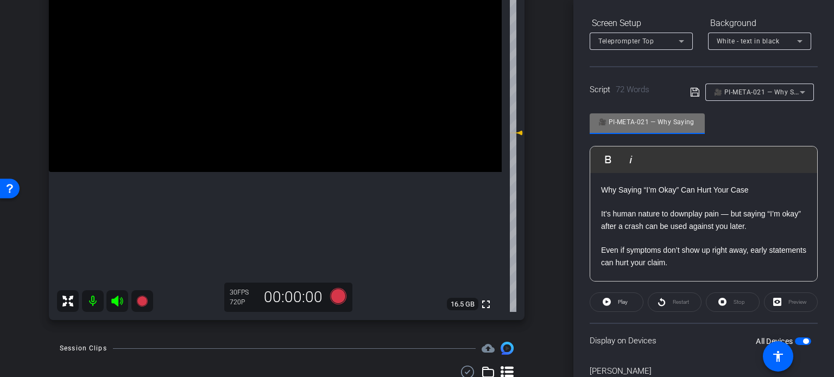
drag, startPoint x: 648, startPoint y: 125, endPoint x: 608, endPoint y: 123, distance: 40.2
click at [608, 123] on input "🎥 PI-META-021 — Why Saying “I’m Okay” Can Hurt Your Case" at bounding box center [647, 122] width 98 height 13
click at [642, 219] on p "It’s human nature to downplay pain — but saying “I’m okay” after a crash can be…" at bounding box center [703, 220] width 205 height 24
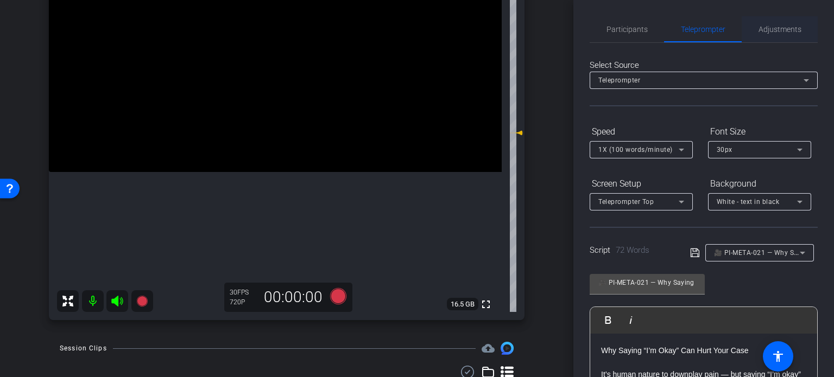
click at [775, 33] on span "Adjustments" at bounding box center [779, 30] width 43 height 8
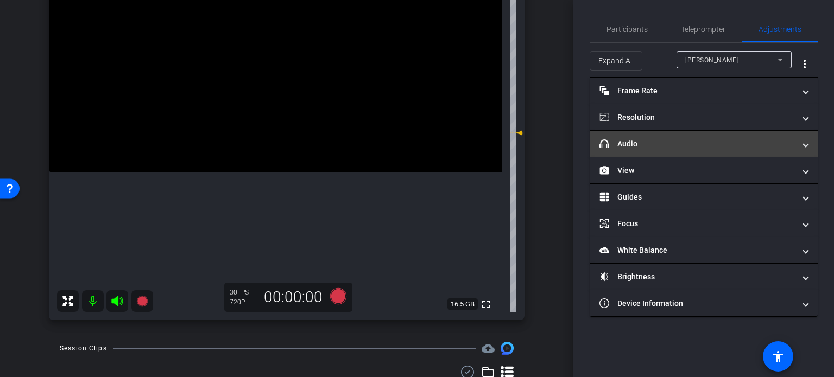
click at [674, 141] on mat-panel-title "headphone icon Audio" at bounding box center [696, 143] width 195 height 11
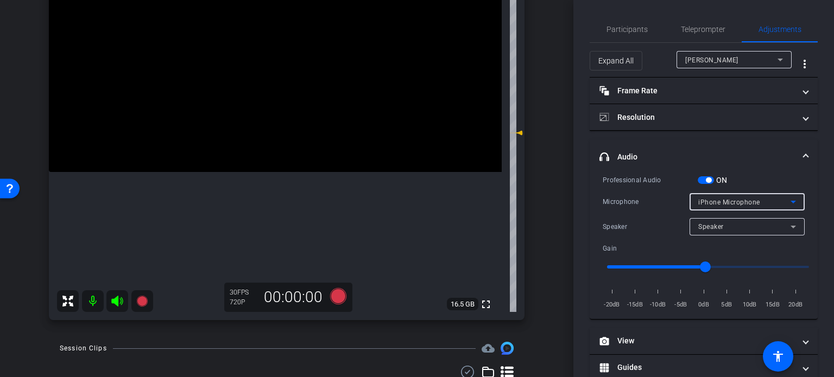
click at [708, 201] on span "iPhone Microphone" at bounding box center [729, 203] width 62 height 8
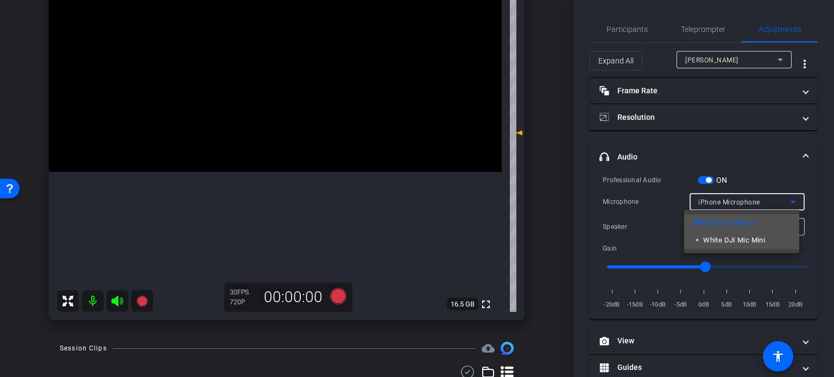
click at [733, 239] on span "▫️ White DJI Mic Mini" at bounding box center [728, 240] width 73 height 13
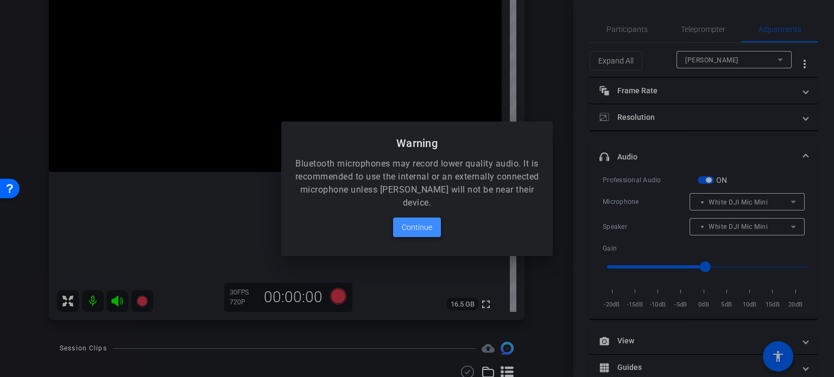
click at [422, 229] on span "Continue" at bounding box center [417, 227] width 30 height 13
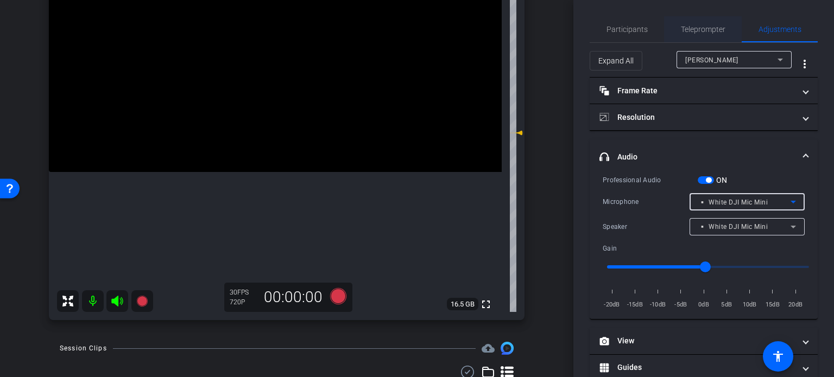
drag, startPoint x: 693, startPoint y: 30, endPoint x: 699, endPoint y: 30, distance: 6.0
click at [693, 30] on span "Teleprompter" at bounding box center [702, 30] width 44 height 8
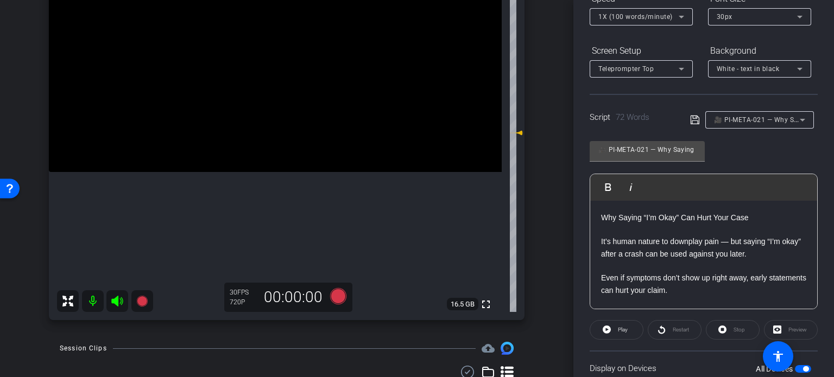
scroll to position [163, 0]
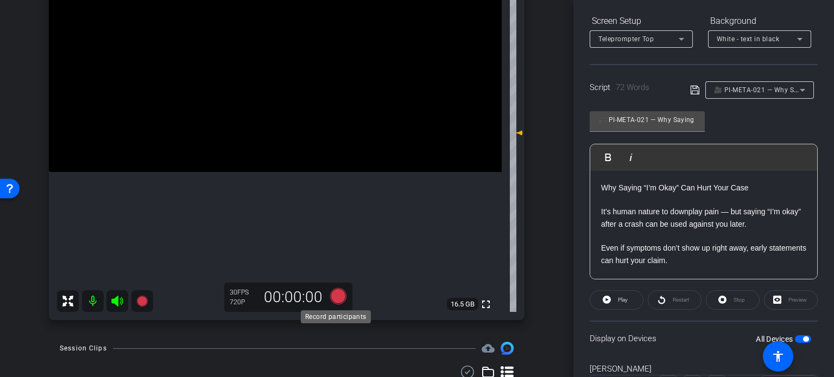
click at [337, 292] on icon at bounding box center [338, 296] width 16 height 16
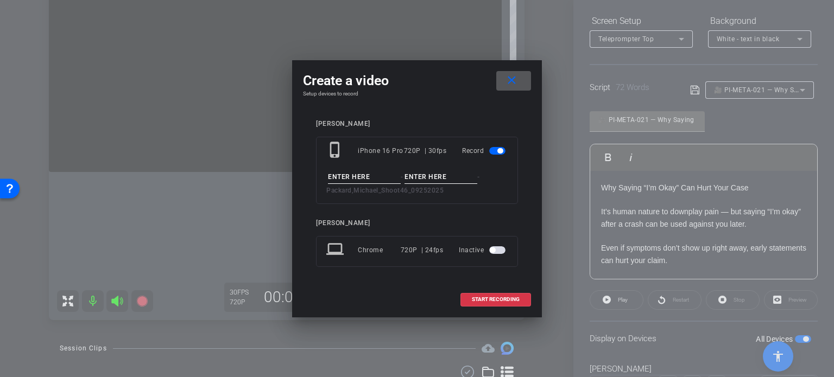
click at [375, 171] on input at bounding box center [364, 177] width 73 height 14
paste input "PI-META-021"
type input "PI-META-021"
click at [412, 179] on input at bounding box center [440, 177] width 73 height 14
type input "Take1"
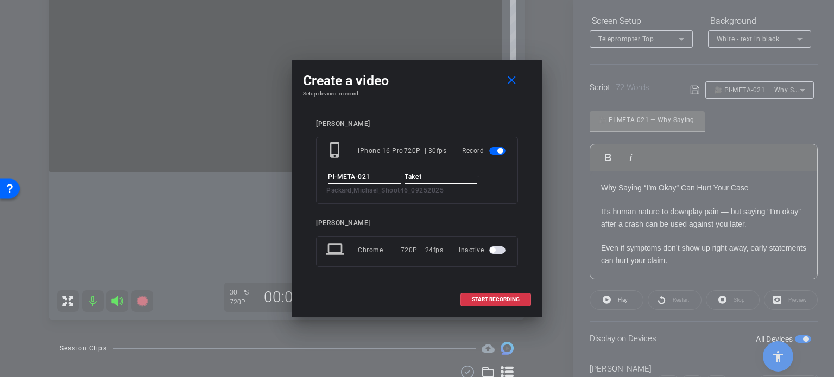
click at [458, 110] on div "Michael Packard phone_iphone iPhone 16 Pro 720P | 30fps Record PI-META-021 - Ta…" at bounding box center [417, 201] width 228 height 184
click at [494, 302] on span at bounding box center [495, 300] width 69 height 26
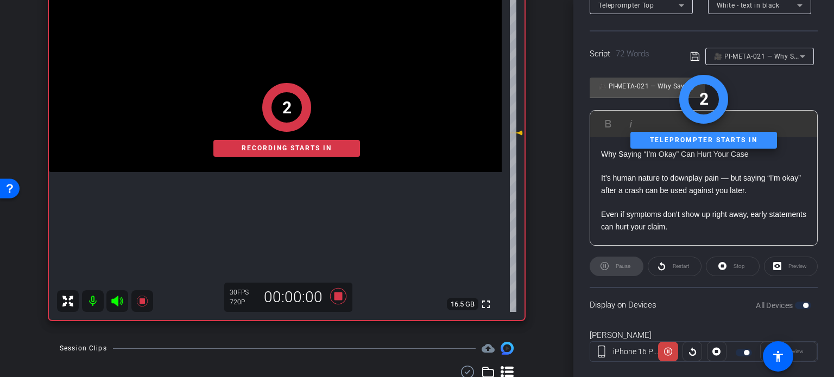
scroll to position [215, 0]
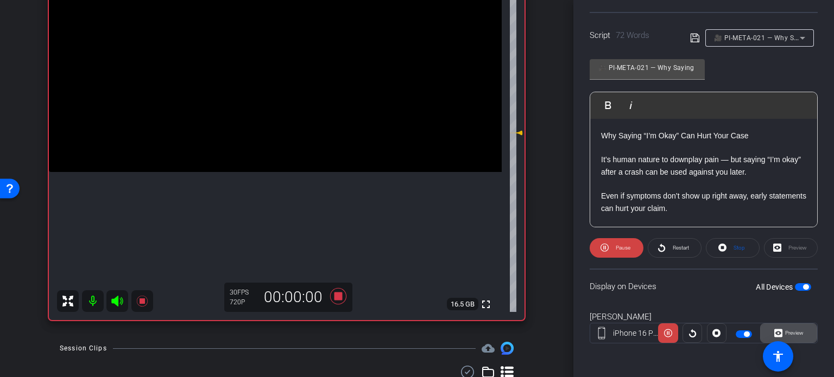
click at [790, 330] on span "Preview" at bounding box center [794, 333] width 18 height 6
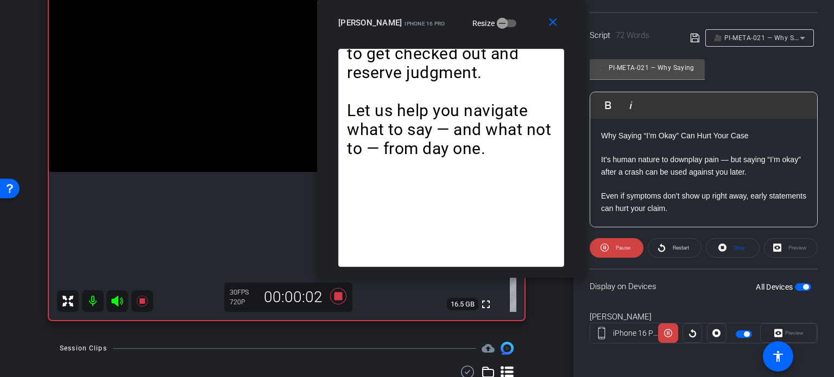
drag, startPoint x: 423, startPoint y: 90, endPoint x: 455, endPoint y: 38, distance: 61.1
click at [456, 38] on div "close Michael Packard iPhone 16 Pro Resize" at bounding box center [451, 24] width 268 height 49
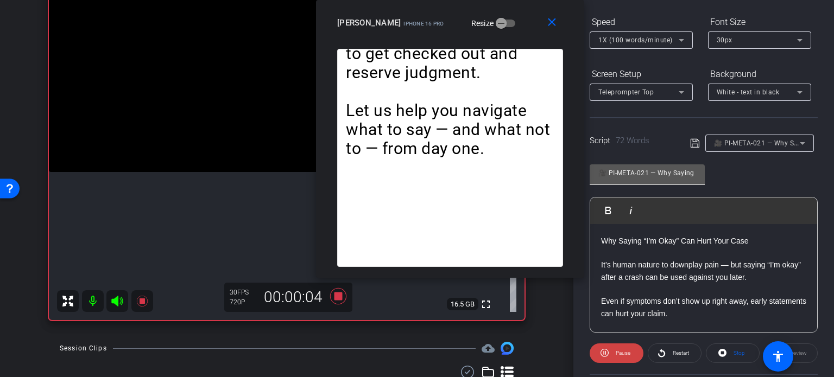
scroll to position [106, 0]
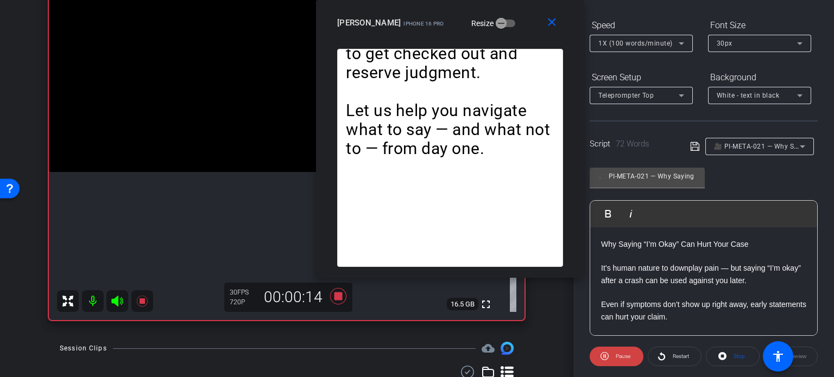
click at [628, 42] on span "1X (100 words/minute)" at bounding box center [635, 44] width 74 height 8
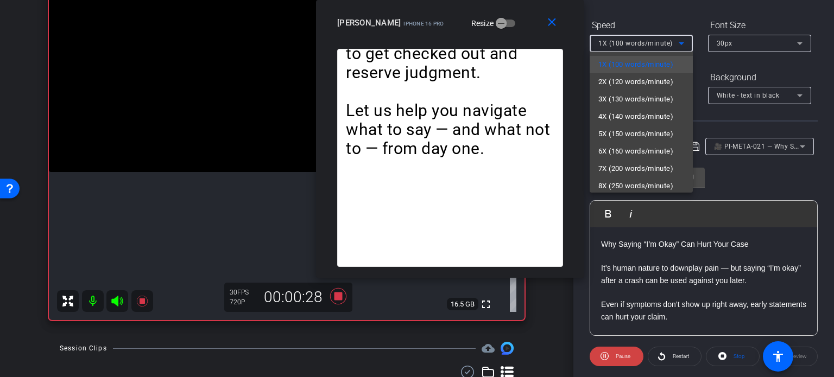
click at [457, 27] on div at bounding box center [417, 188] width 834 height 377
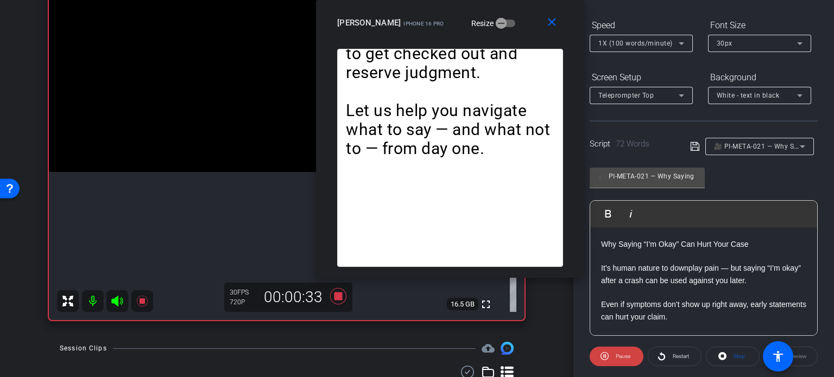
click at [625, 36] on div "1X (100 words/minute)" at bounding box center [638, 43] width 80 height 14
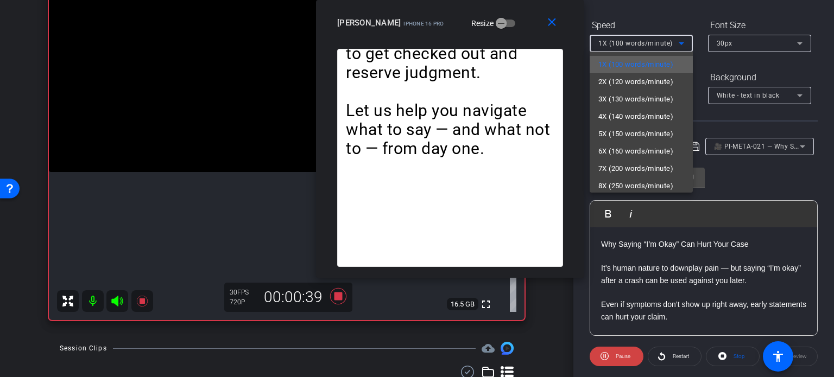
click at [623, 69] on span "1X (100 words/minute)" at bounding box center [635, 64] width 75 height 13
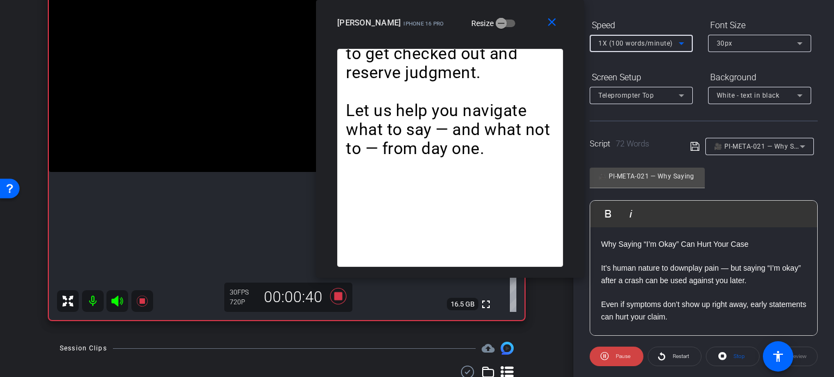
click at [458, 34] on div "close Michael Packard iPhone 16 Pro Resize" at bounding box center [450, 24] width 268 height 49
click at [547, 32] on span at bounding box center [553, 23] width 35 height 26
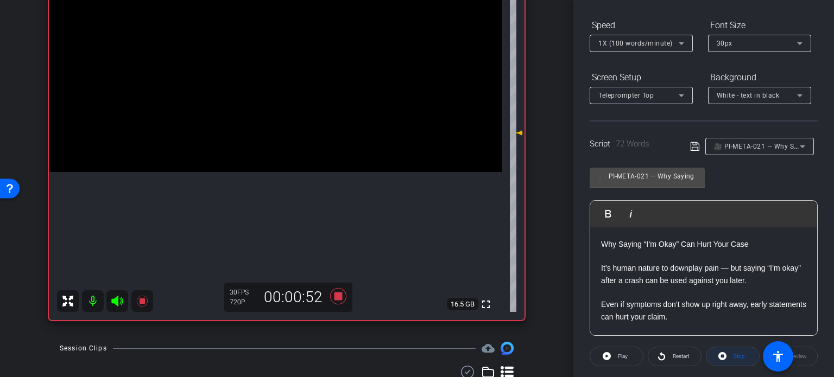
click at [732, 359] on span "Stop" at bounding box center [737, 356] width 14 height 15
click at [619, 355] on span "Play" at bounding box center [623, 356] width 10 height 6
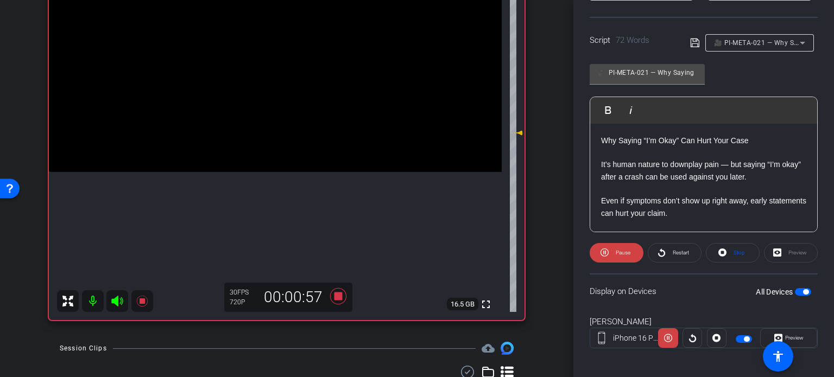
scroll to position [215, 0]
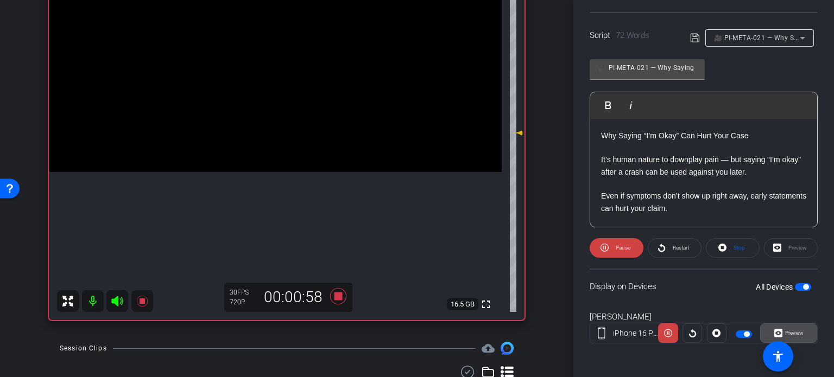
click at [786, 326] on span "Preview" at bounding box center [792, 333] width 21 height 15
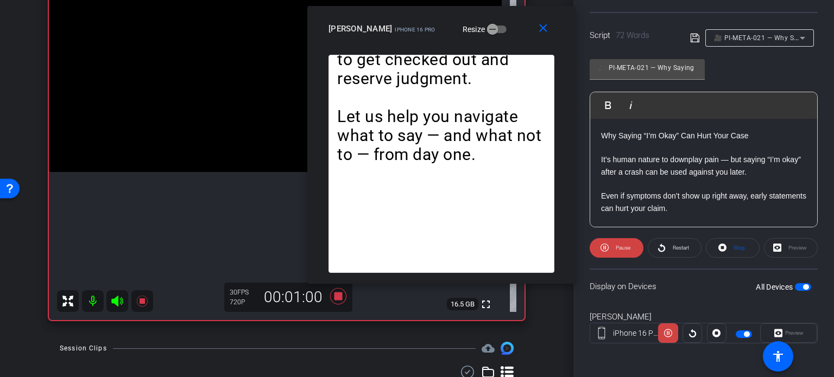
drag, startPoint x: 418, startPoint y: 80, endPoint x: 443, endPoint y: 36, distance: 50.3
click at [443, 36] on div "Michael Packard iPhone 16 Pro Resize" at bounding box center [445, 29] width 234 height 20
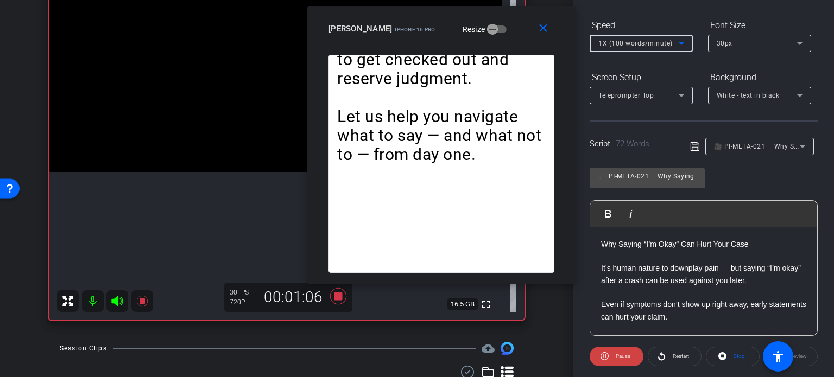
click at [642, 42] on span "1X (100 words/minute)" at bounding box center [635, 44] width 74 height 8
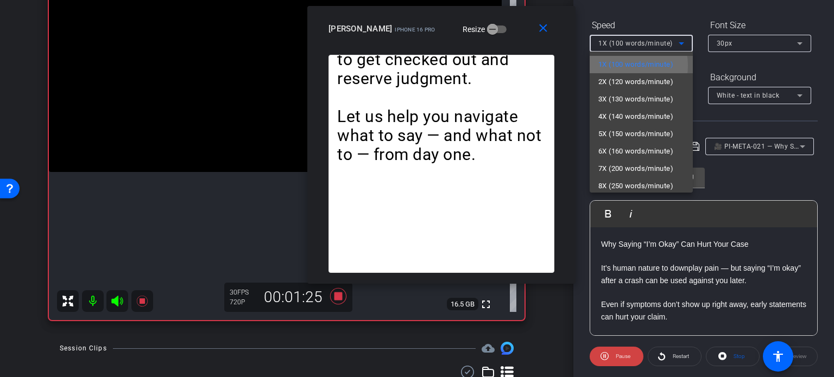
click at [620, 66] on span "1X (100 words/minute)" at bounding box center [635, 64] width 75 height 13
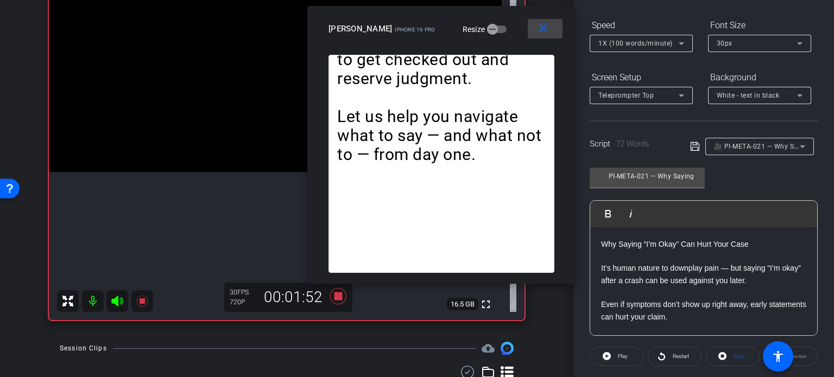
drag, startPoint x: 546, startPoint y: 35, endPoint x: 558, endPoint y: 39, distance: 12.7
click at [547, 34] on mat-icon "close" at bounding box center [543, 29] width 14 height 14
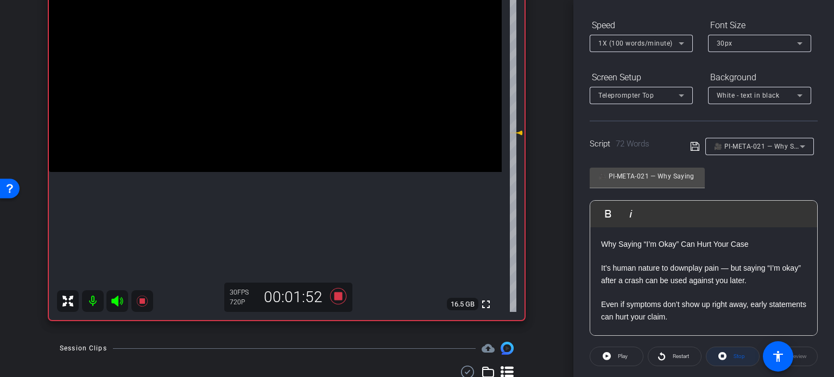
click at [736, 349] on span "Stop" at bounding box center [737, 356] width 14 height 15
click at [335, 296] on icon at bounding box center [338, 296] width 16 height 16
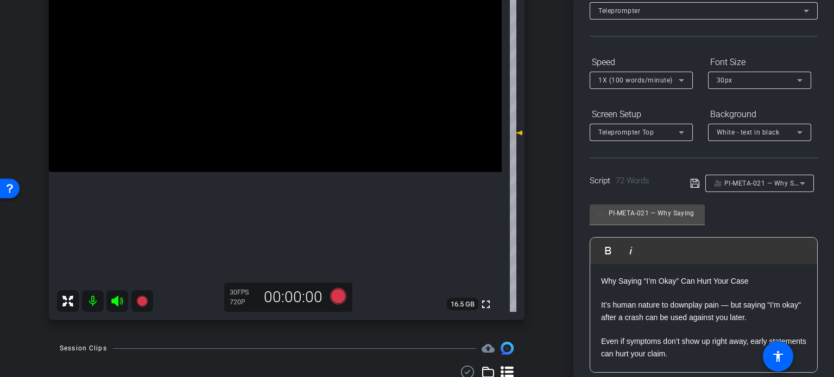
scroll to position [0, 0]
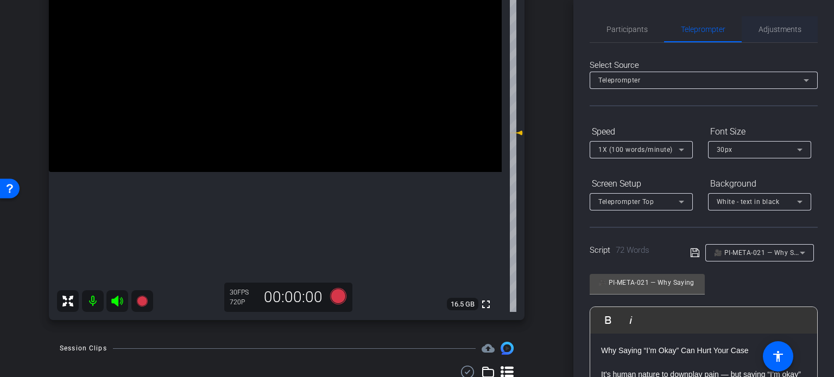
click at [771, 28] on span "Adjustments" at bounding box center [779, 30] width 43 height 8
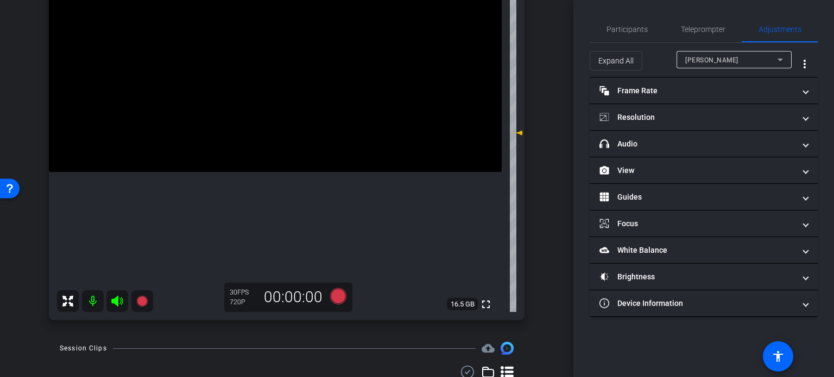
click at [733, 58] on span "Michael Packard" at bounding box center [711, 60] width 53 height 8
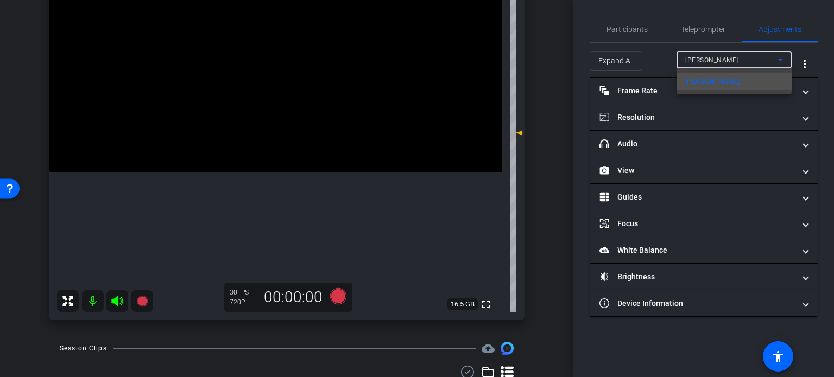
click at [733, 58] on div at bounding box center [417, 188] width 834 height 377
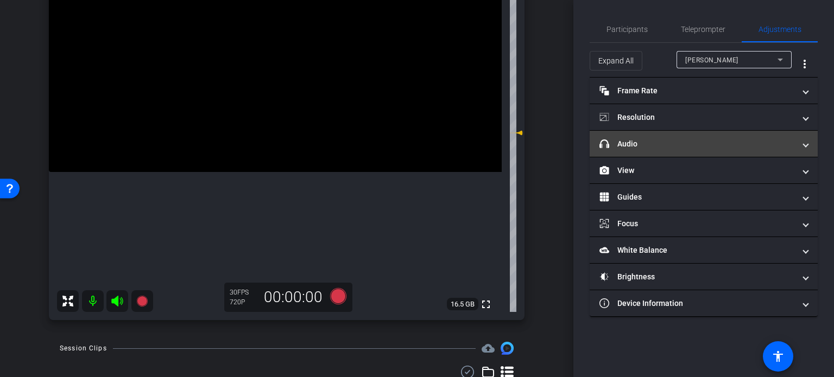
click at [657, 141] on mat-panel-title "headphone icon Audio" at bounding box center [696, 143] width 195 height 11
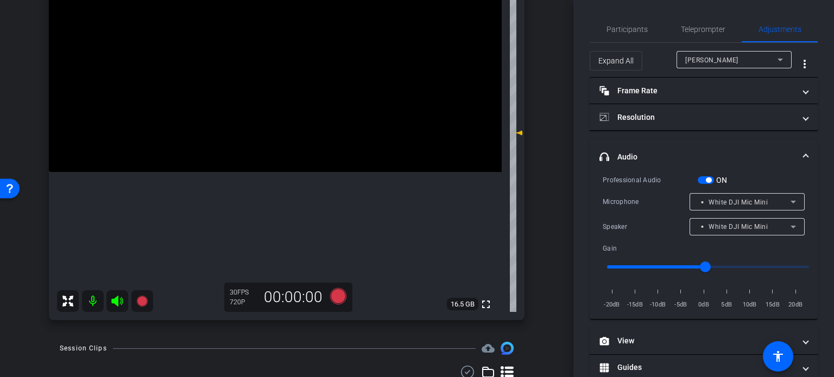
click at [730, 209] on div "▫️ White DJI Mic Mini" at bounding box center [747, 201] width 98 height 17
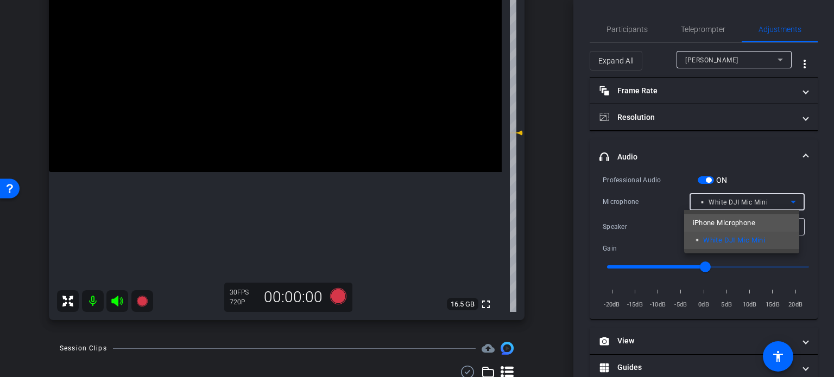
click at [724, 224] on span "iPhone Microphone" at bounding box center [723, 223] width 62 height 13
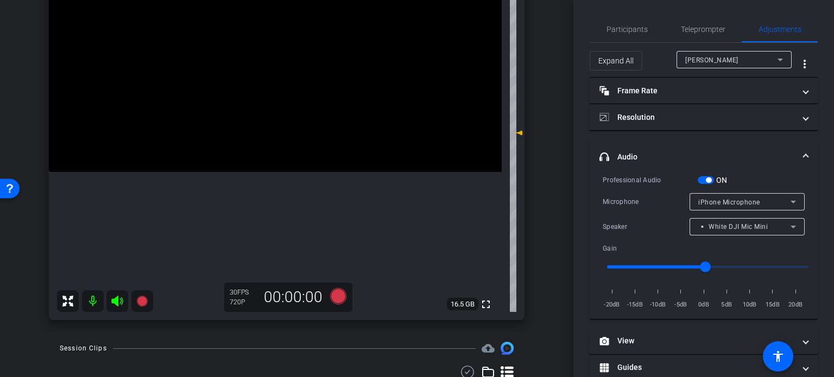
click at [560, 245] on div "arrow_back Packard,Michael_Shoot46_09252025 Back to project Send invite account…" at bounding box center [286, 188] width 573 height 377
drag, startPoint x: 798, startPoint y: 154, endPoint x: 792, endPoint y: 149, distance: 7.7
click at [803, 154] on span at bounding box center [805, 156] width 4 height 11
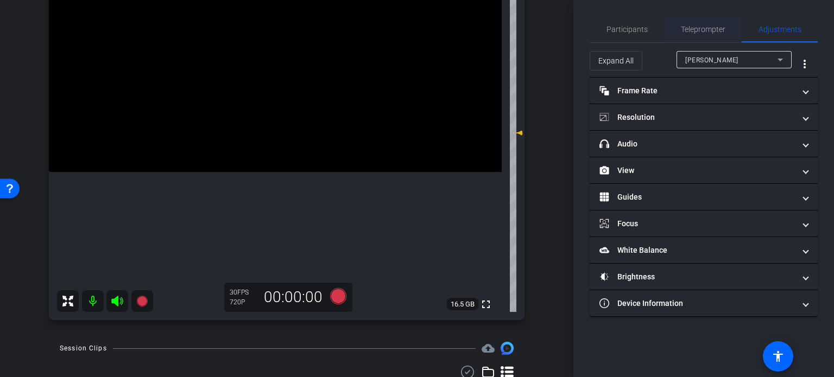
click at [701, 31] on span "Teleprompter" at bounding box center [702, 30] width 44 height 8
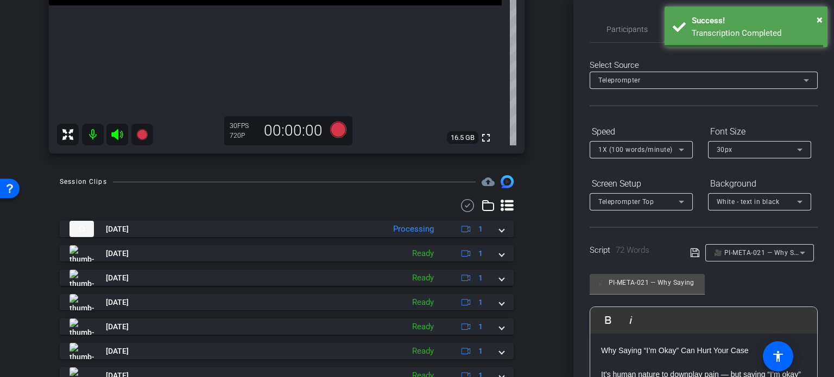
scroll to position [349, 0]
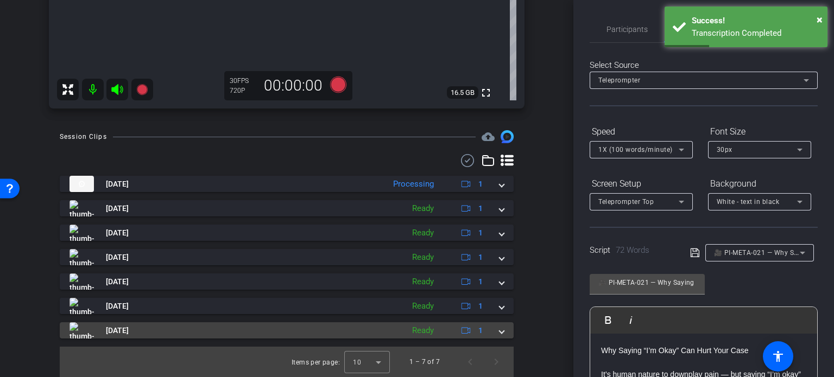
click at [499, 328] on span at bounding box center [501, 330] width 4 height 11
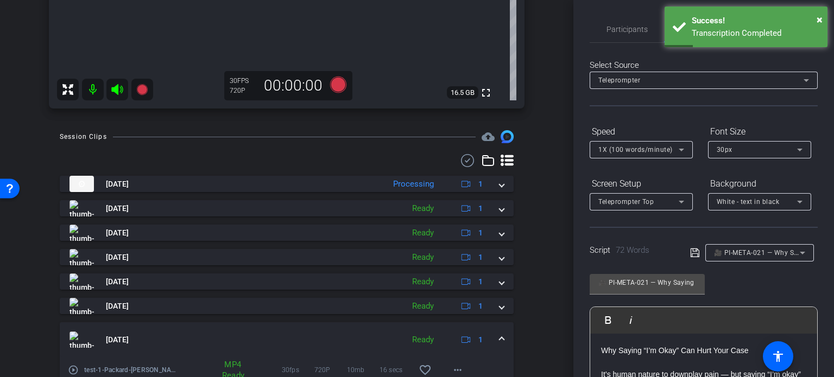
scroll to position [404, 0]
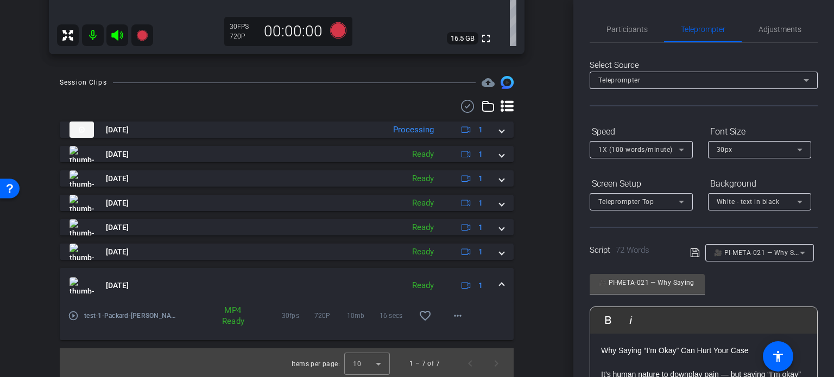
click at [494, 277] on mat-expansion-panel-header "Sep 25, 2025 Ready 1" at bounding box center [287, 285] width 454 height 35
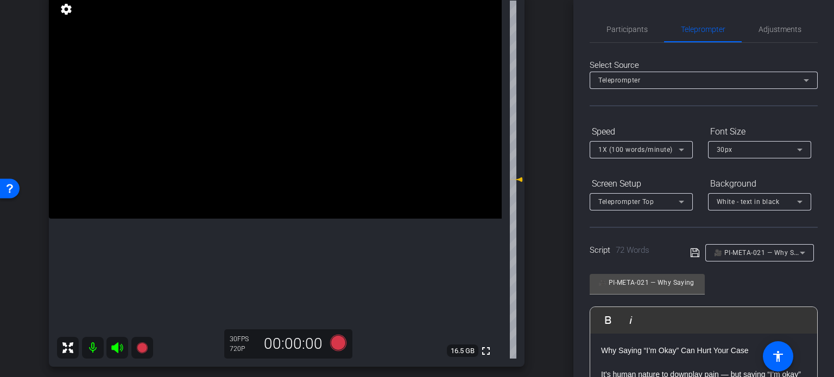
scroll to position [109, 0]
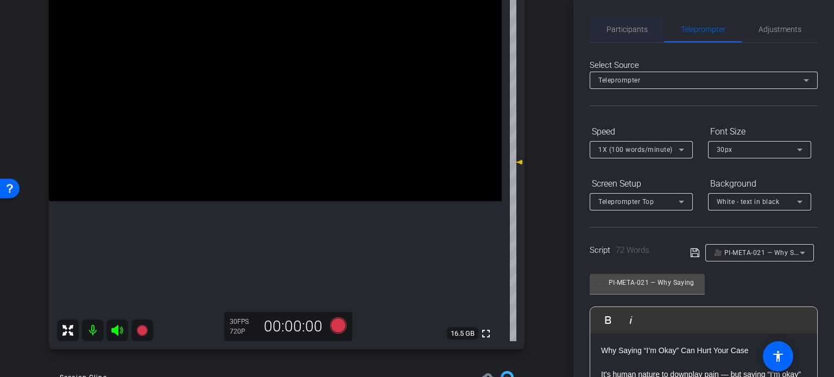
click at [620, 28] on span "Participants" at bounding box center [626, 30] width 41 height 8
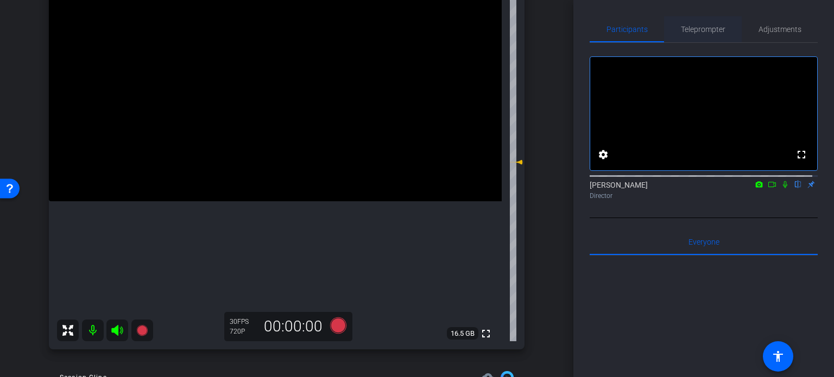
click at [707, 41] on span "Teleprompter" at bounding box center [702, 29] width 44 height 26
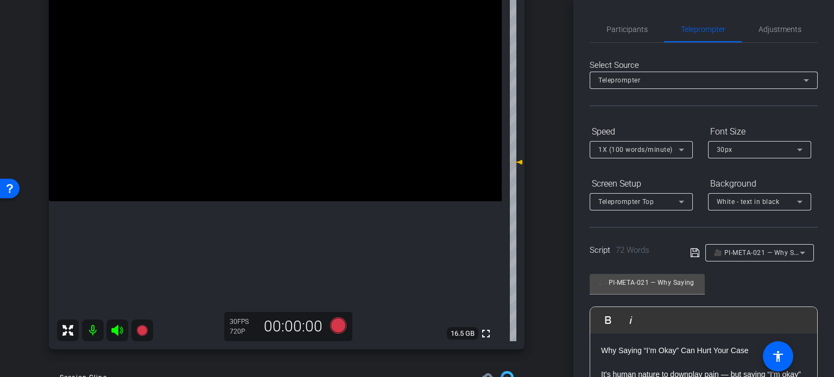
click at [545, 223] on div "arrow_back Packard,Michael_Shoot46_09252025 Back to project Send invite account…" at bounding box center [286, 79] width 573 height 377
click at [536, 167] on div "Michael Packard iPhone 16 Pro info ROOM ID: 291919198 90% battery_std fullscree…" at bounding box center [286, 149] width 519 height 422
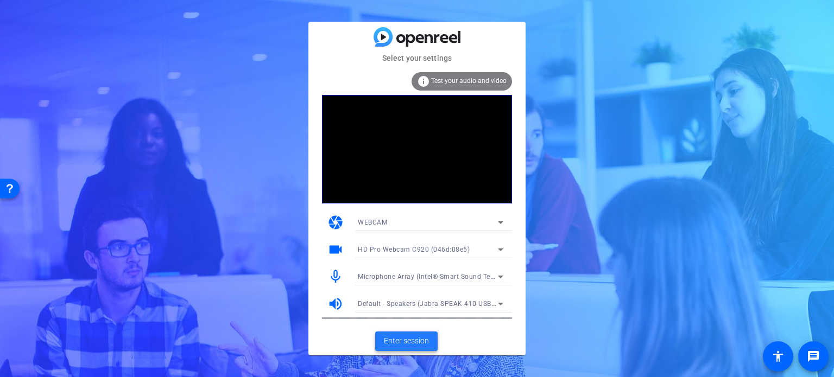
click at [387, 336] on span "Enter session" at bounding box center [406, 340] width 45 height 11
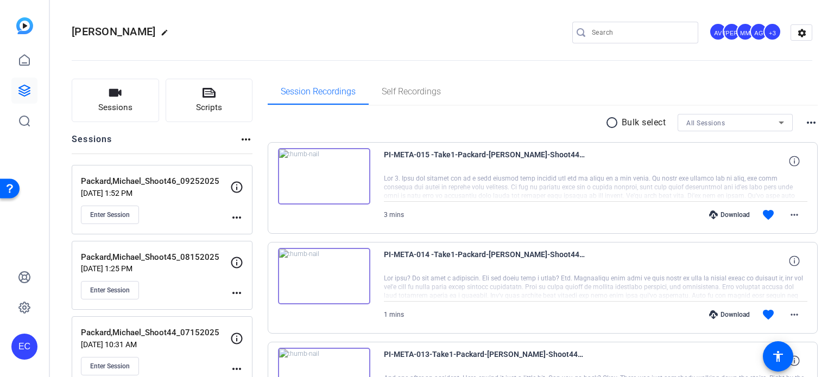
scroll to position [109, 0]
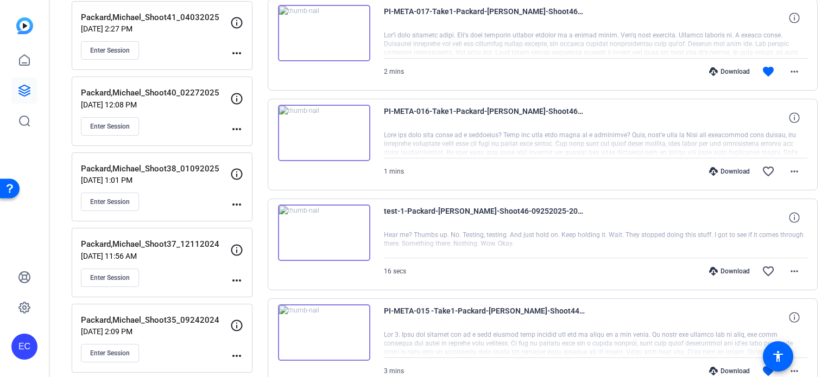
scroll to position [434, 0]
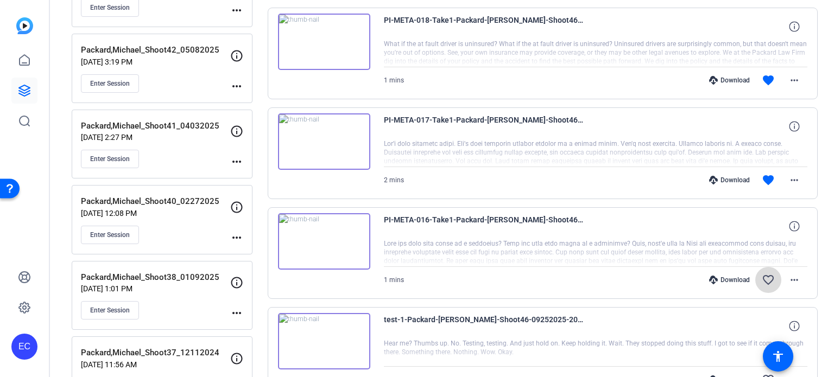
click at [761, 278] on mat-icon "favorite_border" at bounding box center [767, 279] width 13 height 13
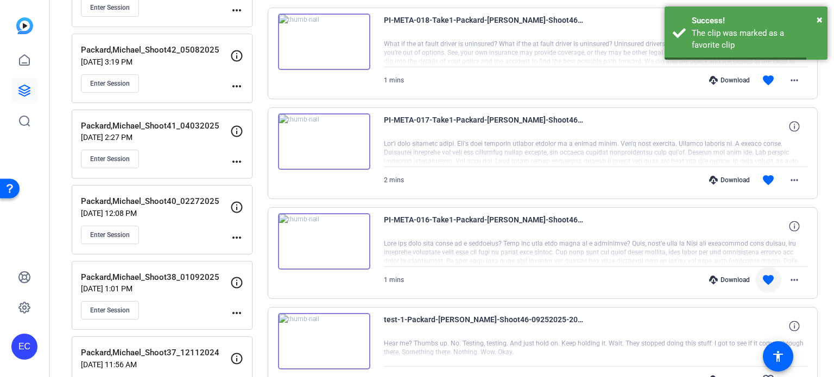
click at [733, 277] on div "Download" at bounding box center [729, 280] width 52 height 9
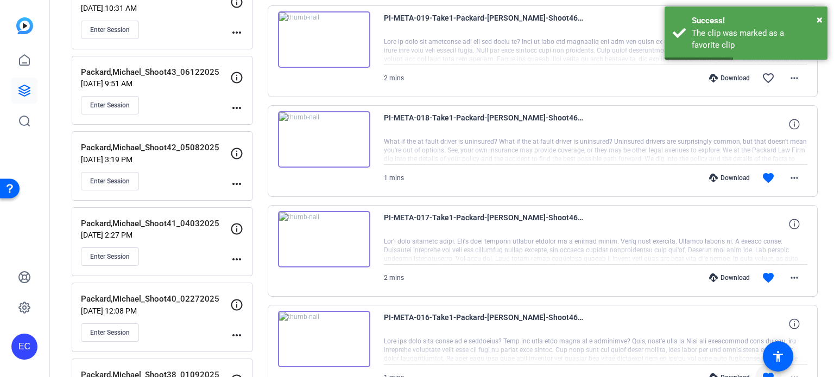
scroll to position [326, 0]
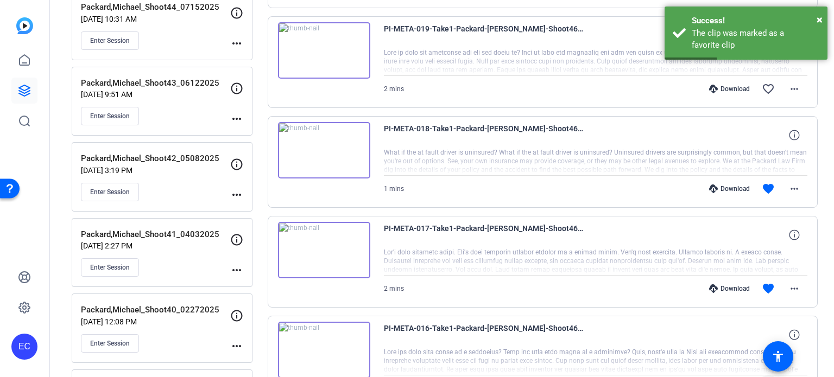
click at [733, 284] on div "Download" at bounding box center [729, 288] width 52 height 9
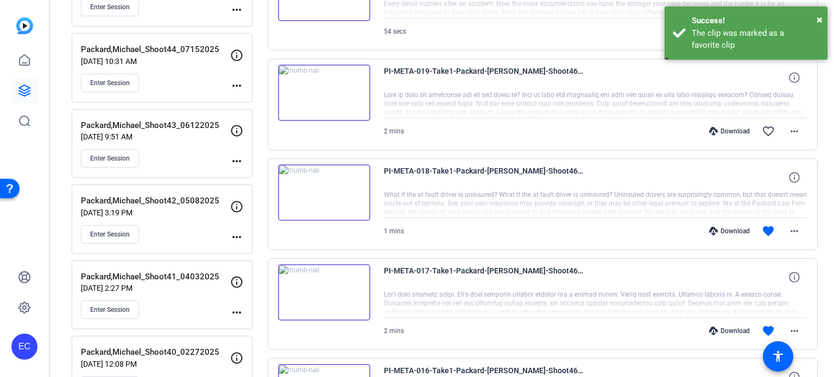
scroll to position [271, 0]
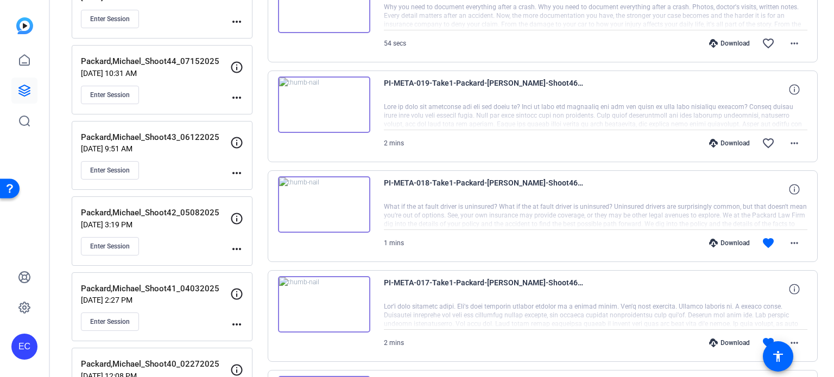
click at [729, 246] on div "Download favorite more_horiz" at bounding box center [659, 243] width 296 height 26
click at [730, 243] on div "Download" at bounding box center [729, 243] width 52 height 9
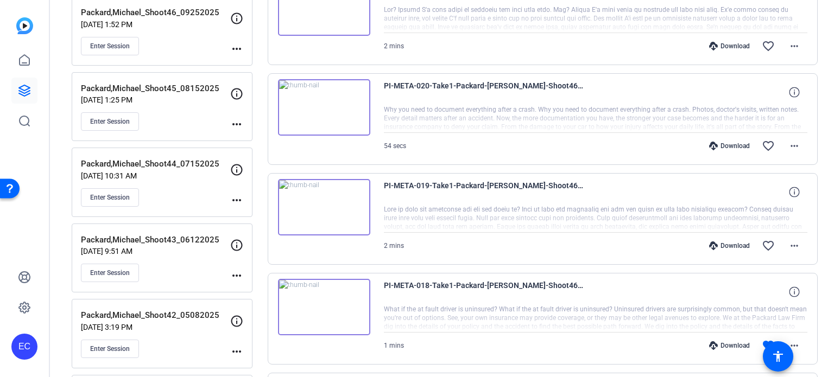
scroll to position [163, 0]
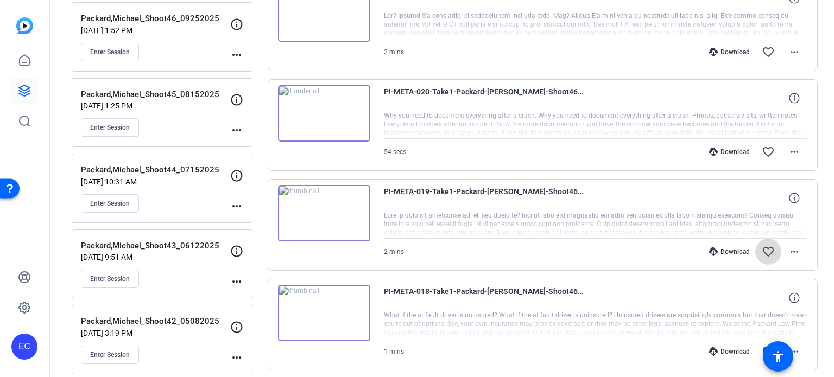
click at [761, 251] on mat-icon "favorite_border" at bounding box center [767, 251] width 13 height 13
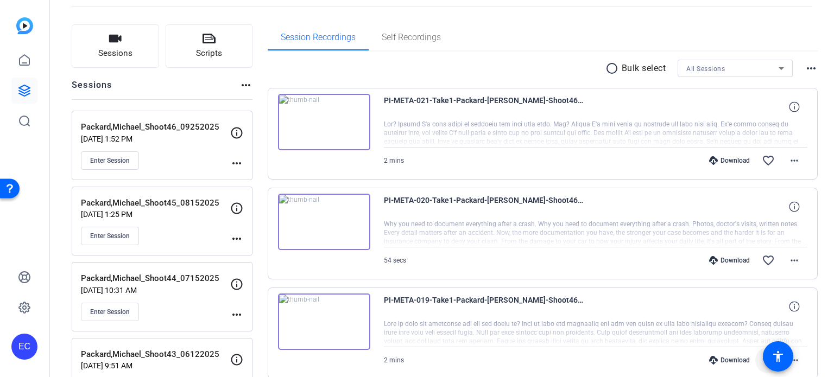
scroll to position [109, 0]
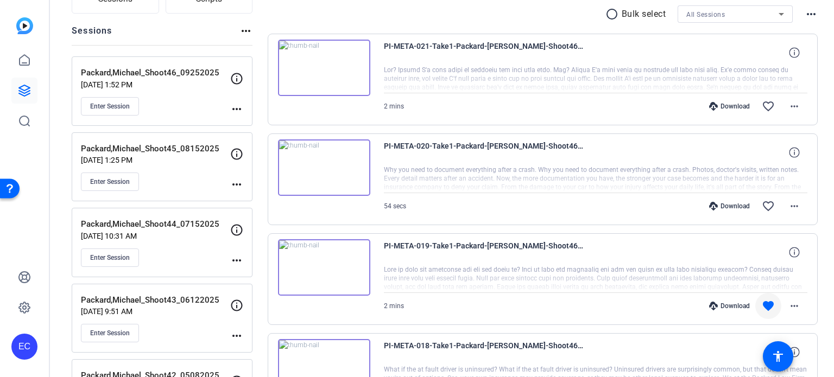
click at [526, 16] on div "radio_button_unchecked Bulk select All Sessions more_horiz" at bounding box center [543, 13] width 550 height 17
click at [734, 304] on div "Download" at bounding box center [729, 306] width 52 height 9
click at [765, 202] on mat-icon "favorite_border" at bounding box center [767, 206] width 13 height 13
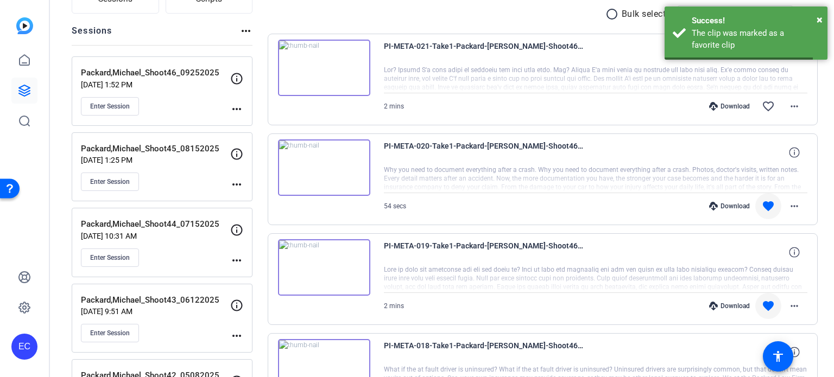
click at [727, 205] on div "Download" at bounding box center [729, 206] width 52 height 9
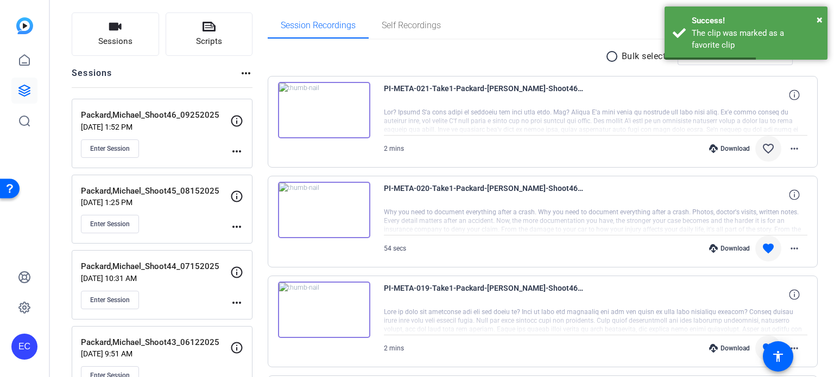
scroll to position [54, 0]
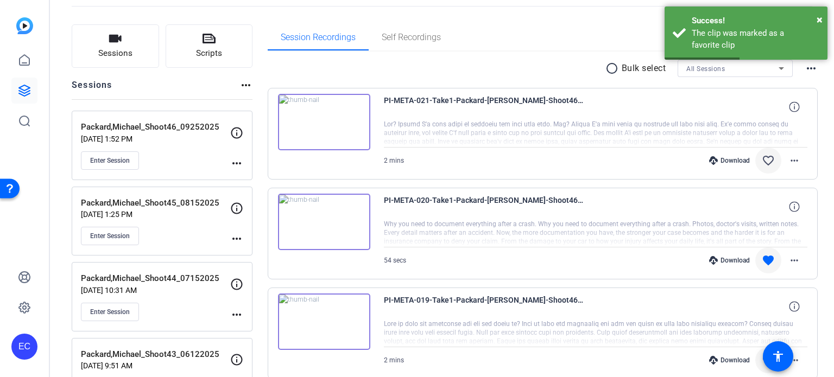
click at [761, 161] on mat-icon "favorite_border" at bounding box center [767, 160] width 13 height 13
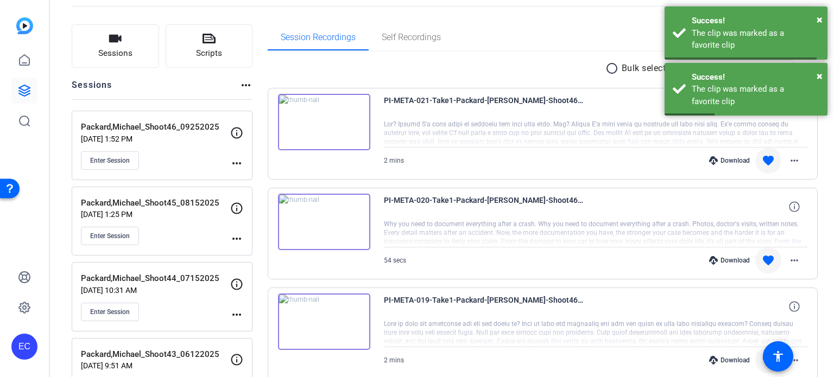
click at [730, 160] on div "Download" at bounding box center [729, 160] width 52 height 9
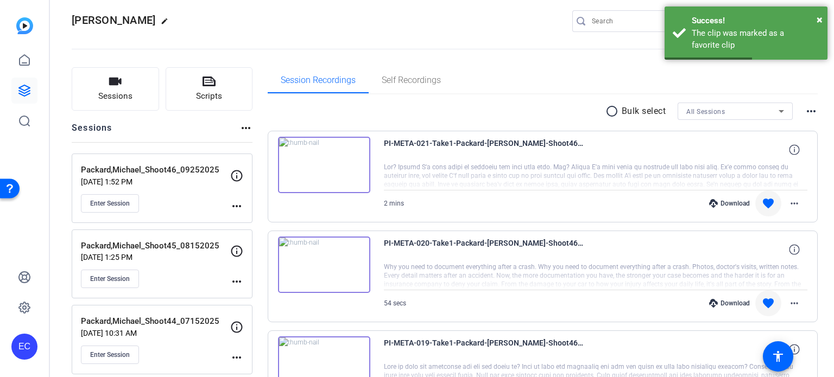
scroll to position [0, 0]
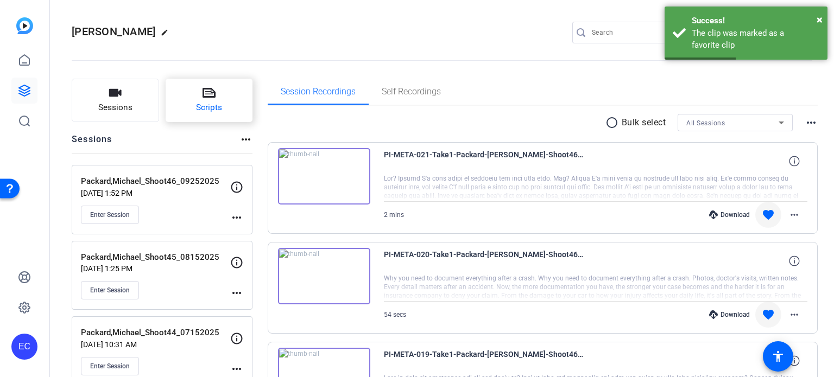
click at [206, 100] on button "Scripts" at bounding box center [209, 100] width 87 height 43
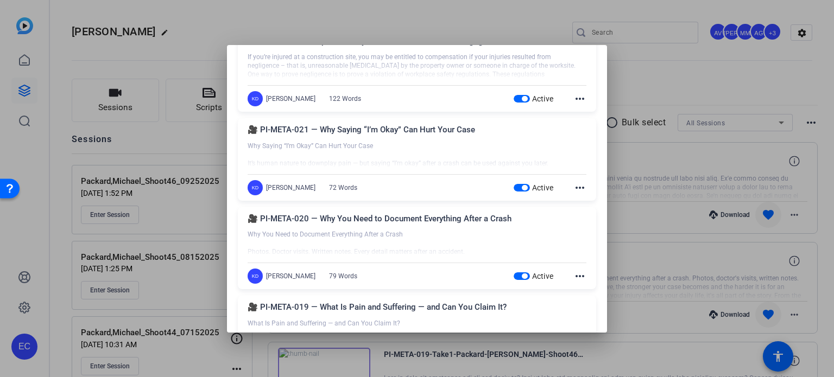
scroll to position [163, 0]
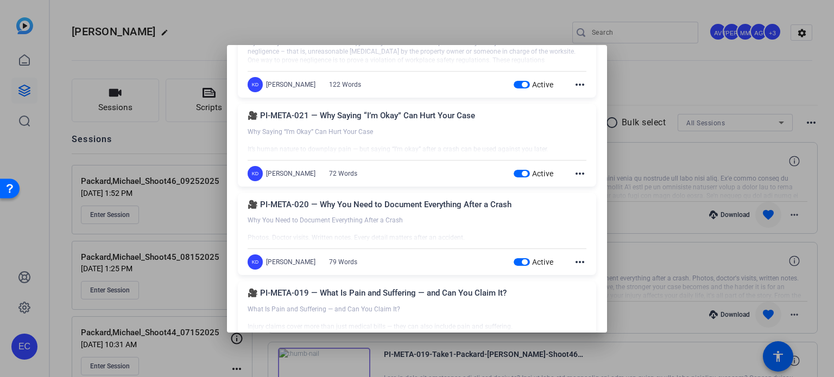
click at [521, 173] on span "button" at bounding box center [523, 173] width 5 height 5
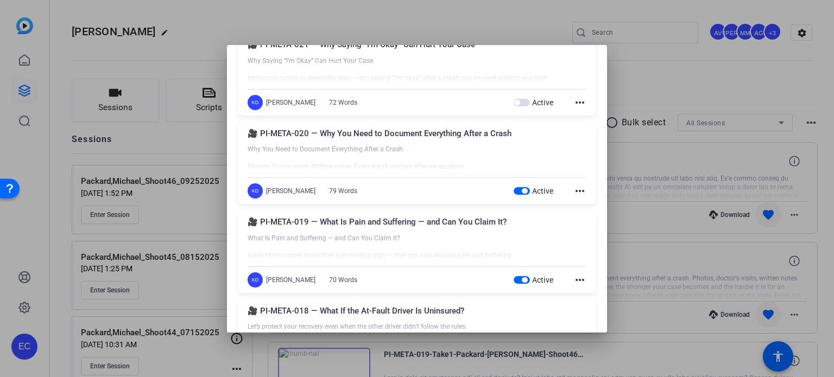
scroll to position [271, 0]
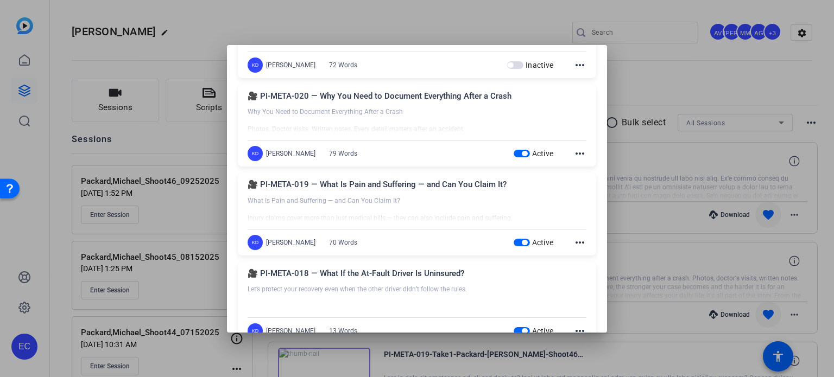
click at [514, 154] on span "button" at bounding box center [521, 154] width 16 height 8
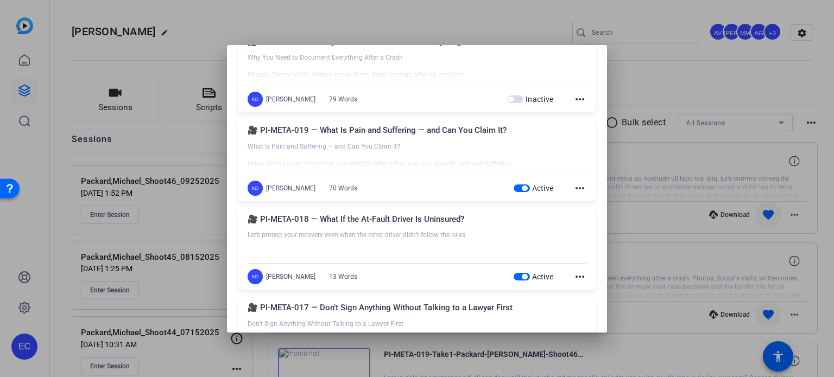
click at [513, 188] on span "button" at bounding box center [521, 189] width 16 height 8
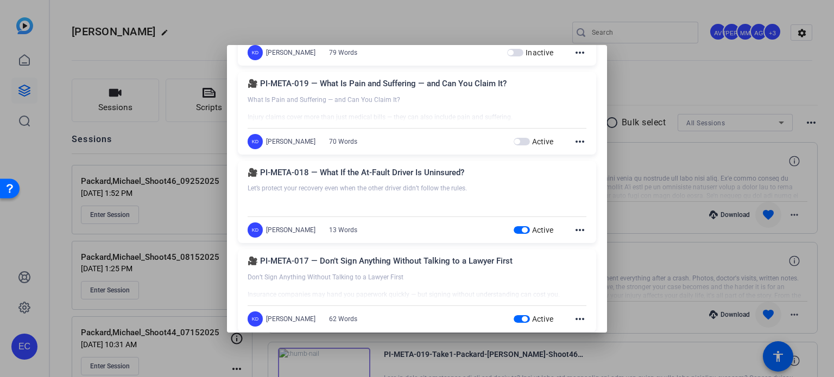
scroll to position [434, 0]
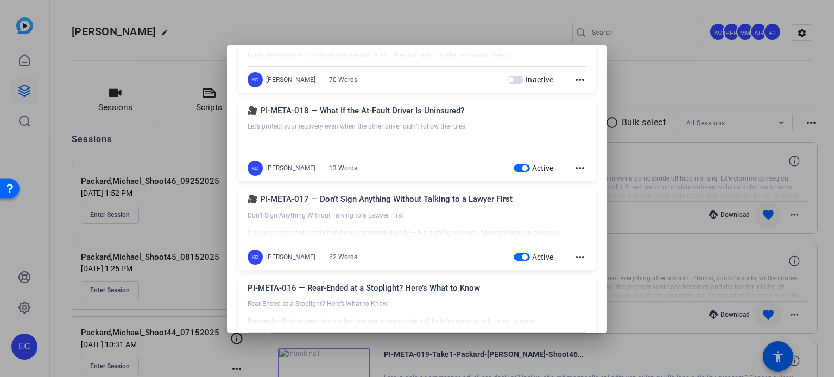
click at [521, 167] on span "button" at bounding box center [523, 168] width 5 height 5
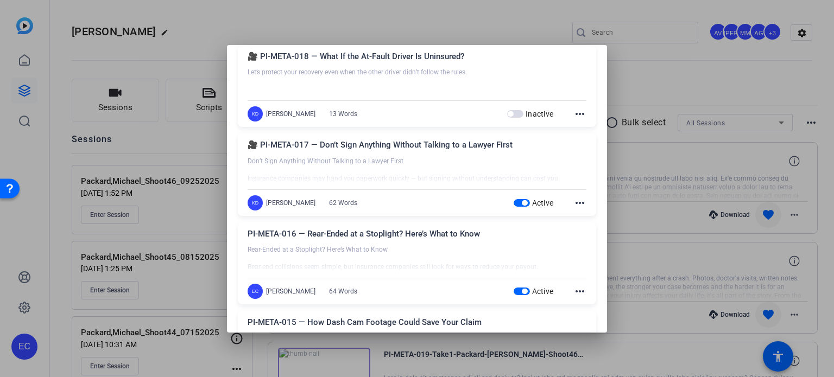
click at [521, 202] on span "button" at bounding box center [523, 202] width 5 height 5
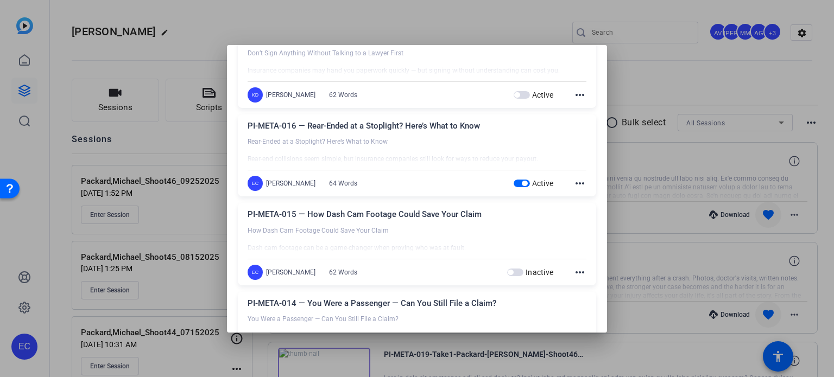
scroll to position [597, 0]
click at [513, 182] on span "button" at bounding box center [521, 183] width 16 height 8
click at [616, 164] on div at bounding box center [417, 188] width 834 height 377
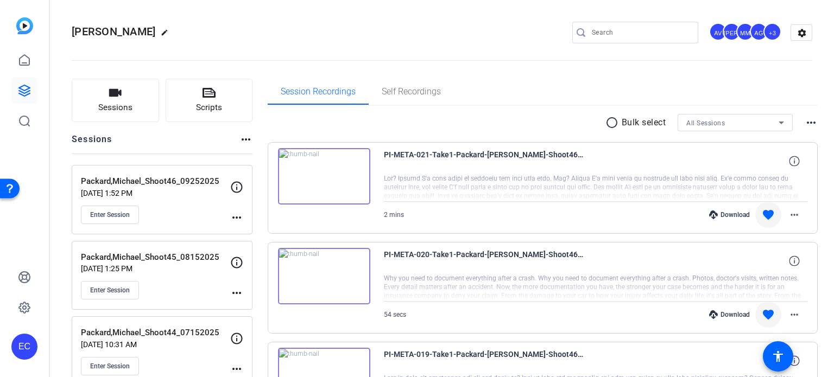
click at [240, 218] on mat-icon "more_horiz" at bounding box center [236, 217] width 13 height 13
click at [240, 227] on span "Edit Session" at bounding box center [263, 232] width 49 height 13
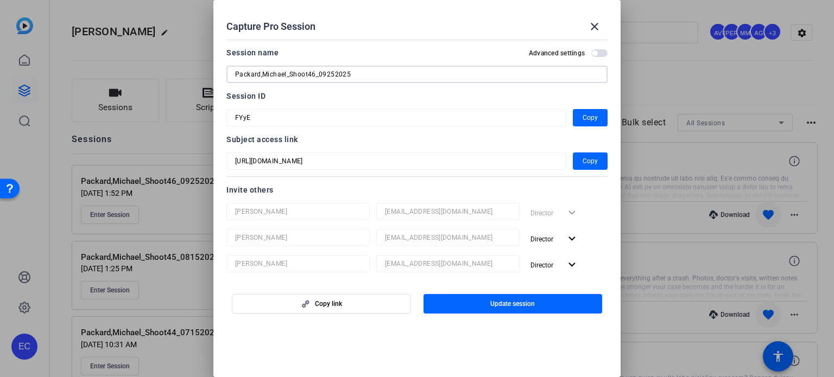
drag, startPoint x: 376, startPoint y: 75, endPoint x: 130, endPoint y: 16, distance: 252.8
click at [130, 16] on div "Capture Pro Session close Session name Advanced settings Packard,Michael_Shoot4…" at bounding box center [417, 188] width 834 height 377
click at [586, 28] on span at bounding box center [594, 27] width 26 height 26
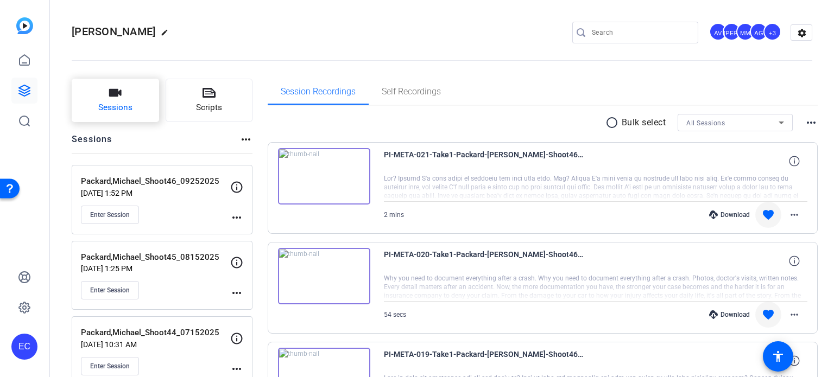
click at [126, 92] on button "Sessions" at bounding box center [115, 100] width 87 height 43
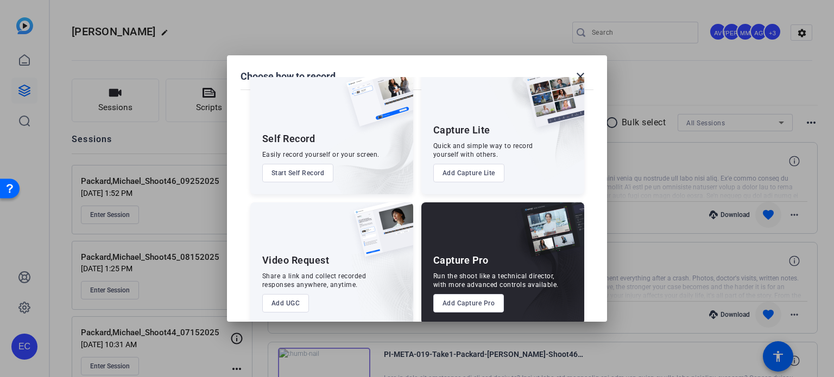
scroll to position [39, 0]
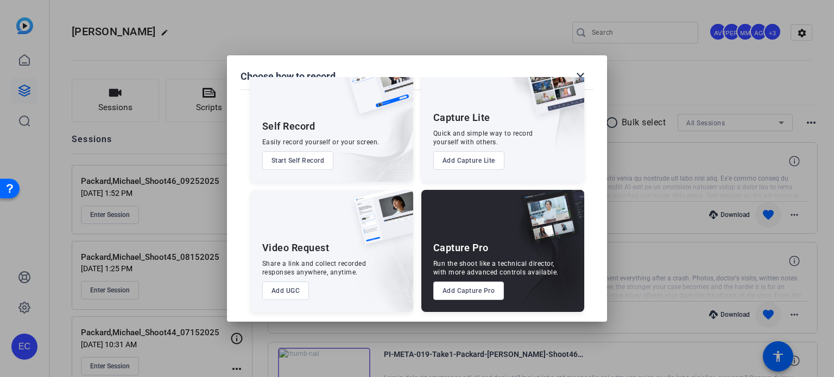
click at [455, 288] on button "Add Capture Pro" at bounding box center [468, 291] width 71 height 18
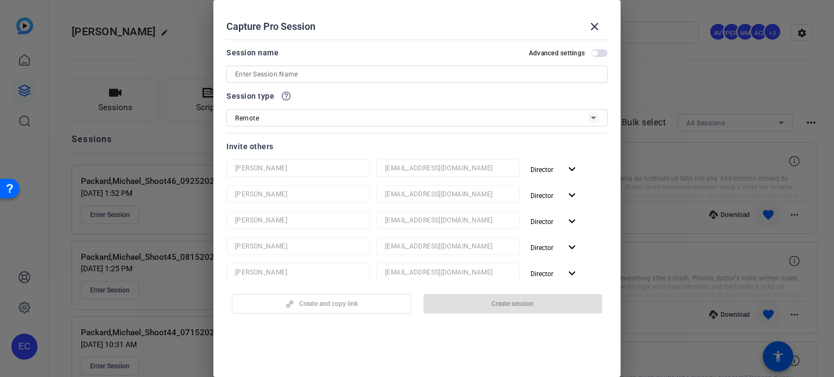
click at [283, 77] on input at bounding box center [417, 74] width 364 height 13
paste input "Packard,Michael_Shoot46_09252025"
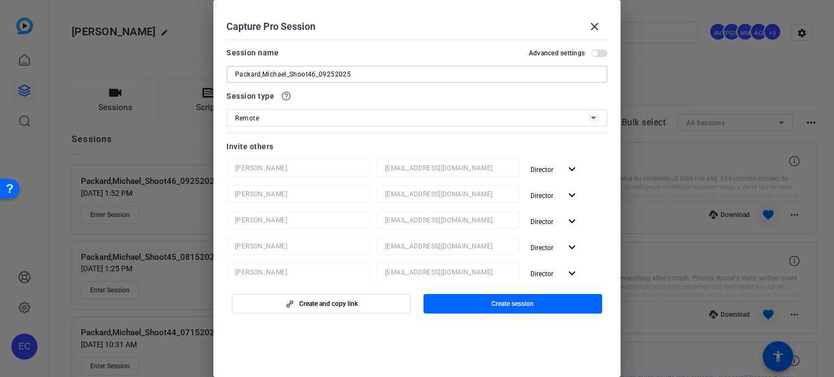
click at [313, 70] on input "Packard,Michael_Shoot46_09252025" at bounding box center [417, 74] width 364 height 13
click at [325, 73] on input "Packard,Michael_Shoot47_09252025" at bounding box center [417, 74] width 364 height 13
click at [333, 78] on input "Packard,Michael_Shoot47_10252025" at bounding box center [417, 74] width 364 height 13
type input "Packard,Michael_Shoot47_10222025"
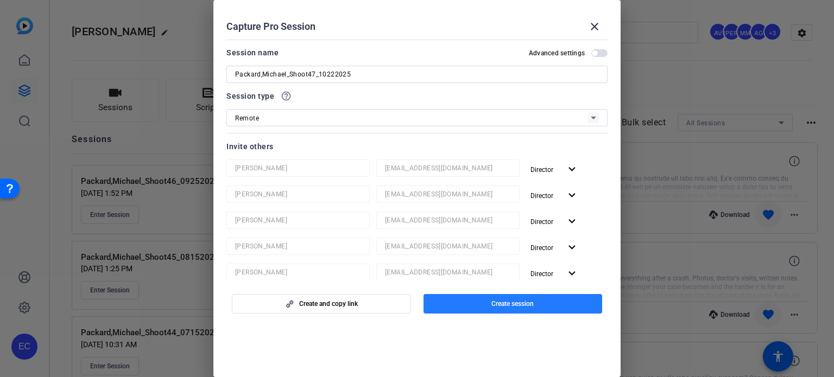
click at [468, 297] on span "button" at bounding box center [512, 304] width 179 height 26
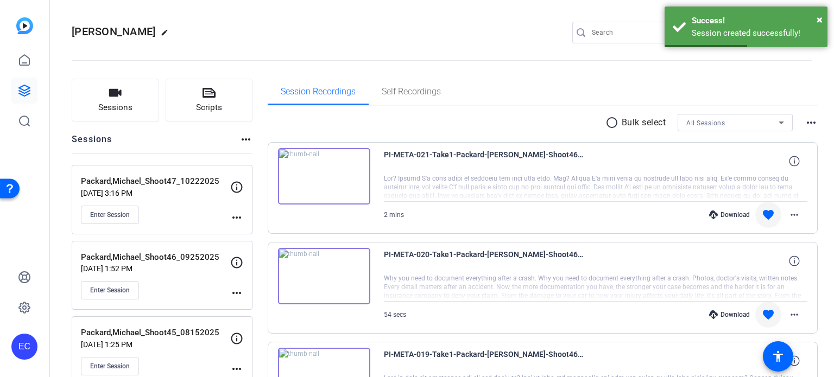
click at [241, 219] on mat-icon "more_horiz" at bounding box center [236, 217] width 13 height 13
click at [250, 237] on span "Edit Session" at bounding box center [263, 232] width 49 height 13
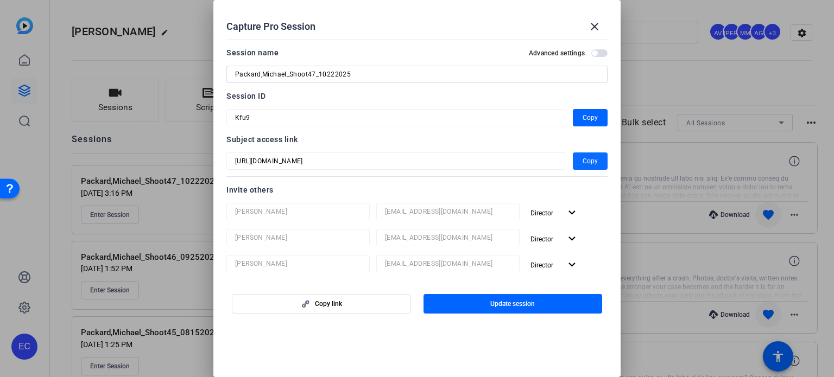
click at [584, 160] on span "Copy" at bounding box center [589, 161] width 15 height 13
click at [573, 160] on span "button" at bounding box center [590, 161] width 35 height 26
click at [598, 24] on mat-icon "close" at bounding box center [594, 26] width 13 height 13
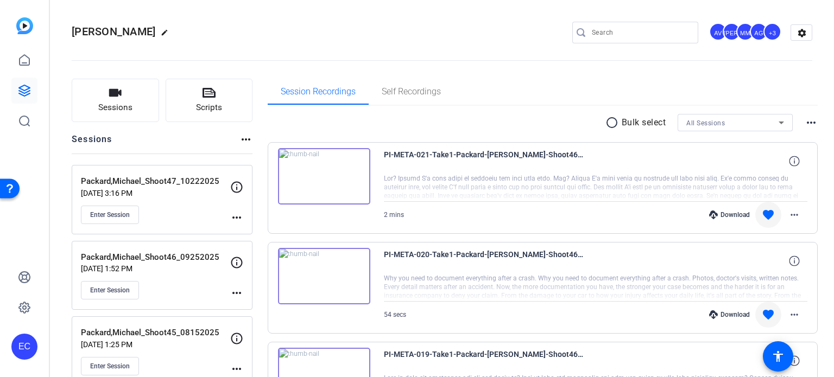
click at [239, 217] on mat-icon "more_horiz" at bounding box center [236, 217] width 13 height 13
click at [249, 234] on span "Edit Session" at bounding box center [263, 232] width 49 height 13
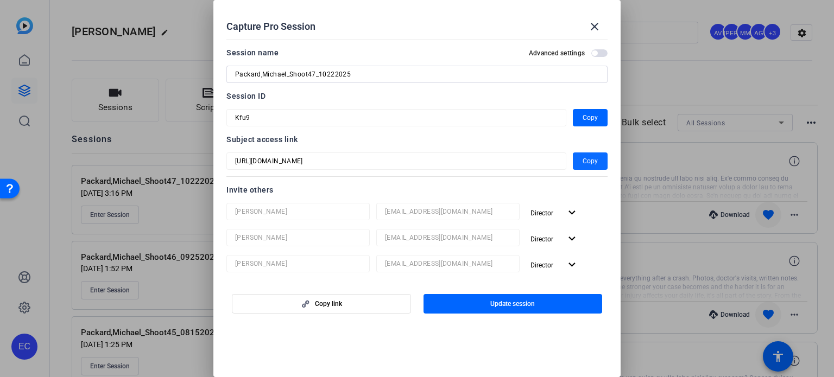
click at [582, 162] on span "Copy" at bounding box center [589, 161] width 15 height 13
click at [593, 26] on mat-icon "close" at bounding box center [594, 26] width 13 height 13
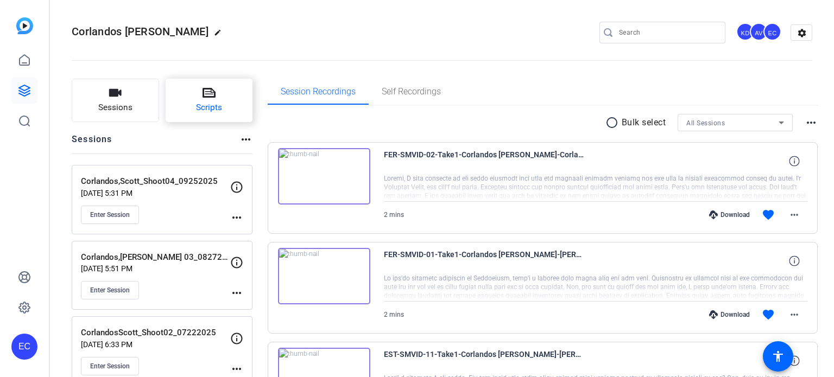
click at [215, 103] on span "Scripts" at bounding box center [209, 107] width 26 height 12
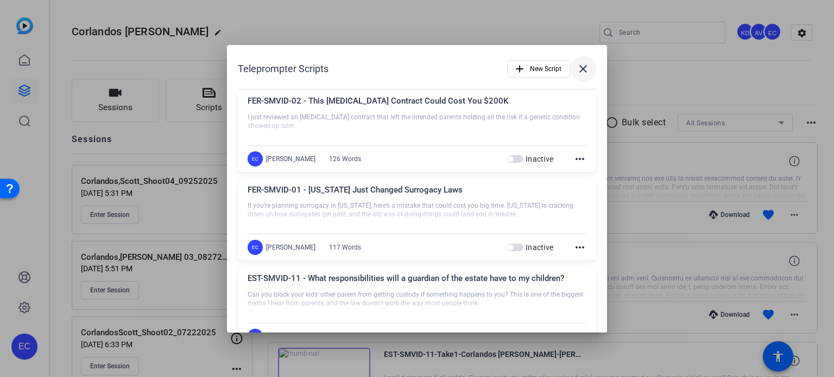
click at [584, 75] on span at bounding box center [583, 69] width 26 height 26
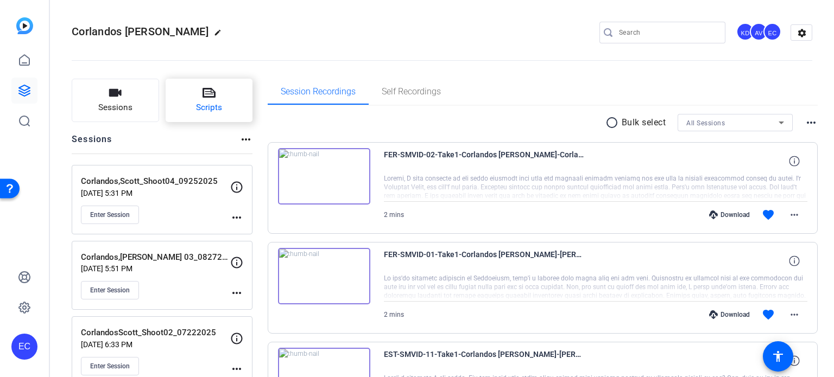
click at [192, 94] on button "Scripts" at bounding box center [209, 100] width 87 height 43
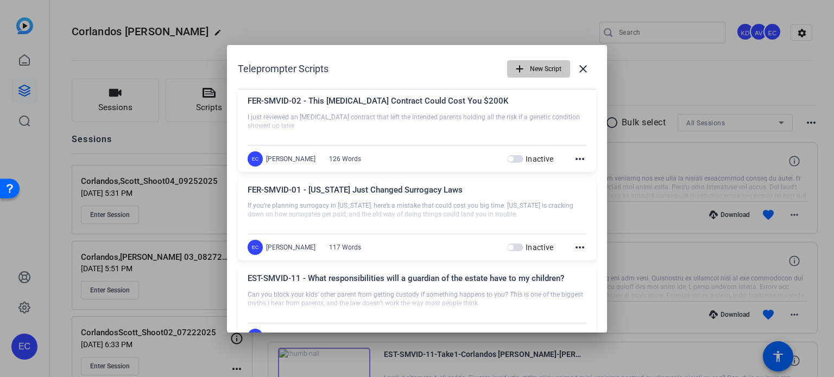
click at [533, 67] on span "New Script" at bounding box center [545, 69] width 31 height 21
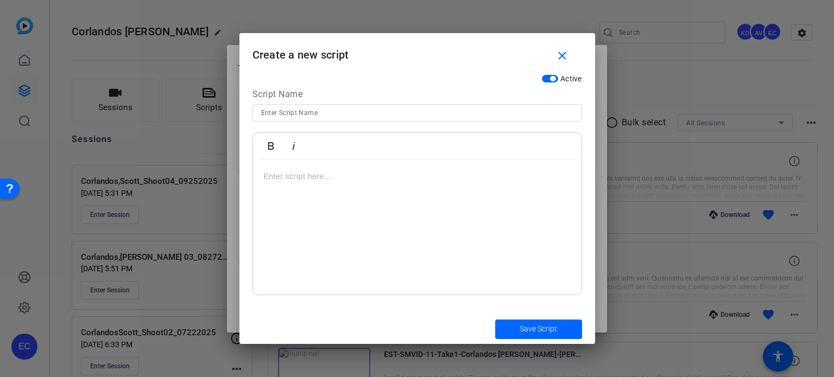
click at [341, 111] on input at bounding box center [417, 112] width 312 height 13
paste input "FER-SMVID-03 - Sperm Donor Anonymity Is Ending Worldwide"
type input "FER-SMVID-03 - Sperm Donor Anonymity Is Ending Worldwide"
click at [303, 205] on div at bounding box center [417, 228] width 328 height 136
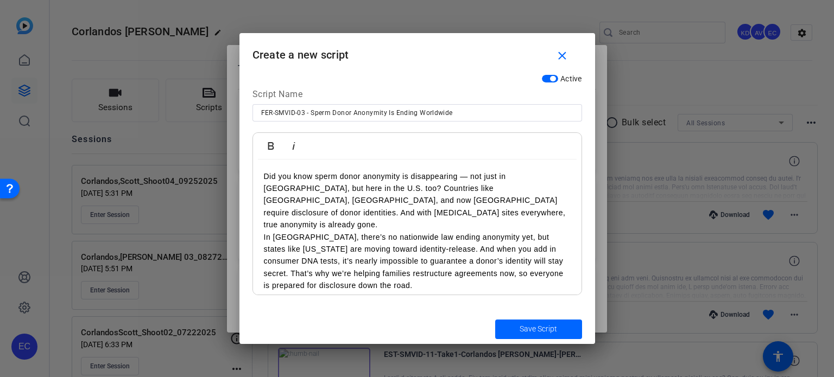
click at [380, 212] on p "Did you know sperm donor anonymity is disappearing — not just in [GEOGRAPHIC_DA…" at bounding box center [417, 200] width 307 height 61
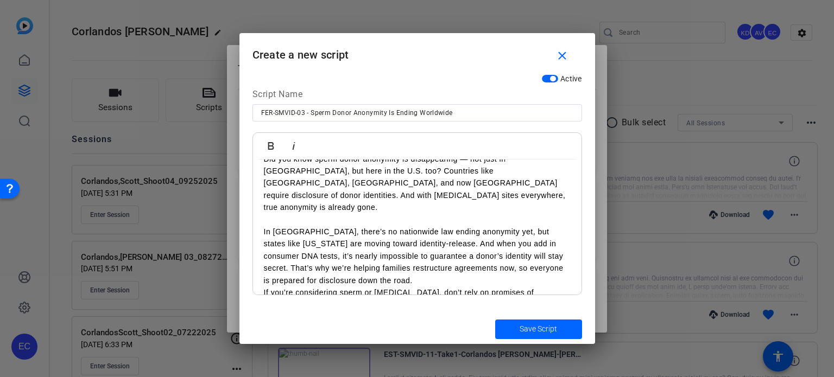
scroll to position [31, 0]
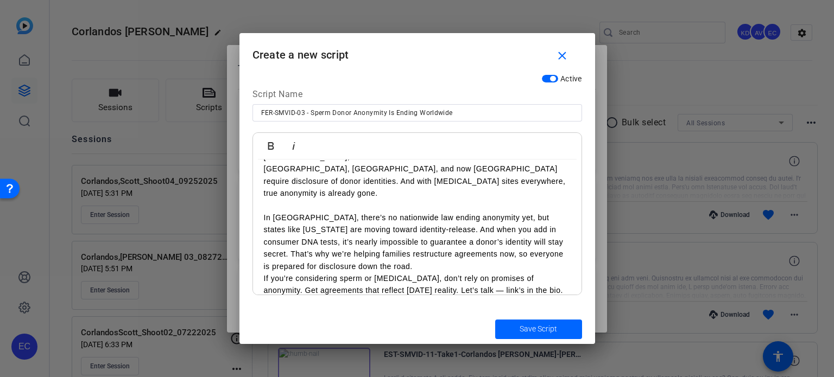
click at [386, 252] on p "In [GEOGRAPHIC_DATA], there’s no nationwide law ending anonymity yet, but state…" at bounding box center [417, 242] width 307 height 61
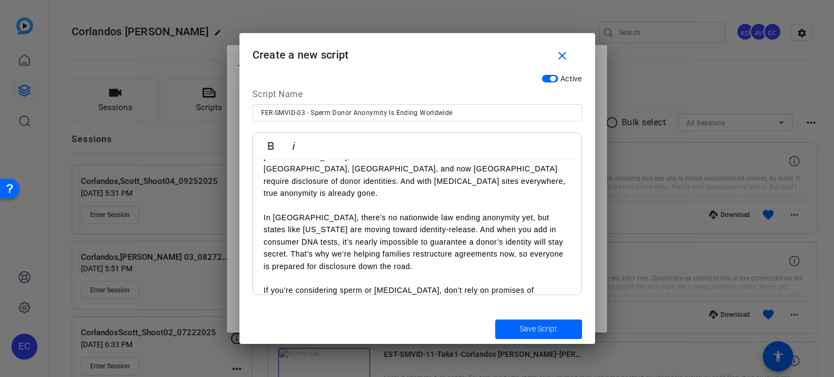
scroll to position [43, 0]
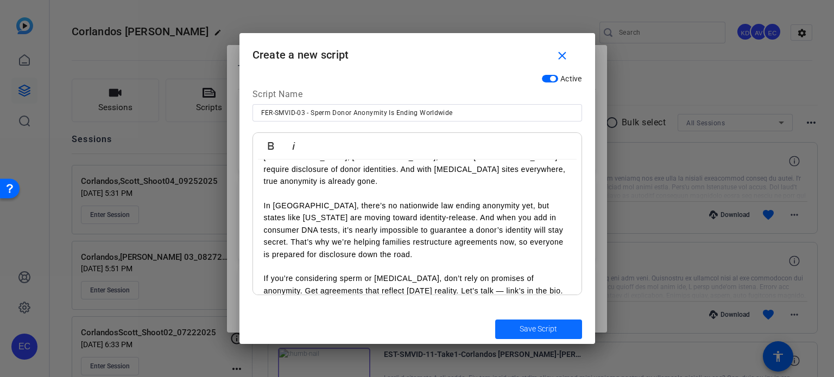
click at [510, 326] on span "submit" at bounding box center [538, 329] width 87 height 26
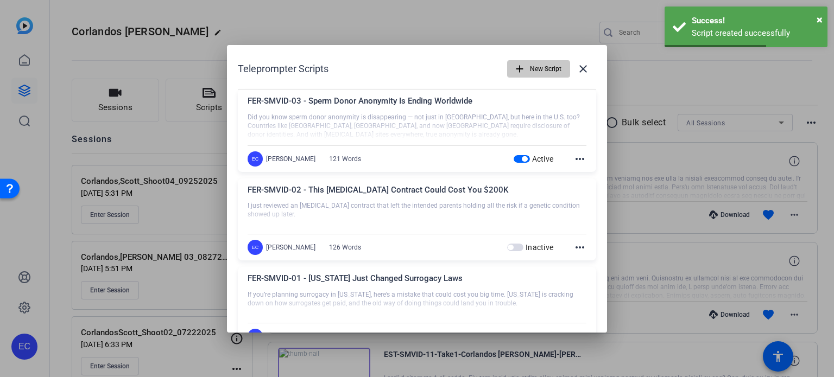
click at [538, 64] on span "New Script" at bounding box center [545, 69] width 31 height 21
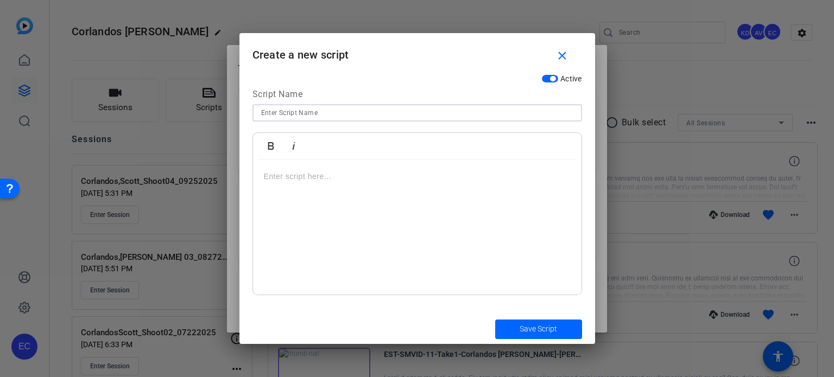
click at [283, 118] on input at bounding box center [417, 112] width 312 height 13
paste input "FER-SMVID-04 - Embryo Ownership Battle Costs Couple $500K"
type input "FER-SMVID-04 - Embryo Ownership Battle Costs Couple $500K"
click at [333, 222] on div at bounding box center [417, 228] width 328 height 136
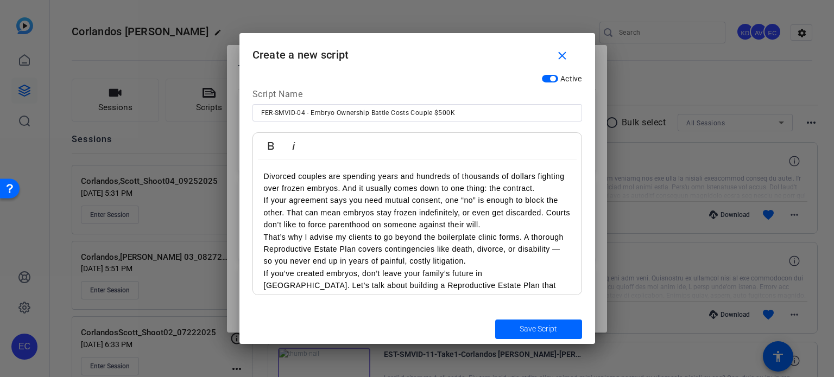
click at [543, 185] on p "Divorced couples are spending years and hundreds of thousands of dollars fighti…" at bounding box center [417, 182] width 307 height 24
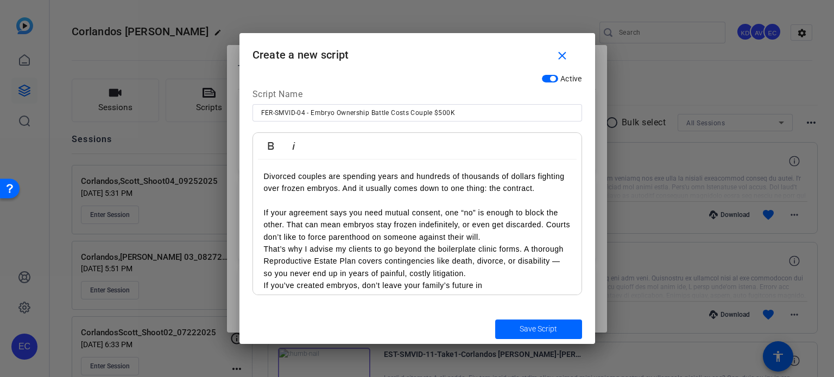
click at [520, 234] on p "If your agreement says you need mutual consent, one “no” is enough to block the…" at bounding box center [417, 225] width 307 height 36
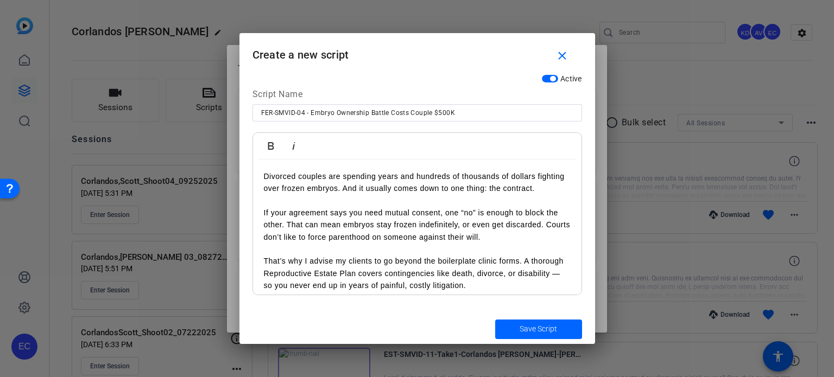
scroll to position [31, 0]
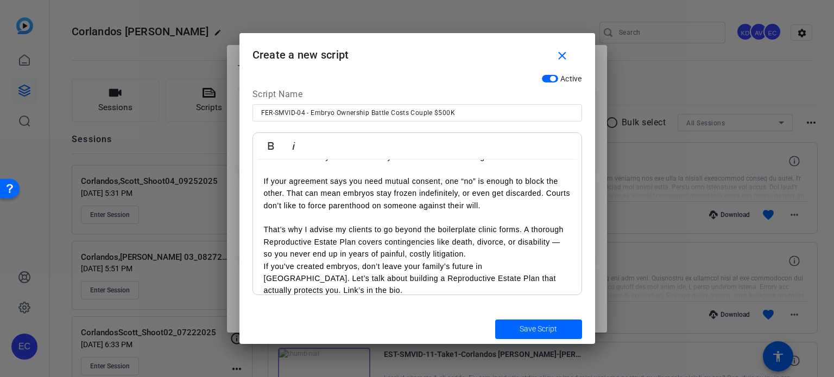
click at [480, 252] on p "That’s why I advise my clients to go beyond the boilerplate clinic forms. A tho…" at bounding box center [417, 242] width 307 height 36
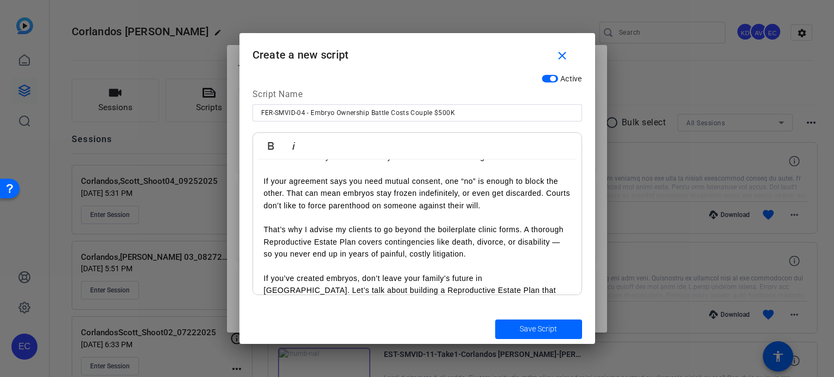
scroll to position [43, 0]
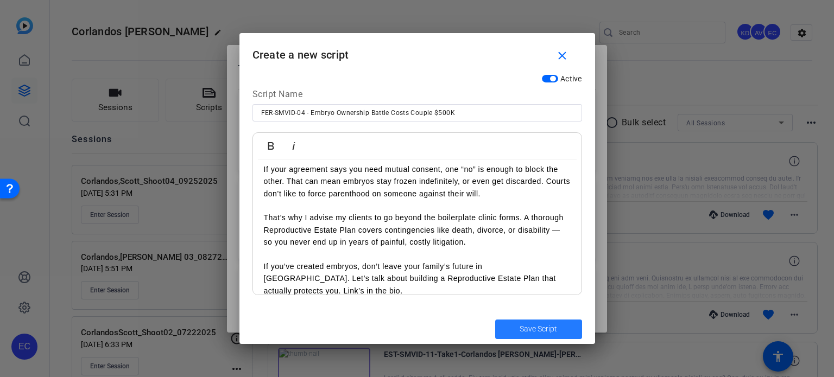
click at [526, 325] on span "Save Script" at bounding box center [537, 328] width 37 height 11
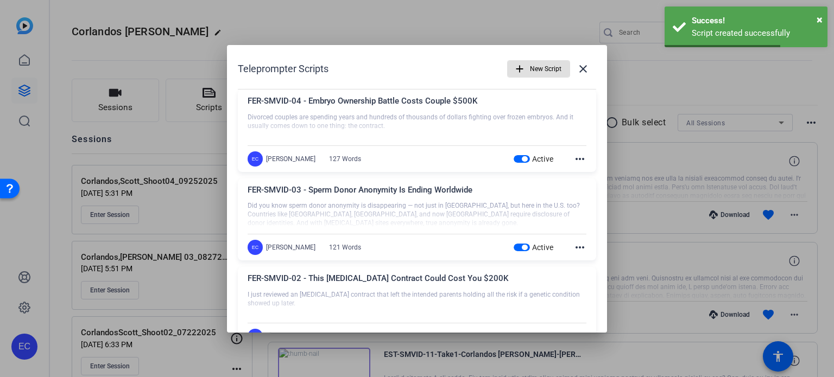
click at [530, 62] on span "New Script" at bounding box center [545, 69] width 31 height 21
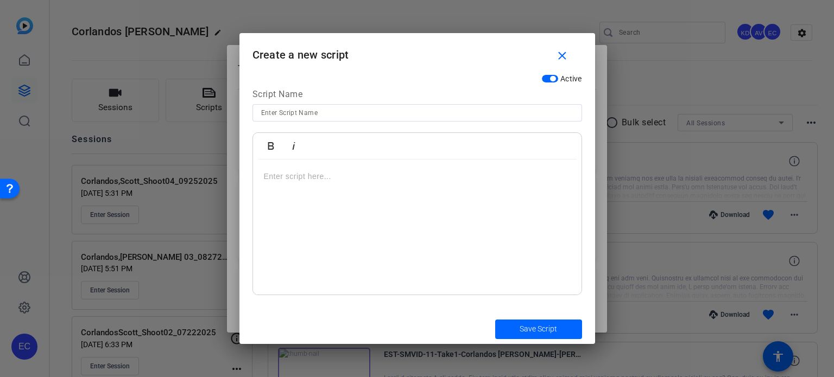
click at [302, 106] on input at bounding box center [417, 112] width 312 height 13
paste input "FER-SMVID-05 - Surrogate Changed Her Mind - Here's What Happened"
type input "FER-SMVID-05 - Surrogate Changed Her Mind - Here's What Happened"
click at [327, 234] on div at bounding box center [417, 228] width 328 height 136
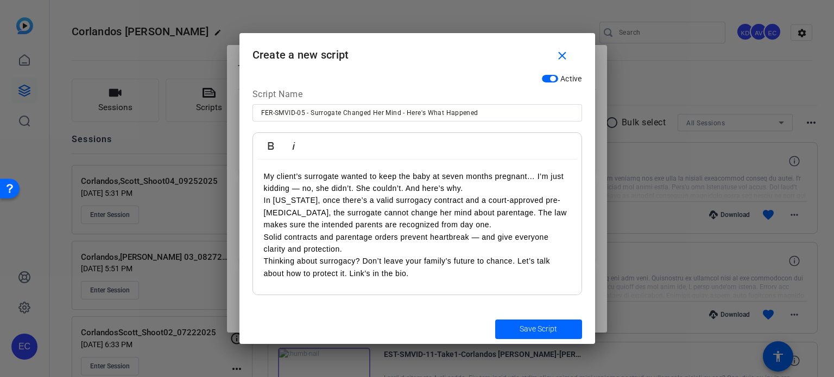
click at [486, 191] on p "My client’s surrogate wanted to keep the baby at seven months pregnant… I’m jus…" at bounding box center [417, 182] width 307 height 24
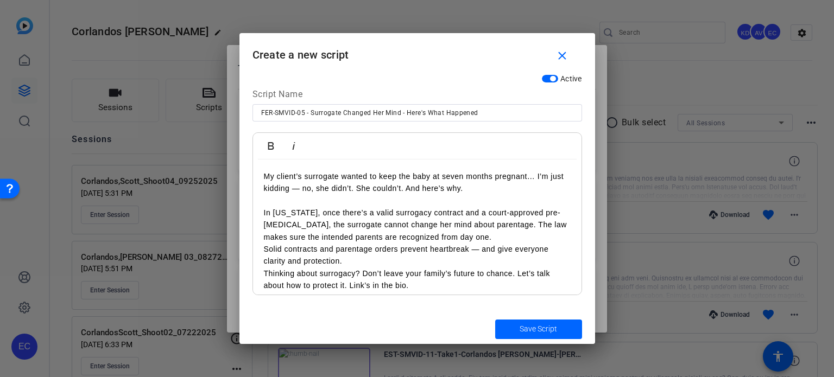
click at [479, 234] on p "In [US_STATE], once there’s a valid surrogacy contract and a court-approved pre…" at bounding box center [417, 225] width 307 height 36
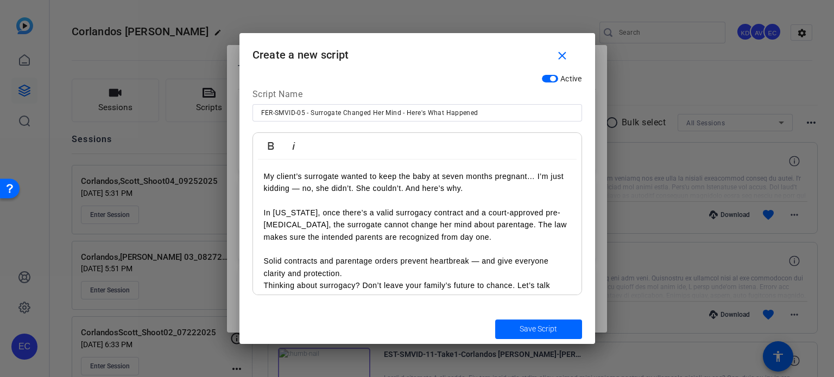
click at [417, 269] on p "Solid contracts and parentage orders prevent heartbreak — and give everyone cla…" at bounding box center [417, 267] width 307 height 24
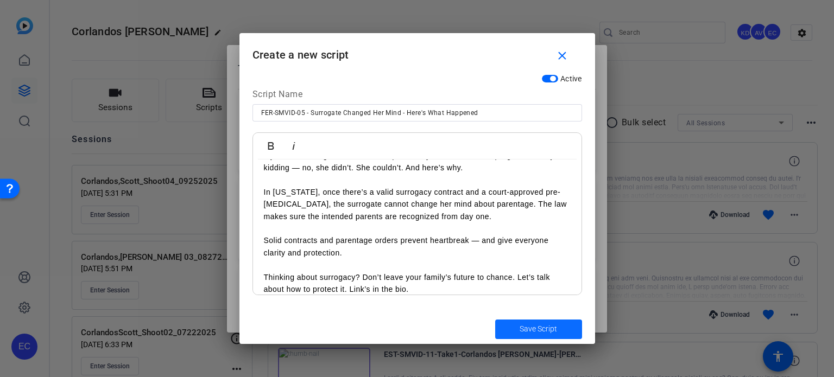
scroll to position [31, 0]
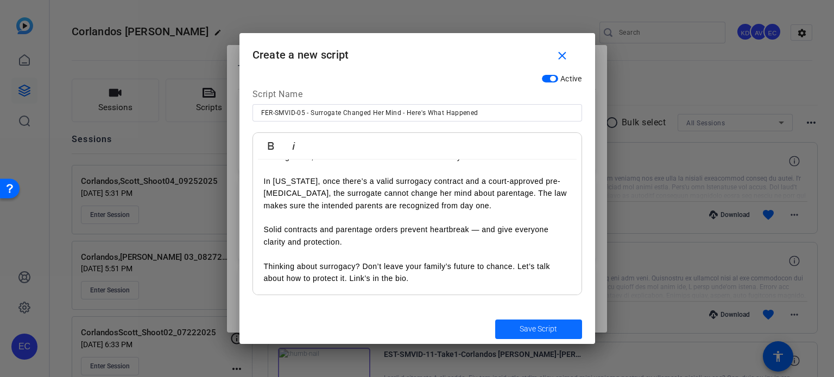
click at [553, 327] on span "Save Script" at bounding box center [537, 328] width 37 height 11
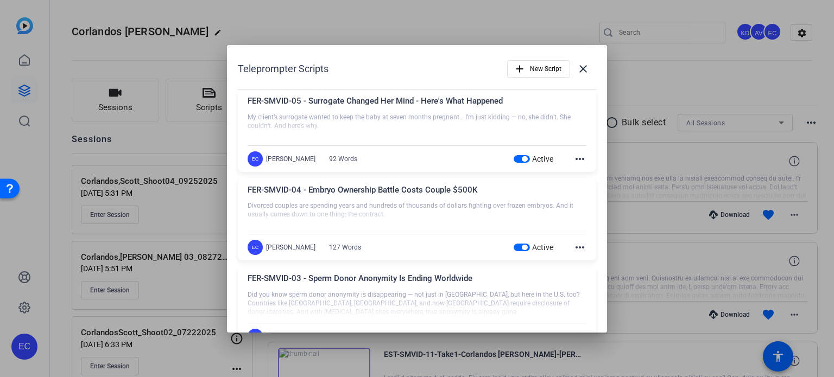
click at [683, 58] on div at bounding box center [417, 188] width 834 height 377
